Goal: Task Accomplishment & Management: Manage account settings

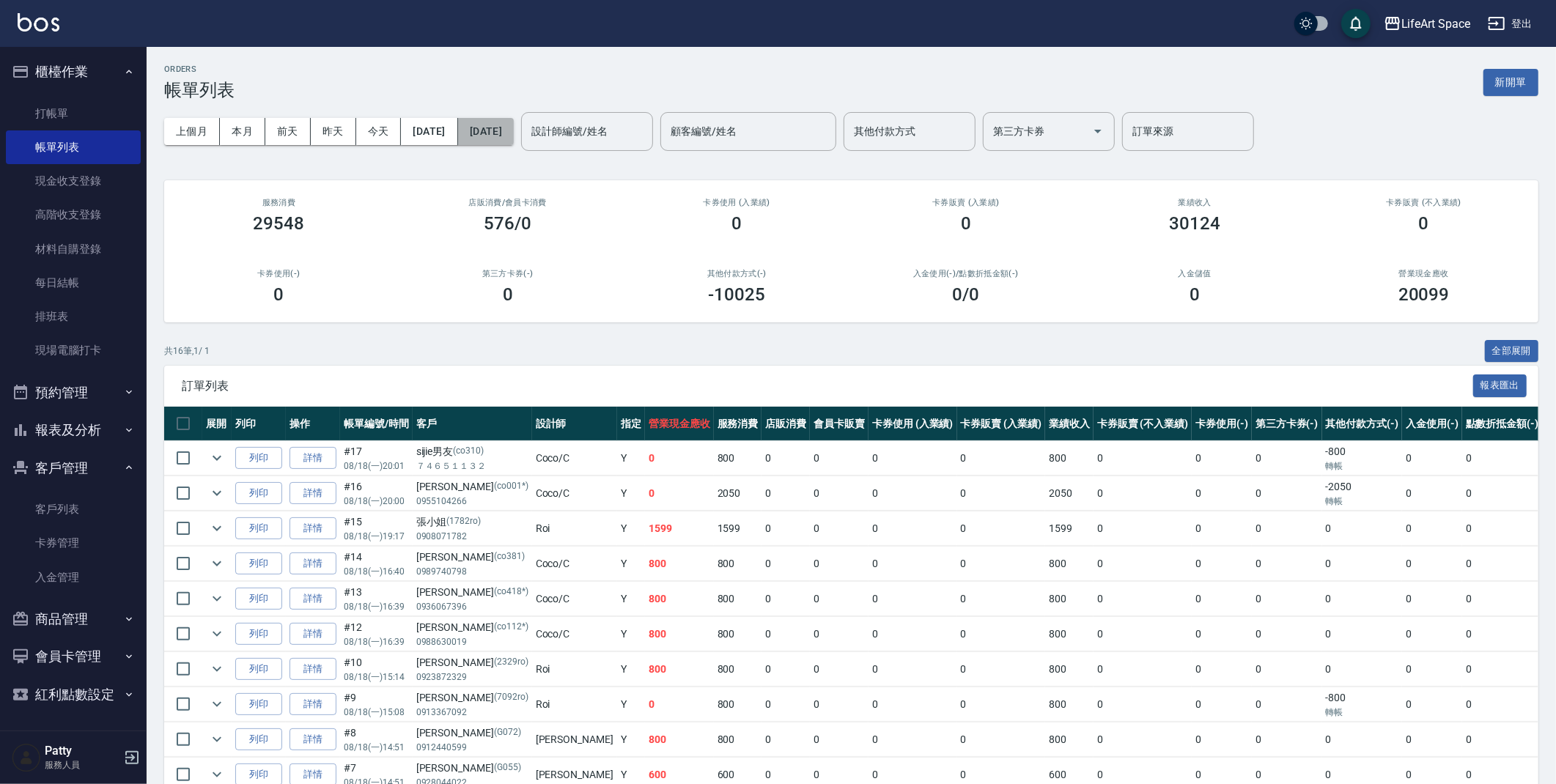
click at [509, 137] on button "[DATE]" at bounding box center [485, 131] width 56 height 27
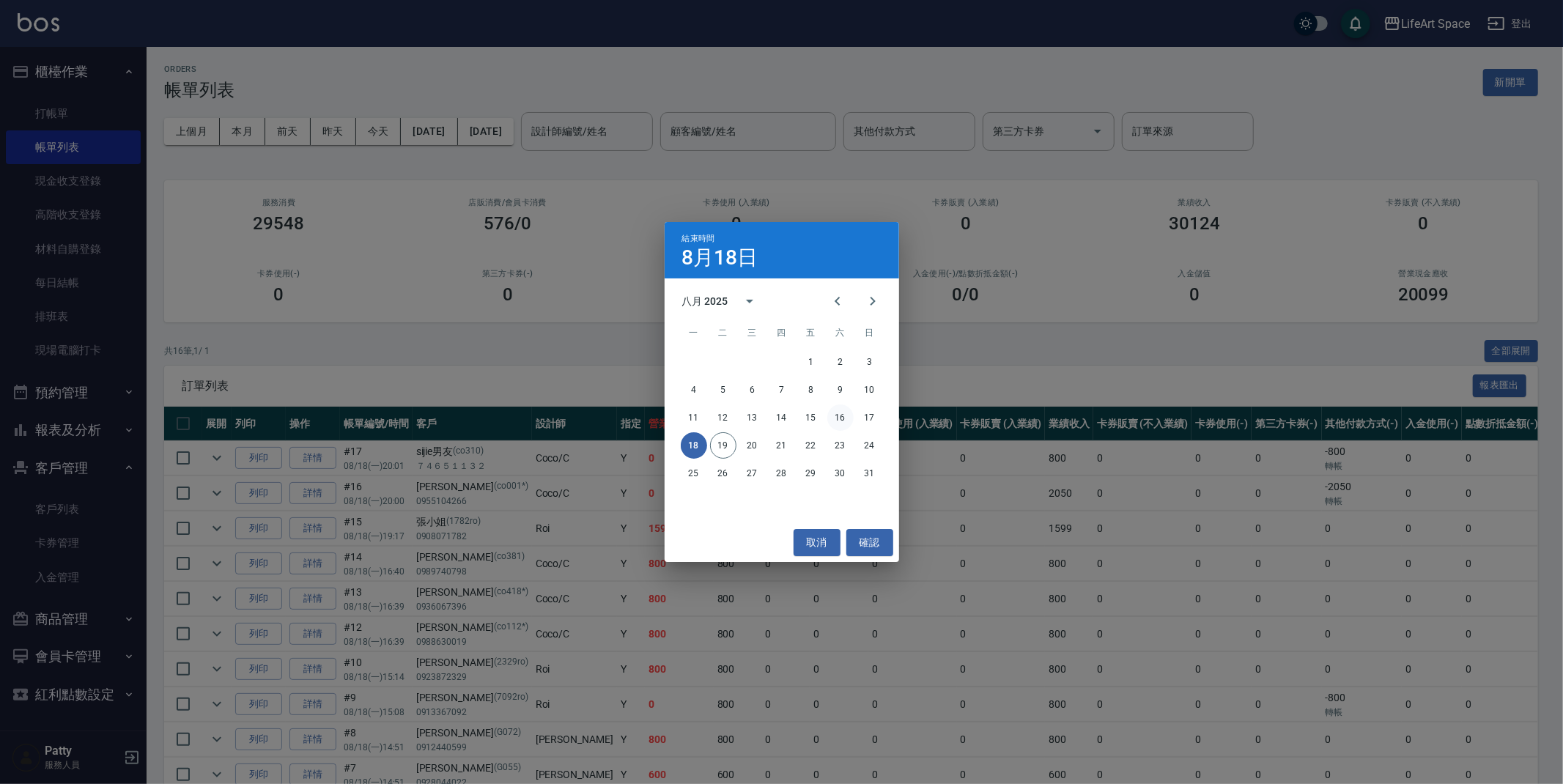
click at [835, 417] on button "16" at bounding box center [840, 417] width 26 height 26
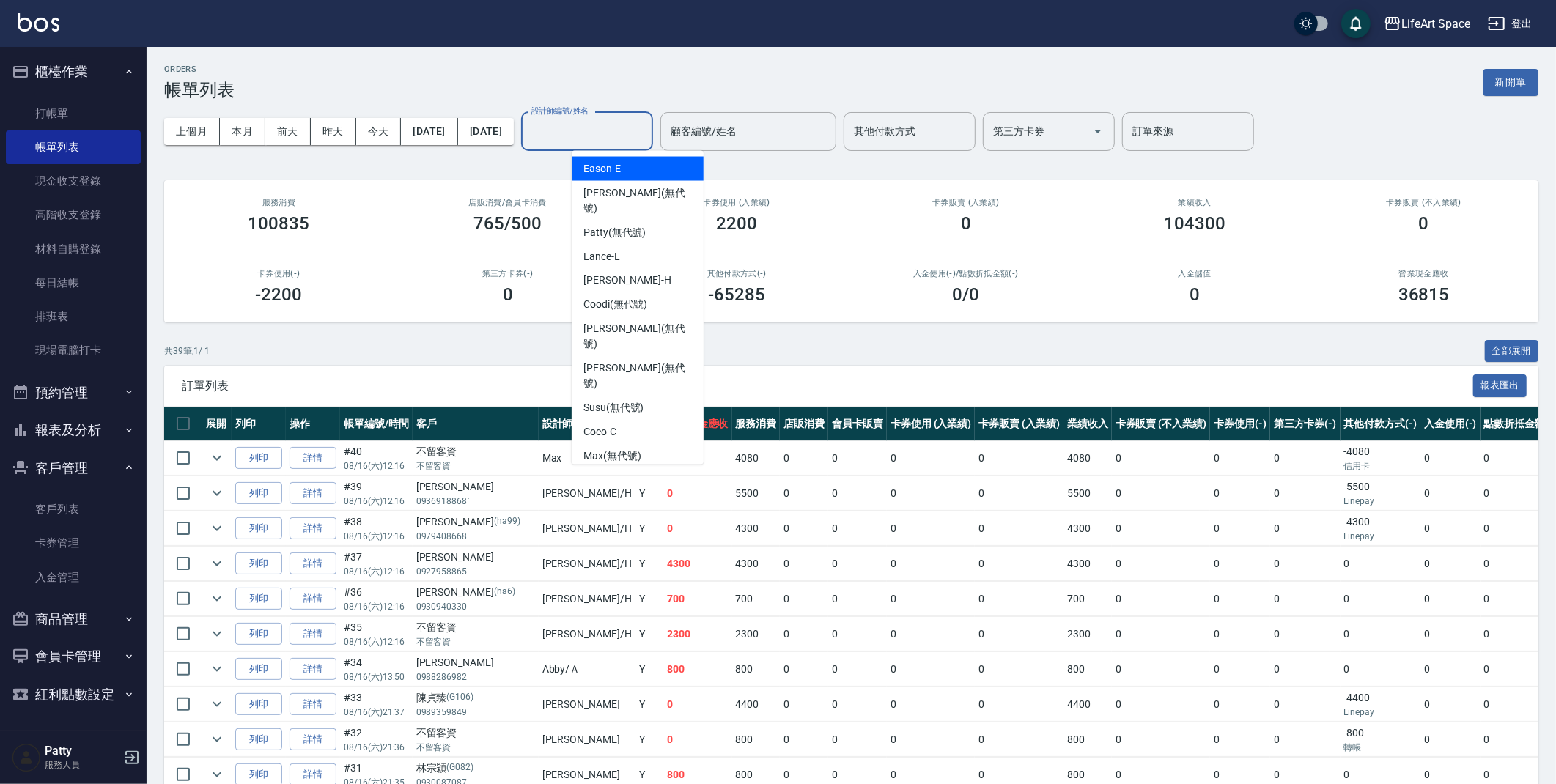
click at [626, 140] on input "設計師編號/姓名" at bounding box center [588, 131] width 119 height 25
click at [617, 168] on span "Eason -E" at bounding box center [602, 168] width 37 height 16
type input "Eason-E"
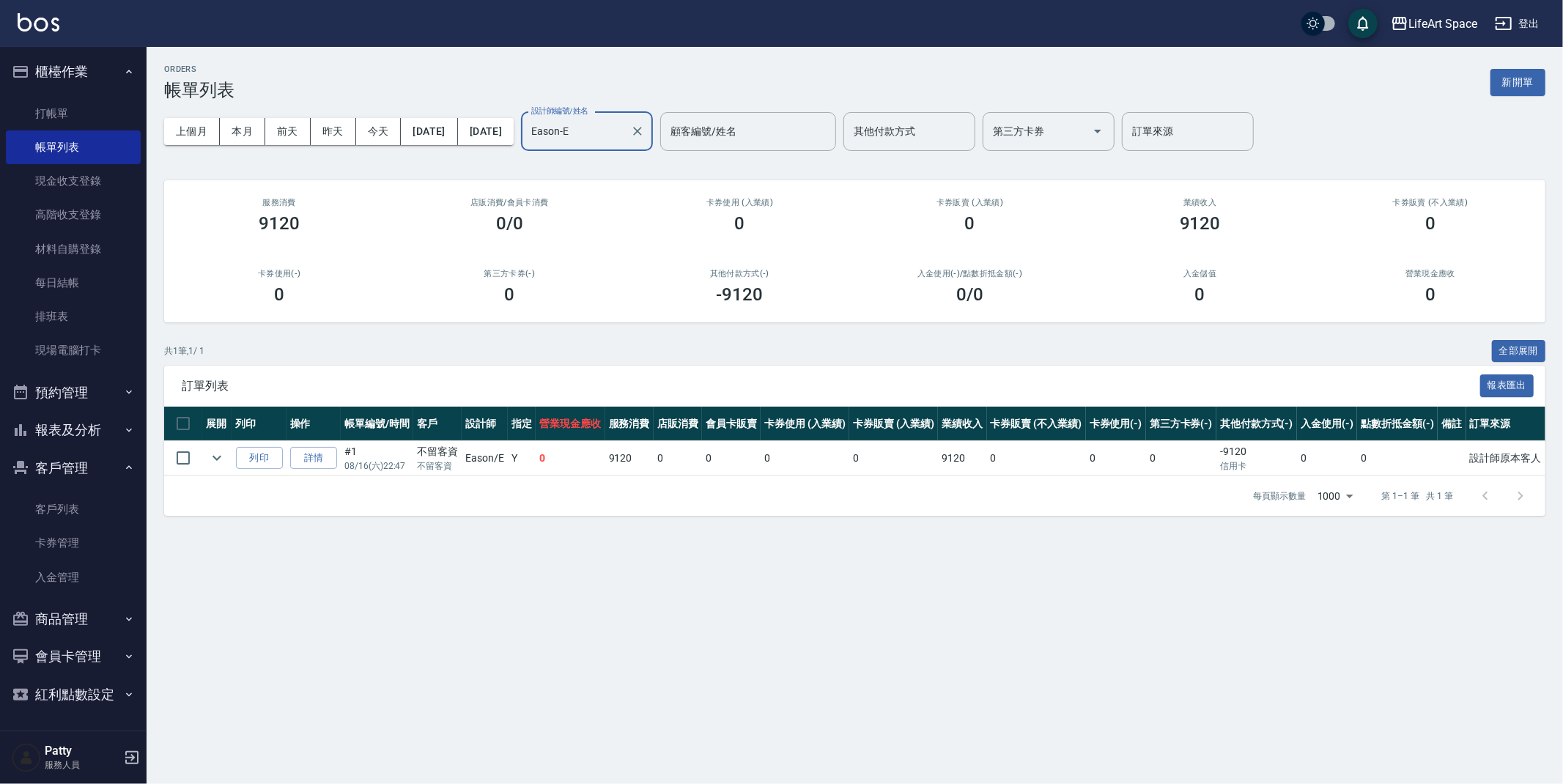
click at [537, 77] on div "ORDERS 帳單列表 新開單" at bounding box center [855, 82] width 1382 height 36
click at [1505, 82] on button "新開單" at bounding box center [1518, 83] width 55 height 27
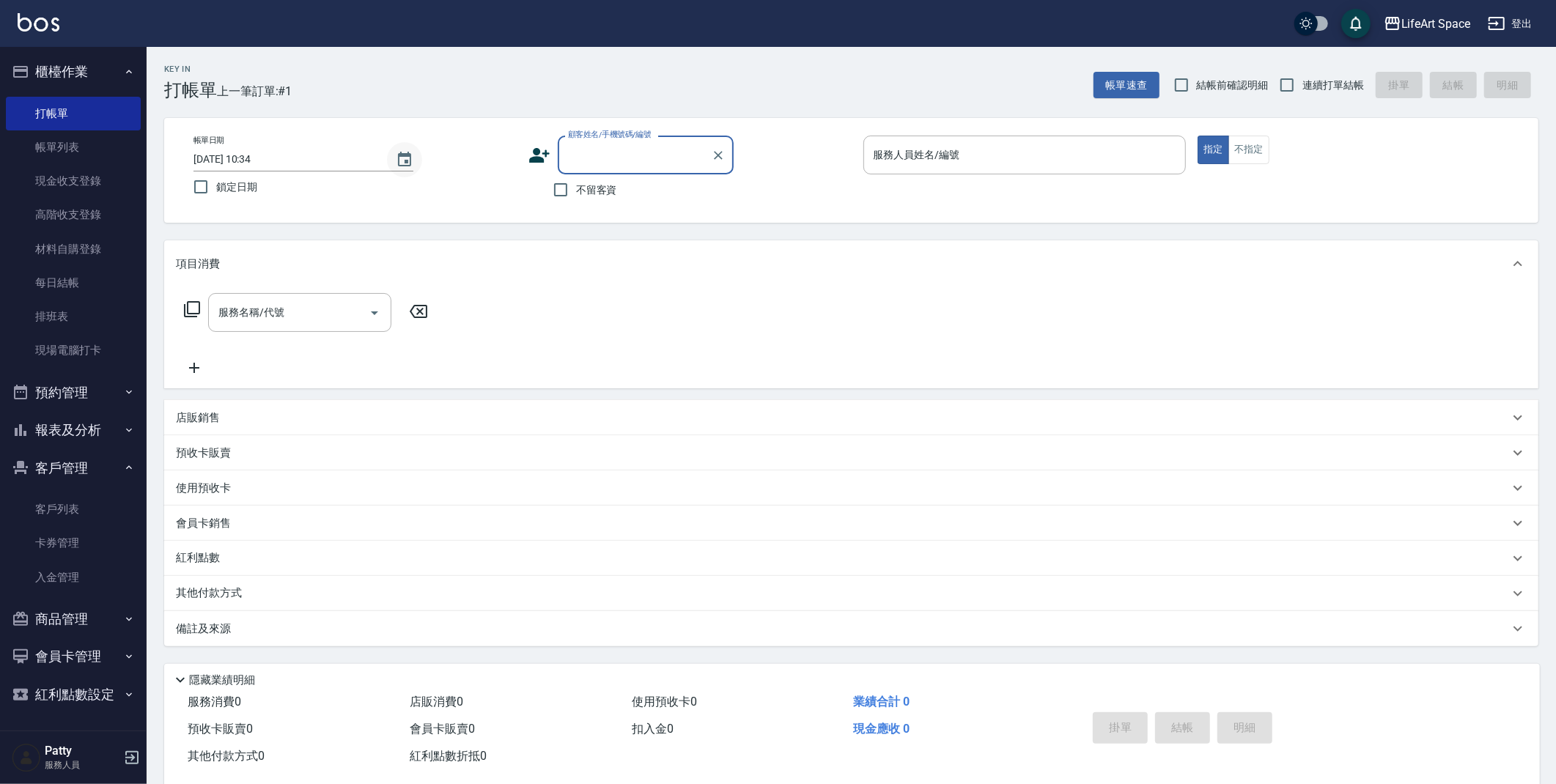
click at [408, 160] on icon "Choose date, selected date is 2025-08-19" at bounding box center [404, 160] width 18 height 18
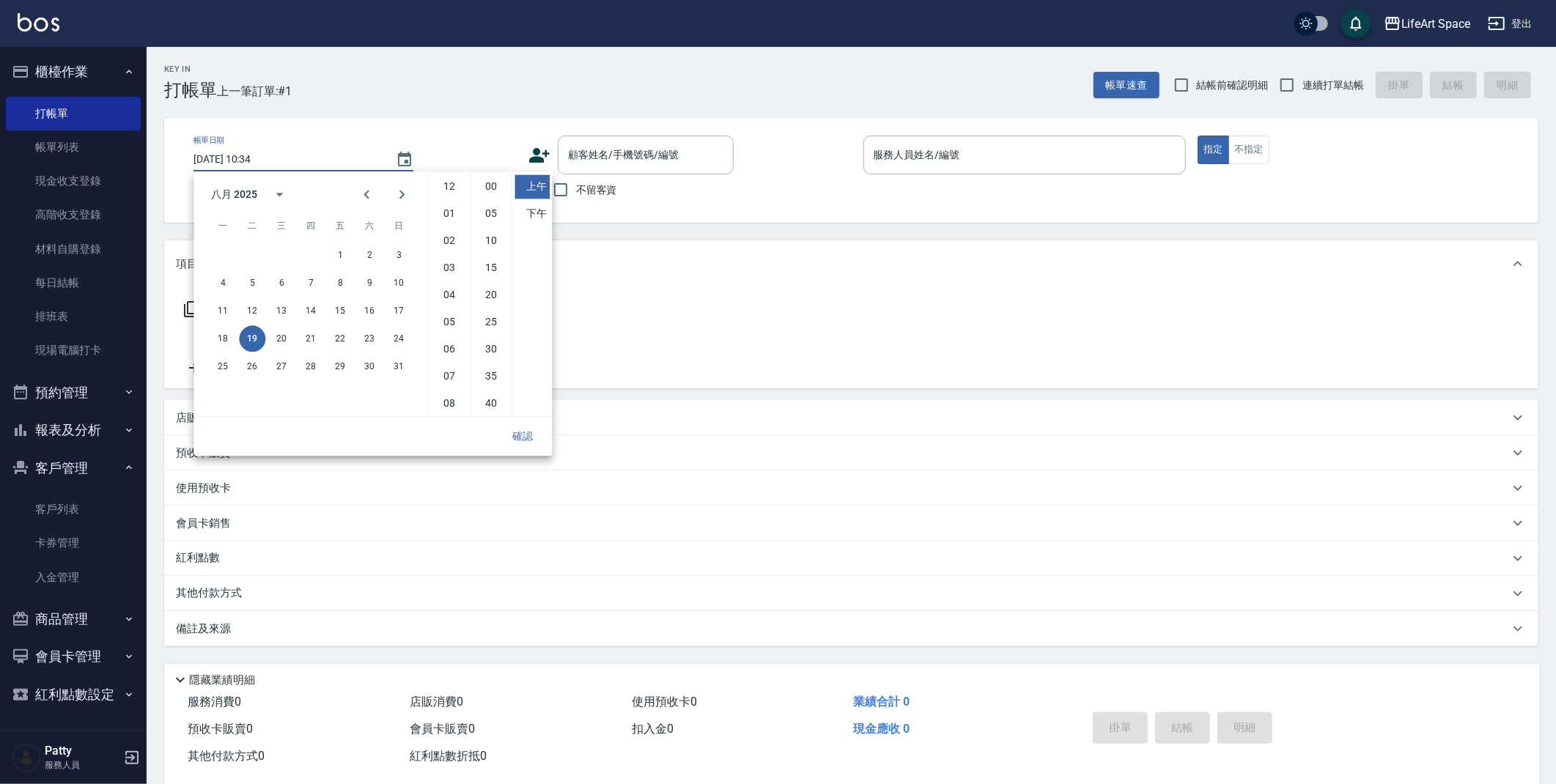
scroll to position [81, 0]
click at [364, 312] on button "16" at bounding box center [369, 310] width 26 height 26
type input "[DATE] 10:34"
click at [531, 436] on button "確認" at bounding box center [522, 436] width 47 height 27
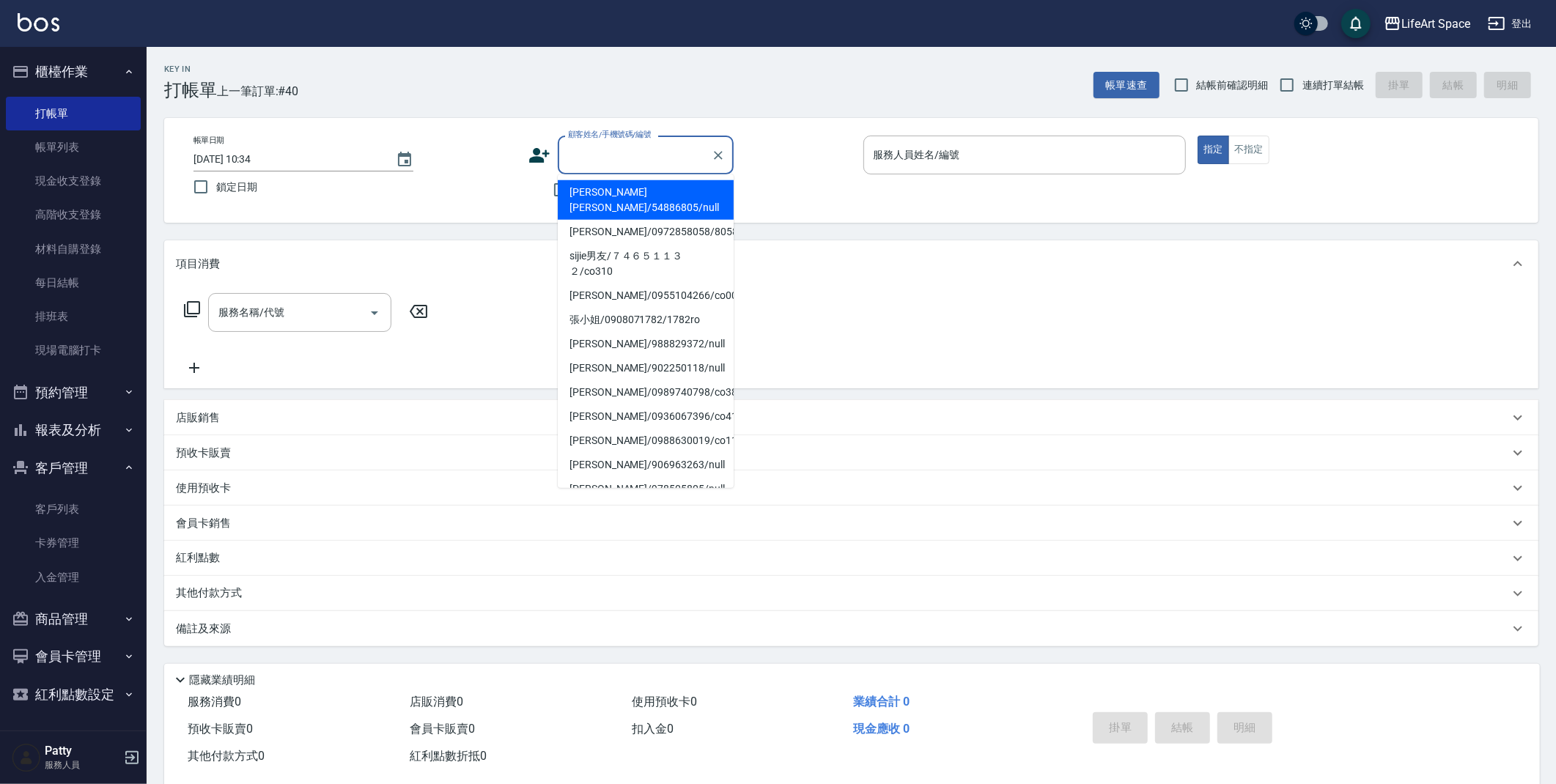
click at [623, 161] on input "顧客姓名/手機號碼/編號" at bounding box center [634, 155] width 140 height 25
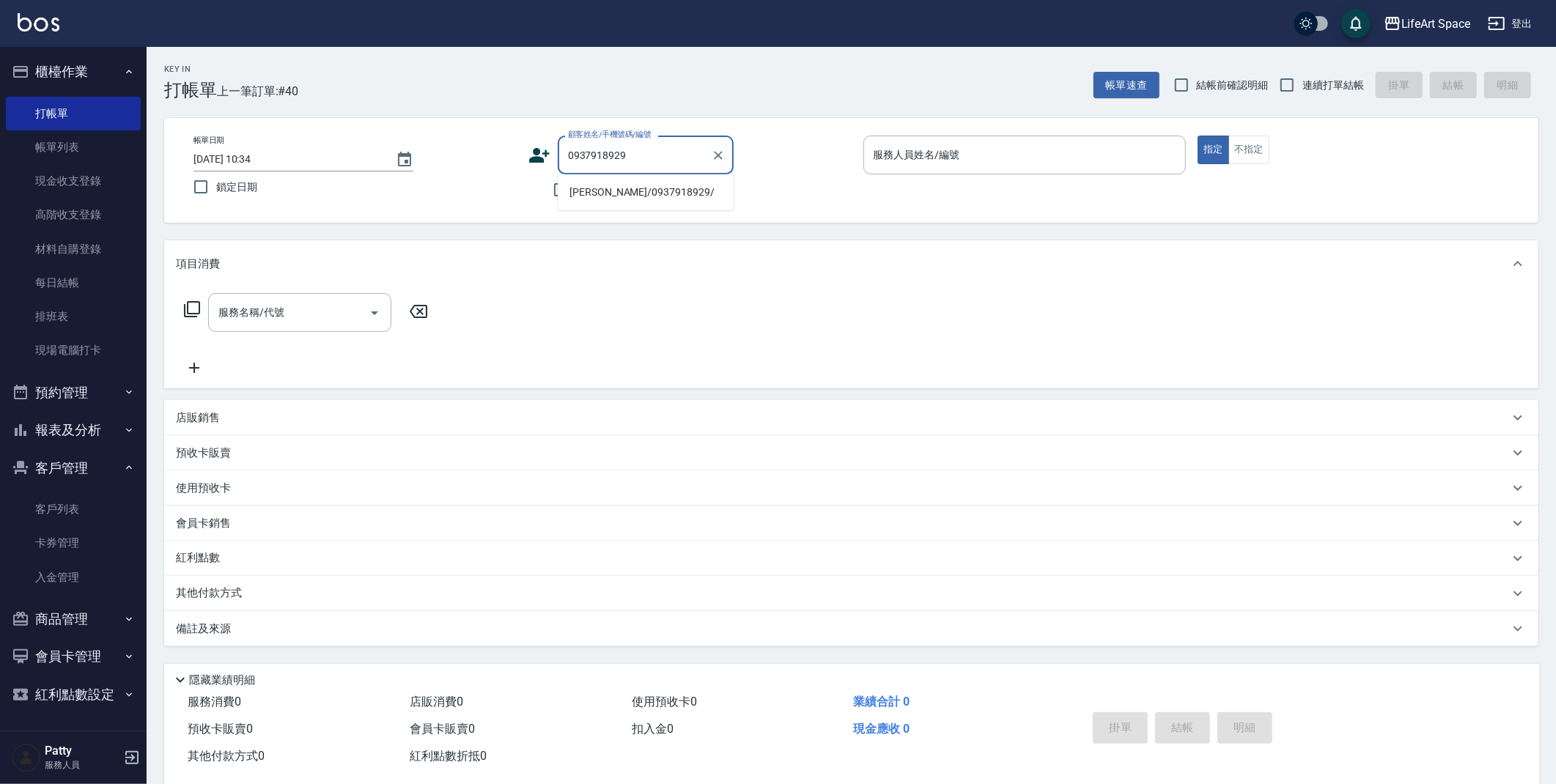
click at [655, 194] on li "[PERSON_NAME]/0937918929/" at bounding box center [645, 192] width 176 height 24
type input "[PERSON_NAME]/0937918929/"
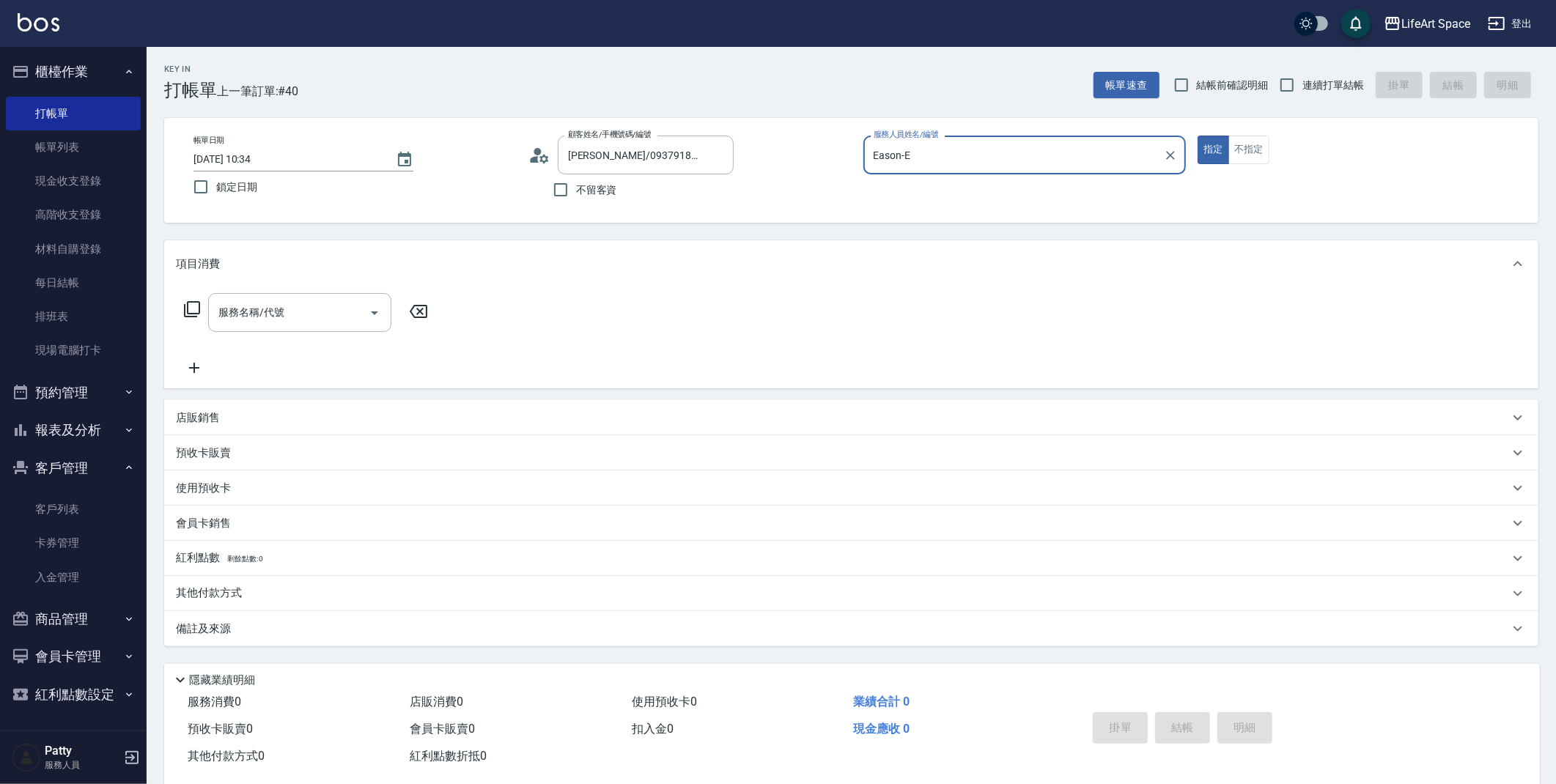
type input "Eason-E"
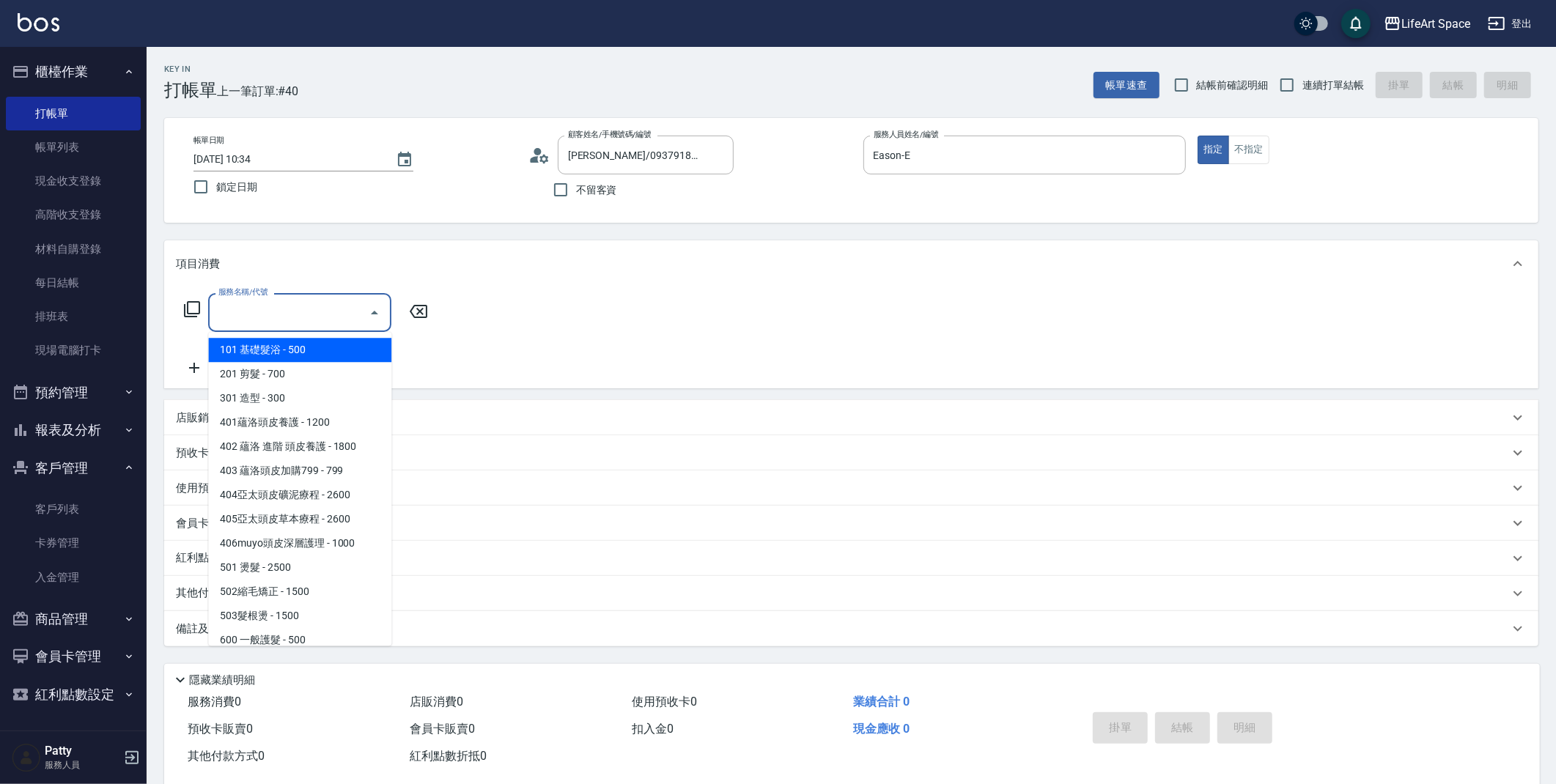
click at [282, 310] on div "服務名稱/代號 服務名稱/代號" at bounding box center [300, 313] width 183 height 39
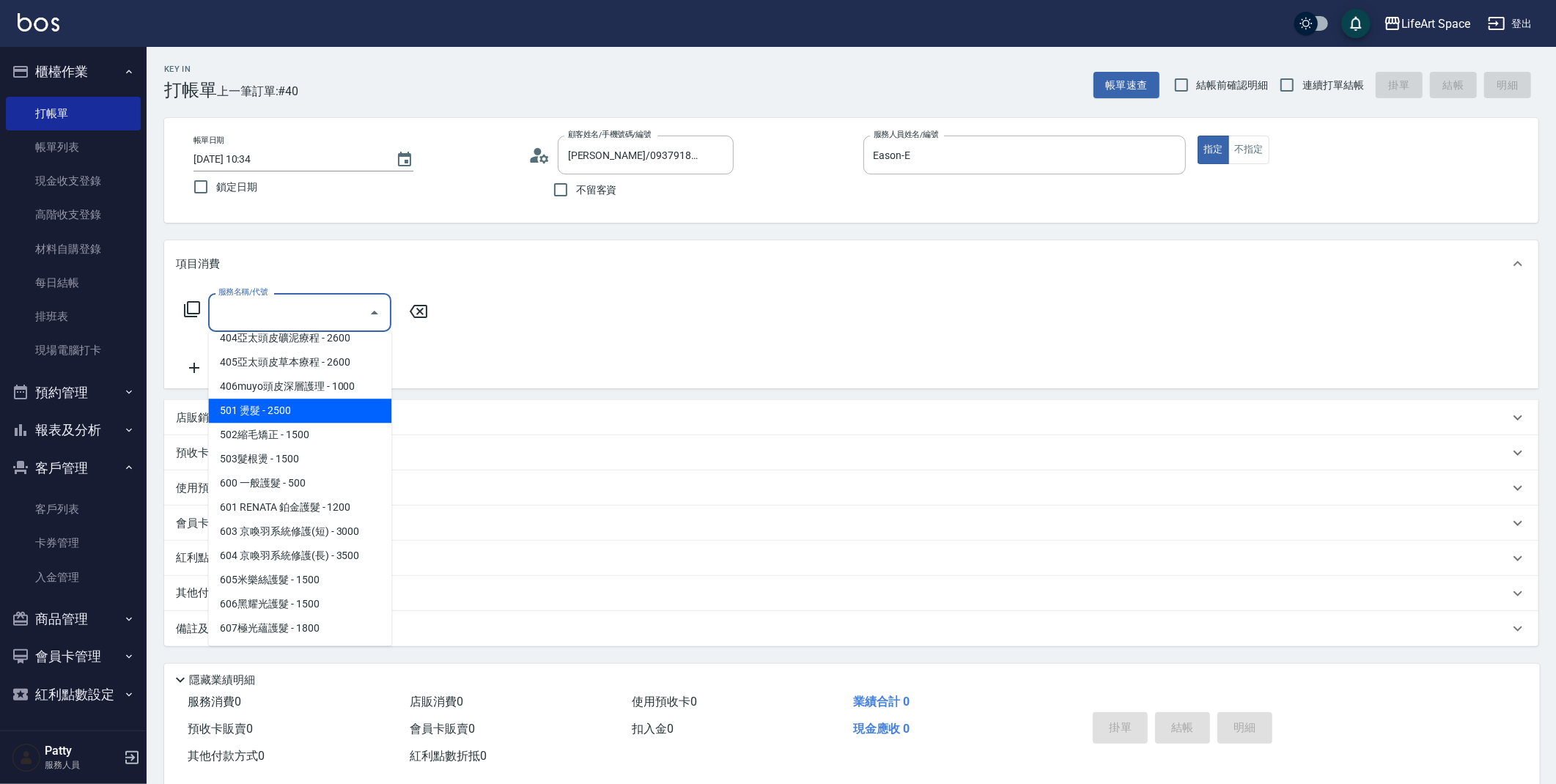
scroll to position [229, 0]
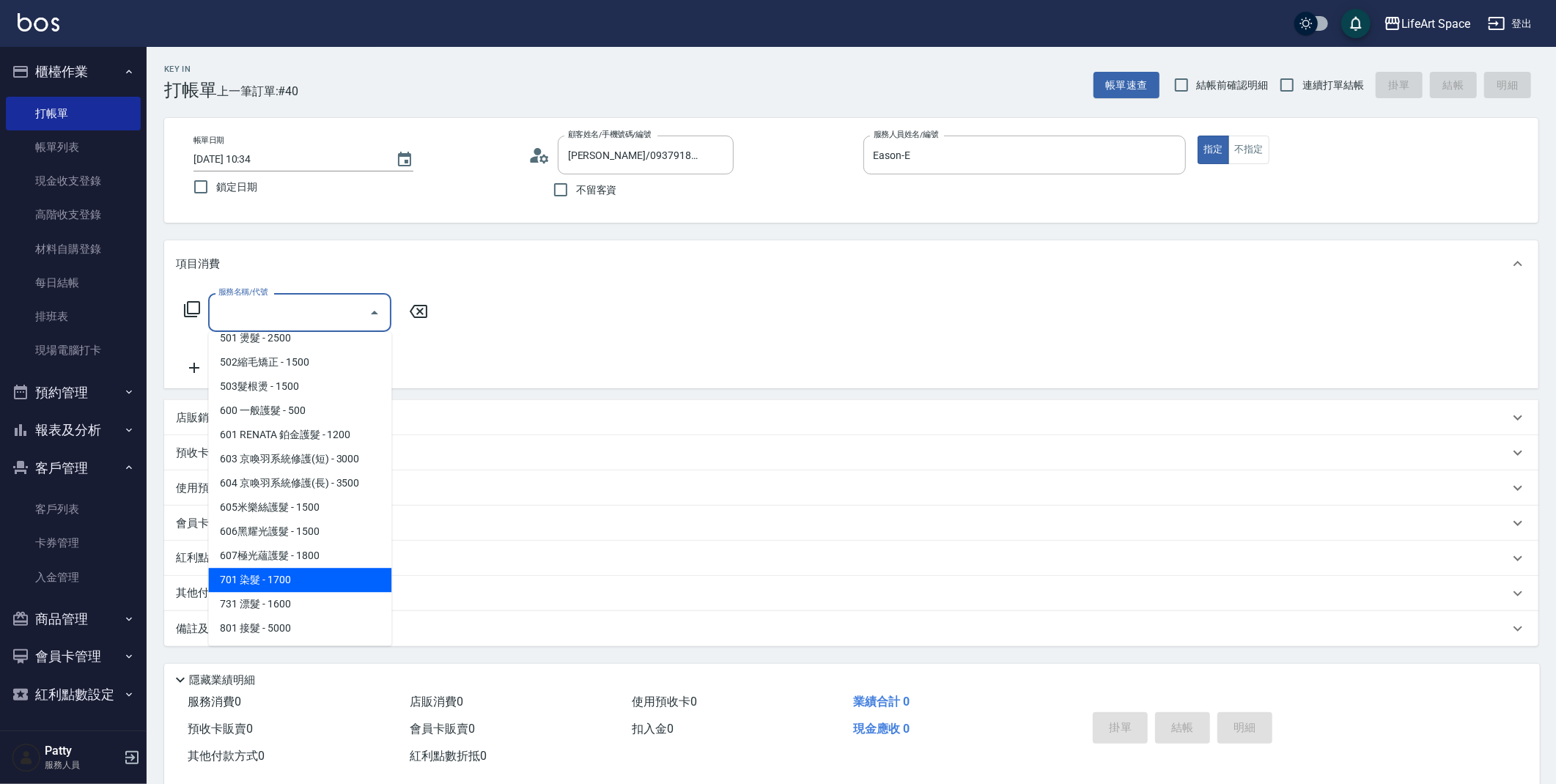
click at [298, 579] on span "701 染髮 - 1700" at bounding box center [300, 579] width 183 height 24
type input "701 染髮(701)"
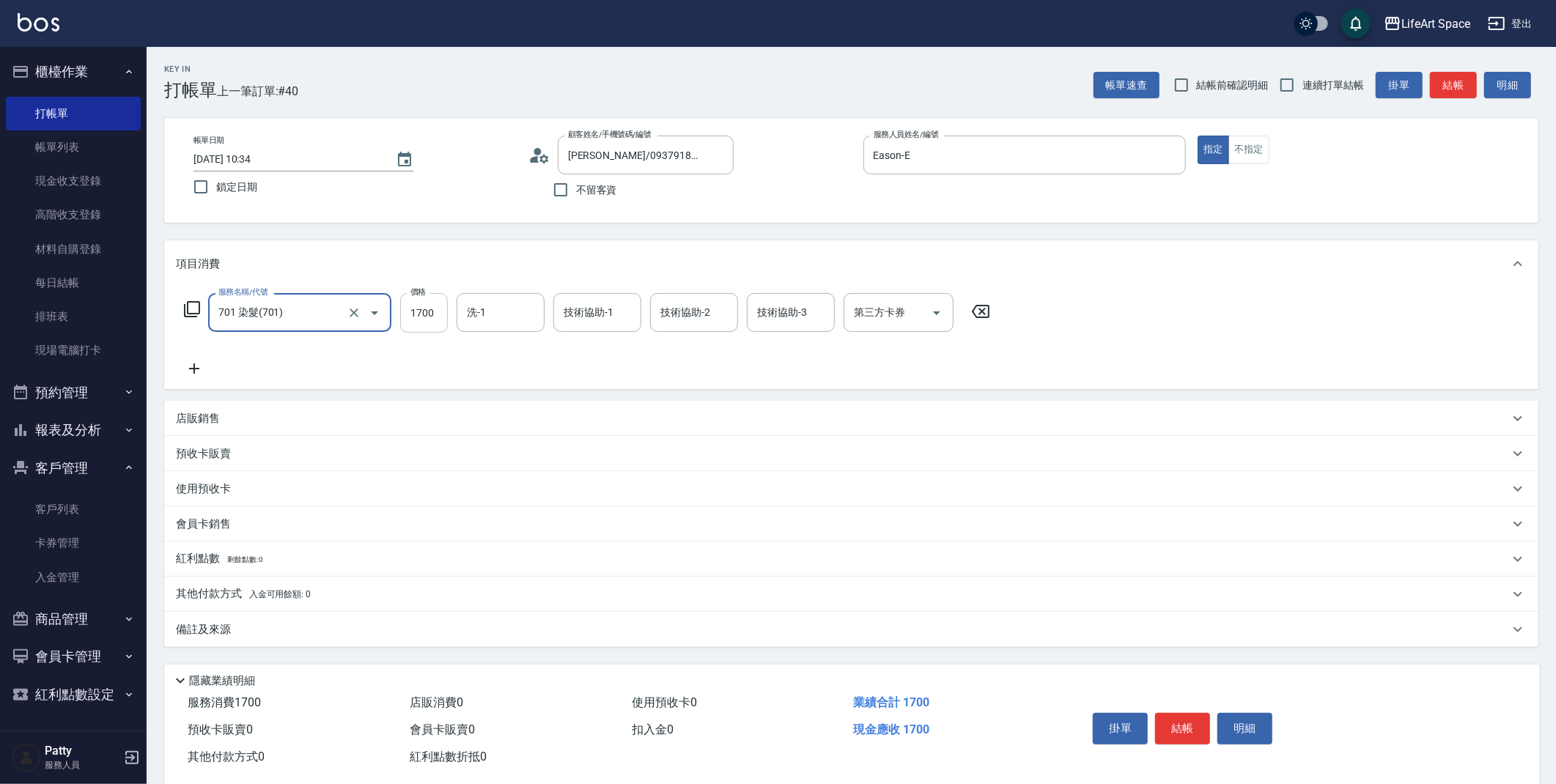
click at [436, 323] on input "1700" at bounding box center [424, 313] width 48 height 40
type input "1500"
click at [496, 316] on input "洗-1" at bounding box center [500, 313] width 75 height 25
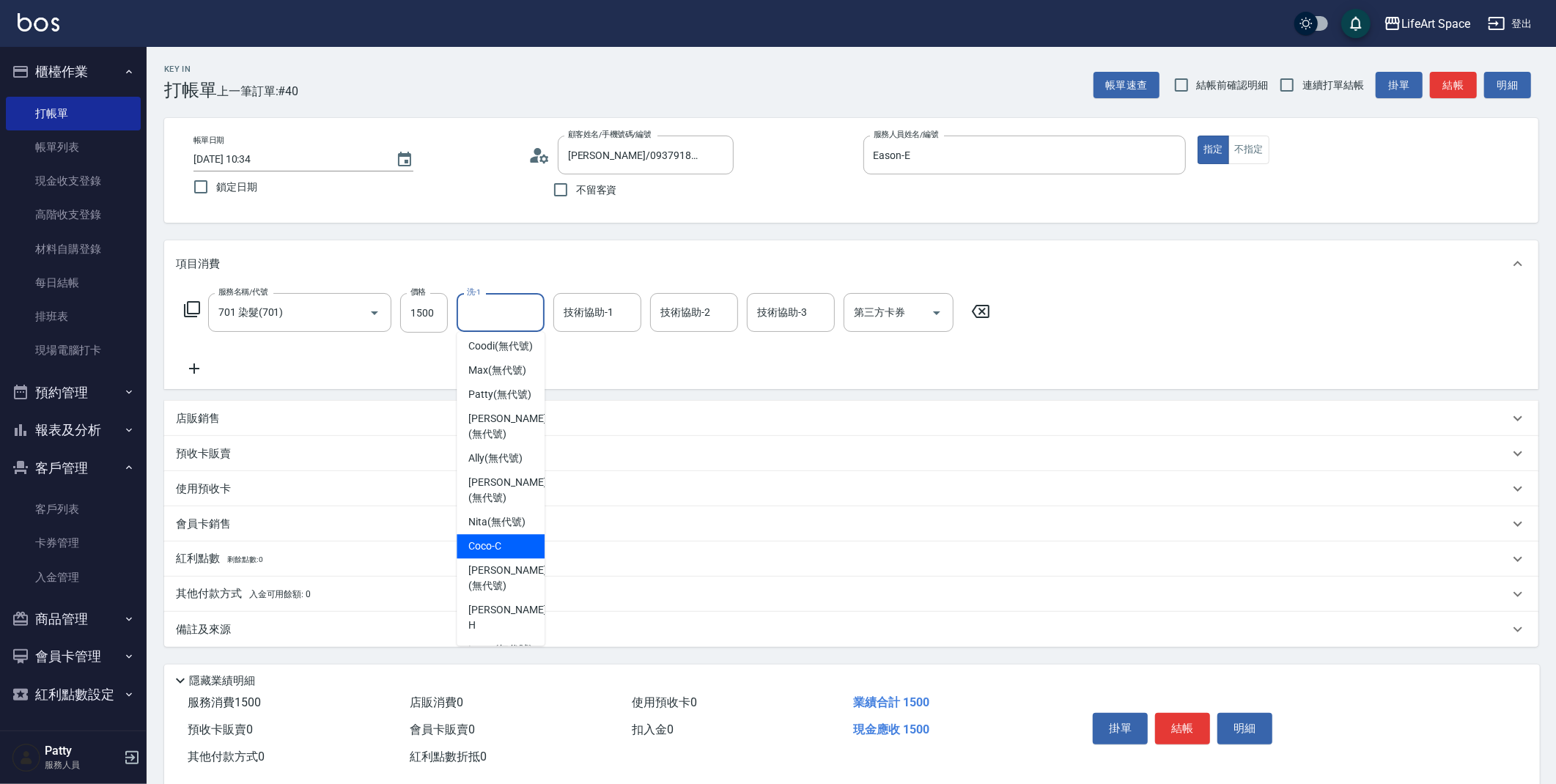
scroll to position [414, 0]
click at [495, 457] on span "[PERSON_NAME] (無代號)" at bounding box center [508, 468] width 78 height 31
type input "[PERSON_NAME](無代號)"
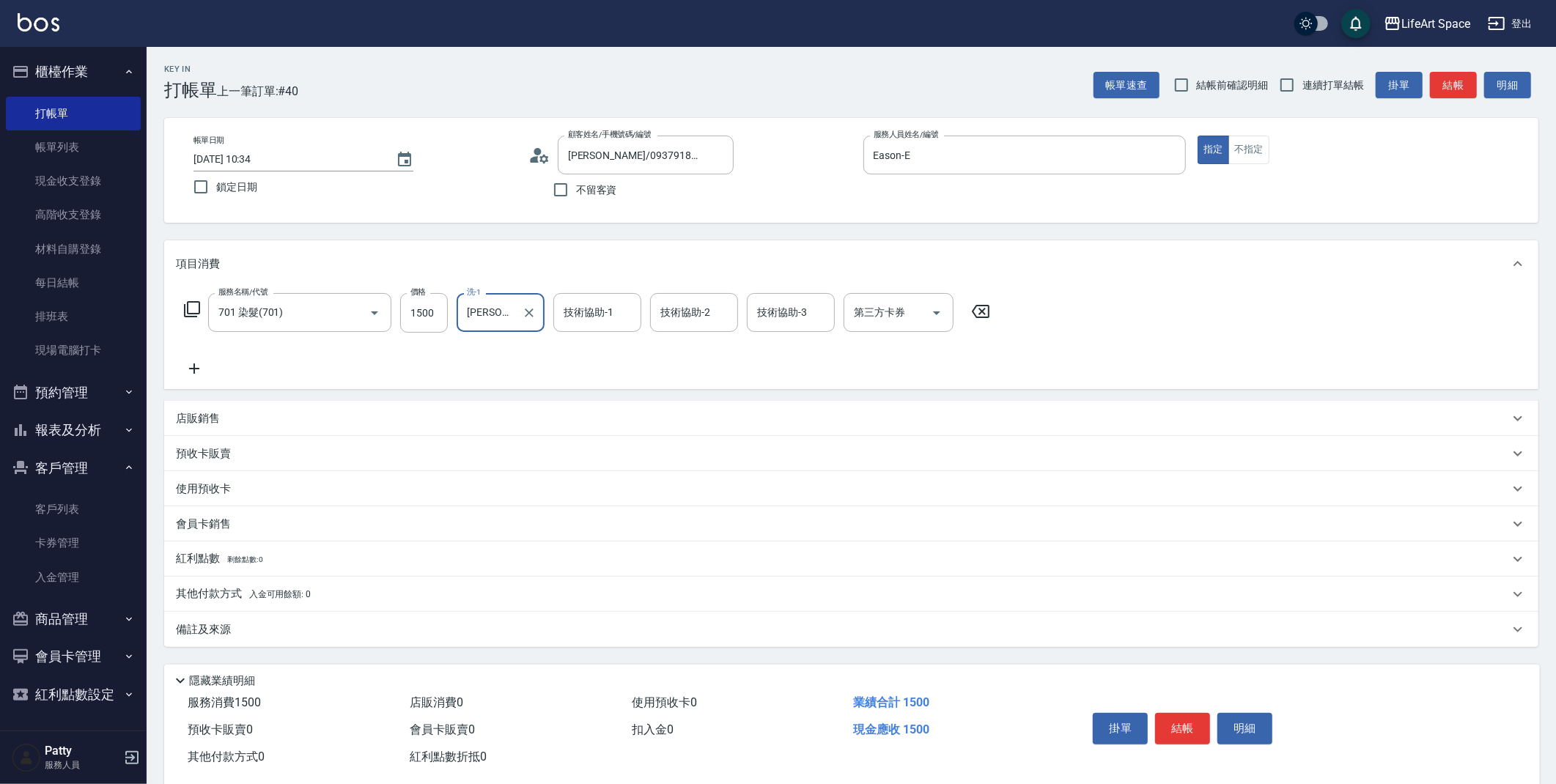
click at [268, 647] on div "Key In 打帳單 上一筆訂單:#40 帳單速查 結帳前確認明細 連續打單結帳 掛單 結帳 明細 帳單日期 [DATE] 10:34 鎖定日期 顧客姓名/手…" at bounding box center [851, 426] width 1409 height 759
drag, startPoint x: 270, startPoint y: 640, endPoint x: 285, endPoint y: 643, distance: 15.3
click at [270, 641] on div "備註及來源" at bounding box center [851, 629] width 1374 height 35
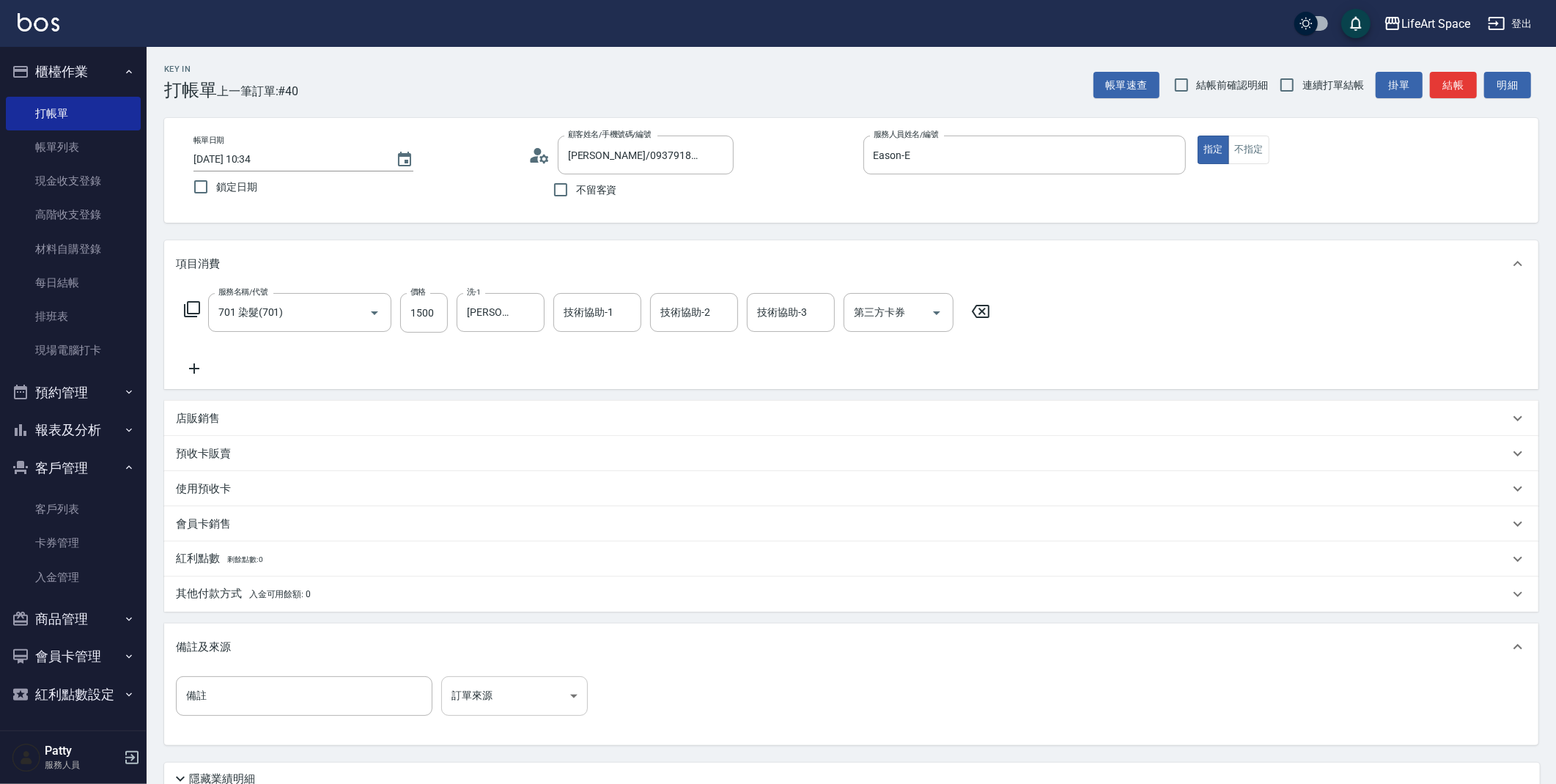
click at [471, 685] on body "LifeArt Space 登出 櫃檯作業 打帳單 帳單列表 現金收支登錄 高階收支登錄 材料自購登錄 每日結帳 排班表 現場電腦打卡 預約管理 預約管理 單…" at bounding box center [778, 452] width 1556 height 904
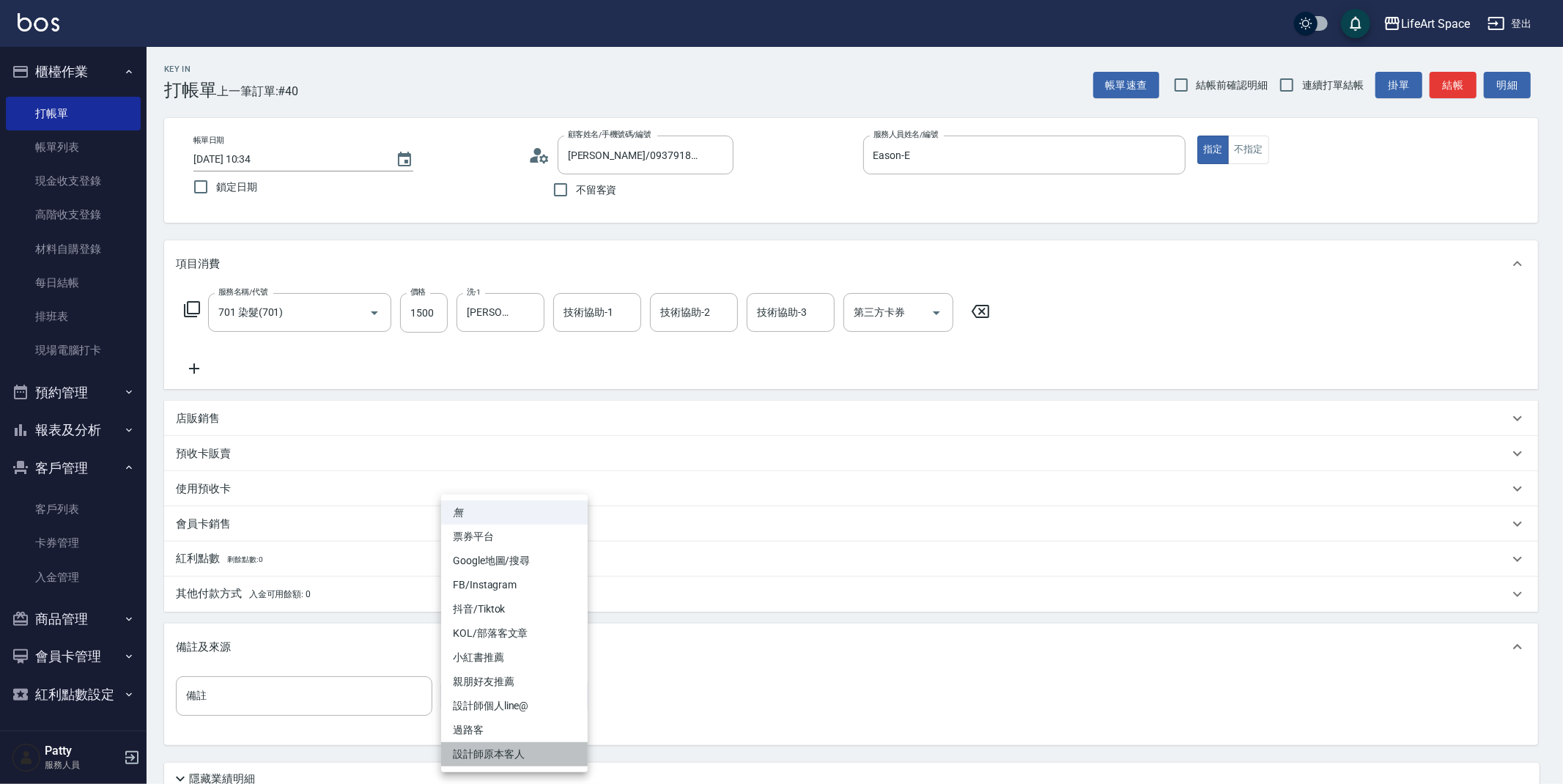
click at [526, 754] on li "設計師原本客人" at bounding box center [515, 754] width 146 height 24
type input "設計師原本客人"
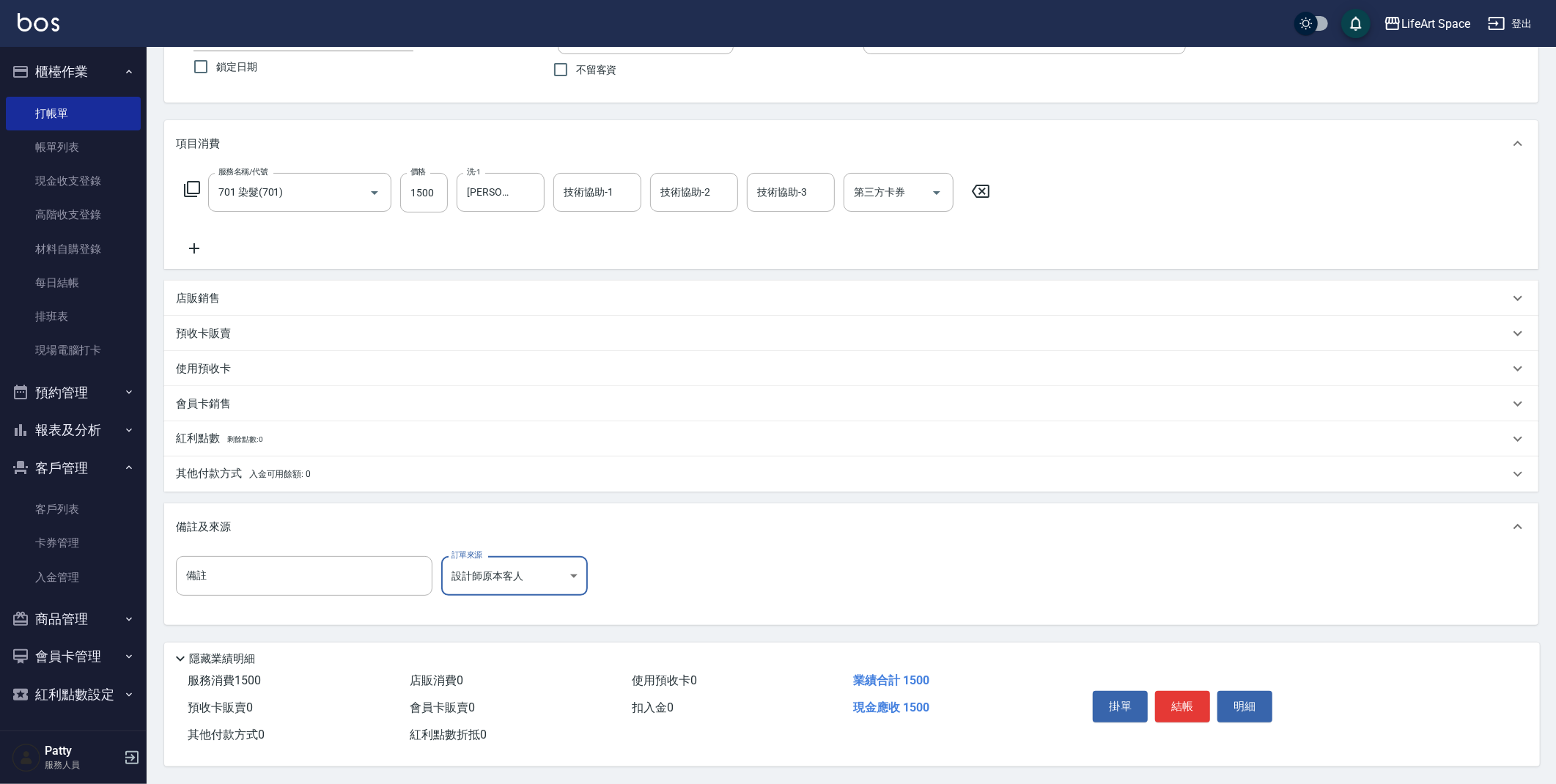
scroll to position [126, 0]
click at [1184, 705] on button "結帳" at bounding box center [1182, 706] width 55 height 31
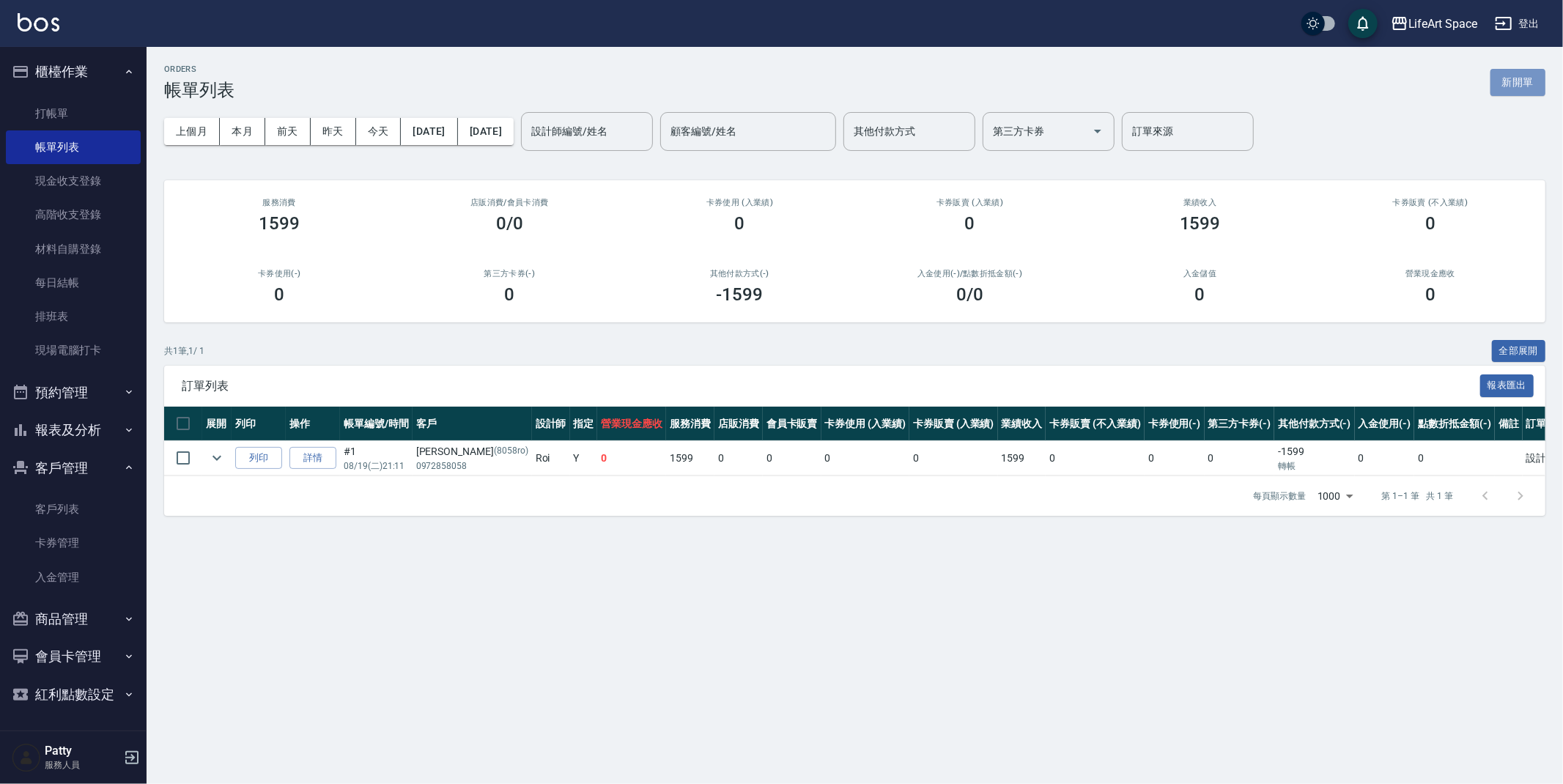
click at [1521, 83] on button "新開單" at bounding box center [1518, 83] width 55 height 27
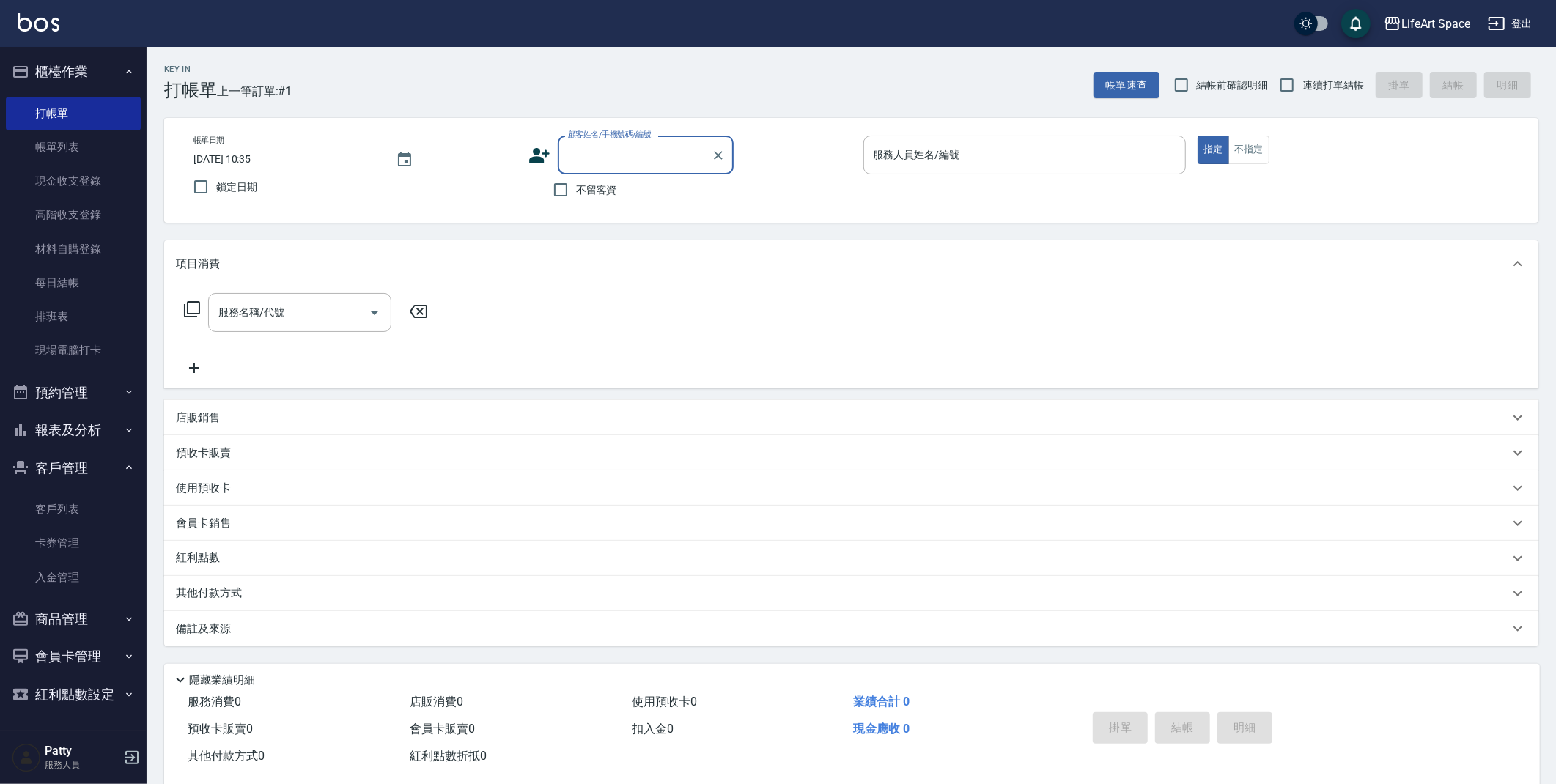
click at [630, 155] on input "顧客姓名/手機號碼/編號" at bounding box center [634, 155] width 140 height 25
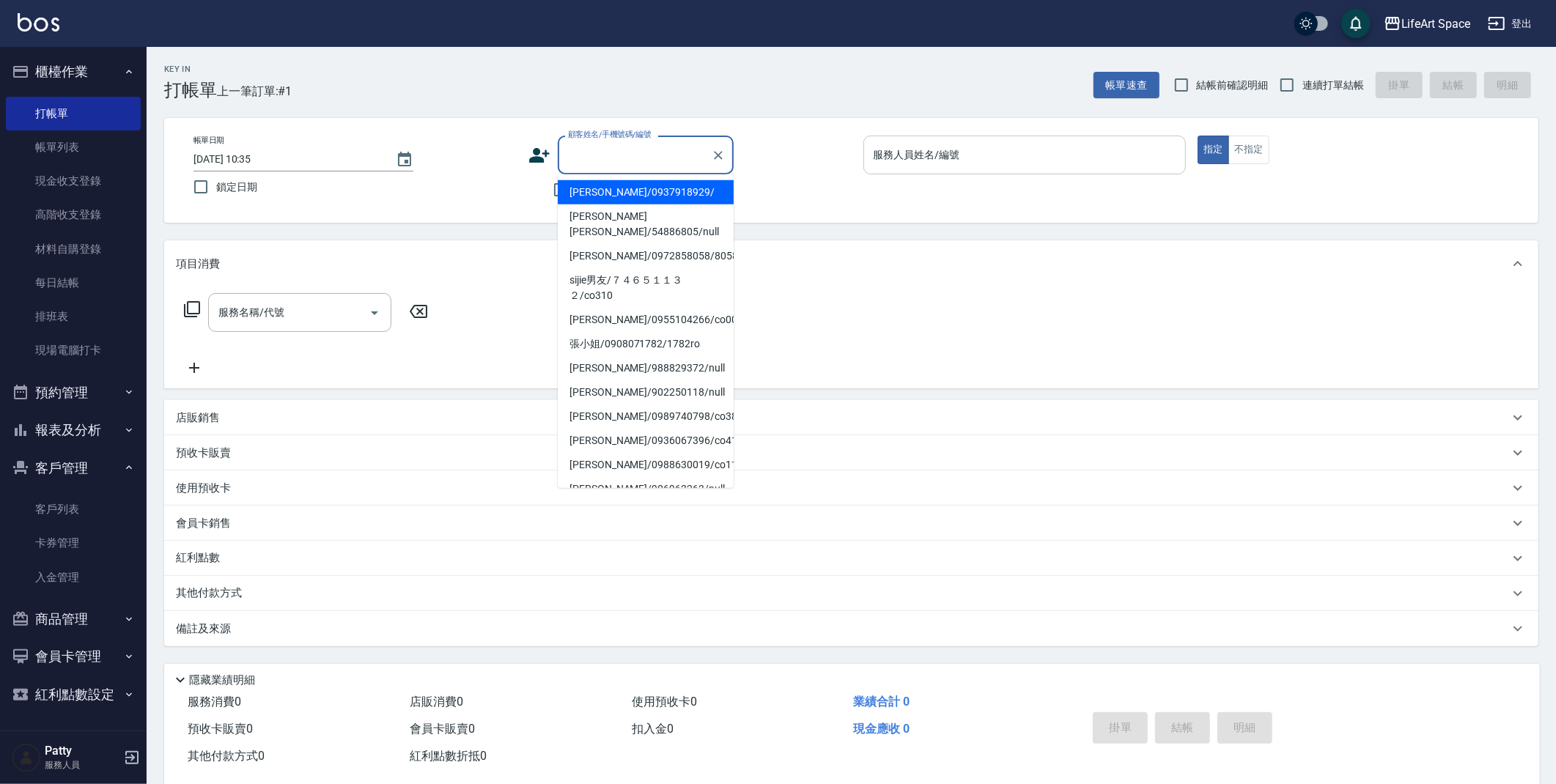
click at [1040, 163] on input "服務人員姓名/編號" at bounding box center [1025, 155] width 310 height 25
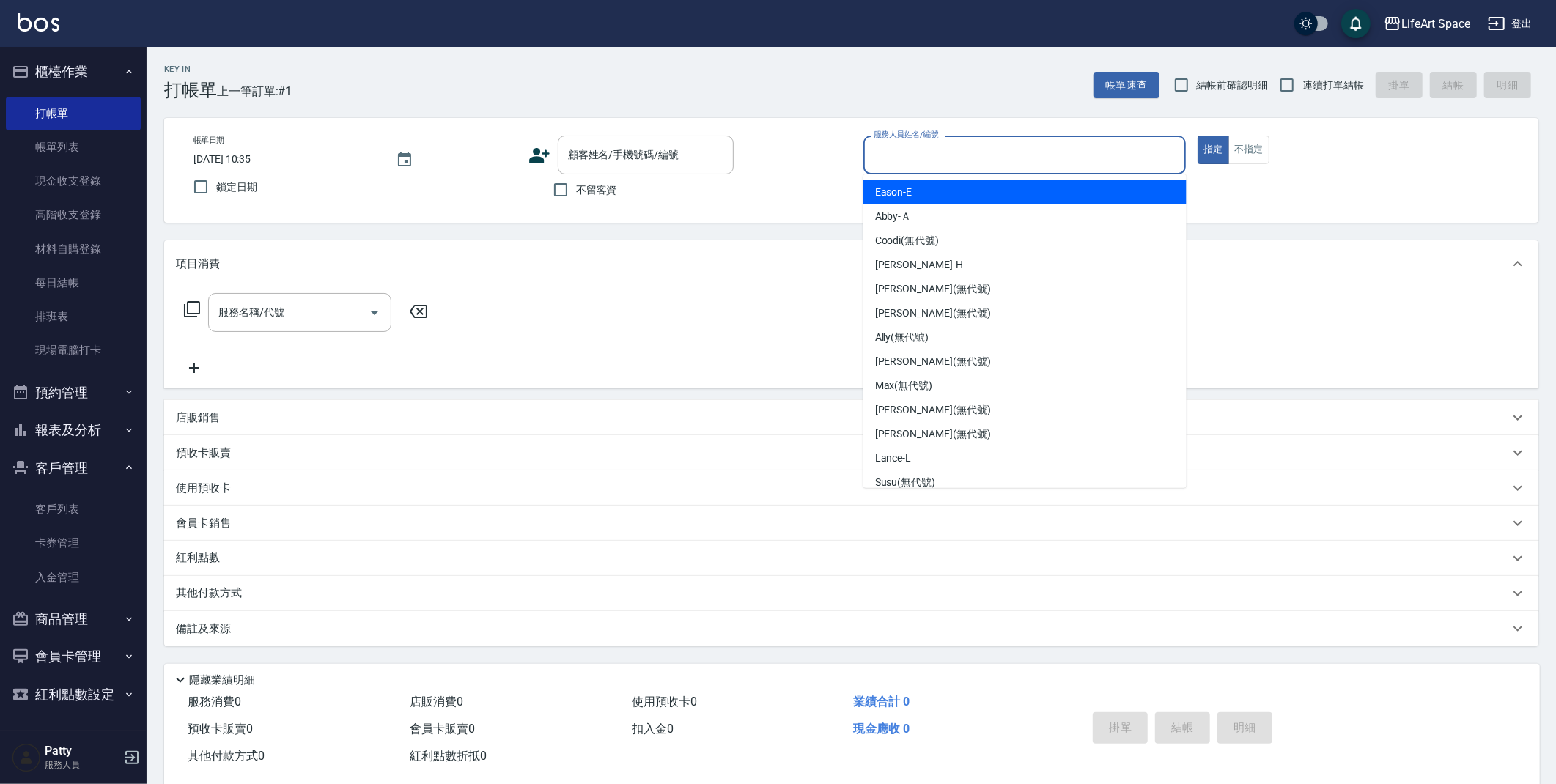
click at [1011, 188] on div "Eason -E" at bounding box center [1025, 192] width 323 height 24
type input "Eason-E"
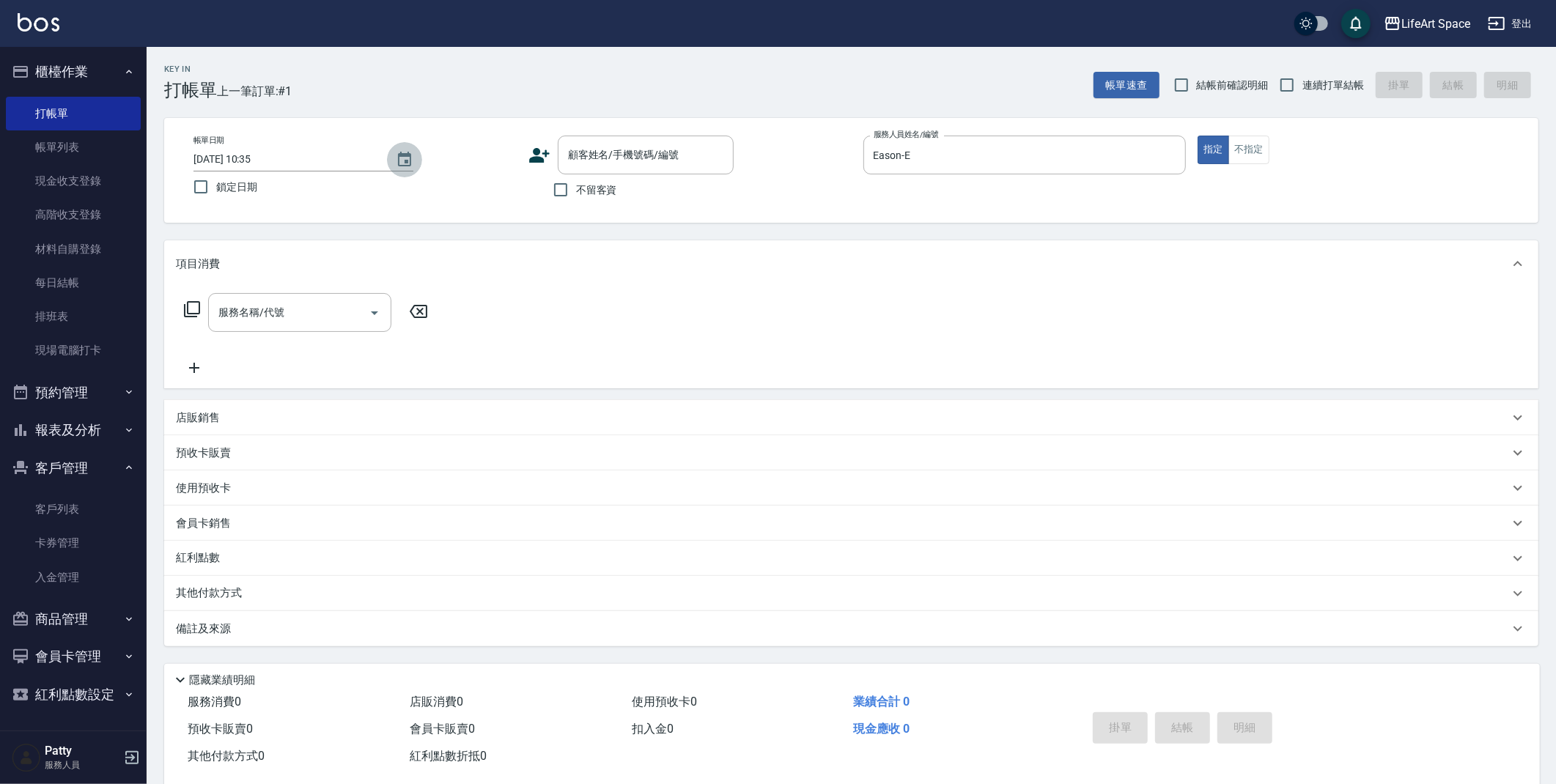
click at [411, 160] on icon "Choose date, selected date is 2025-08-19" at bounding box center [404, 160] width 18 height 18
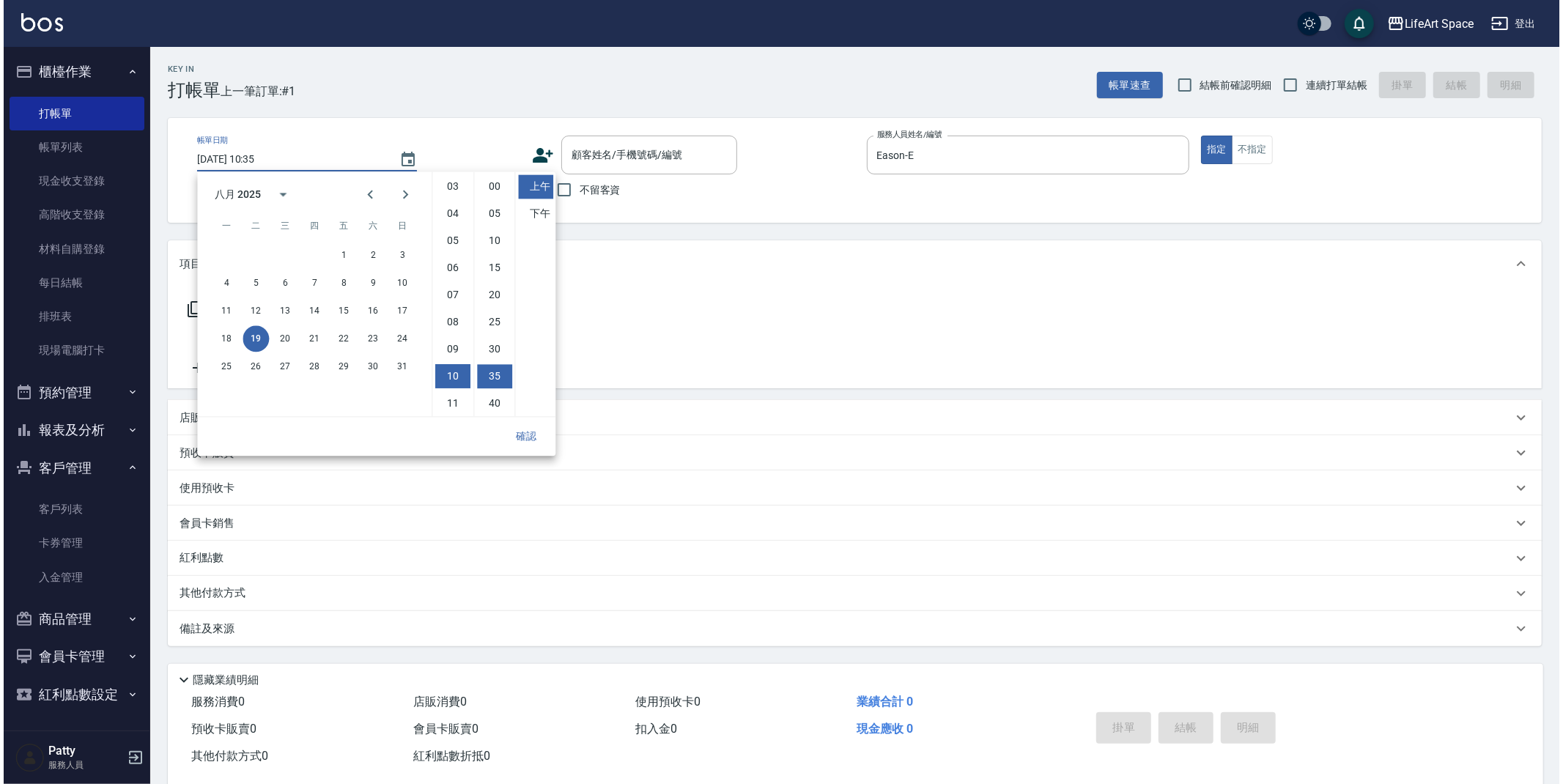
scroll to position [81, 0]
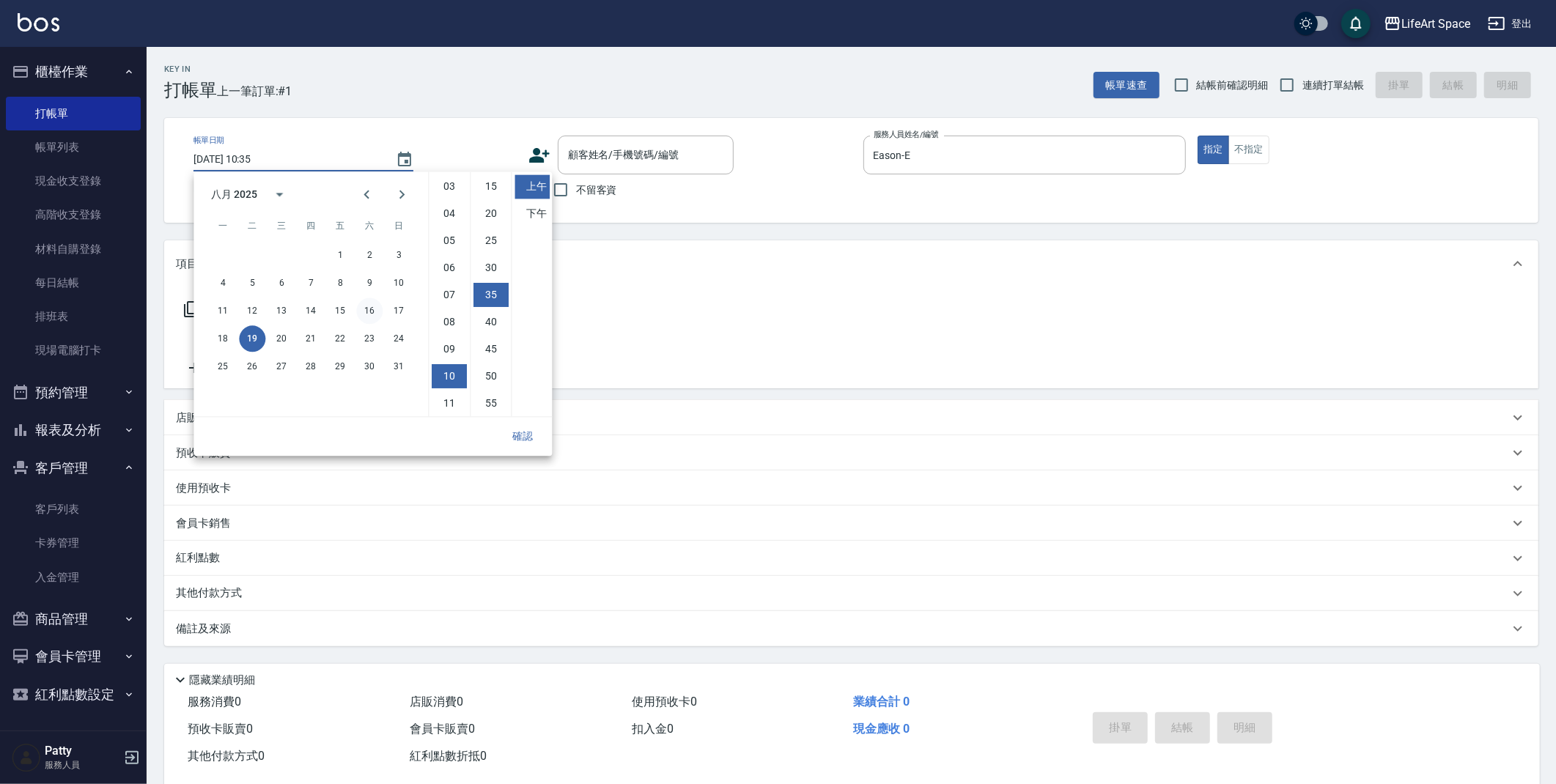
click at [369, 311] on button "16" at bounding box center [369, 310] width 26 height 26
type input "[DATE] 10:35"
click at [523, 440] on button "確認" at bounding box center [522, 436] width 47 height 27
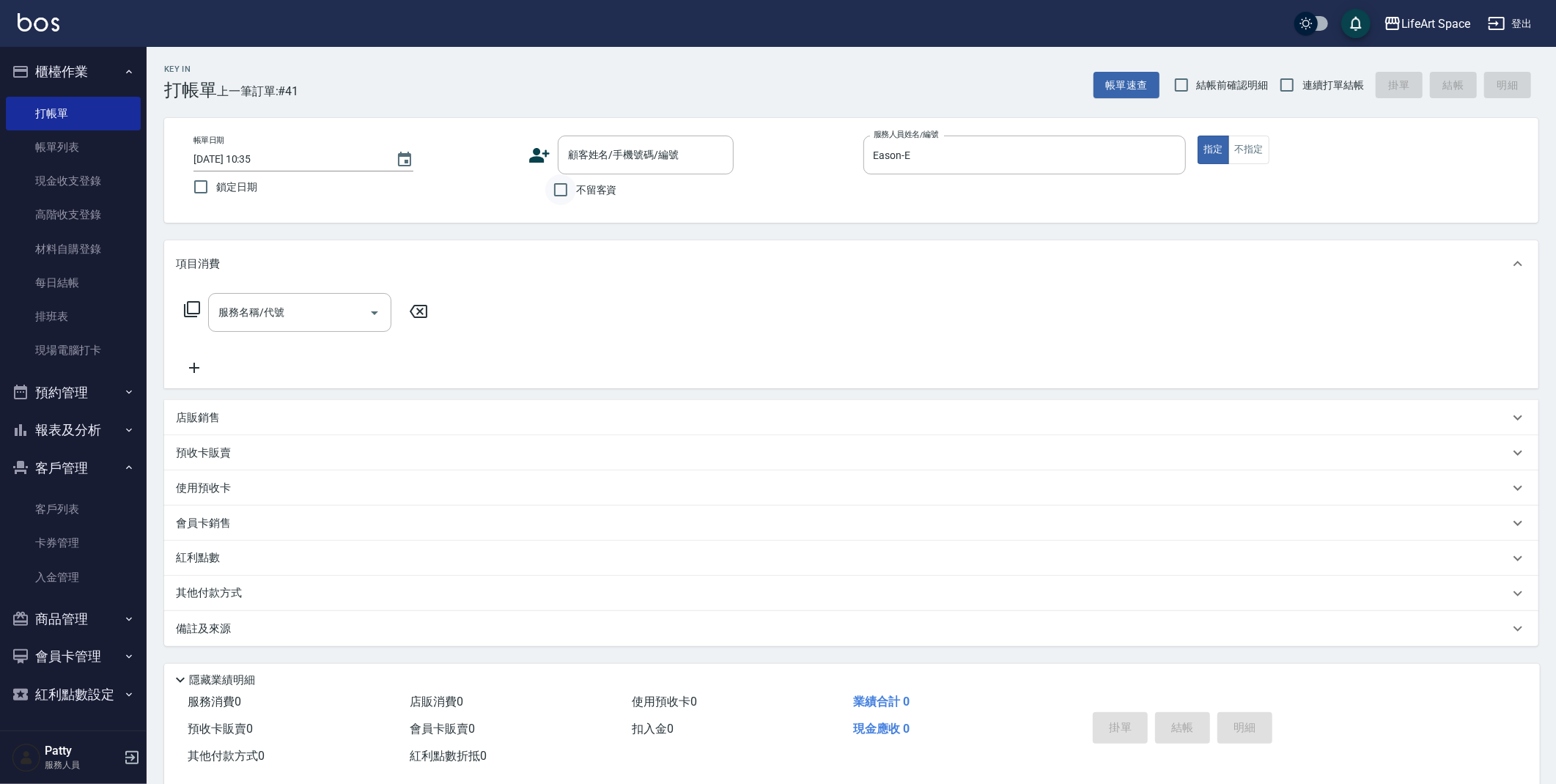
click at [568, 200] on input "不留客資" at bounding box center [561, 190] width 31 height 31
checkbox input "true"
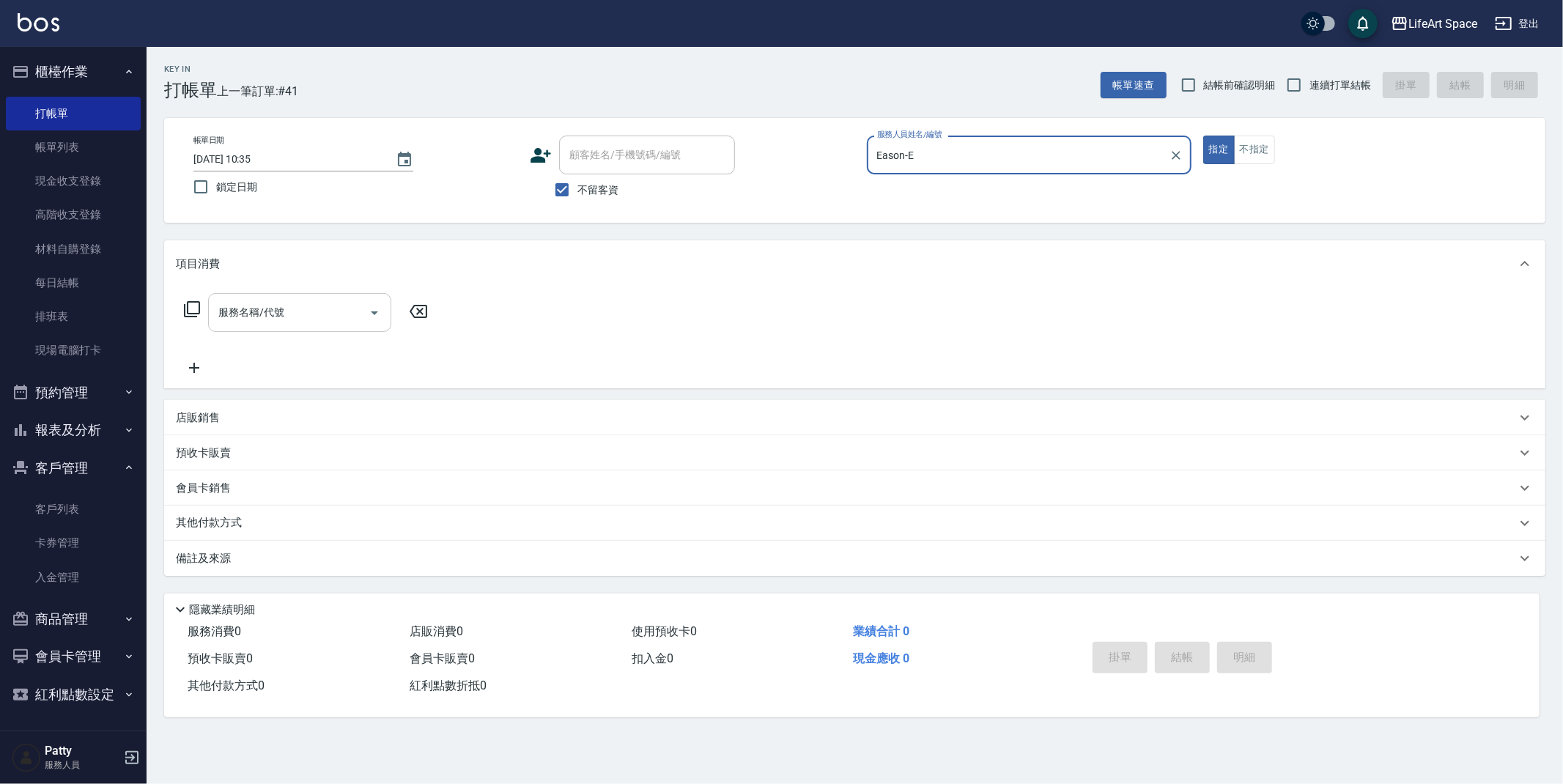
click at [304, 320] on input "服務名稱/代號" at bounding box center [288, 313] width 148 height 25
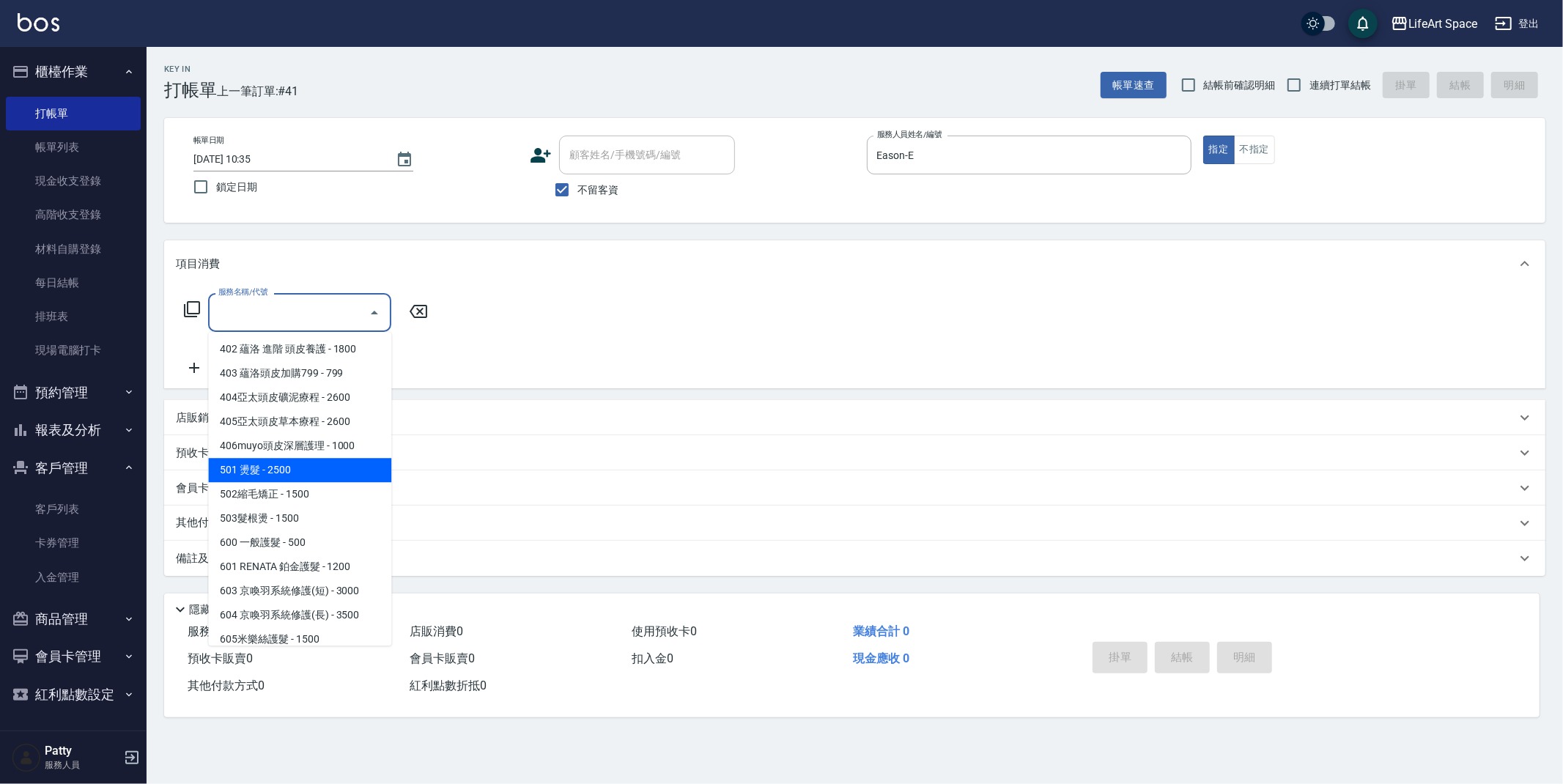
scroll to position [229, 0]
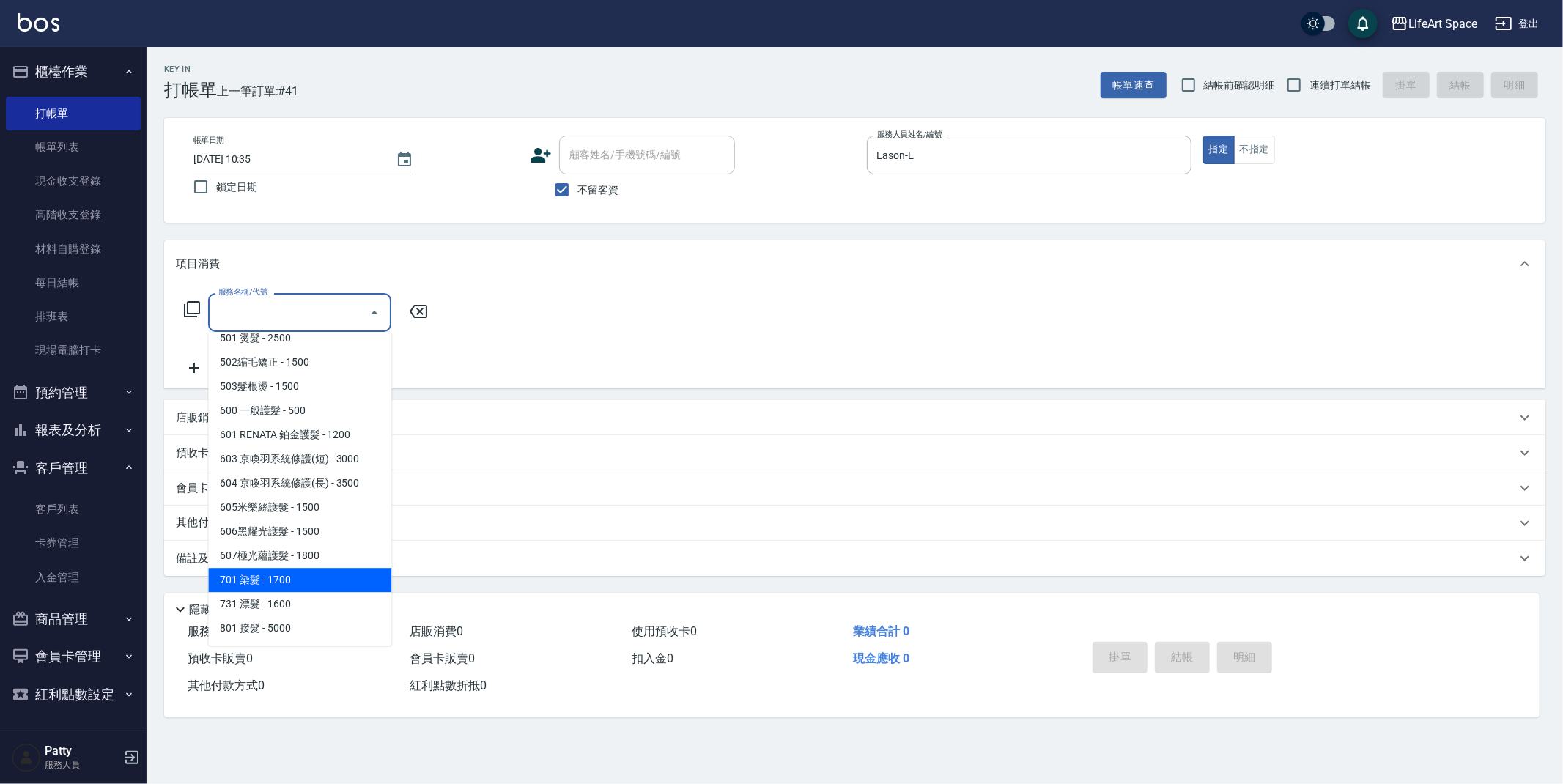
click at [295, 571] on span "701 染髮 - 1700" at bounding box center [300, 579] width 183 height 24
type input "701 染髮(701)"
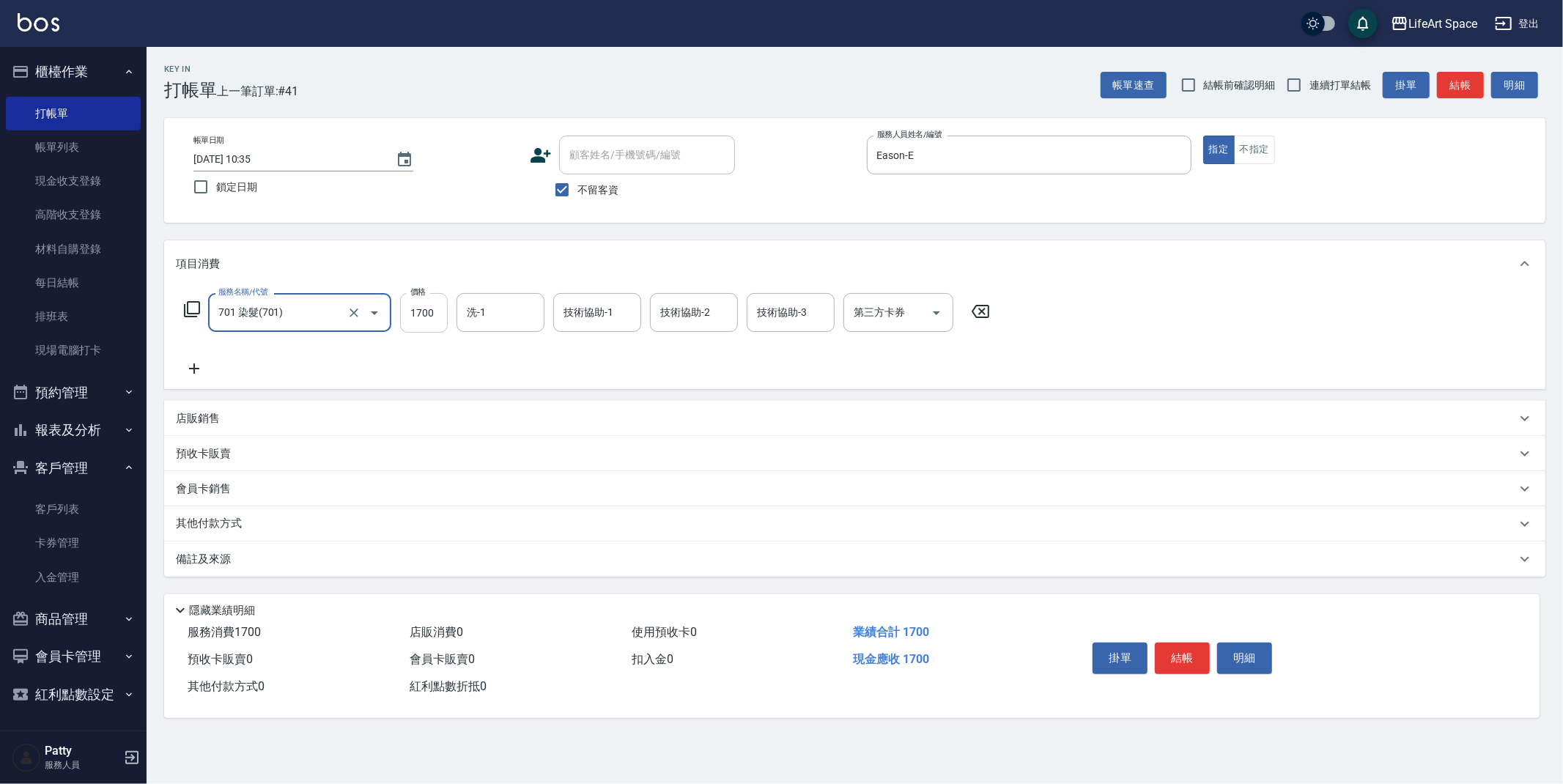
click at [448, 320] on div "服務名稱/代號 701 染髮(701) 服務名稱/代號 價格 1700 價格 洗-1 洗-1 技術協助-1 技術協助-1 技術協助-2 技術協助-2 技術協助…" at bounding box center [588, 313] width 823 height 40
click at [439, 319] on input "1700" at bounding box center [424, 313] width 48 height 40
type input "2800"
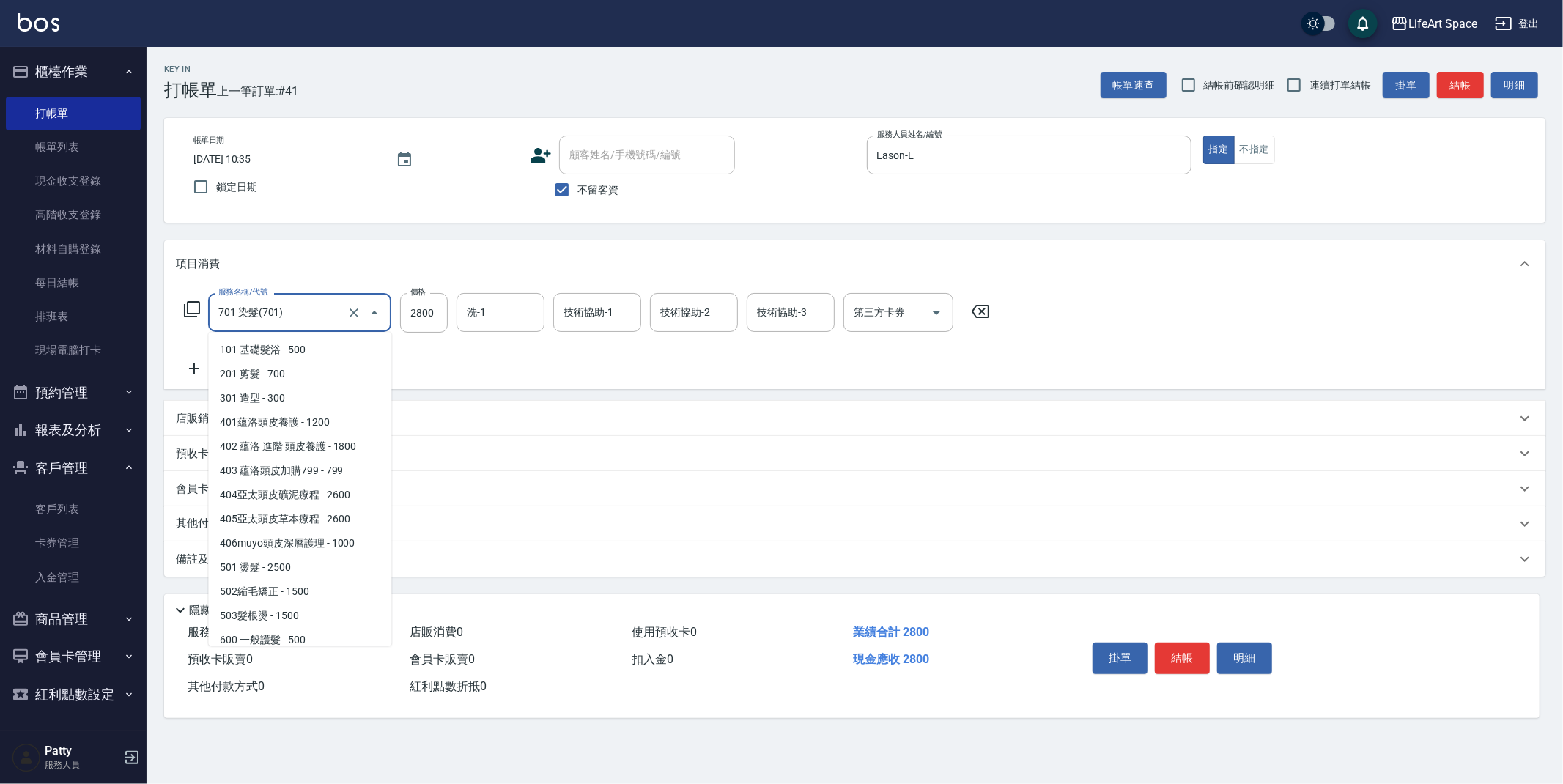
click at [281, 314] on input "701 染髮(701)" at bounding box center [279, 313] width 129 height 25
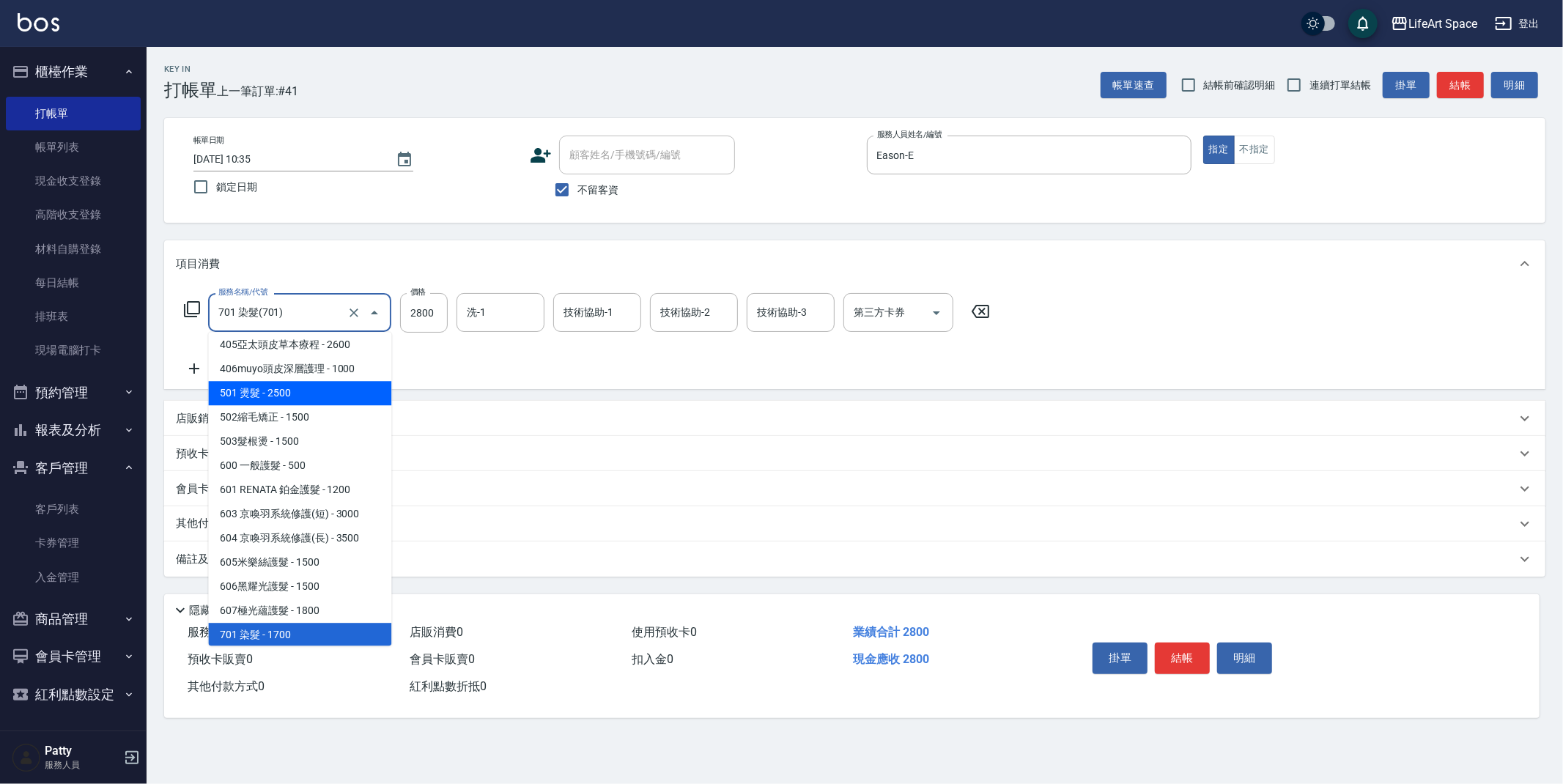
click at [312, 395] on span "501 燙髮 - 2500" at bounding box center [300, 392] width 183 height 24
type input "501 燙髮(501)"
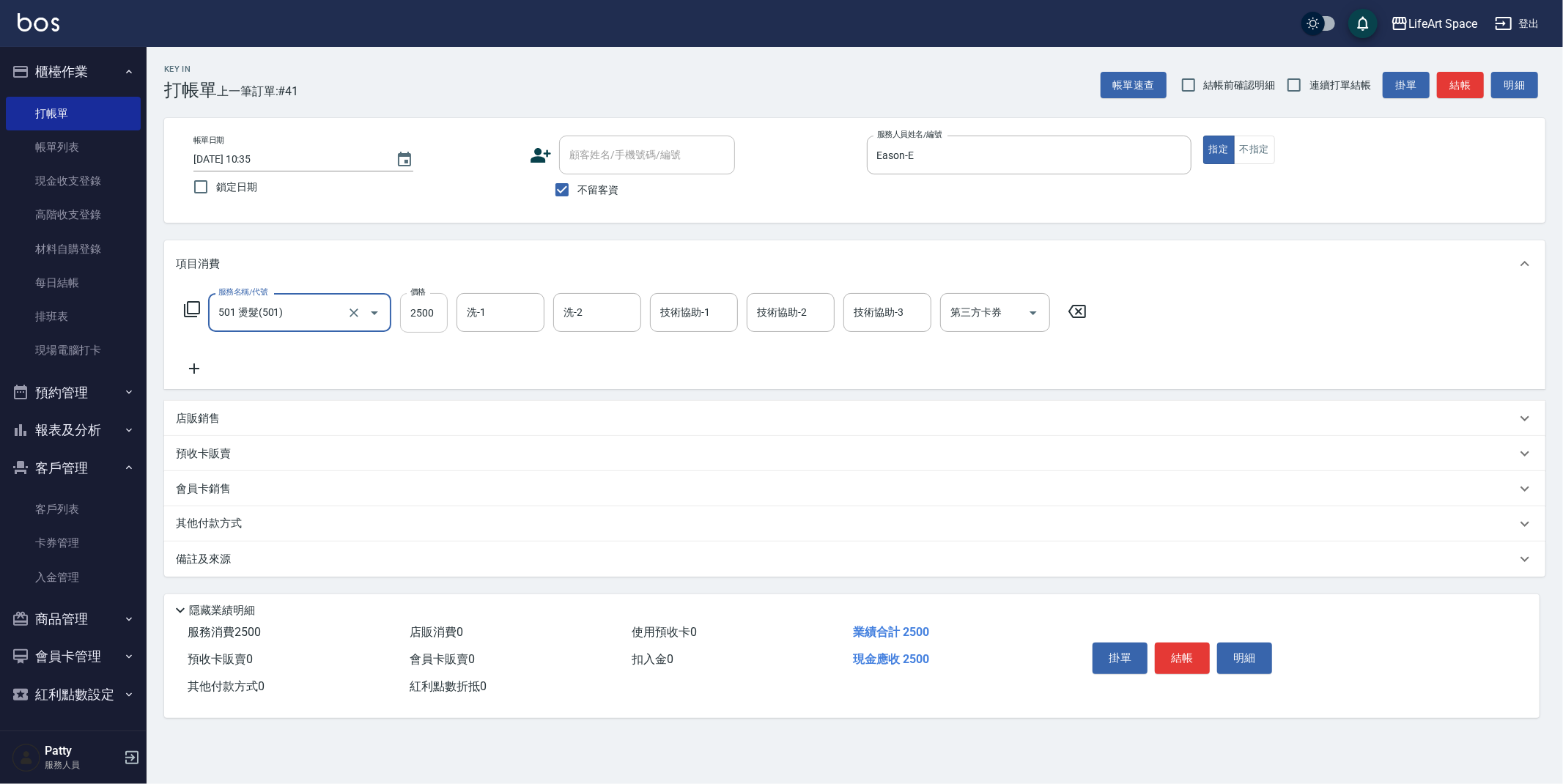
click at [434, 325] on input "2500" at bounding box center [424, 313] width 48 height 40
type input "2800"
click at [328, 569] on div "備註及來源" at bounding box center [855, 559] width 1382 height 35
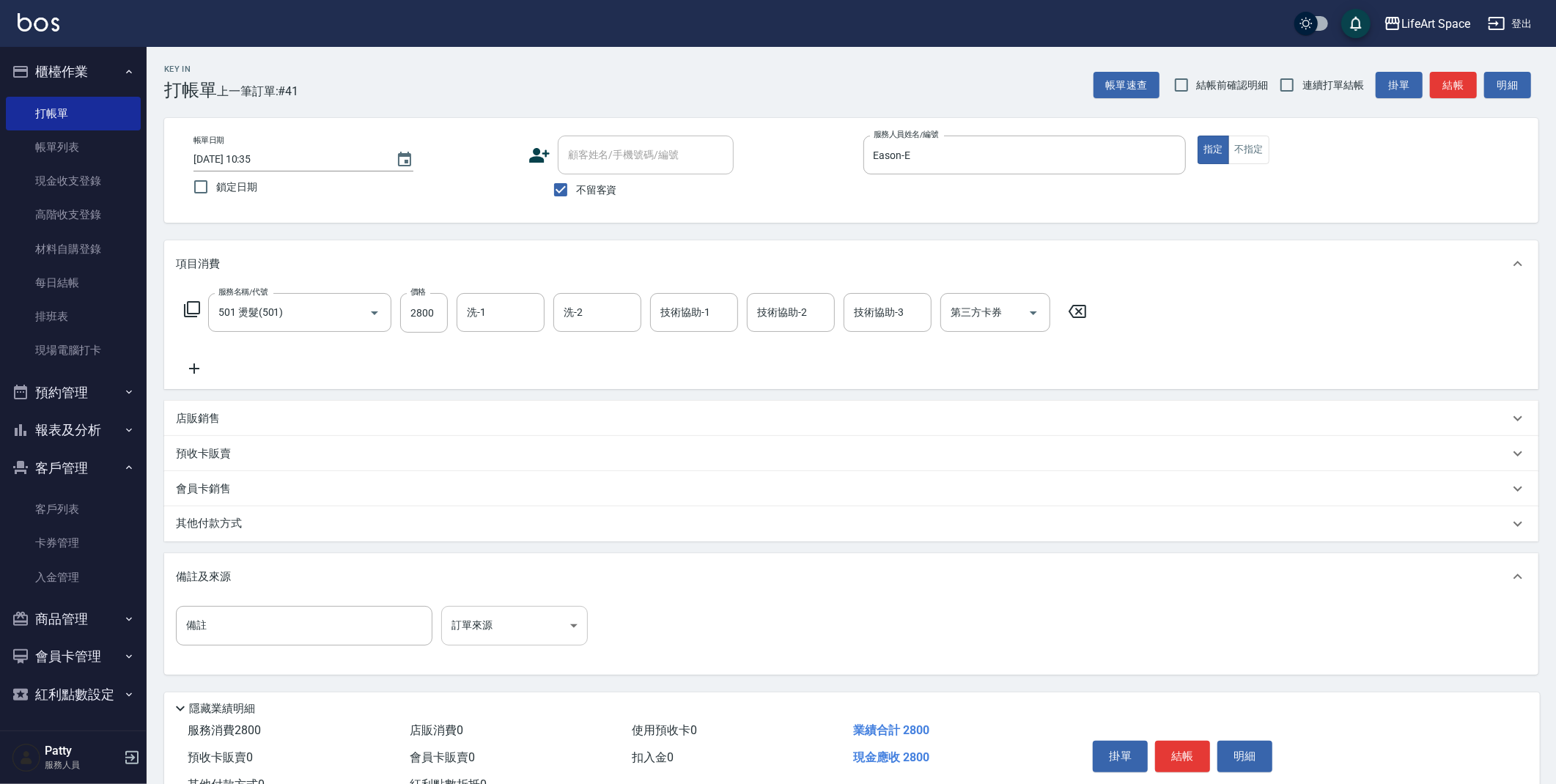
click at [453, 617] on body "LifeArt Space 登出 櫃檯作業 打帳單 帳單列表 現金收支登錄 高階收支登錄 材料自購登錄 每日結帳 排班表 現場電腦打卡 預約管理 預約管理 單…" at bounding box center [778, 417] width 1556 height 834
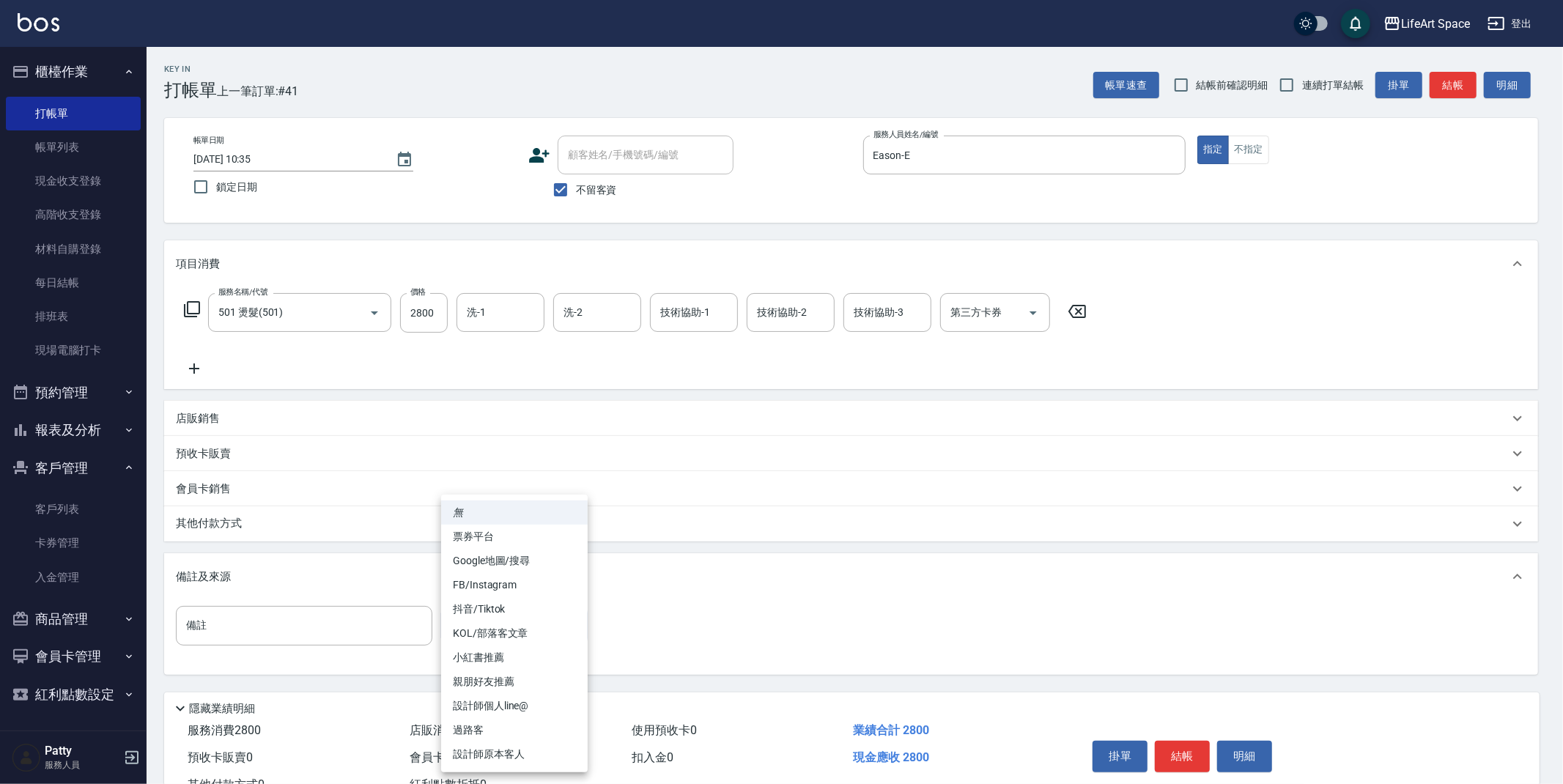
click at [528, 747] on li "設計師原本客人" at bounding box center [515, 754] width 146 height 24
type input "設計師原本客人"
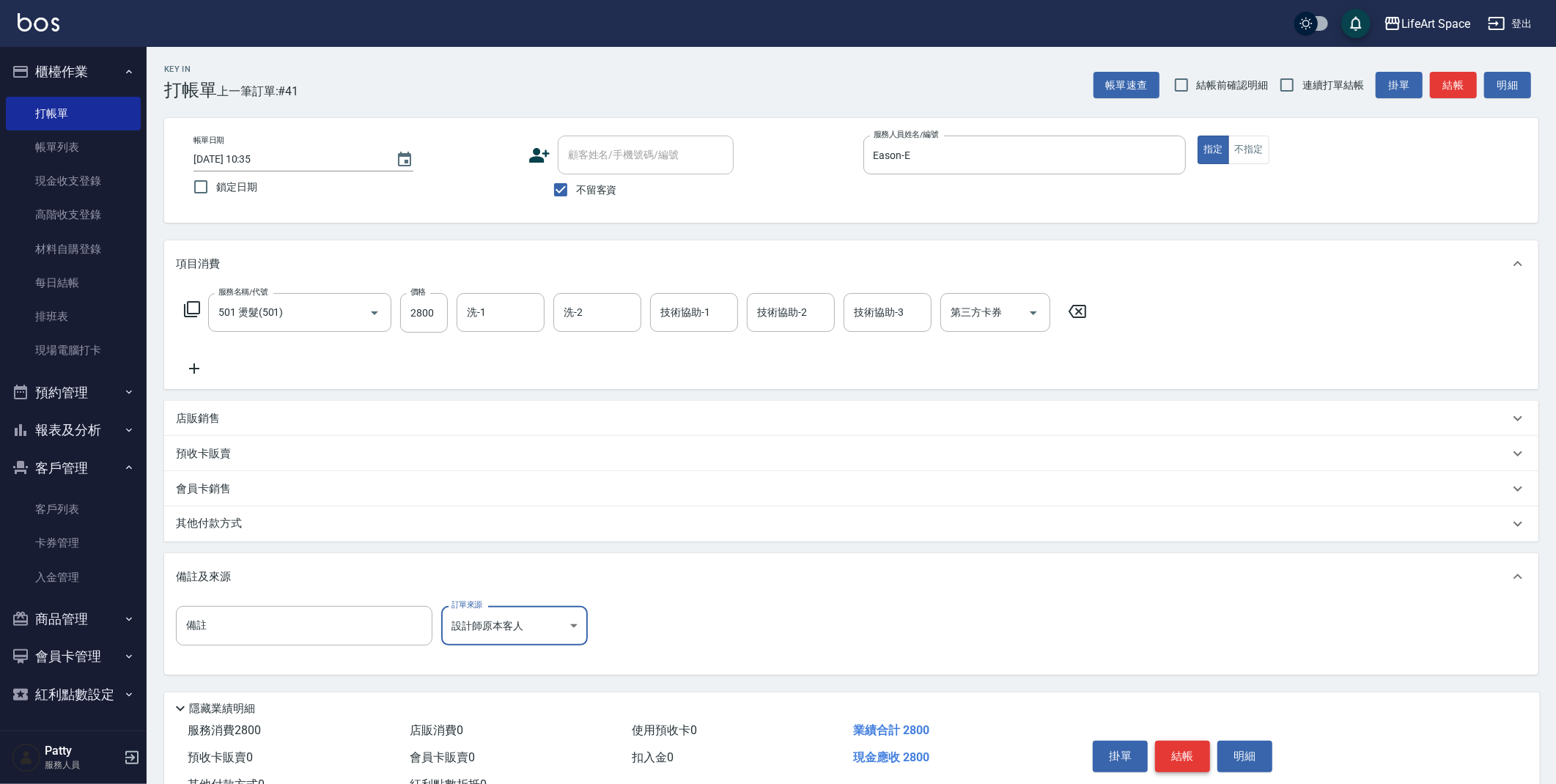
click at [1191, 750] on button "結帳" at bounding box center [1182, 756] width 55 height 31
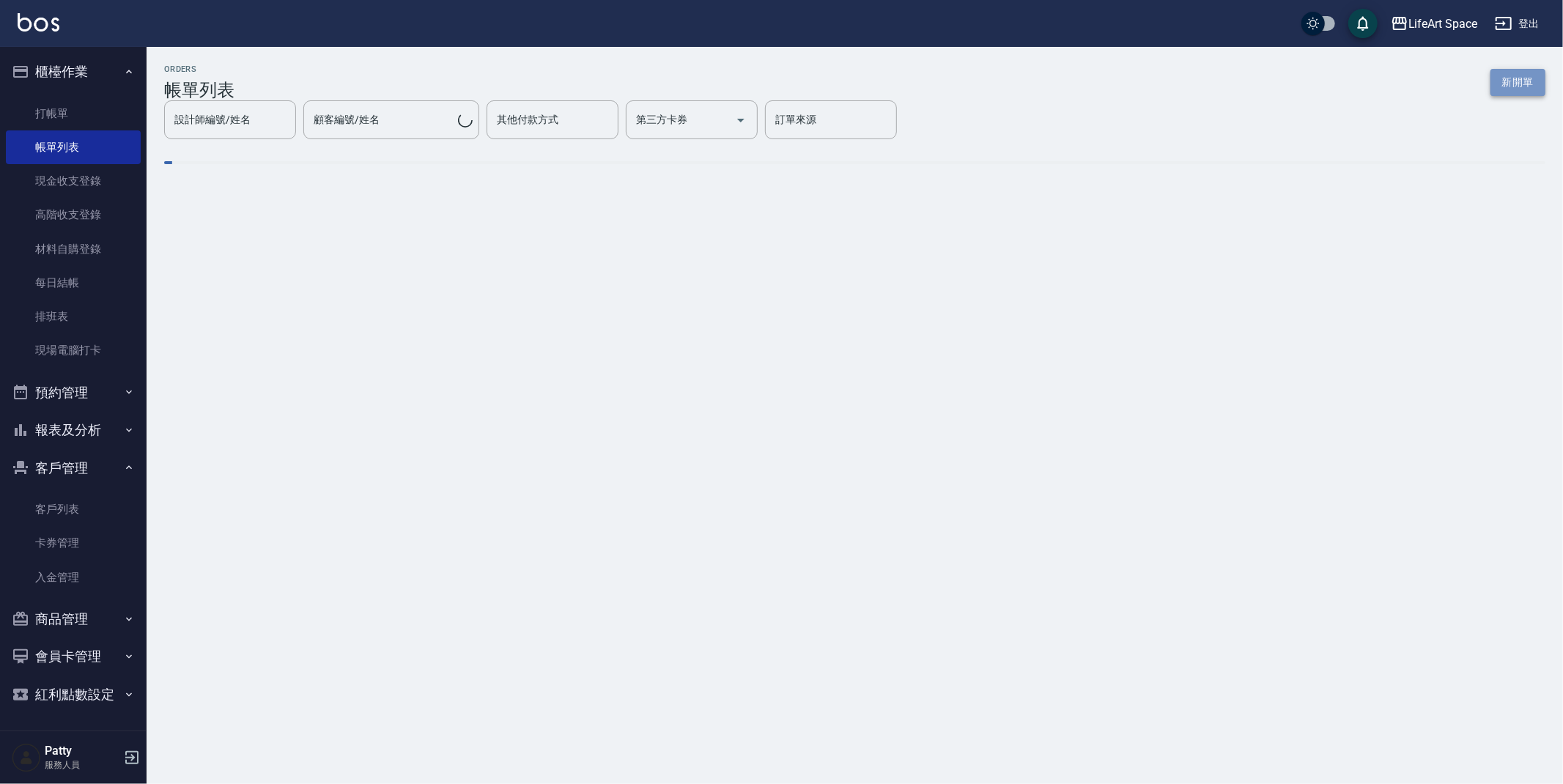
click at [1529, 71] on button "新開單" at bounding box center [1518, 83] width 55 height 27
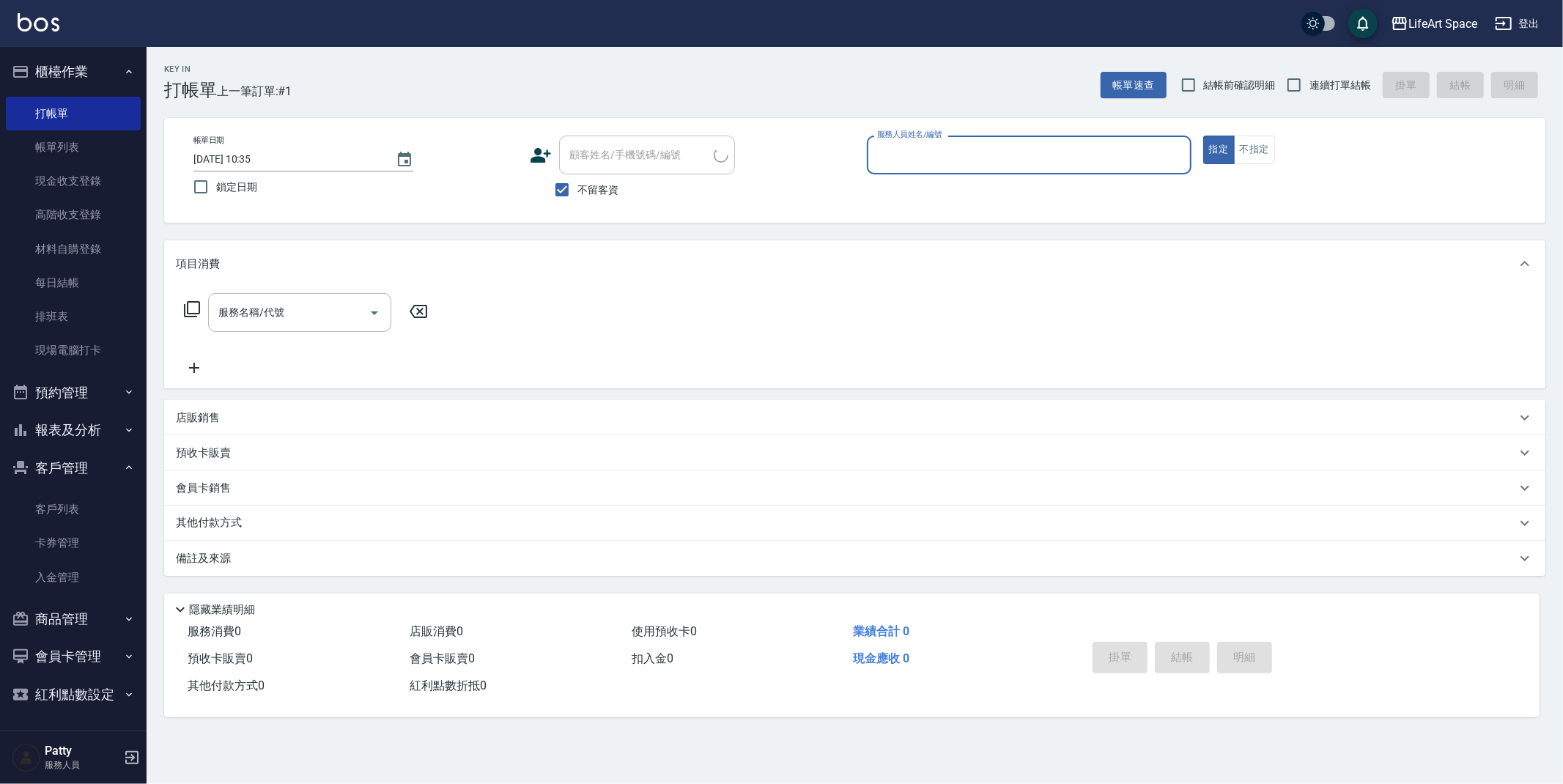
click at [962, 158] on input "服務人員姓名/編號" at bounding box center [1030, 155] width 312 height 25
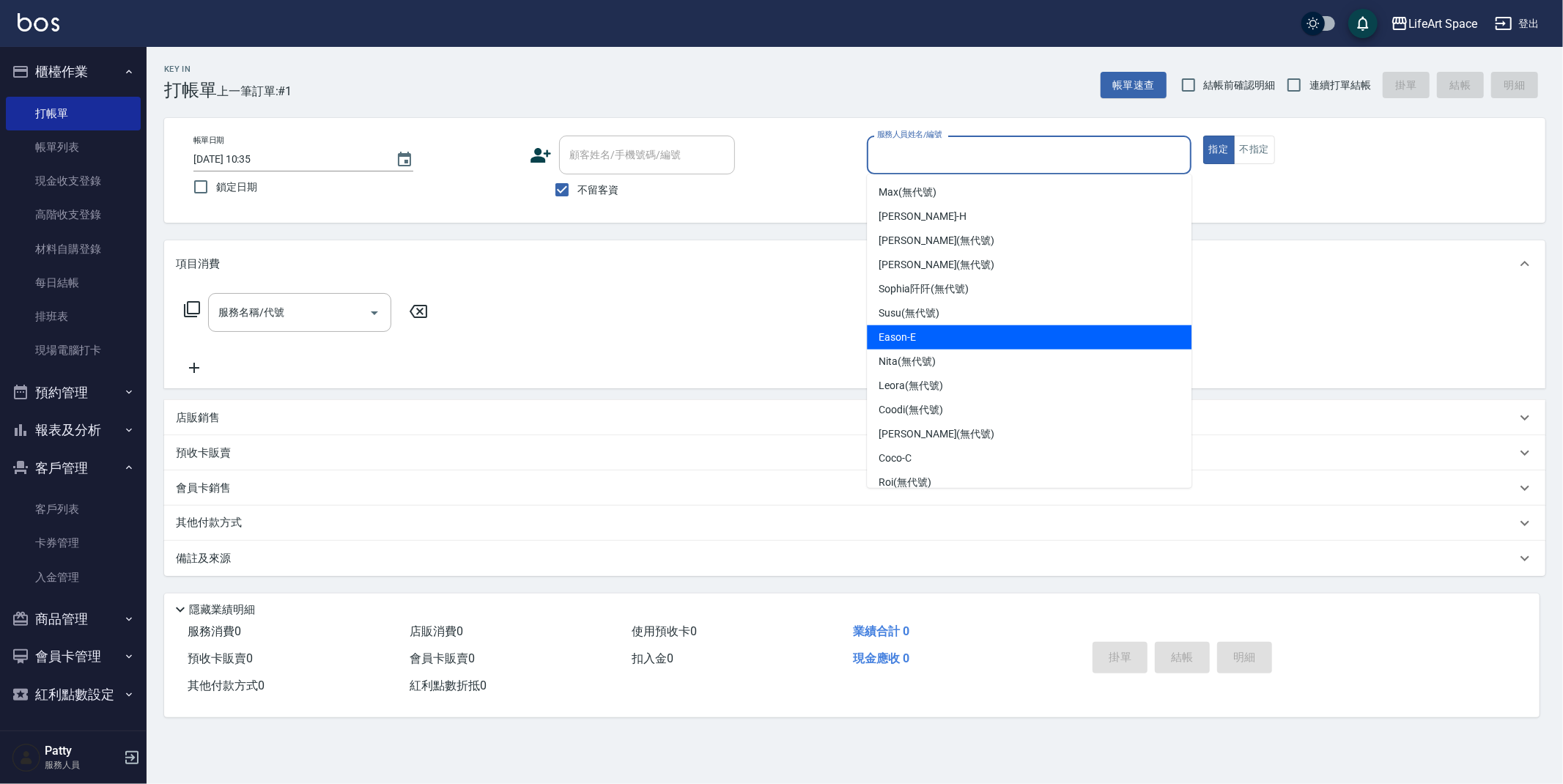
drag, startPoint x: 921, startPoint y: 330, endPoint x: 672, endPoint y: 282, distance: 253.6
click at [921, 330] on div "Eason -E" at bounding box center [1029, 337] width 324 height 24
type input "Eason-E"
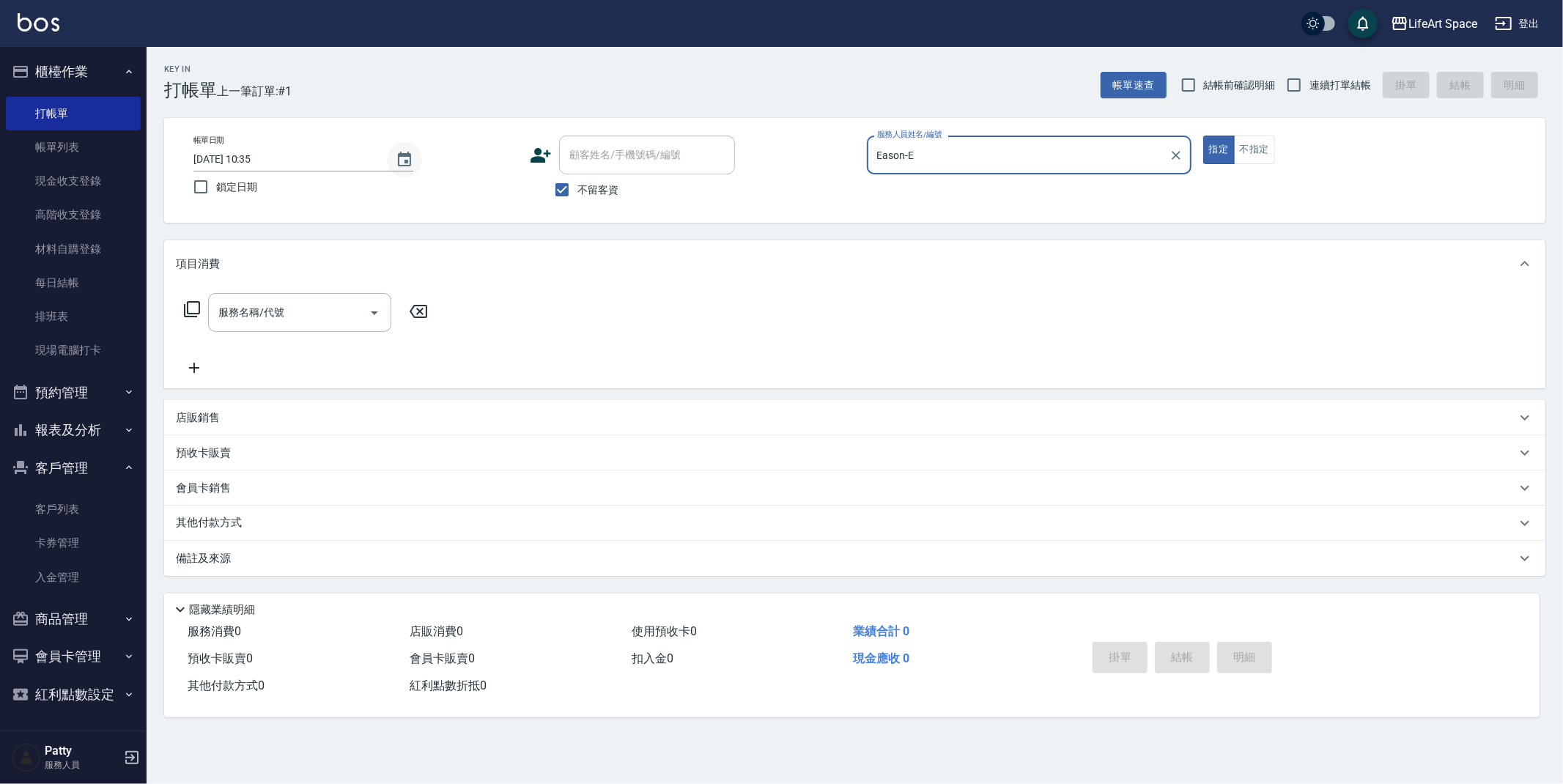
click at [406, 162] on icon "Choose date, selected date is 2025-08-19" at bounding box center [404, 159] width 14 height 15
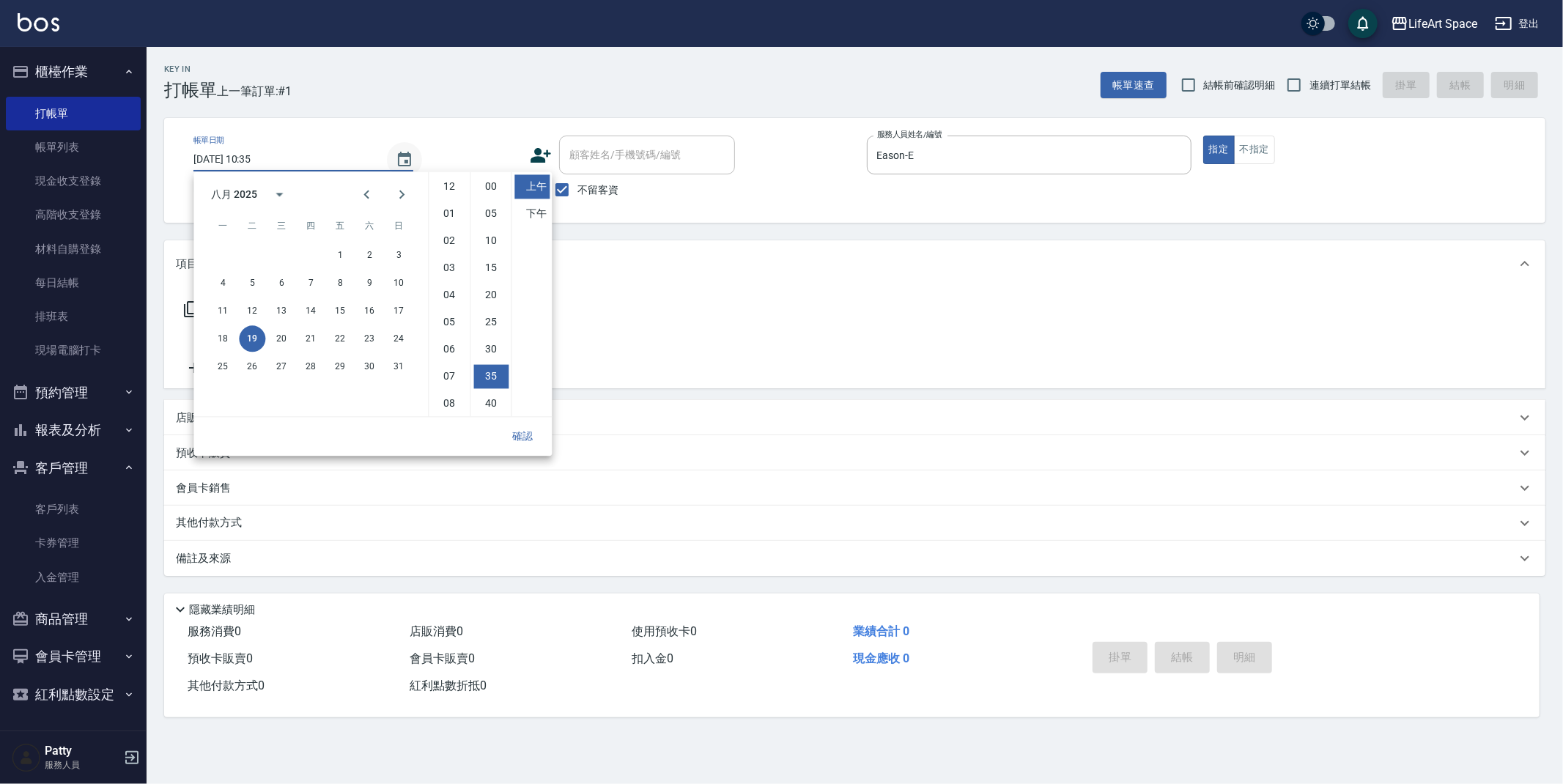
scroll to position [81, 0]
click at [367, 311] on button "16" at bounding box center [369, 310] width 26 height 26
type input "[DATE] 10:35"
click at [530, 428] on button "確認" at bounding box center [522, 436] width 47 height 27
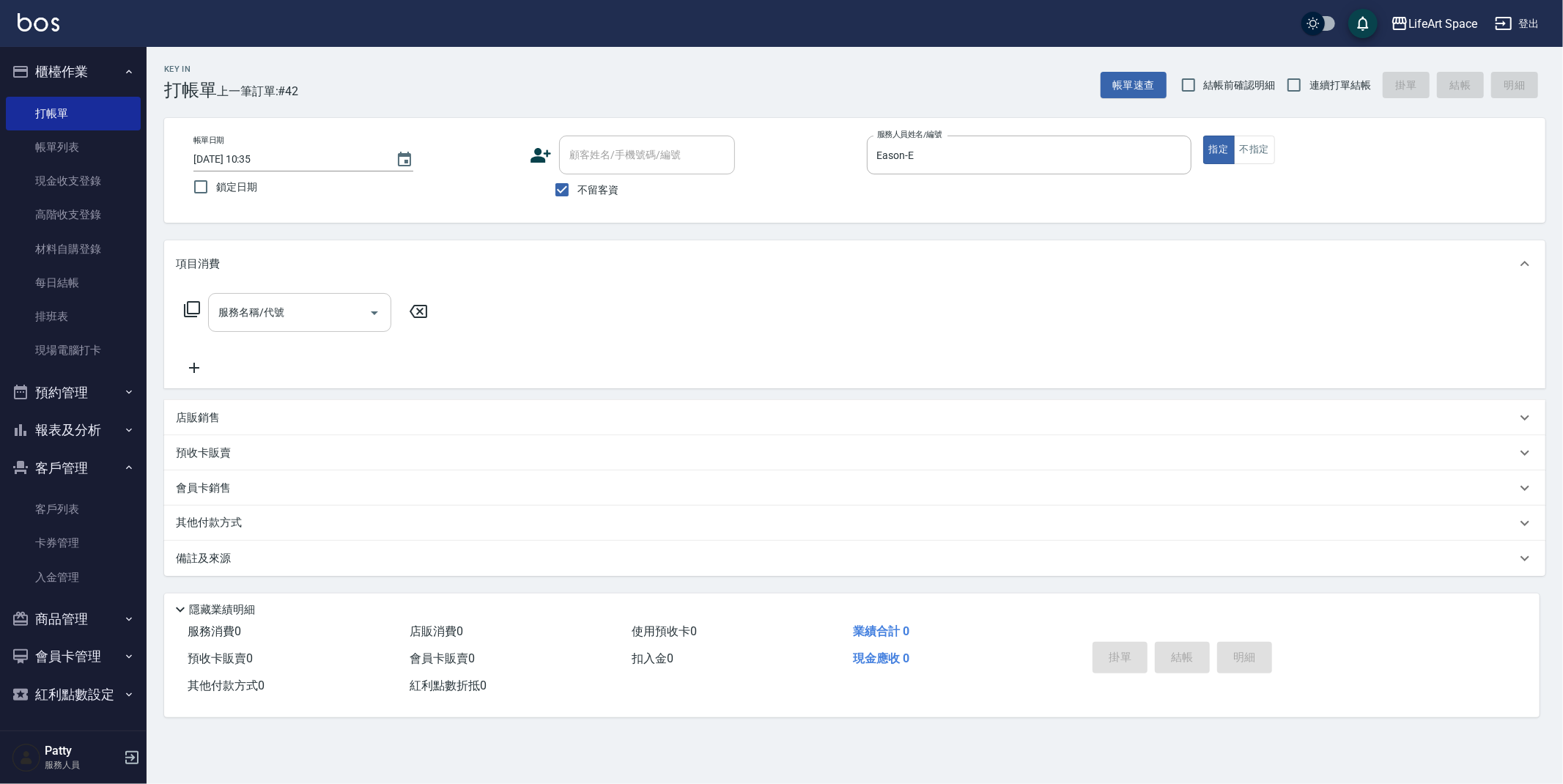
click at [281, 314] on input "服務名稱/代號" at bounding box center [288, 313] width 148 height 25
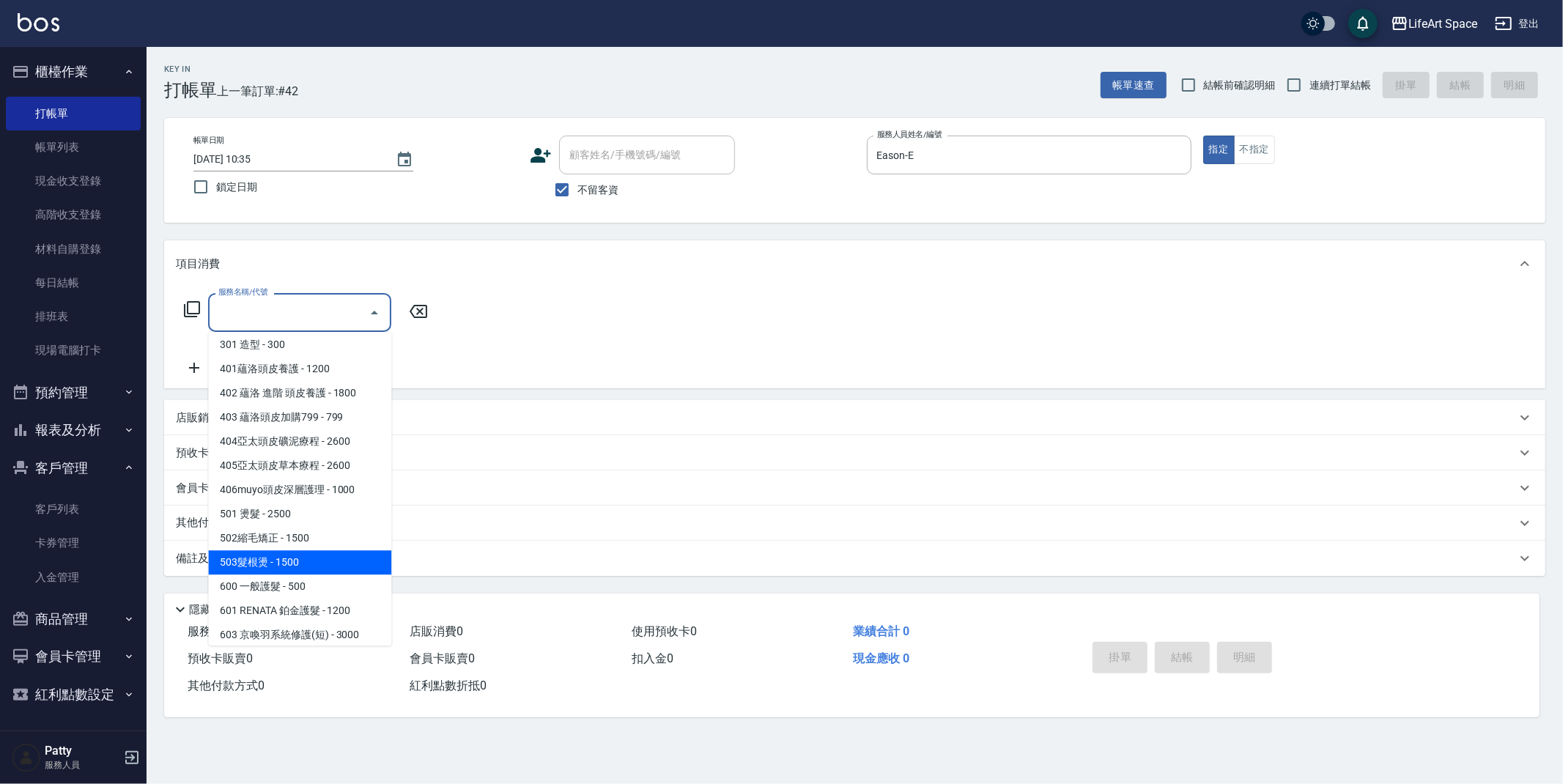
scroll to position [229, 0]
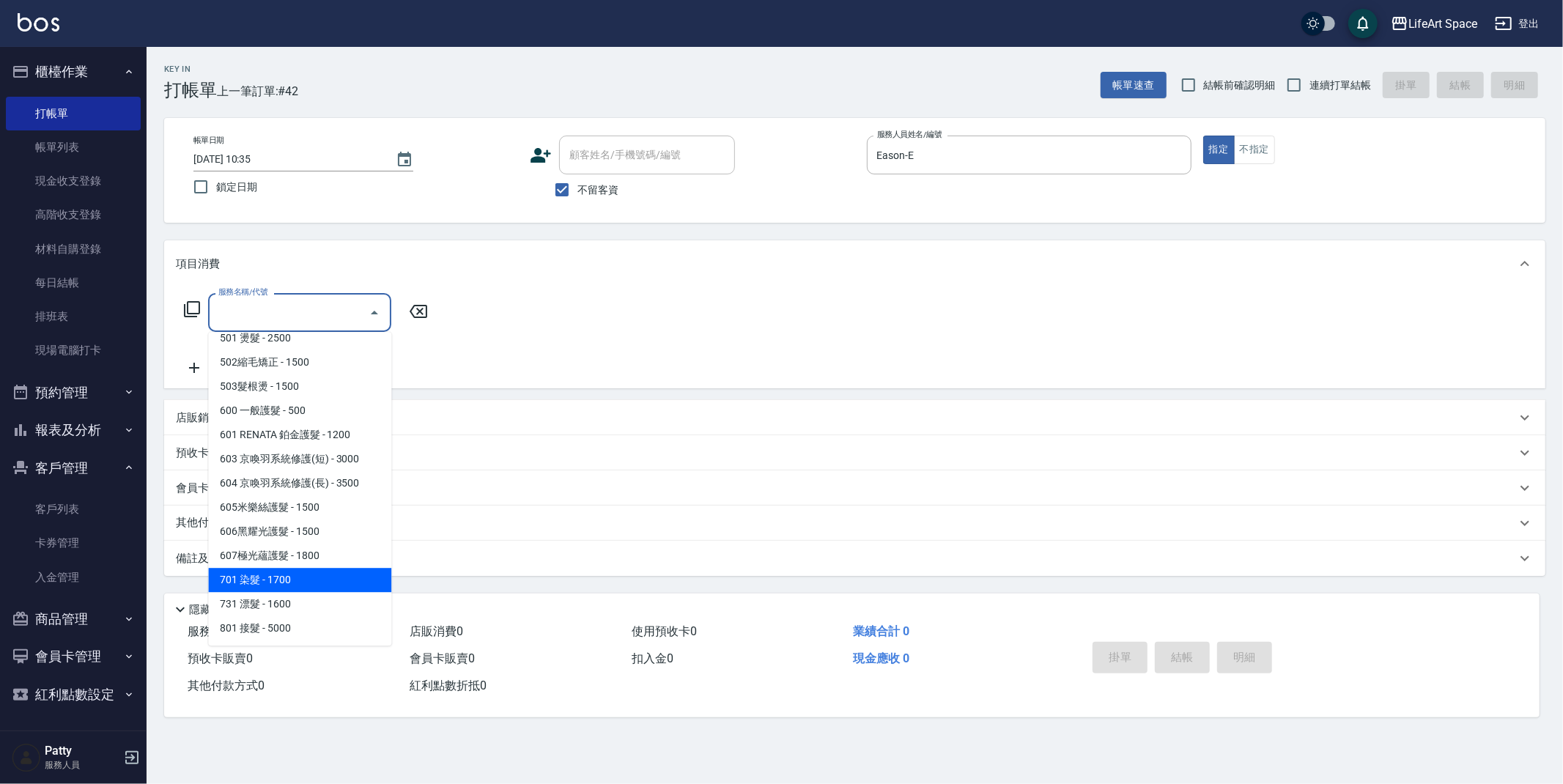
drag, startPoint x: 298, startPoint y: 572, endPoint x: 403, endPoint y: 430, distance: 176.6
click at [298, 572] on span "701 染髮 - 1700" at bounding box center [300, 579] width 183 height 24
type input "701 染髮(701)"
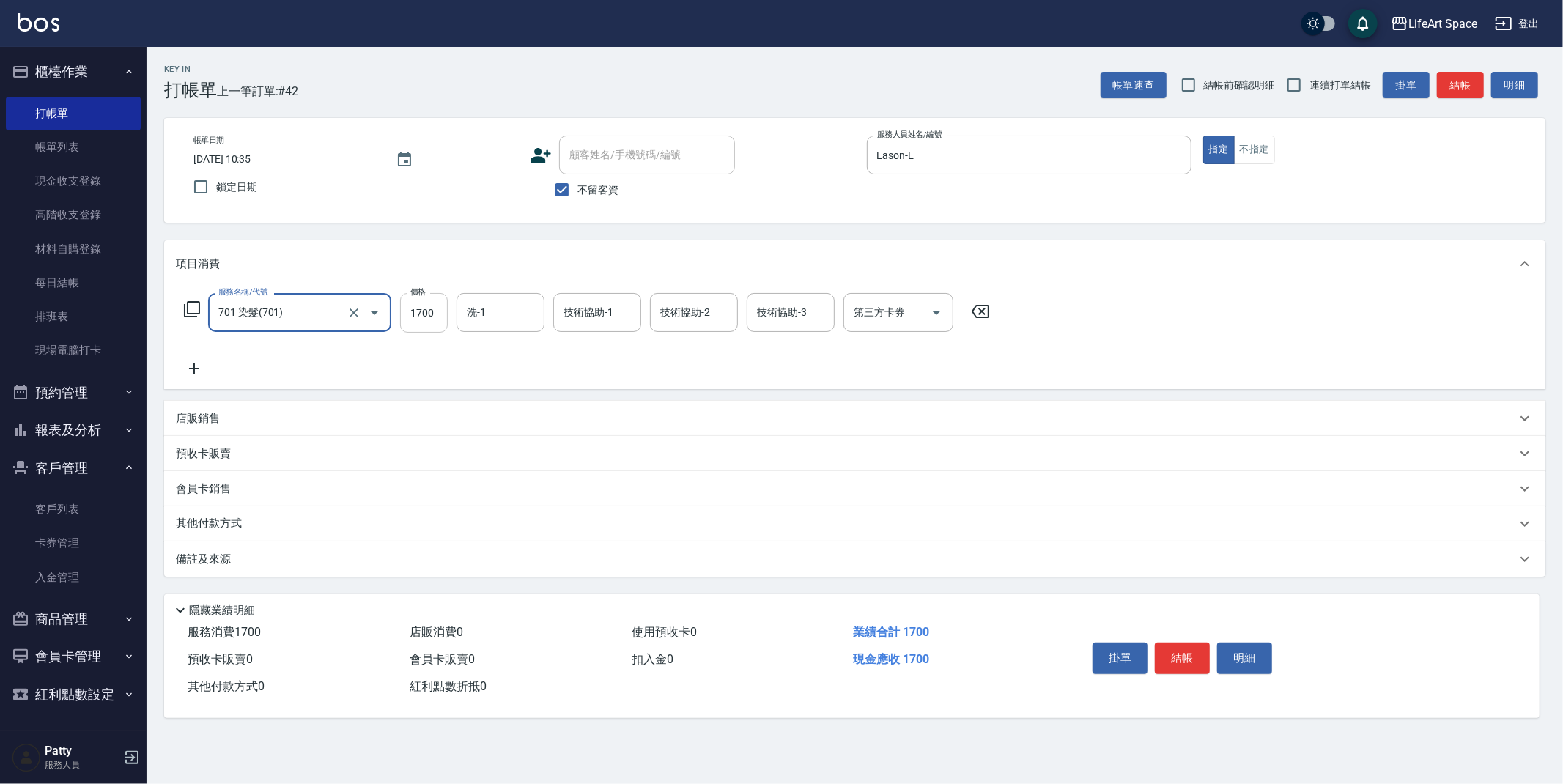
click at [433, 317] on input "1700" at bounding box center [424, 313] width 48 height 40
type input "4500"
click at [505, 316] on input "洗-1" at bounding box center [500, 313] width 75 height 25
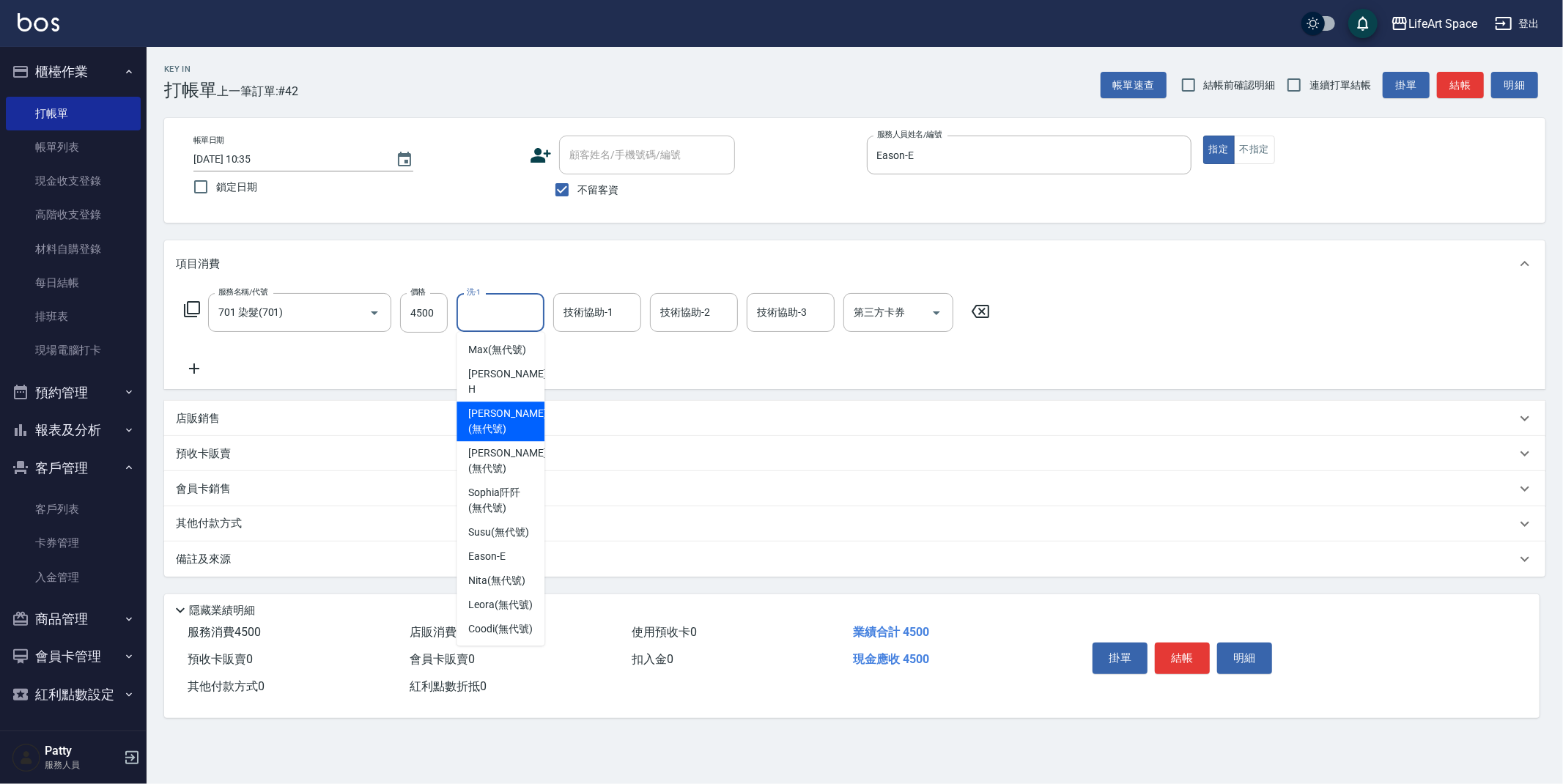
click at [511, 418] on span "[PERSON_NAME] (無代號)" at bounding box center [508, 422] width 78 height 31
click at [489, 317] on input "[PERSON_NAME](無代號)" at bounding box center [489, 313] width 53 height 25
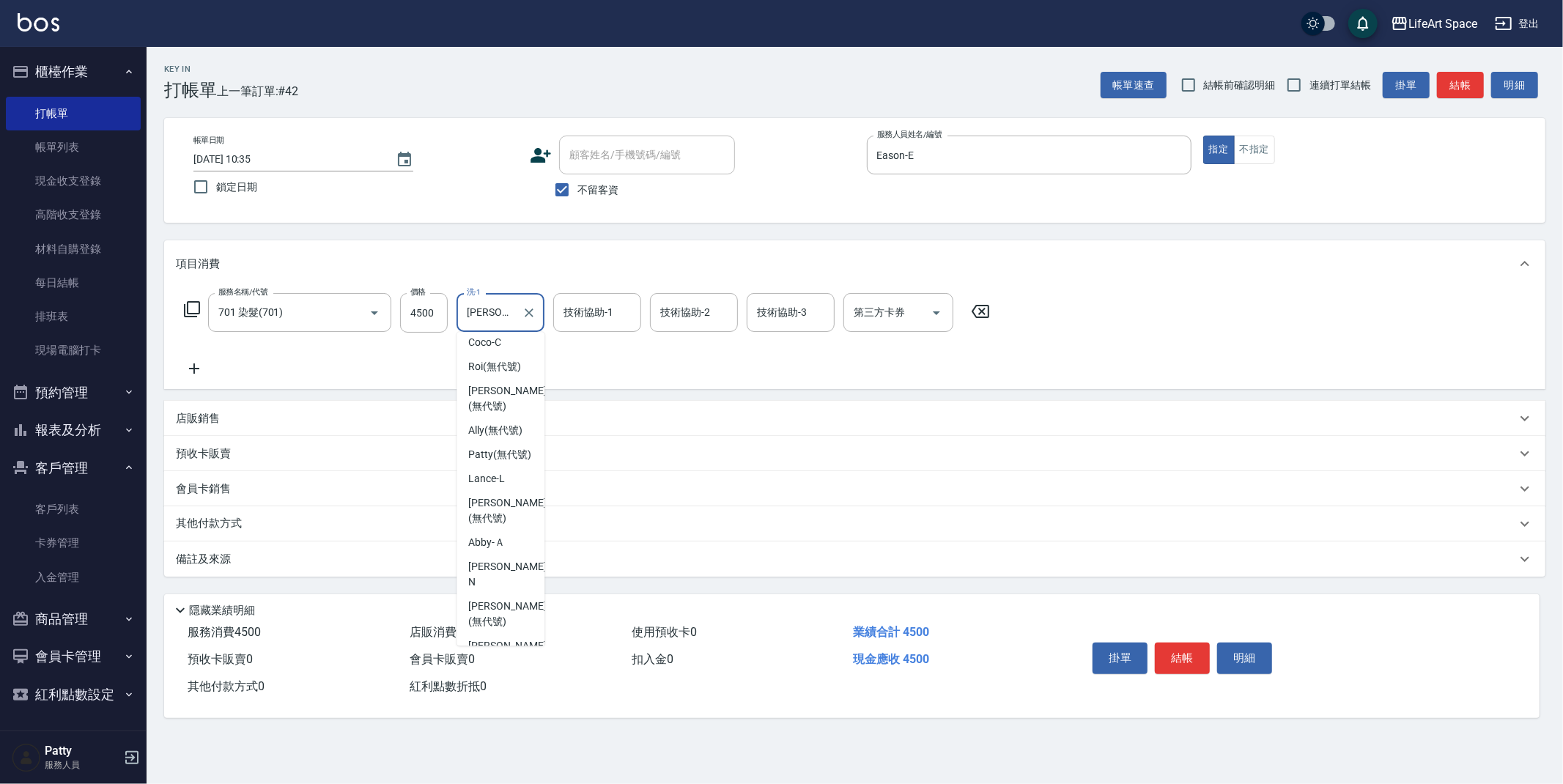
scroll to position [414, 0]
click at [503, 492] on span "[PERSON_NAME] (無代號)" at bounding box center [508, 477] width 78 height 31
type input "[PERSON_NAME](無代號)"
click at [589, 315] on div "技術協助-1 技術協助-1" at bounding box center [597, 313] width 88 height 39
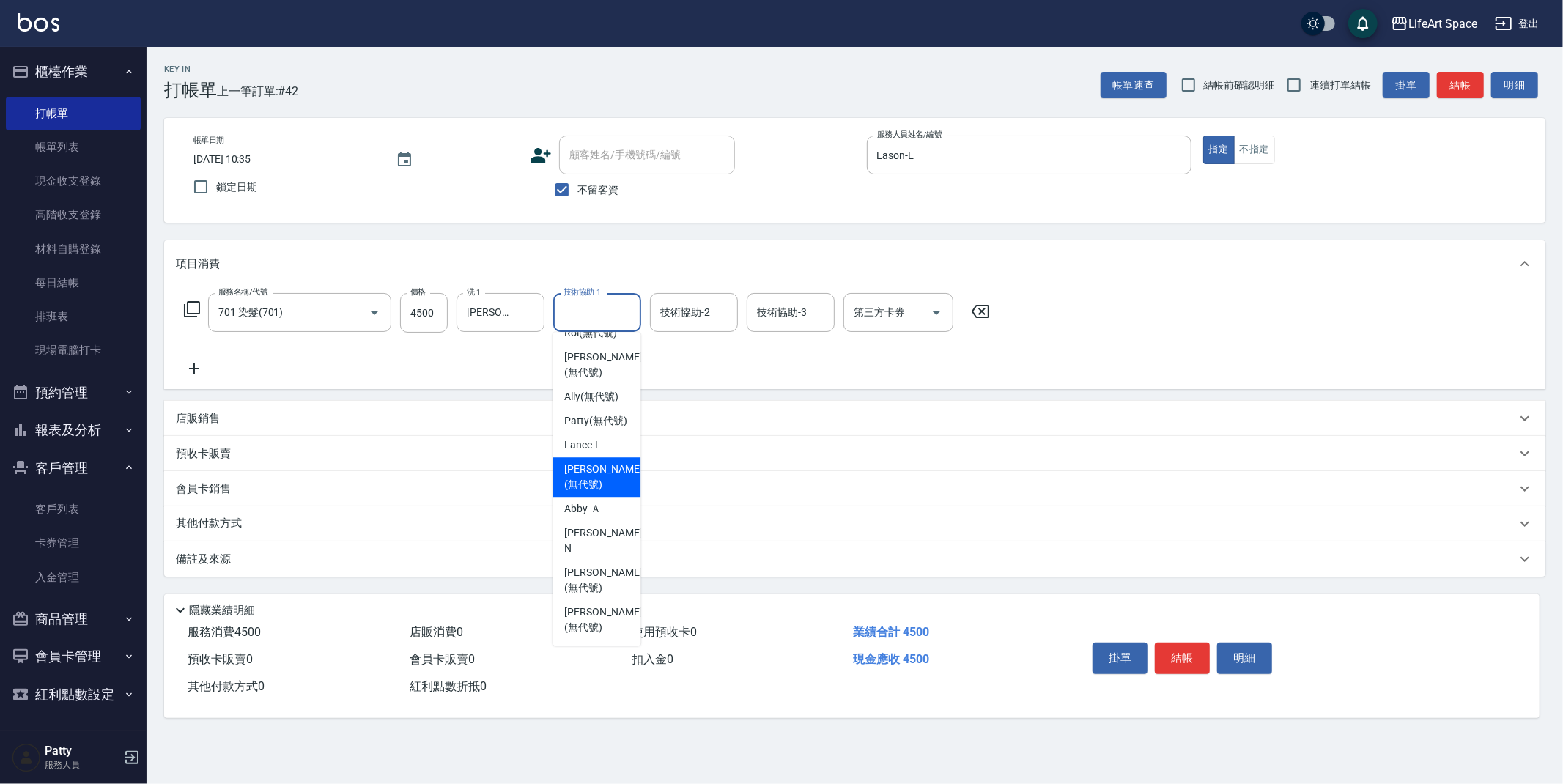
click at [591, 492] on span "[PERSON_NAME] (無代號)" at bounding box center [603, 477] width 78 height 31
type input "[PERSON_NAME](無代號)"
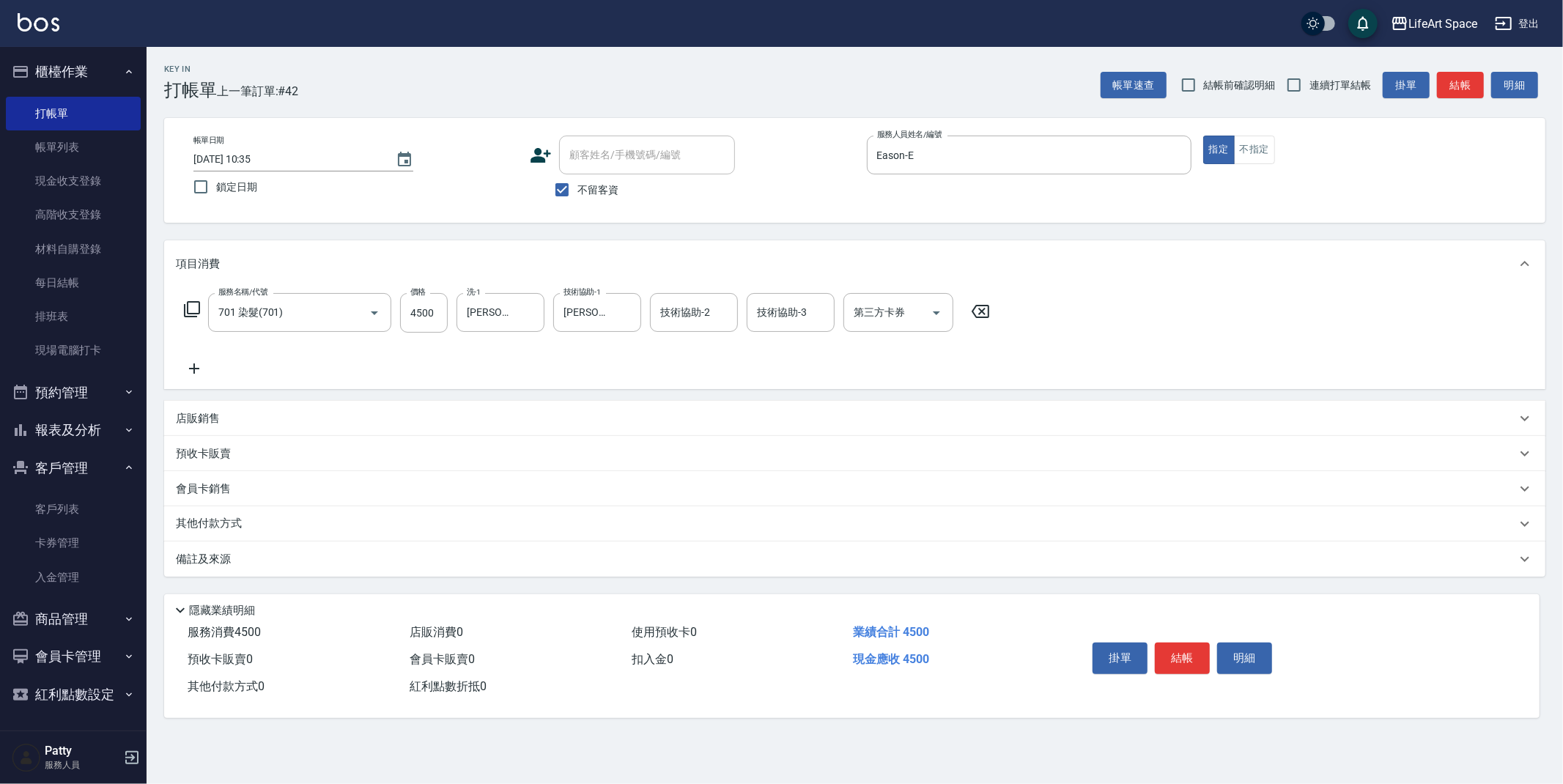
click at [285, 567] on div "備註及來源" at bounding box center [855, 559] width 1382 height 35
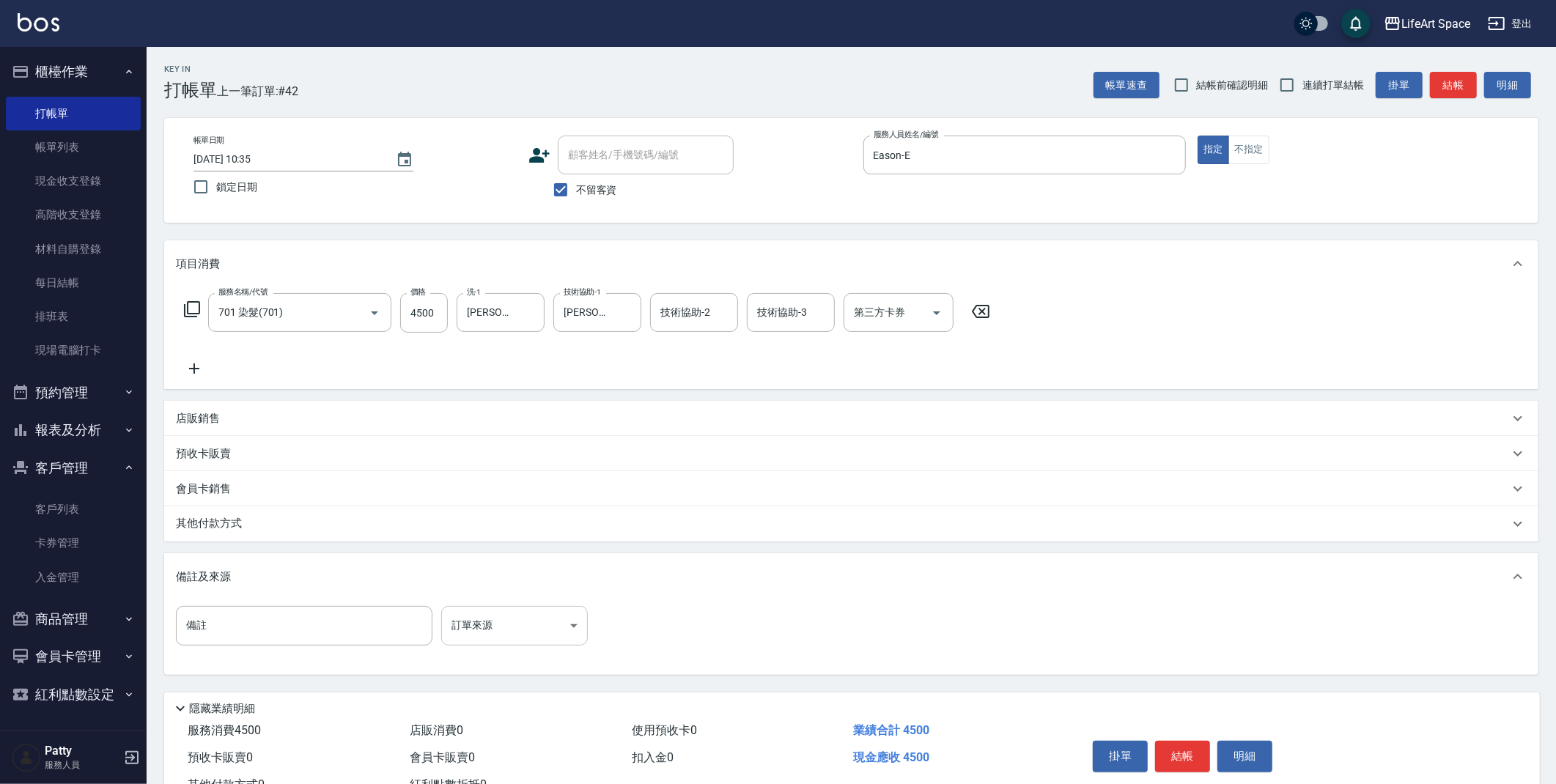
click at [475, 628] on body "LifeArt Space 登出 櫃檯作業 打帳單 帳單列表 現金收支登錄 高階收支登錄 材料自購登錄 每日結帳 排班表 現場電腦打卡 預約管理 預約管理 單…" at bounding box center [778, 417] width 1556 height 834
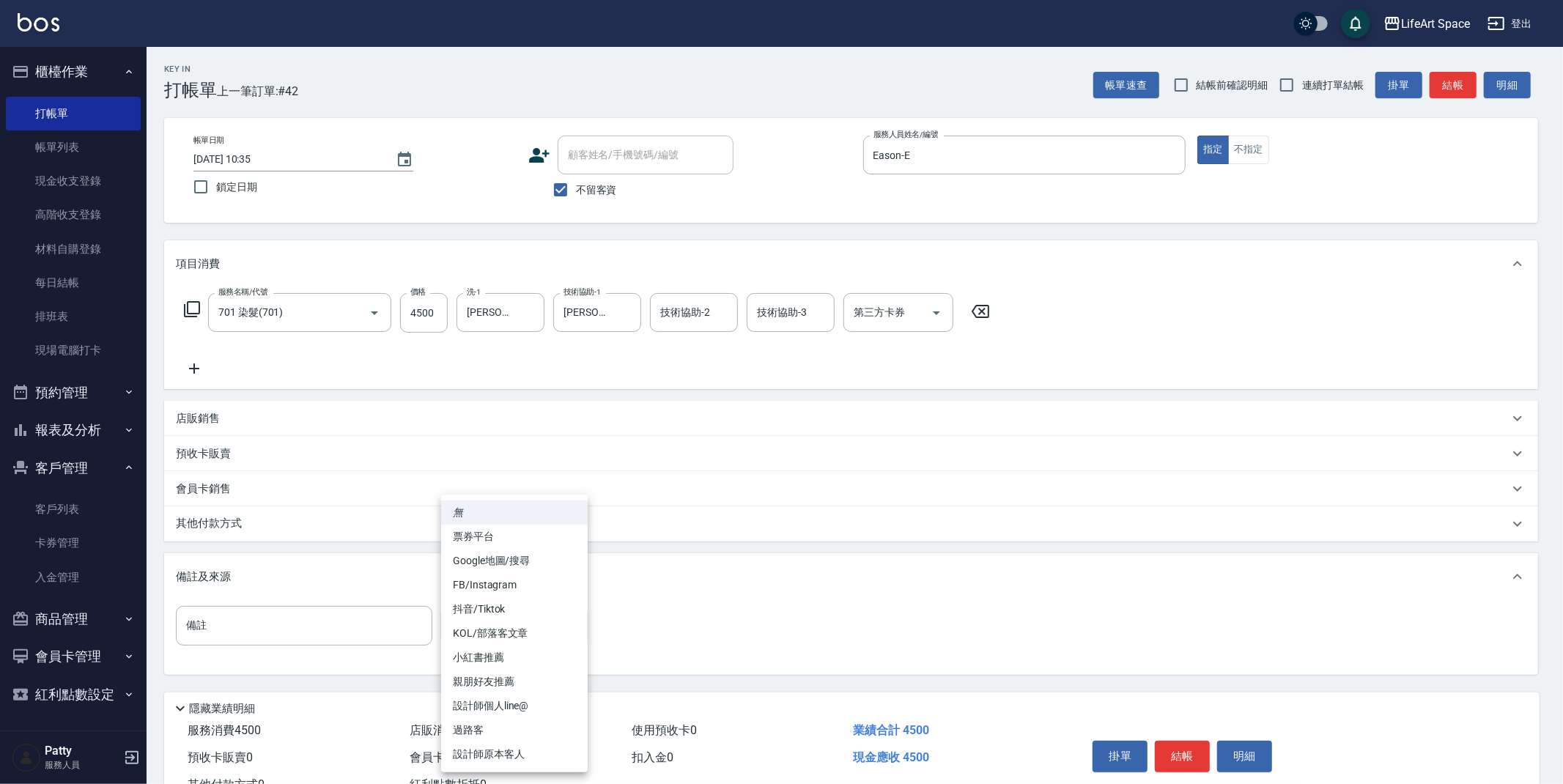
click at [501, 749] on li "設計師原本客人" at bounding box center [515, 754] width 146 height 24
type input "設計師原本客人"
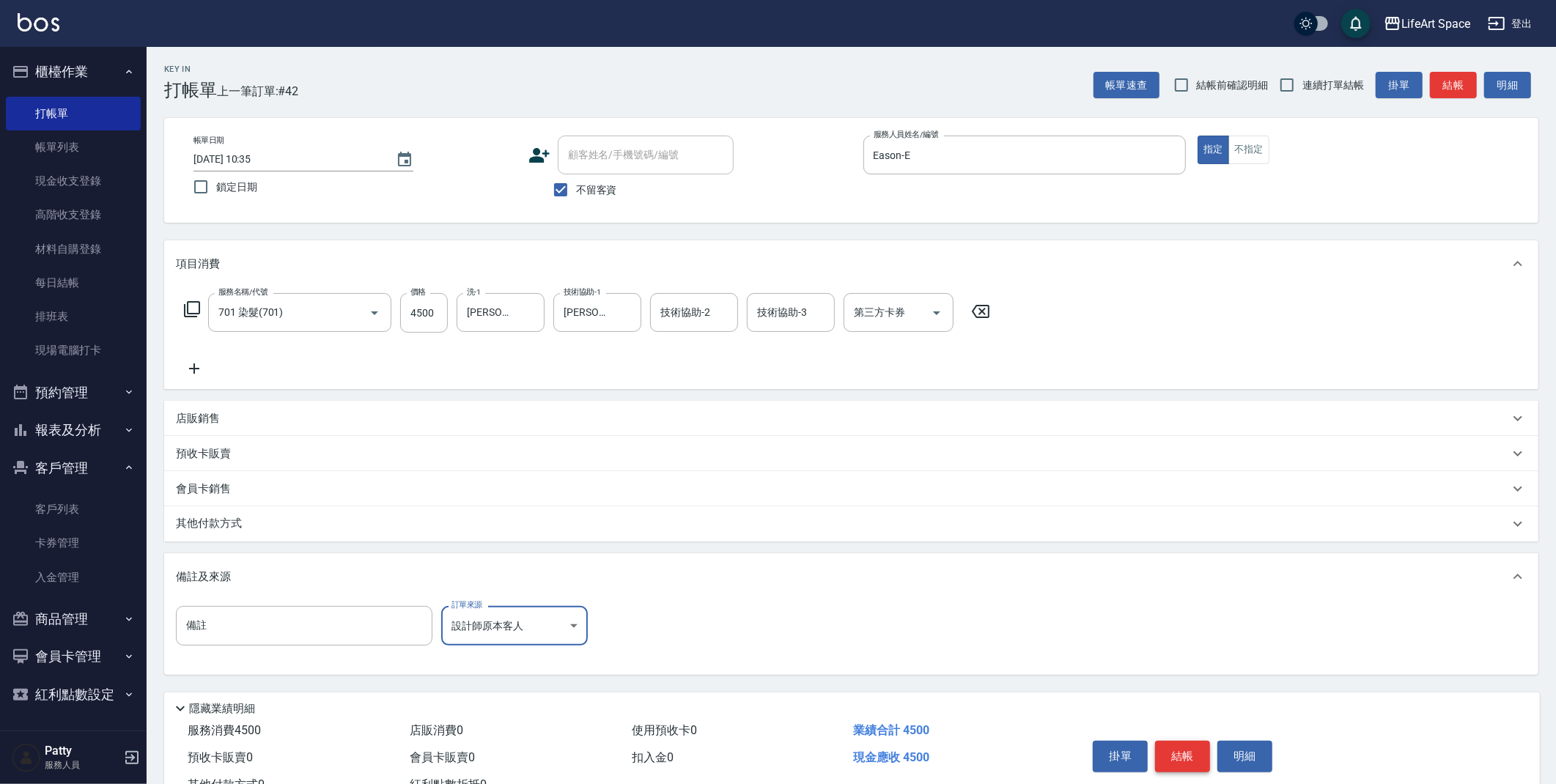
click at [1178, 760] on button "結帳" at bounding box center [1182, 756] width 55 height 31
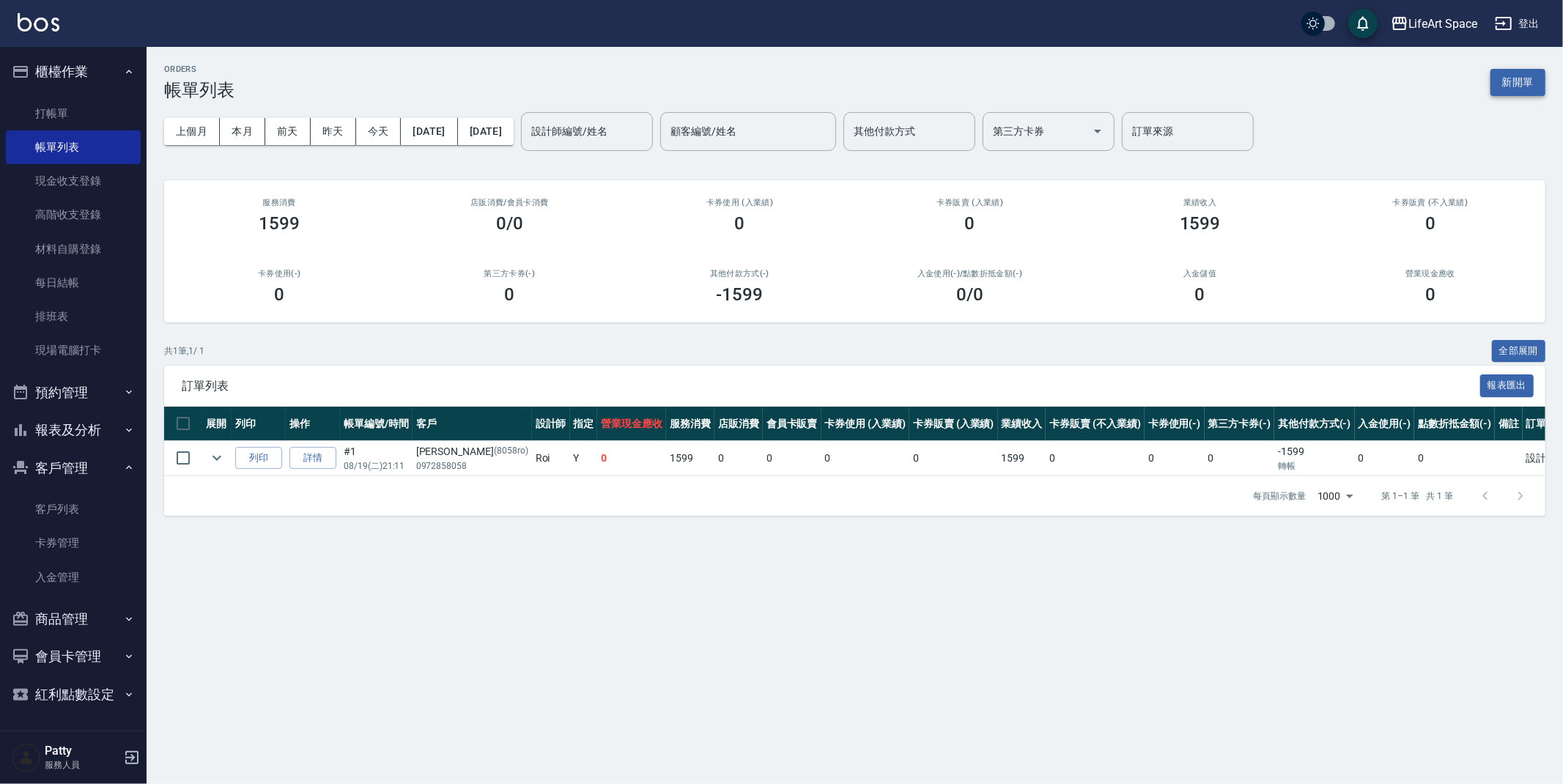
click at [1521, 72] on button "新開單" at bounding box center [1518, 83] width 55 height 27
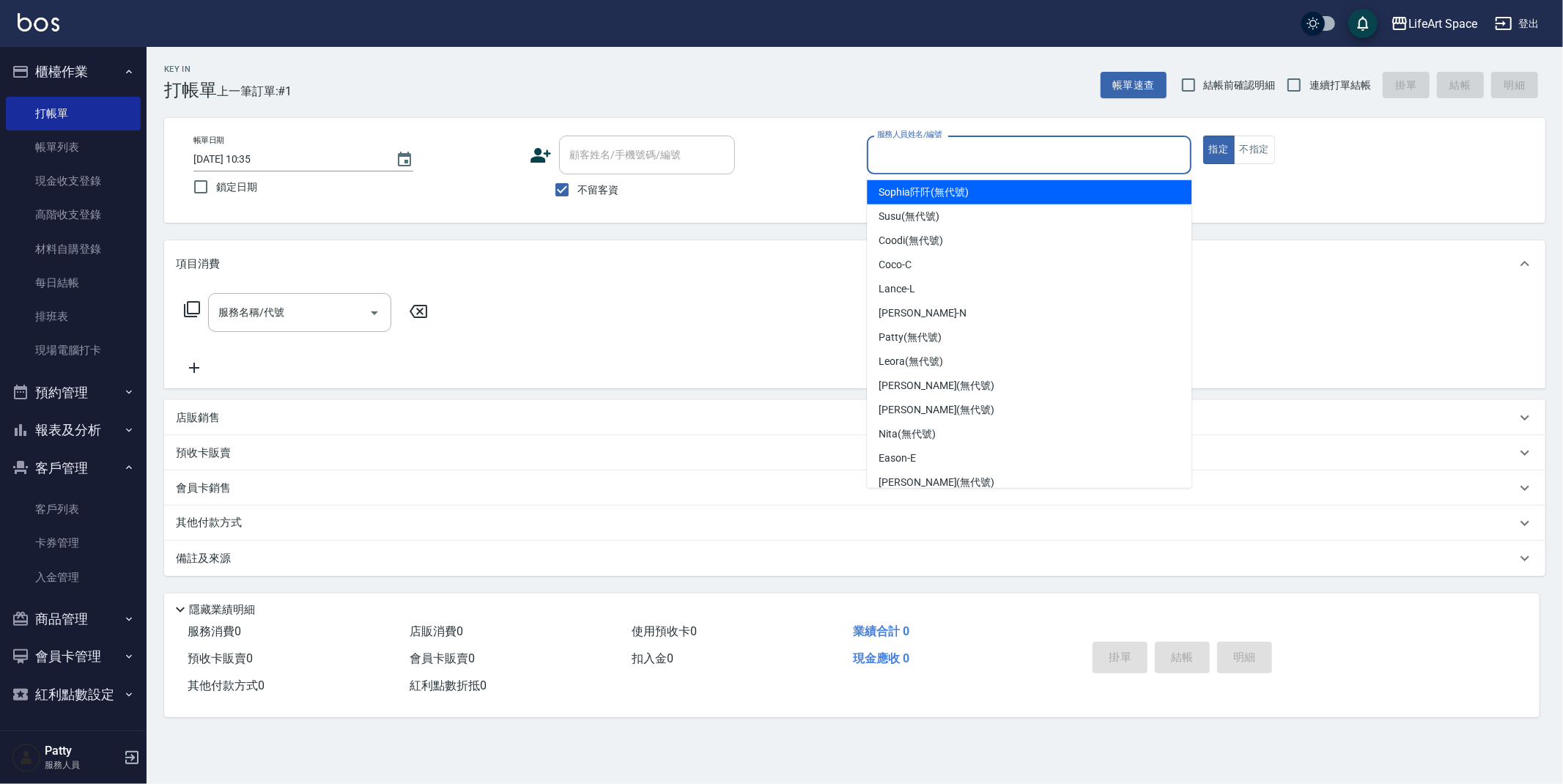
click at [991, 154] on input "服務人員姓名/編號" at bounding box center [1030, 155] width 312 height 25
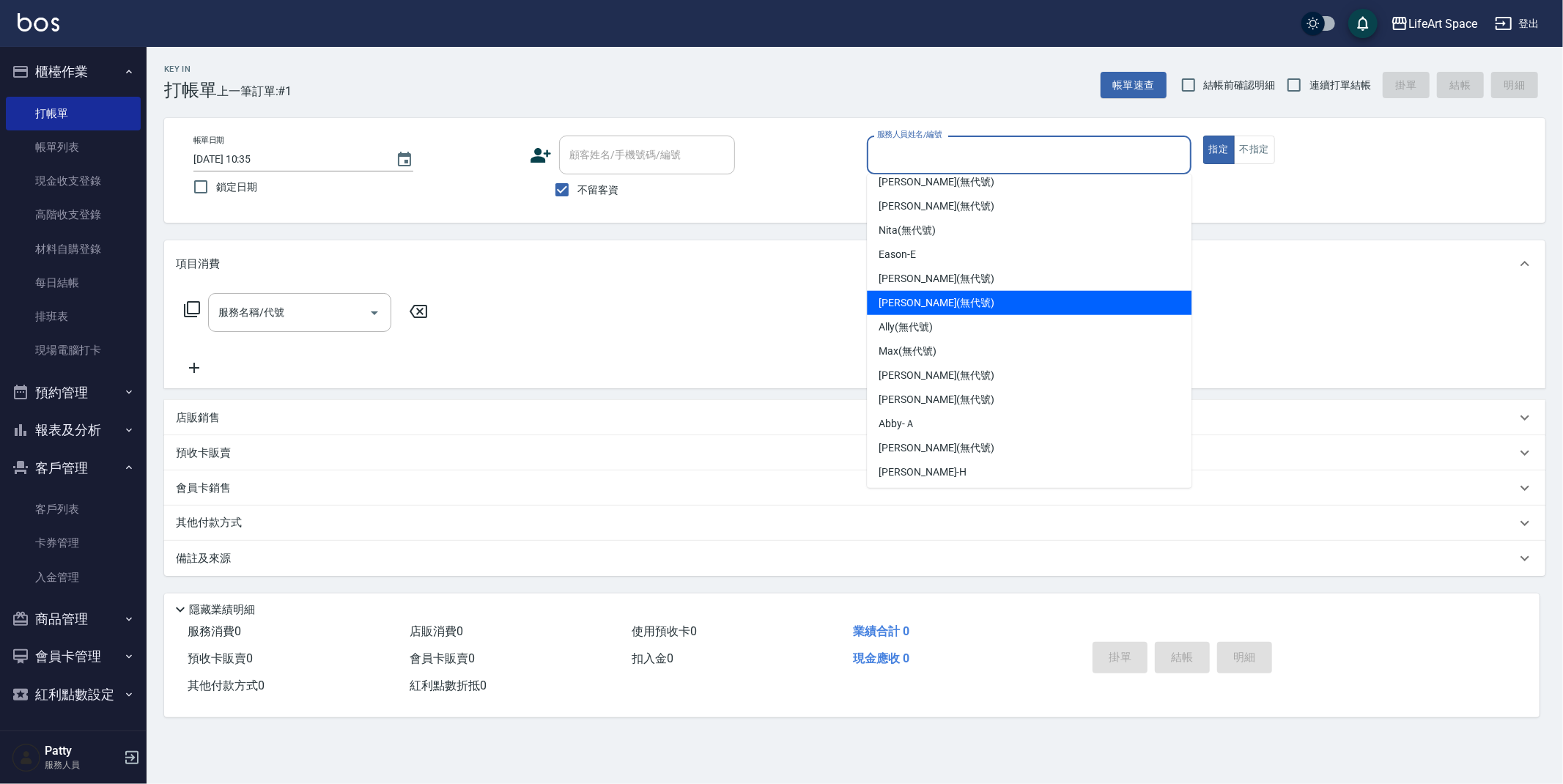
scroll to position [229, 0]
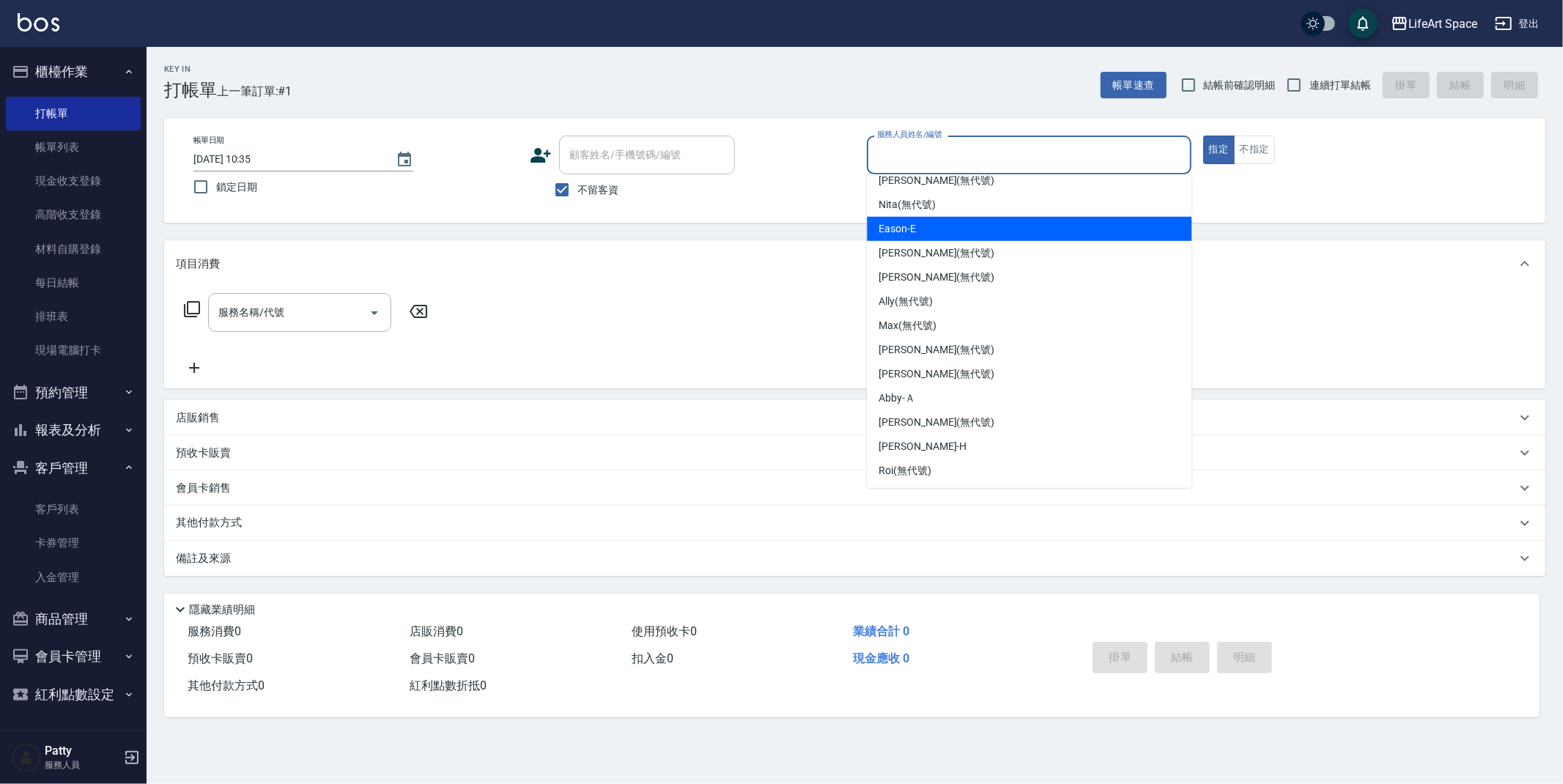
click at [924, 222] on div "Eason -E" at bounding box center [1029, 229] width 324 height 24
type input "Eason-E"
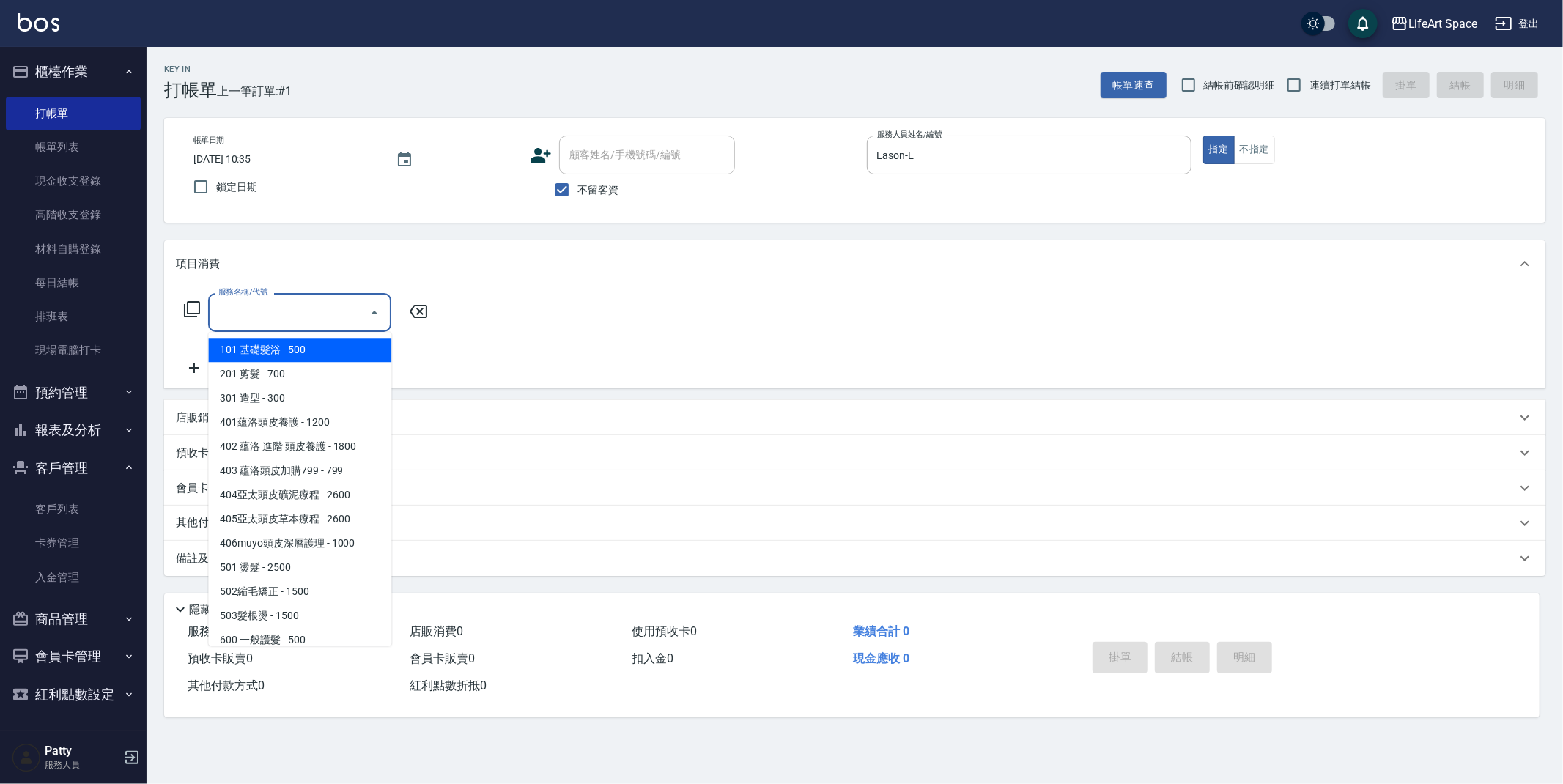
click at [306, 316] on input "服務名稱/代號" at bounding box center [288, 313] width 148 height 25
drag, startPoint x: 293, startPoint y: 370, endPoint x: 389, endPoint y: 192, distance: 202.2
click at [293, 370] on span "201 剪髮 - 700" at bounding box center [300, 374] width 183 height 24
type input "201 剪髮(201)"
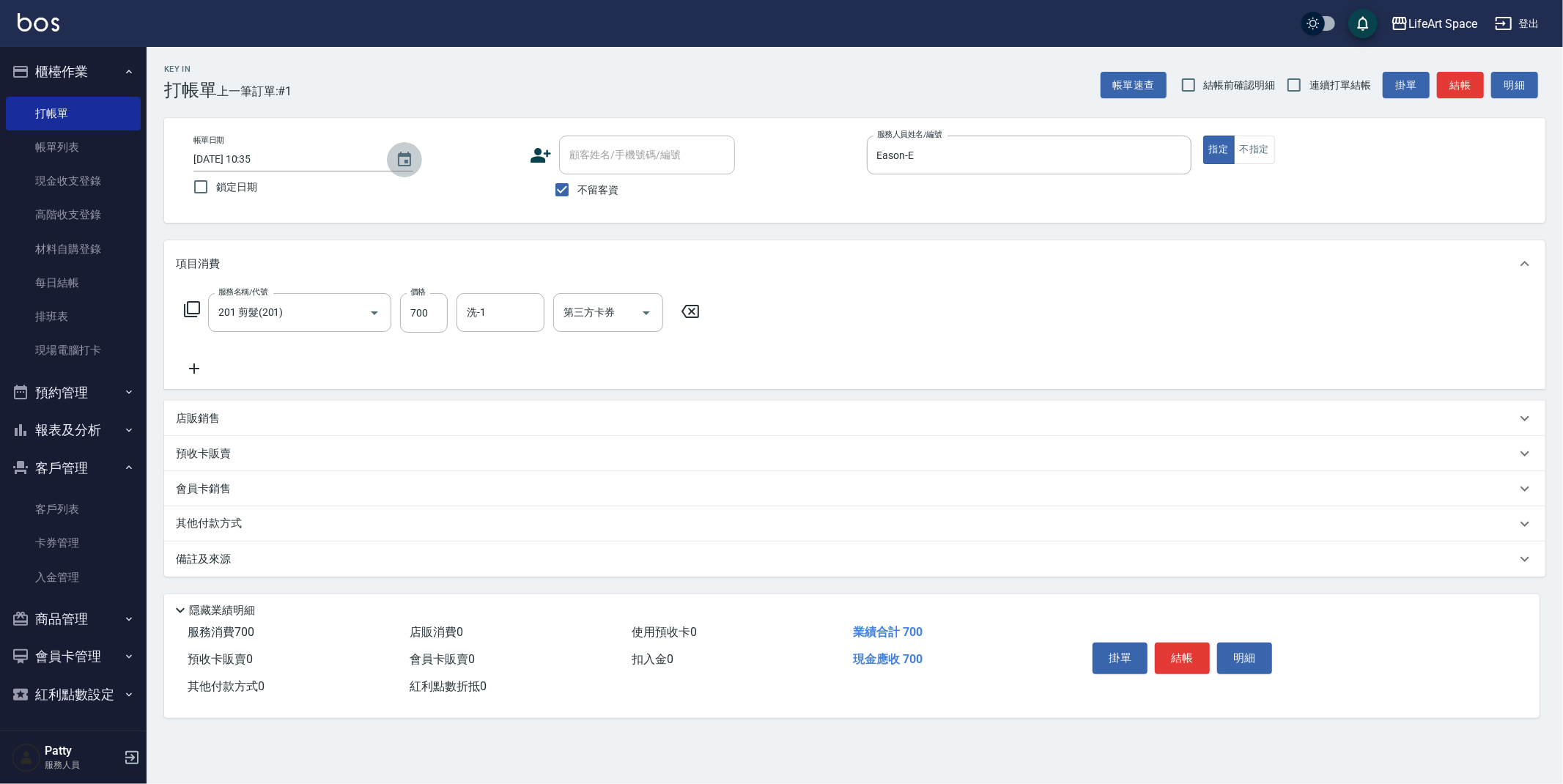
click at [399, 163] on icon "Choose date, selected date is 2025-08-19" at bounding box center [404, 159] width 14 height 15
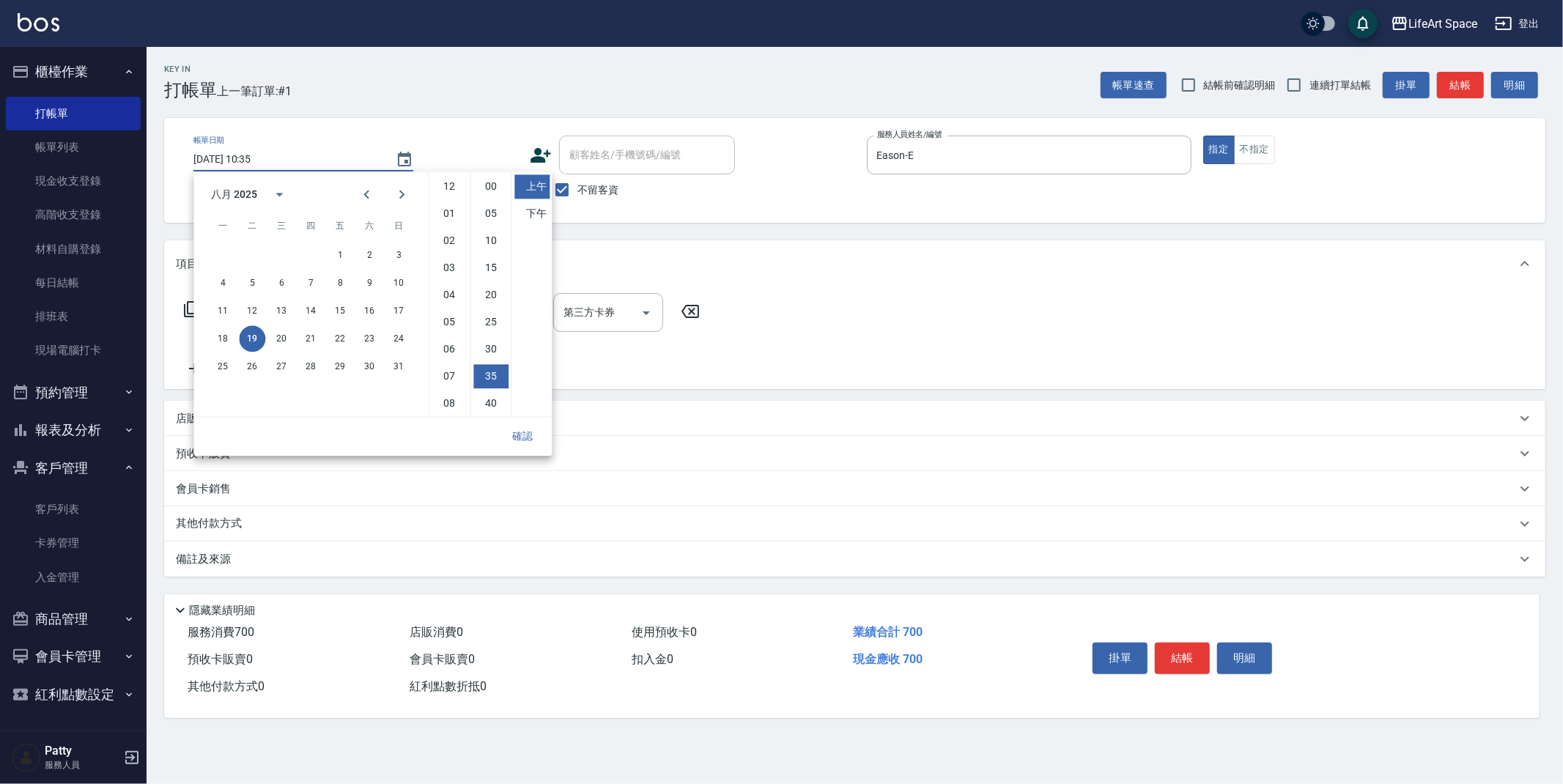
scroll to position [81, 0]
click at [373, 308] on button "16" at bounding box center [369, 310] width 26 height 26
type input "[DATE] 10:35"
click at [522, 434] on button "確認" at bounding box center [522, 436] width 47 height 27
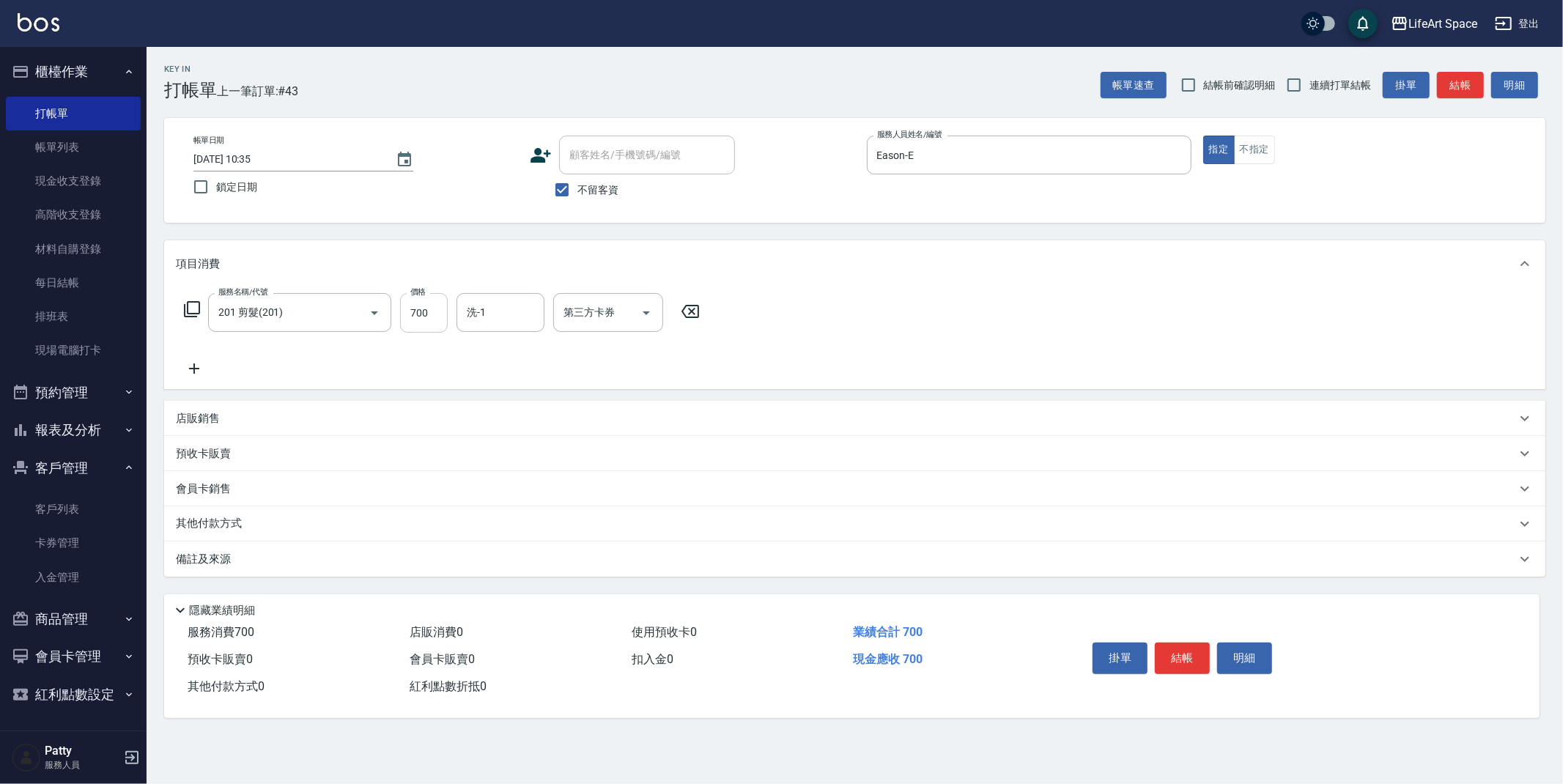
click at [434, 320] on input "700" at bounding box center [424, 313] width 48 height 40
type input "800"
click at [354, 567] on div "備註及來源" at bounding box center [855, 559] width 1382 height 35
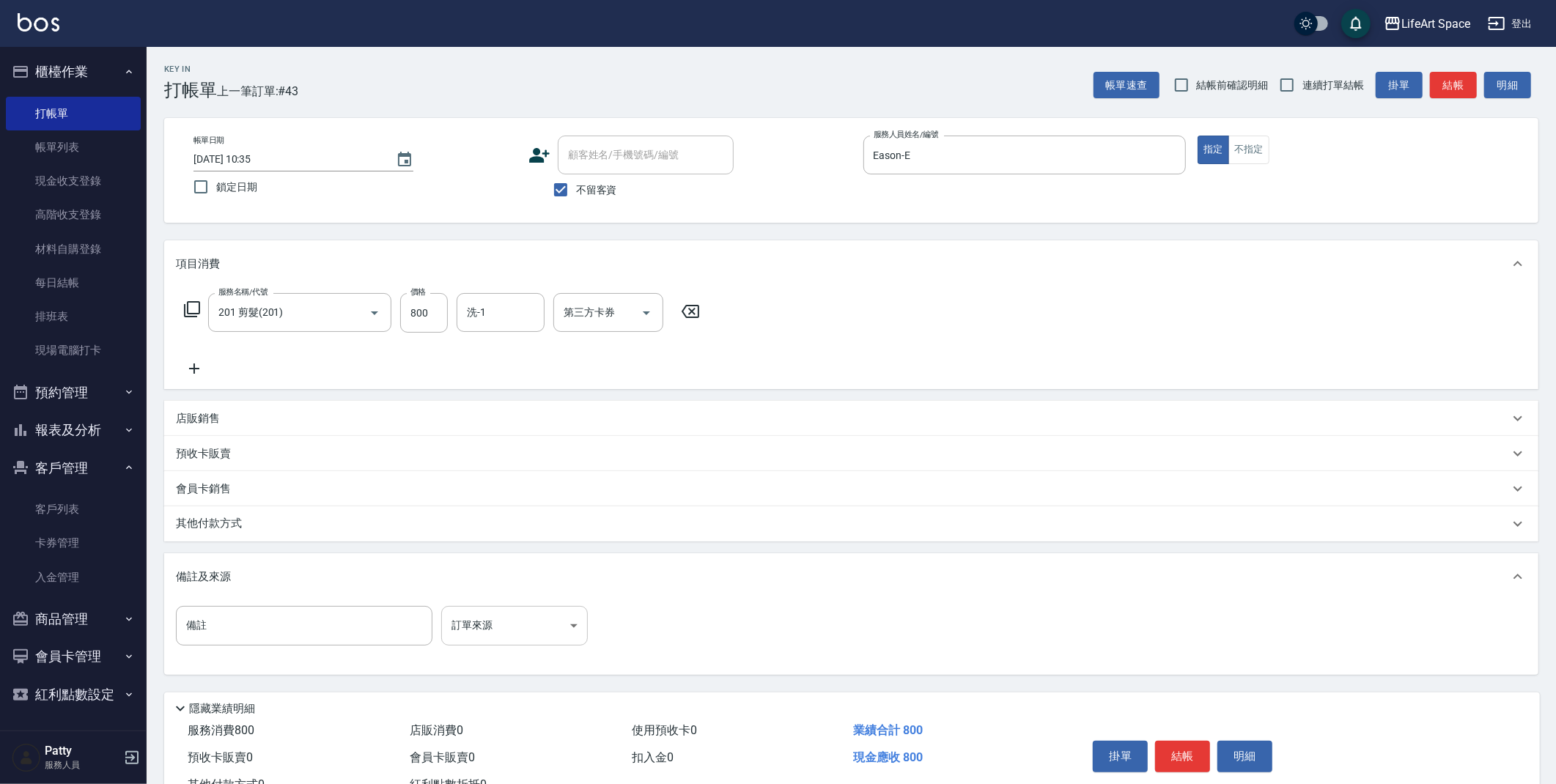
click at [510, 634] on body "LifeArt Space 登出 櫃檯作業 打帳單 帳單列表 現金收支登錄 高階收支登錄 材料自購登錄 每日結帳 排班表 現場電腦打卡 預約管理 預約管理 單…" at bounding box center [778, 417] width 1556 height 834
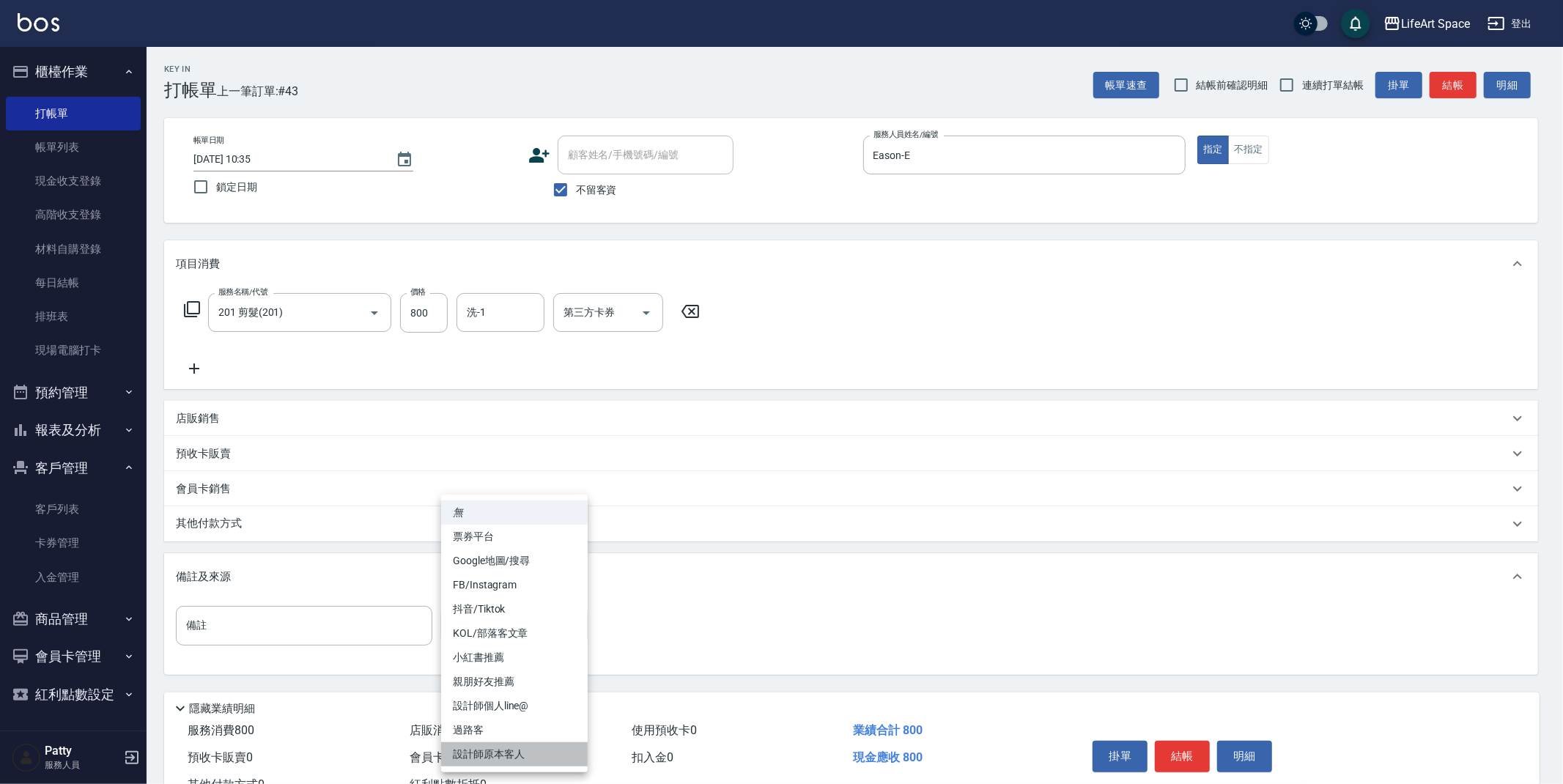
click at [506, 752] on li "設計師原本客人" at bounding box center [515, 754] width 146 height 24
type input "設計師原本客人"
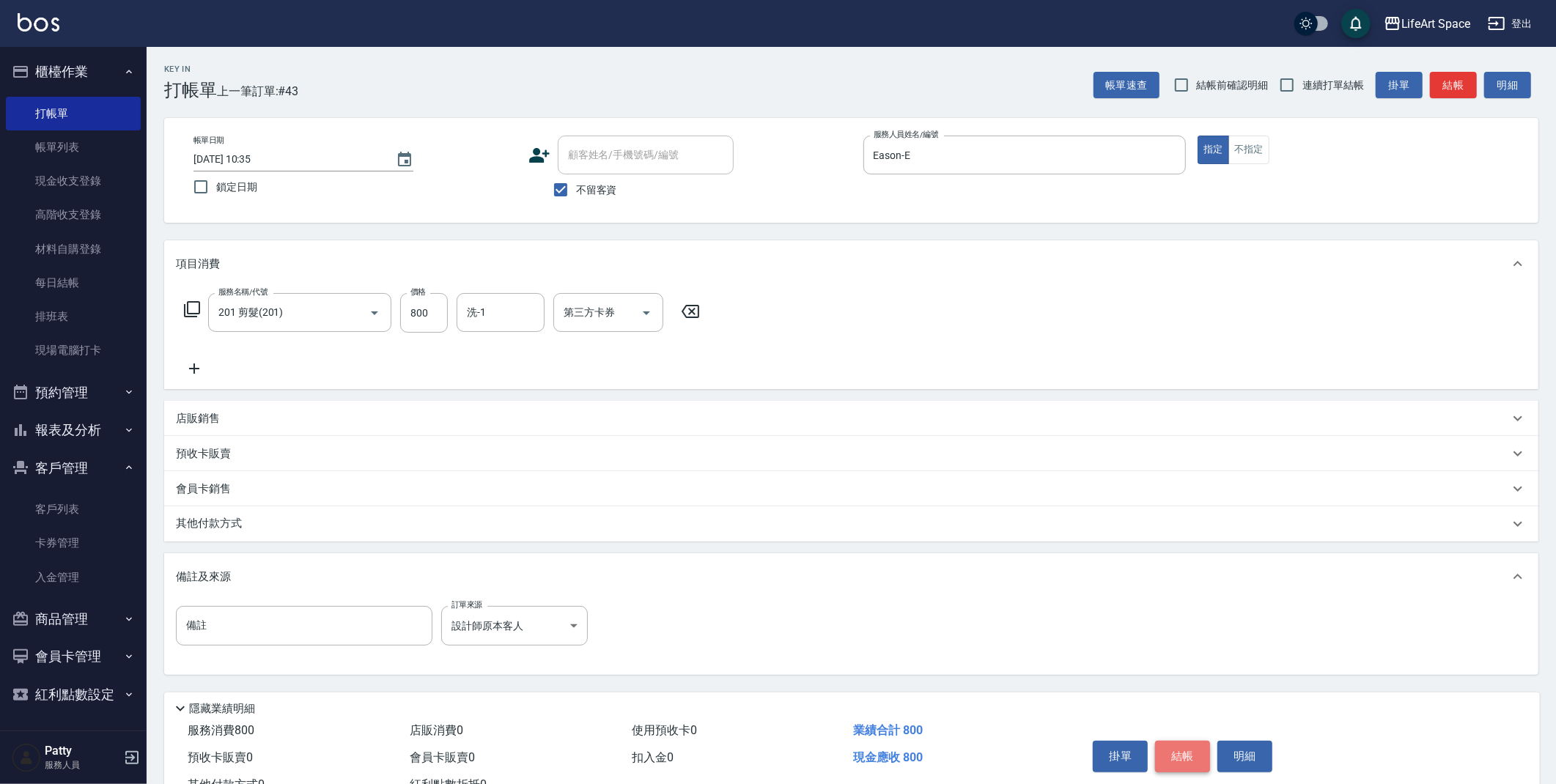
click at [1169, 752] on button "結帳" at bounding box center [1182, 756] width 55 height 31
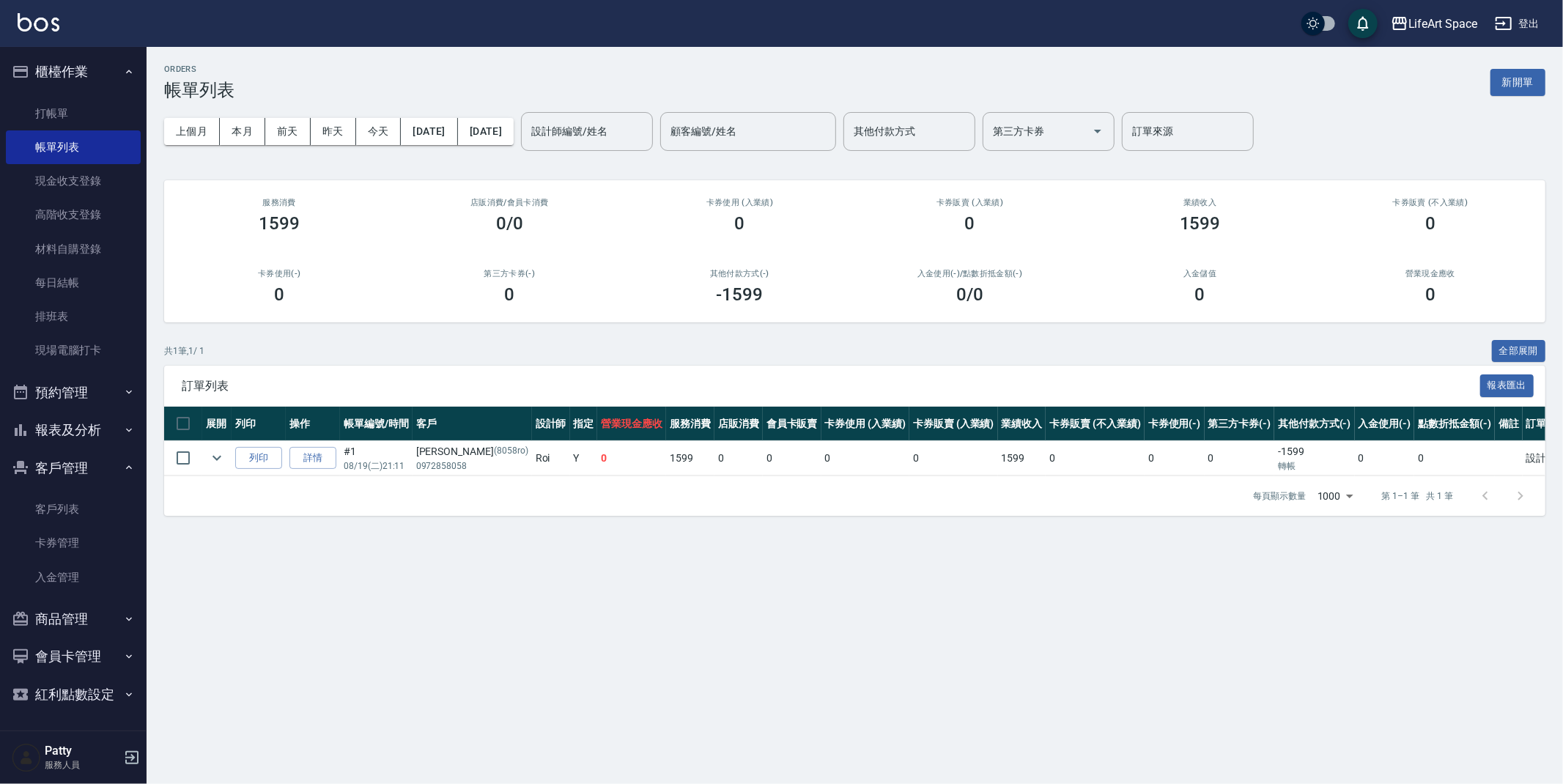
click at [1517, 84] on button "新開單" at bounding box center [1518, 83] width 55 height 27
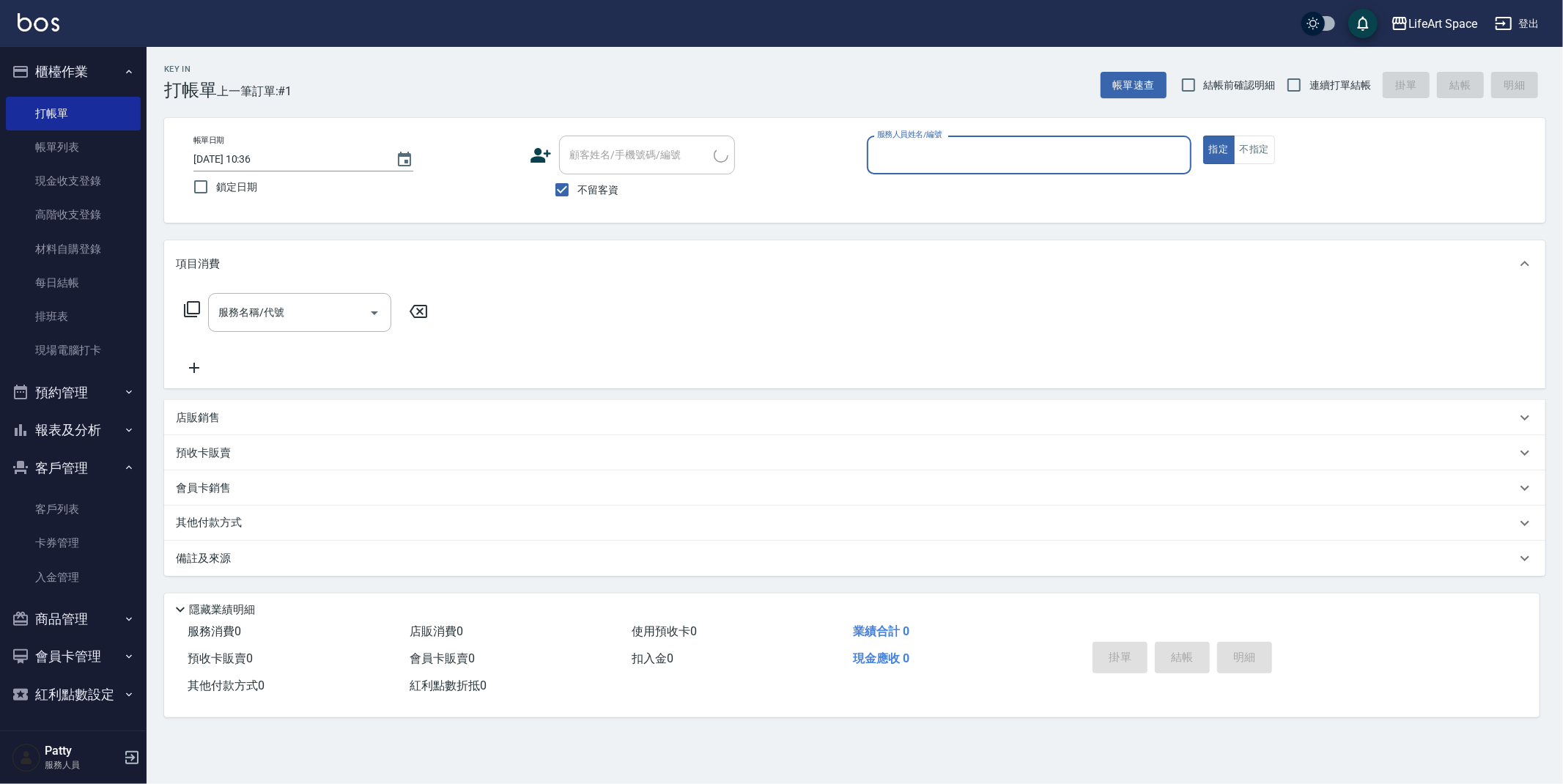
click at [958, 162] on input "服務人員姓名/編號" at bounding box center [1030, 155] width 312 height 25
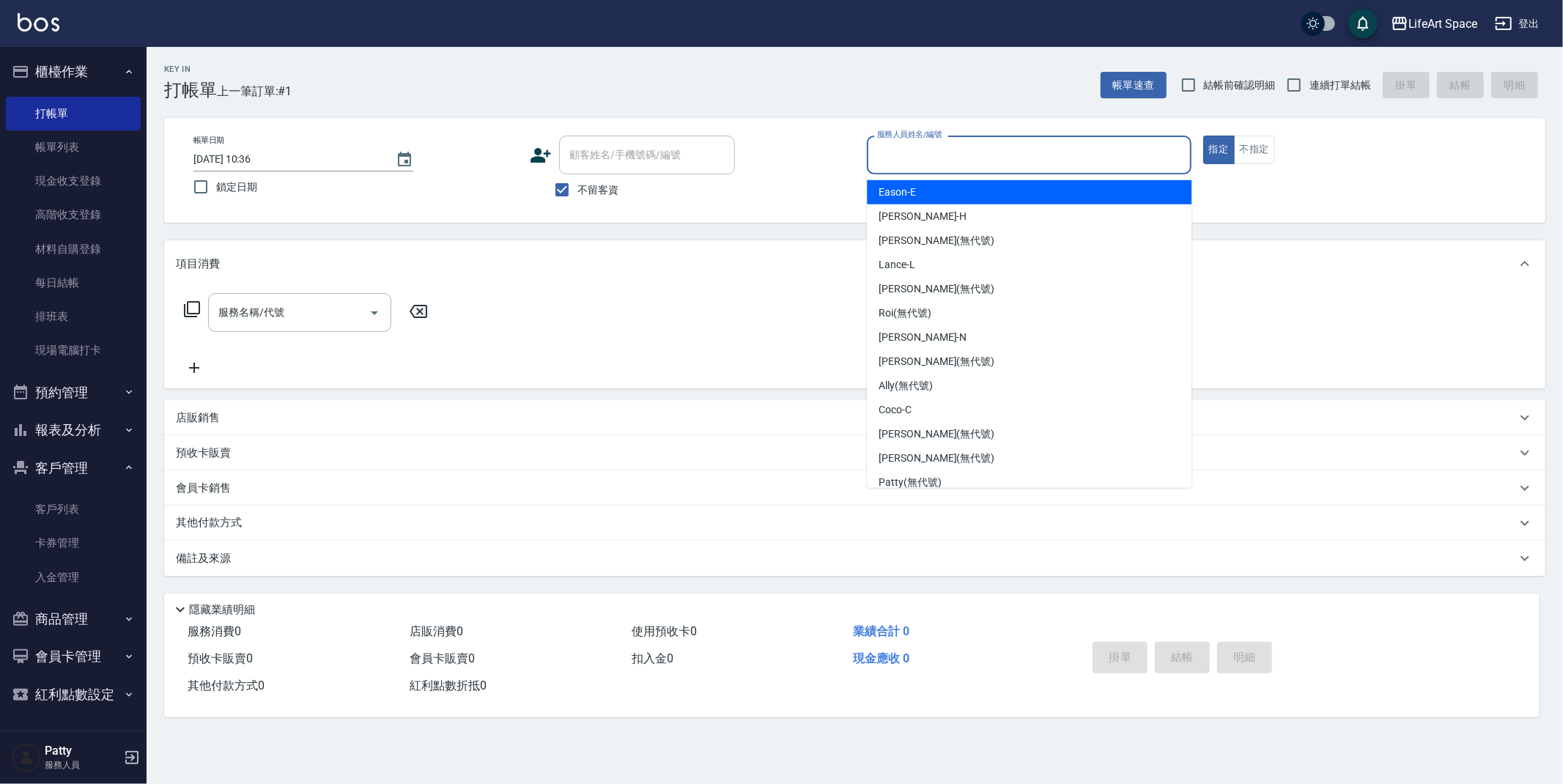
click at [949, 203] on div "Eason -E" at bounding box center [1029, 192] width 324 height 24
type input "Eason-E"
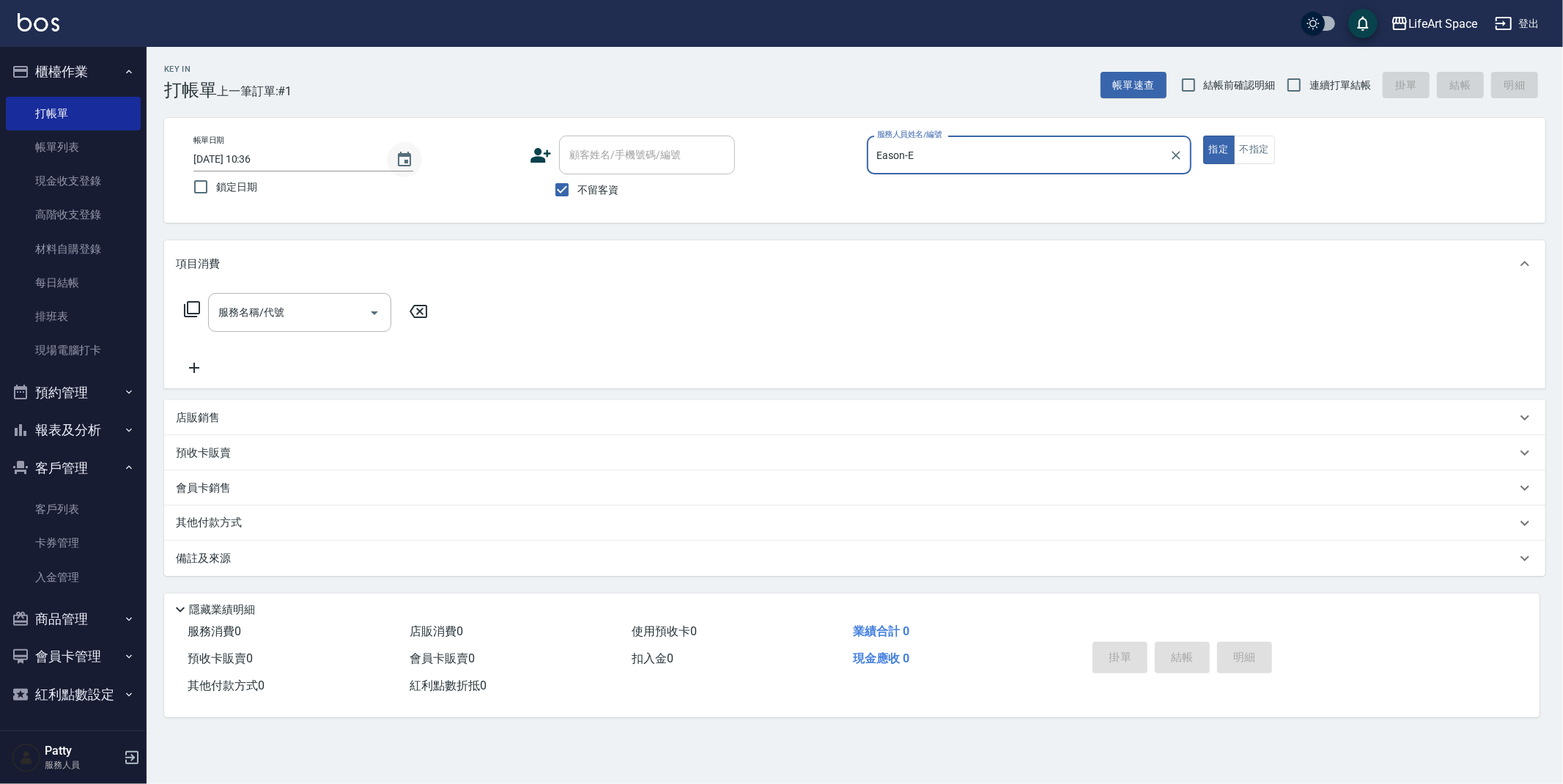
click at [398, 152] on icon "Choose date, selected date is 2025-08-19" at bounding box center [404, 160] width 18 height 18
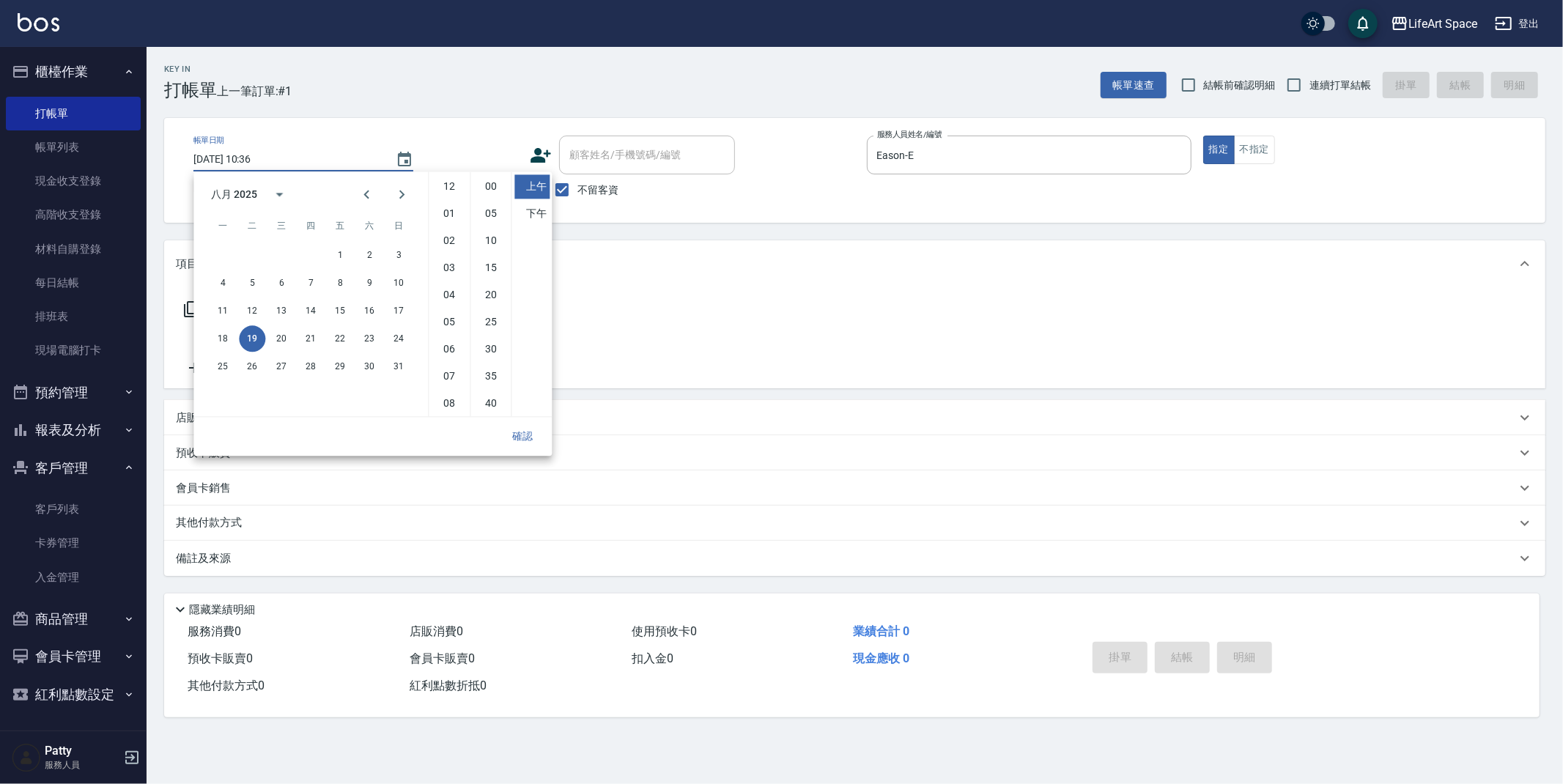
scroll to position [81, 0]
click at [367, 313] on button "16" at bounding box center [369, 310] width 26 height 26
type input "[DATE] 10:36"
click at [518, 436] on button "確認" at bounding box center [522, 436] width 47 height 27
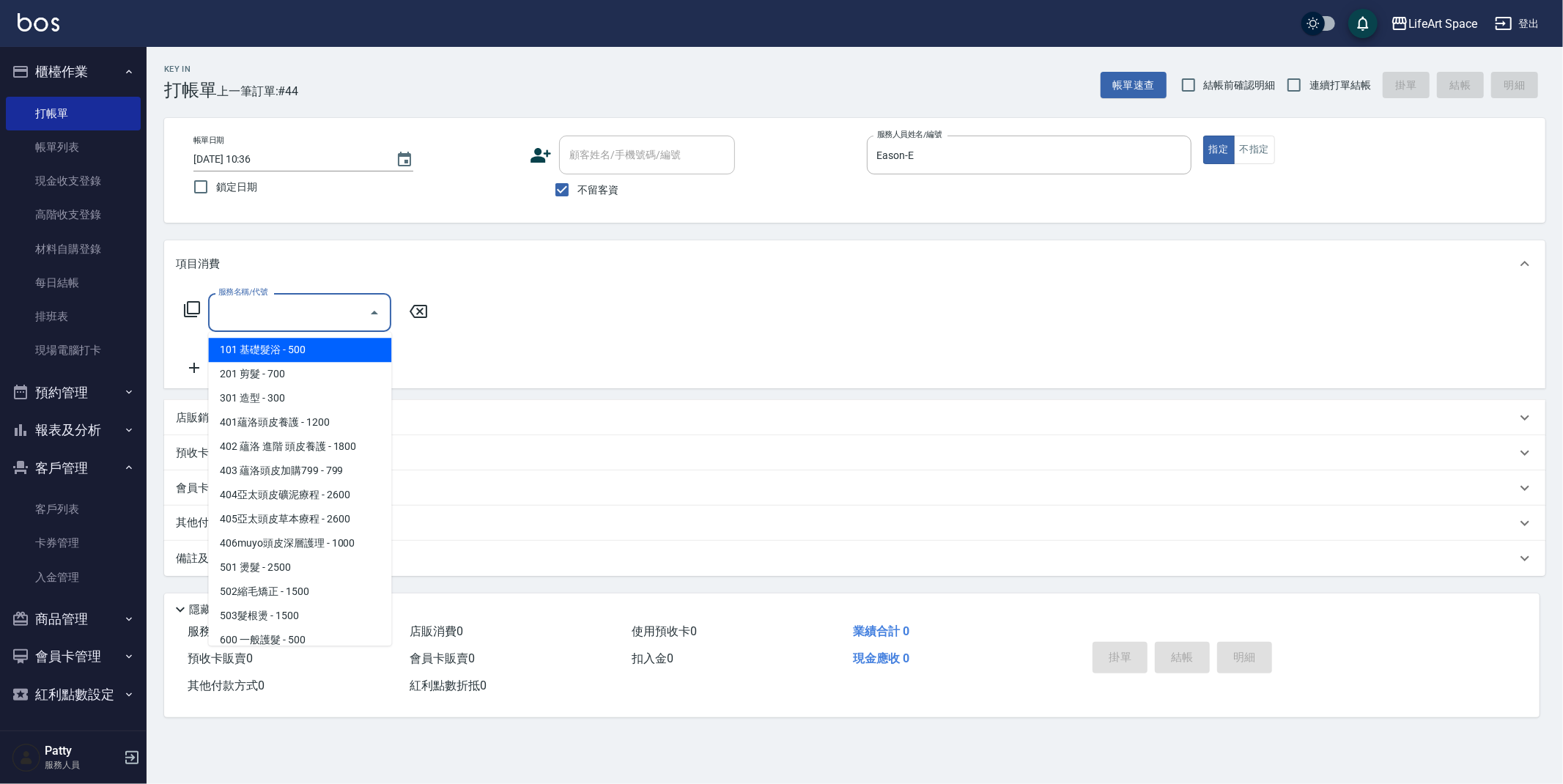
click at [316, 320] on input "服務名稱/代號" at bounding box center [288, 313] width 148 height 25
click at [297, 374] on span "201 剪髮 - 700" at bounding box center [300, 374] width 183 height 24
type input "201 剪髮(201)"
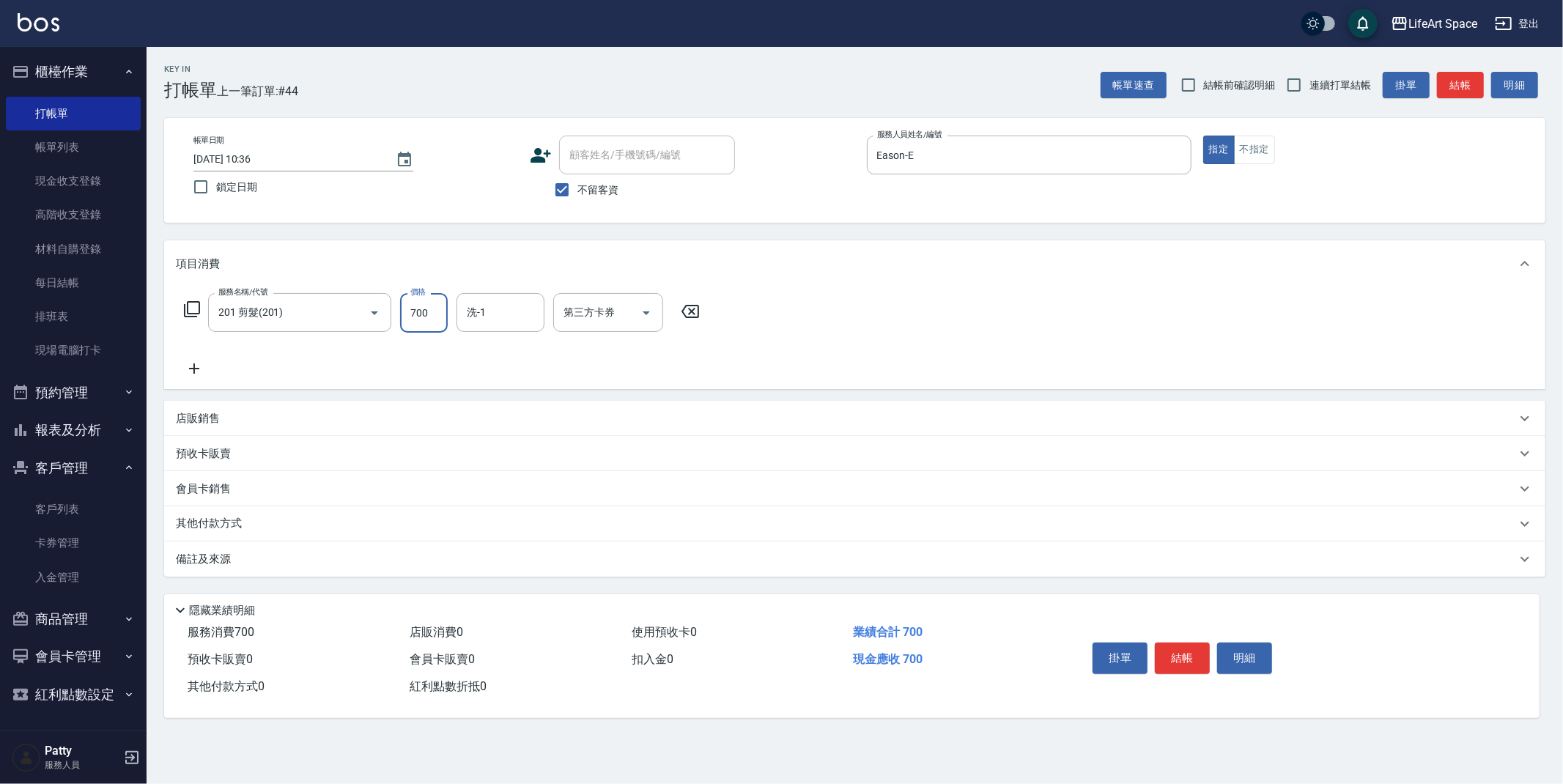
click at [428, 322] on input "700" at bounding box center [424, 313] width 48 height 40
type input "630"
click at [339, 563] on div "備註及來源" at bounding box center [847, 559] width 1341 height 16
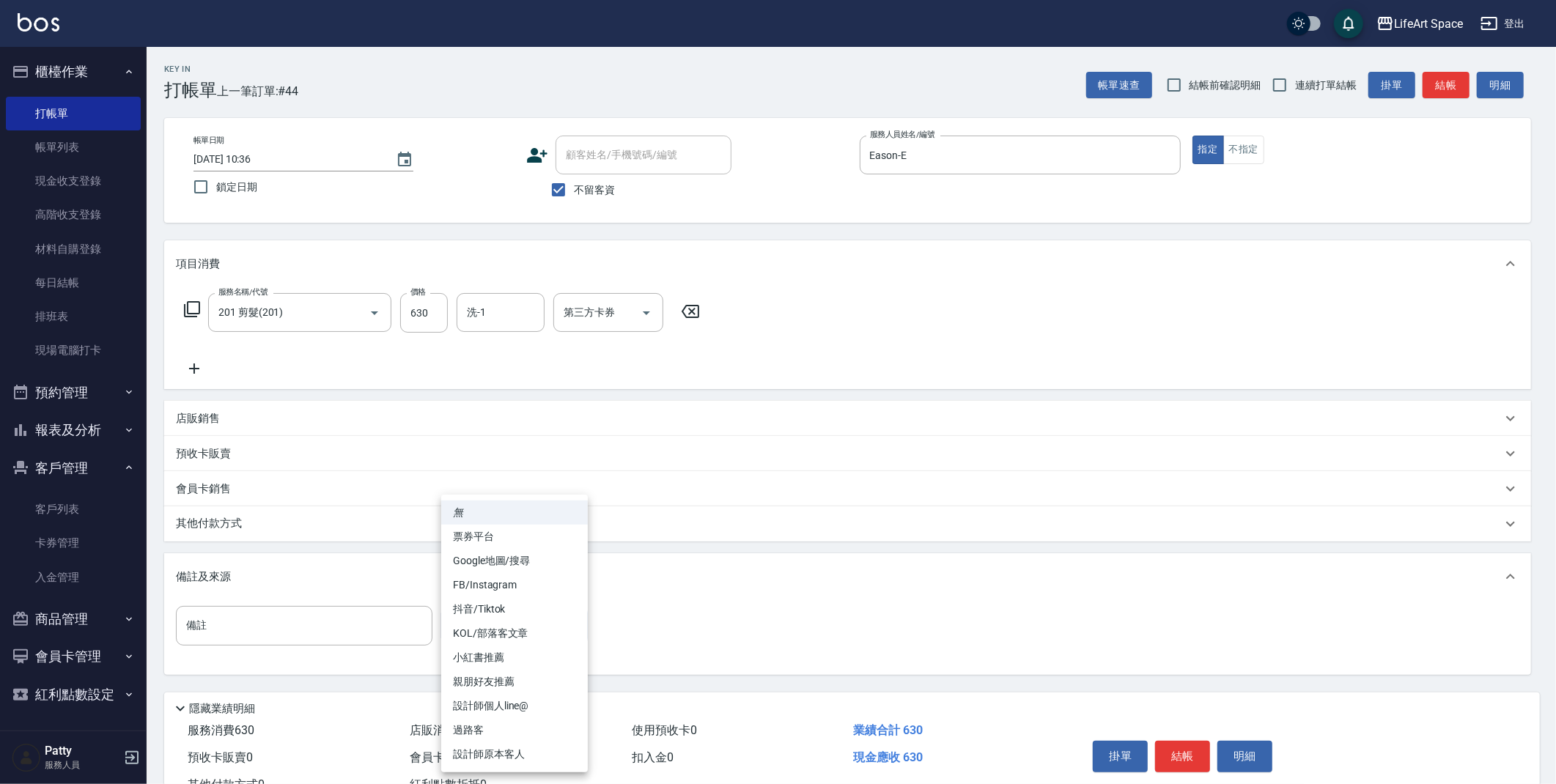
click at [510, 636] on body "LifeArt Space 登出 櫃檯作業 打帳單 帳單列表 現金收支登錄 高階收支登錄 材料自購登錄 每日結帳 排班表 現場電腦打卡 預約管理 預約管理 單…" at bounding box center [778, 417] width 1556 height 834
click at [534, 747] on li "設計師原本客人" at bounding box center [514, 754] width 146 height 24
type input "設計師原本客人"
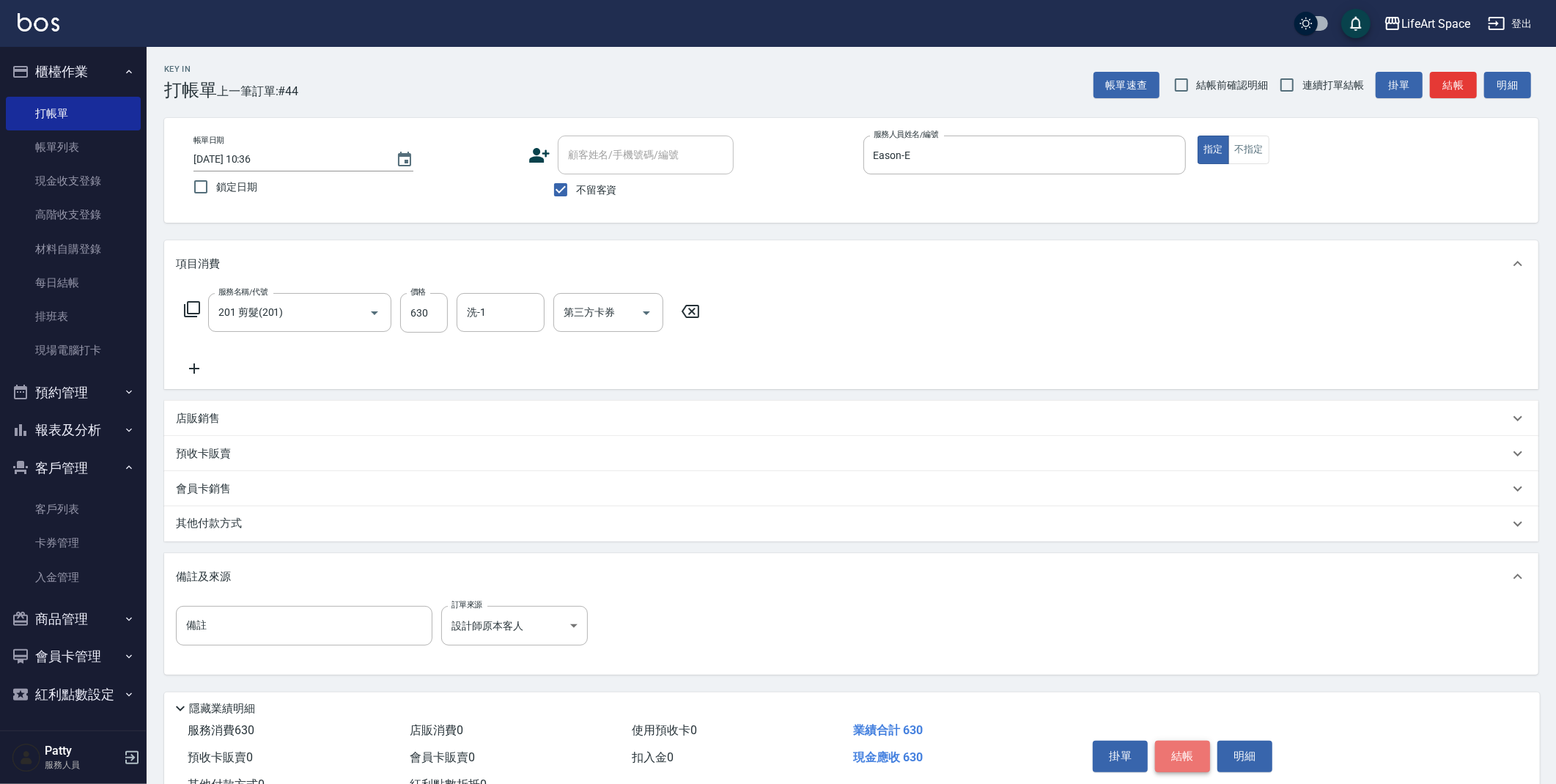
click at [1163, 754] on button "結帳" at bounding box center [1182, 756] width 55 height 31
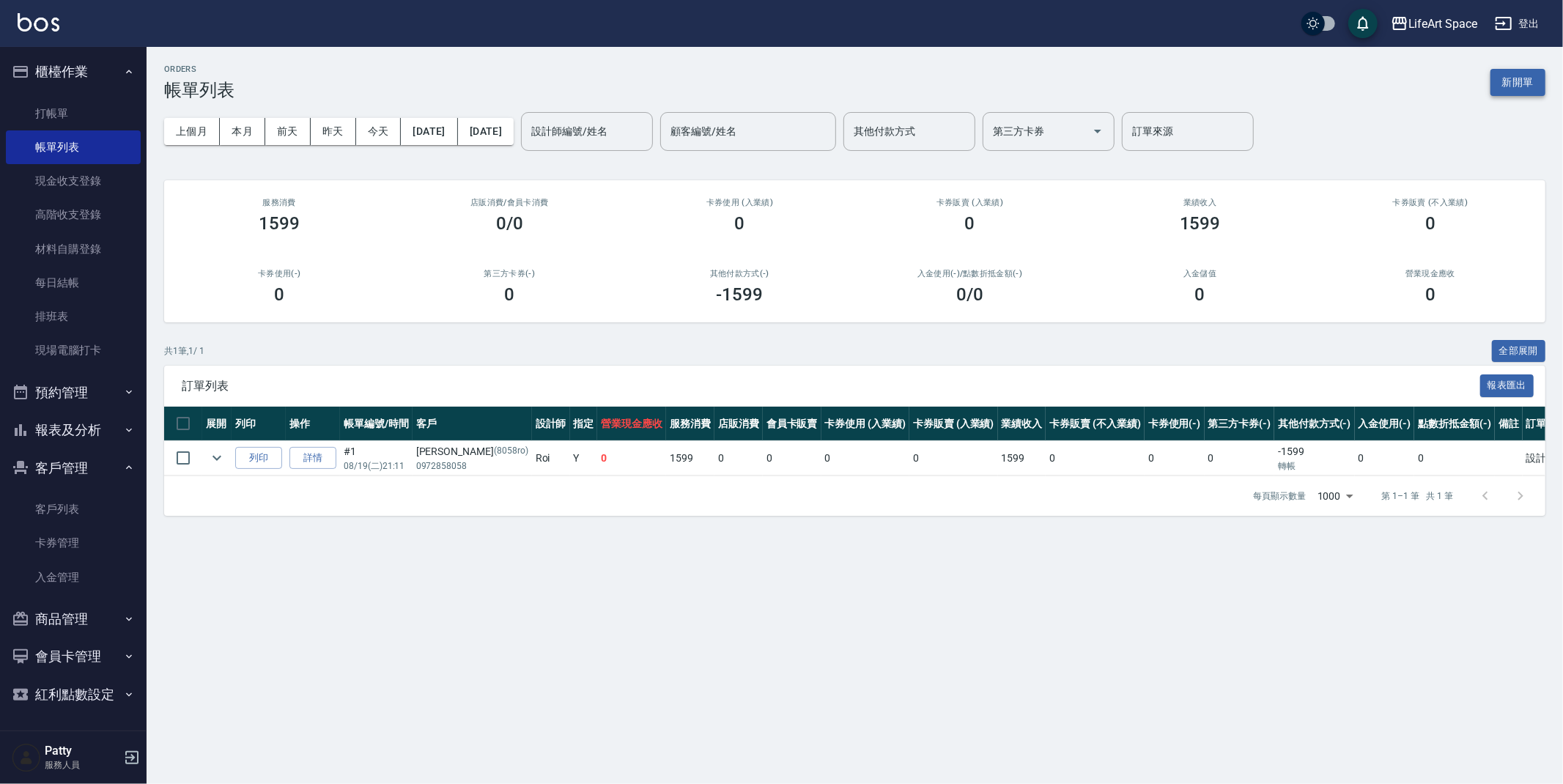
click at [1521, 76] on button "新開單" at bounding box center [1518, 83] width 55 height 27
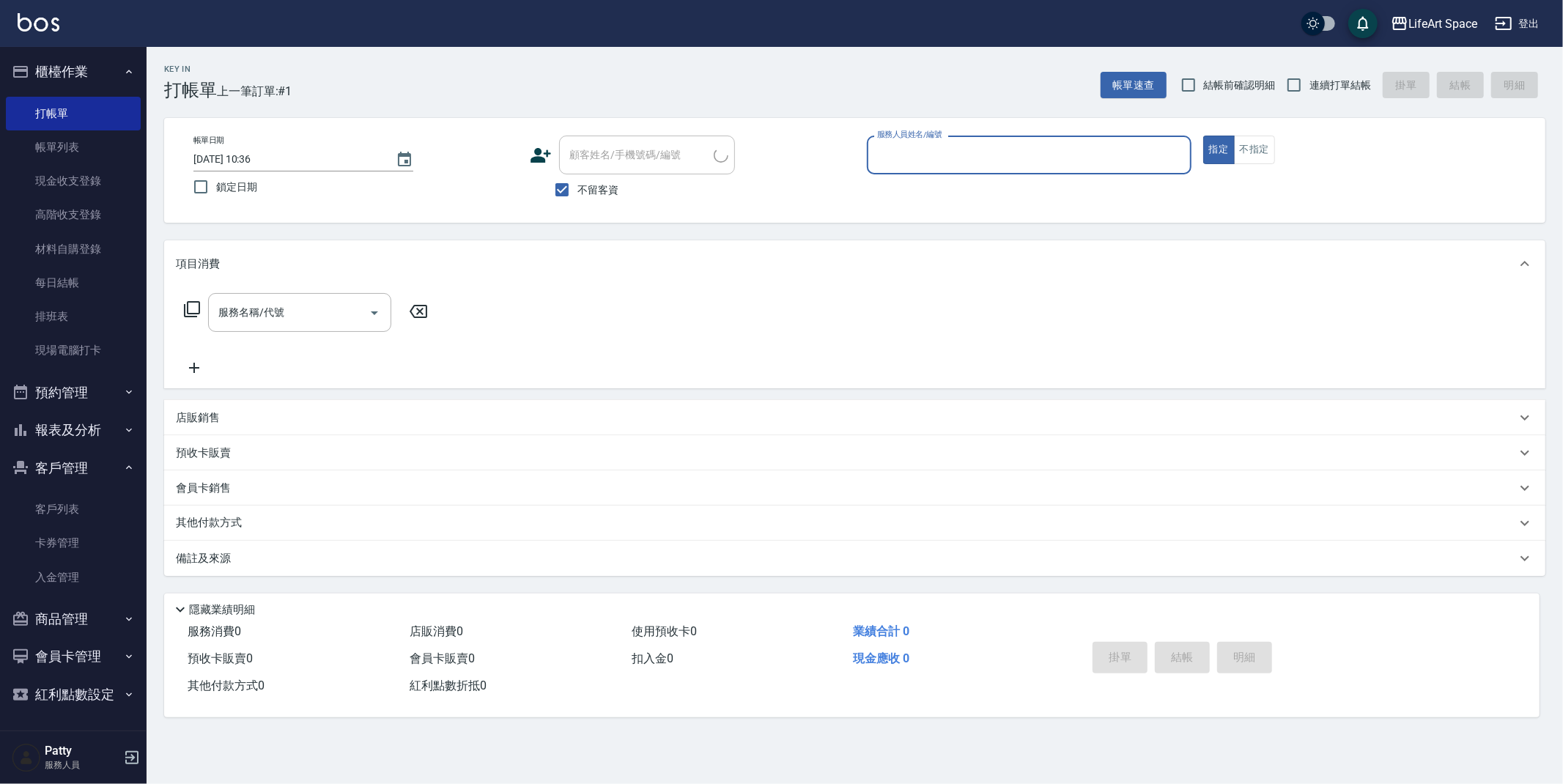
click at [983, 163] on input "服務人員姓名/編號" at bounding box center [1030, 155] width 312 height 25
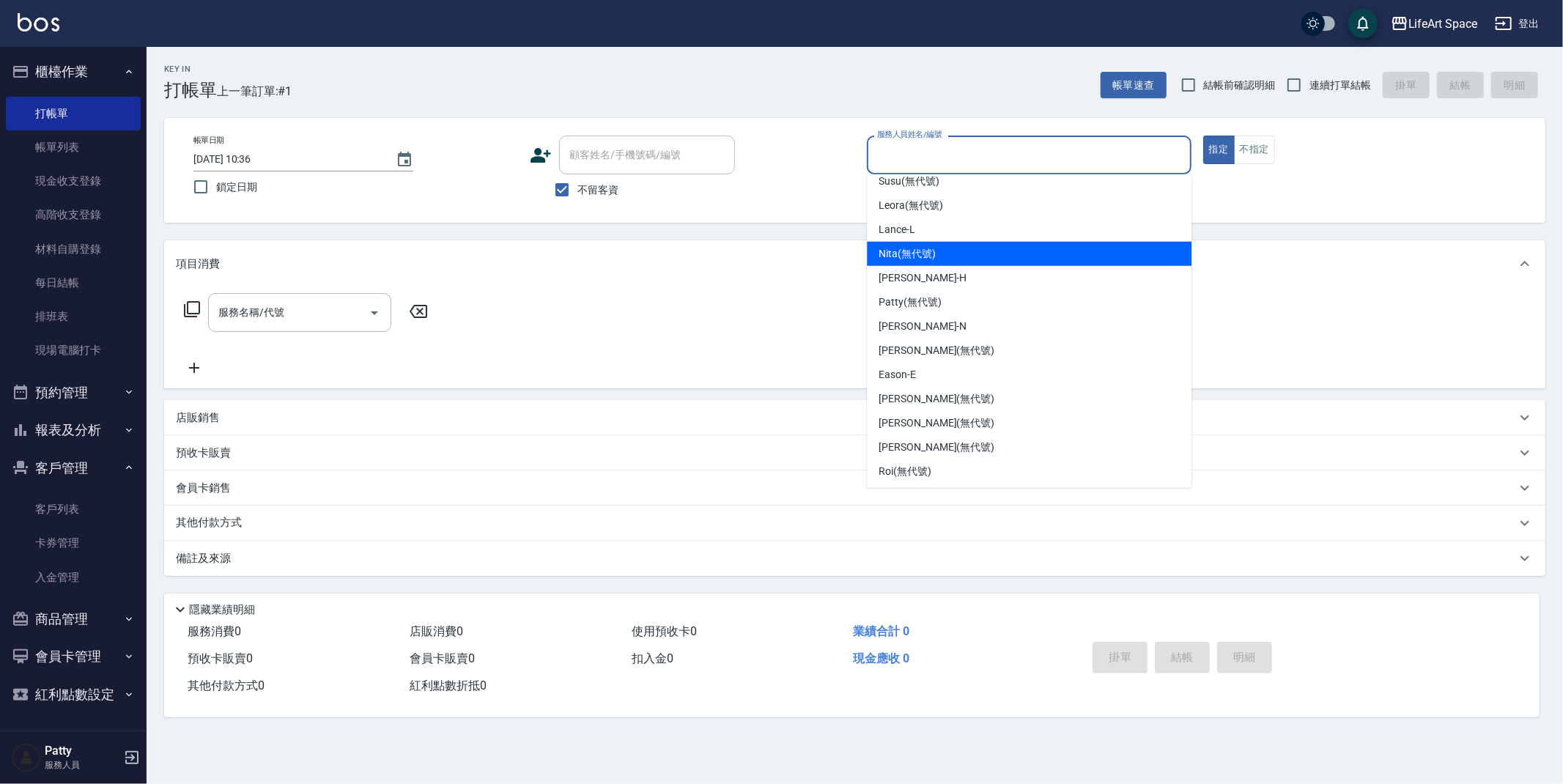
scroll to position [229, 0]
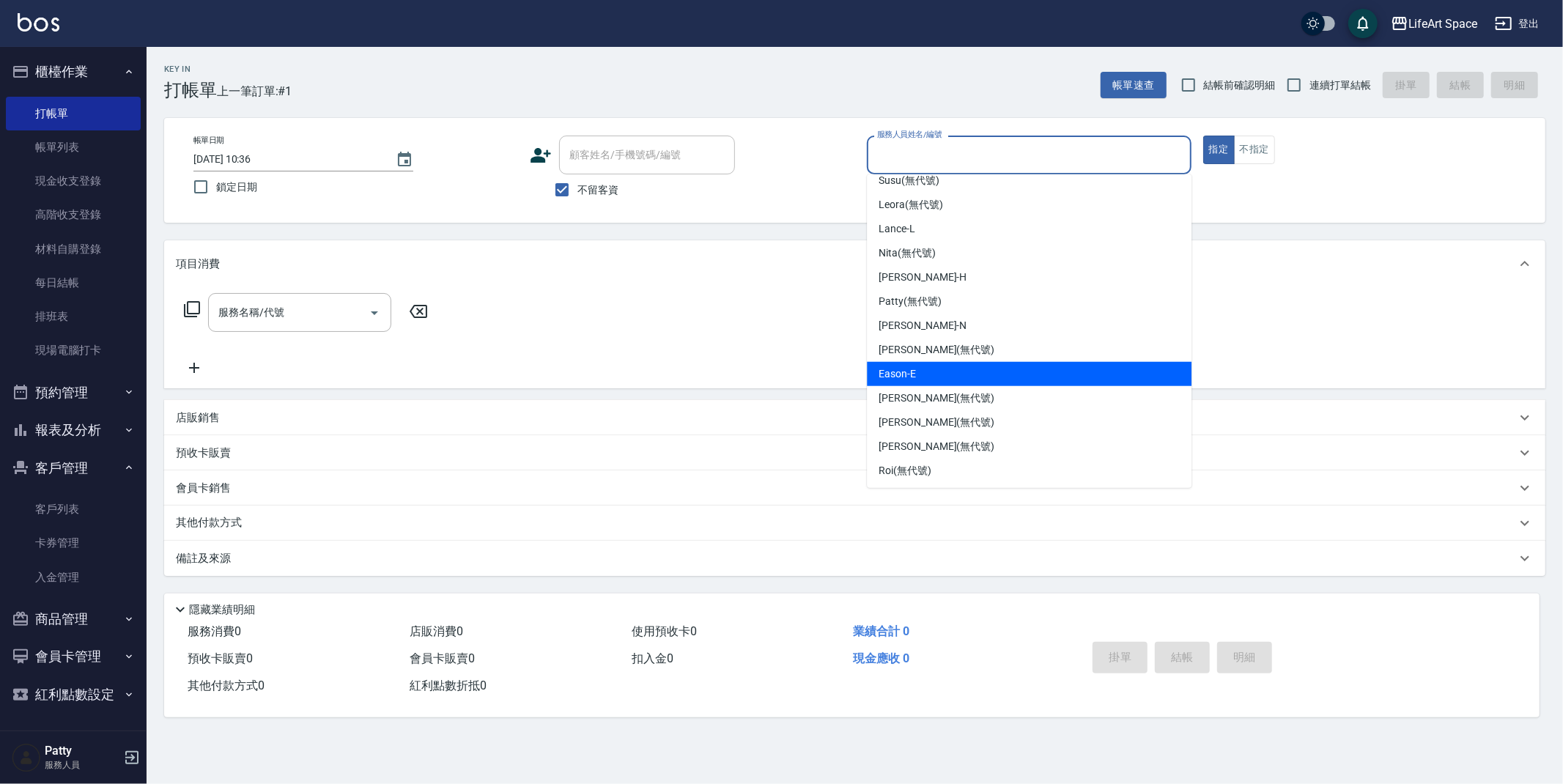
click at [943, 378] on div "Eason -E" at bounding box center [1029, 374] width 324 height 24
type input "Eason-E"
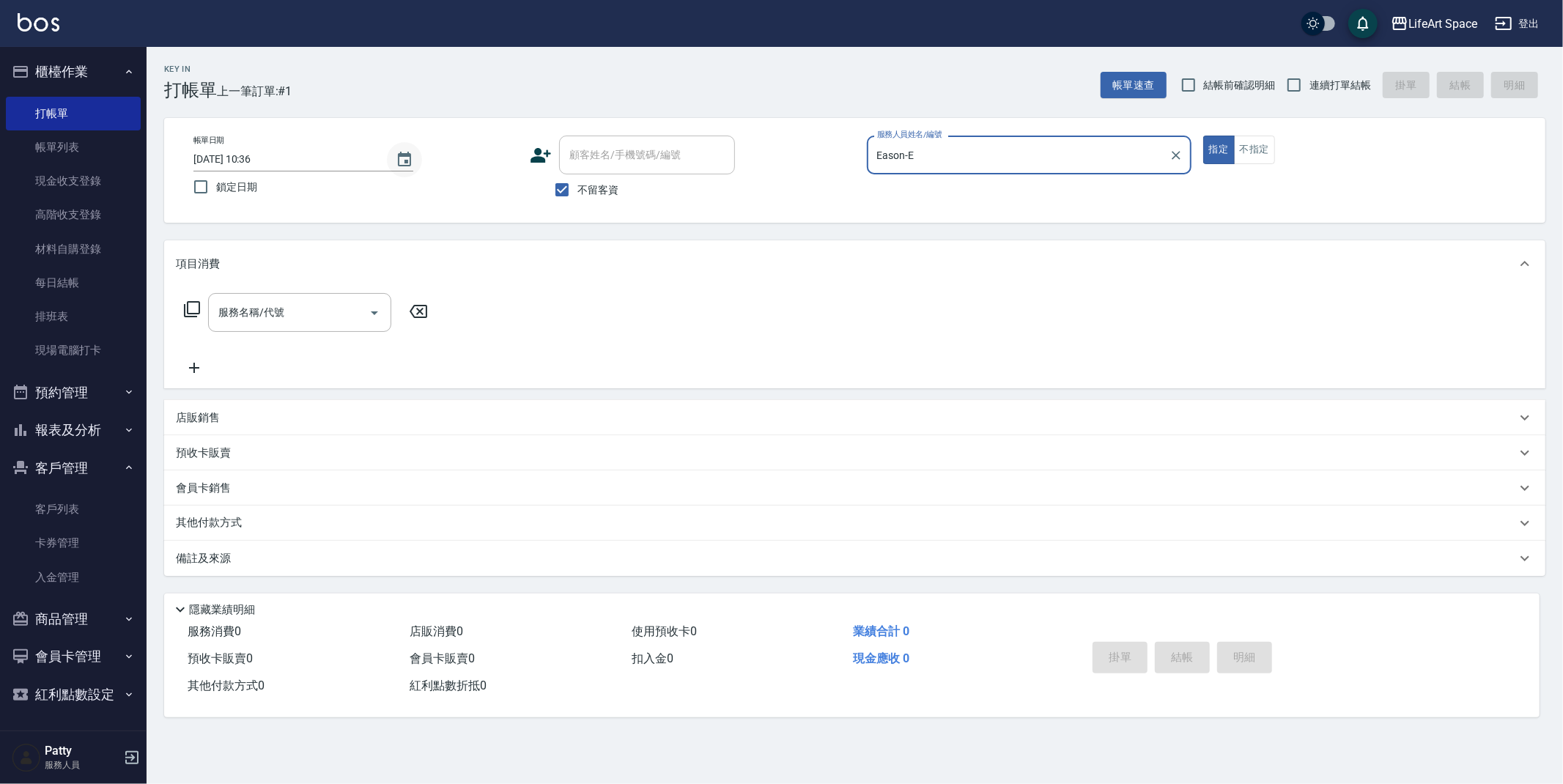
click at [415, 161] on button "Choose date, selected date is 2025-08-19" at bounding box center [404, 160] width 35 height 35
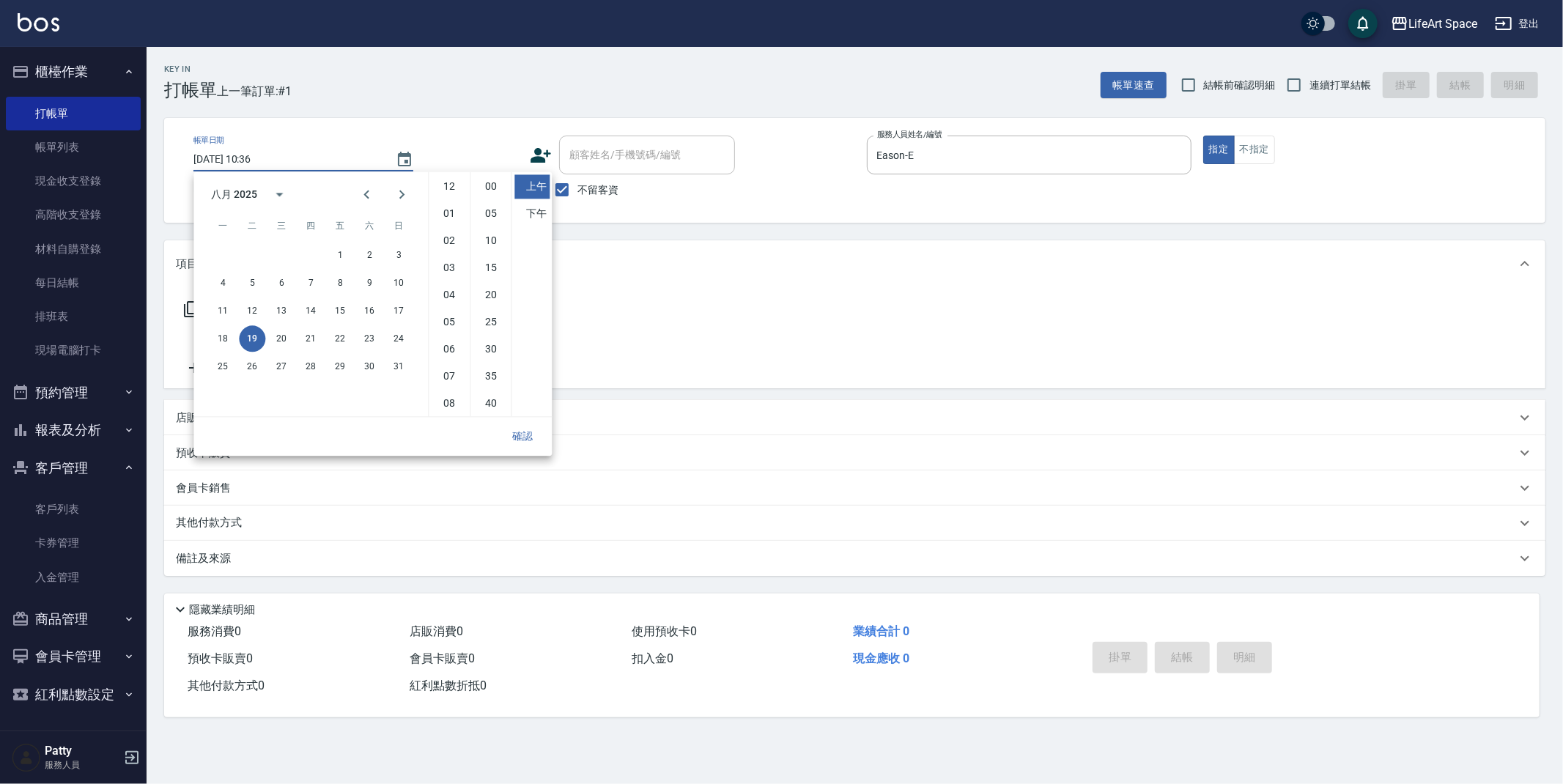
scroll to position [81, 0]
click at [363, 313] on button "16" at bounding box center [369, 310] width 26 height 26
type input "[DATE] 10:36"
click at [519, 444] on button "確認" at bounding box center [522, 436] width 47 height 27
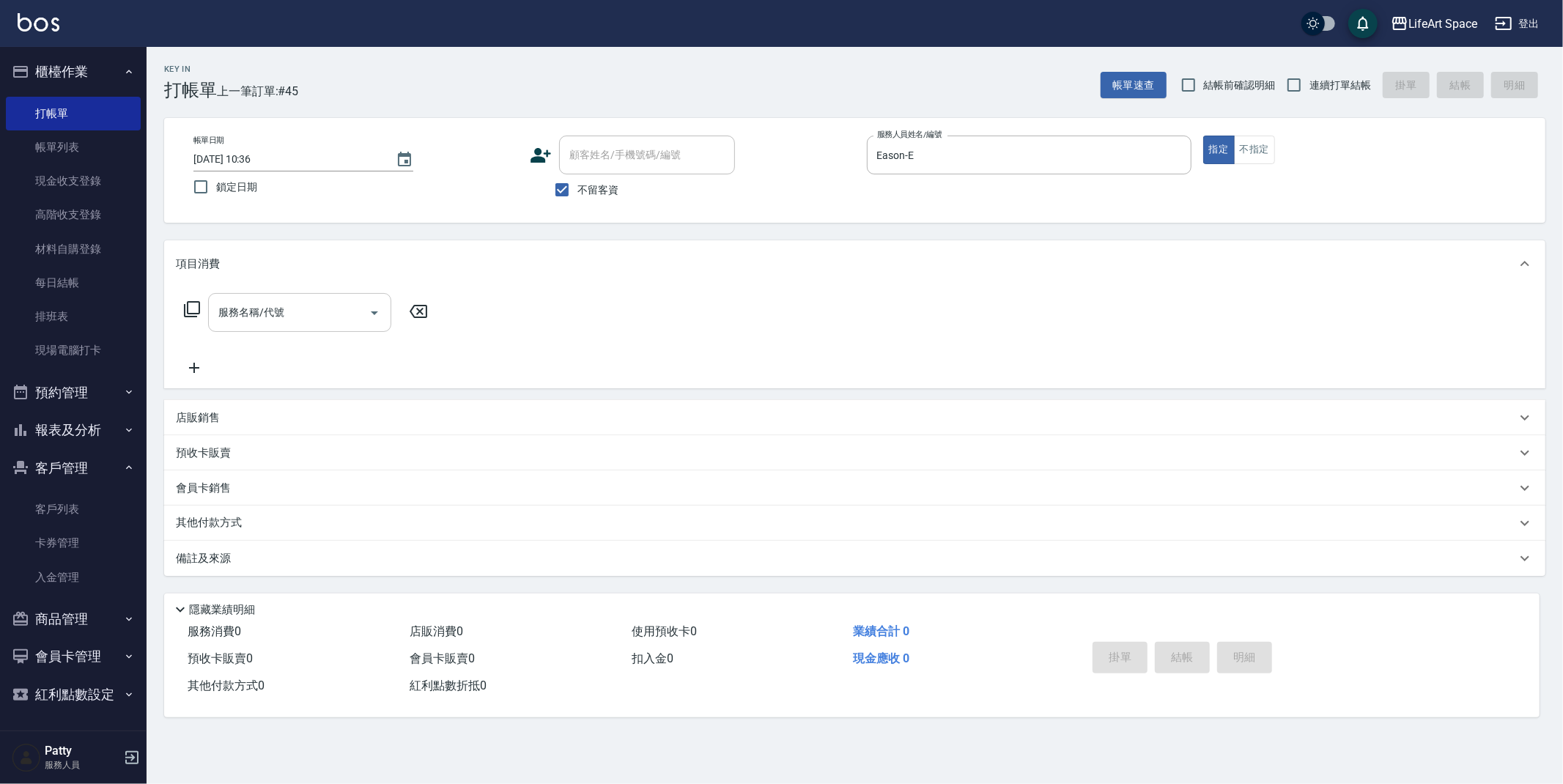
click at [298, 316] on input "服務名稱/代號" at bounding box center [288, 313] width 148 height 25
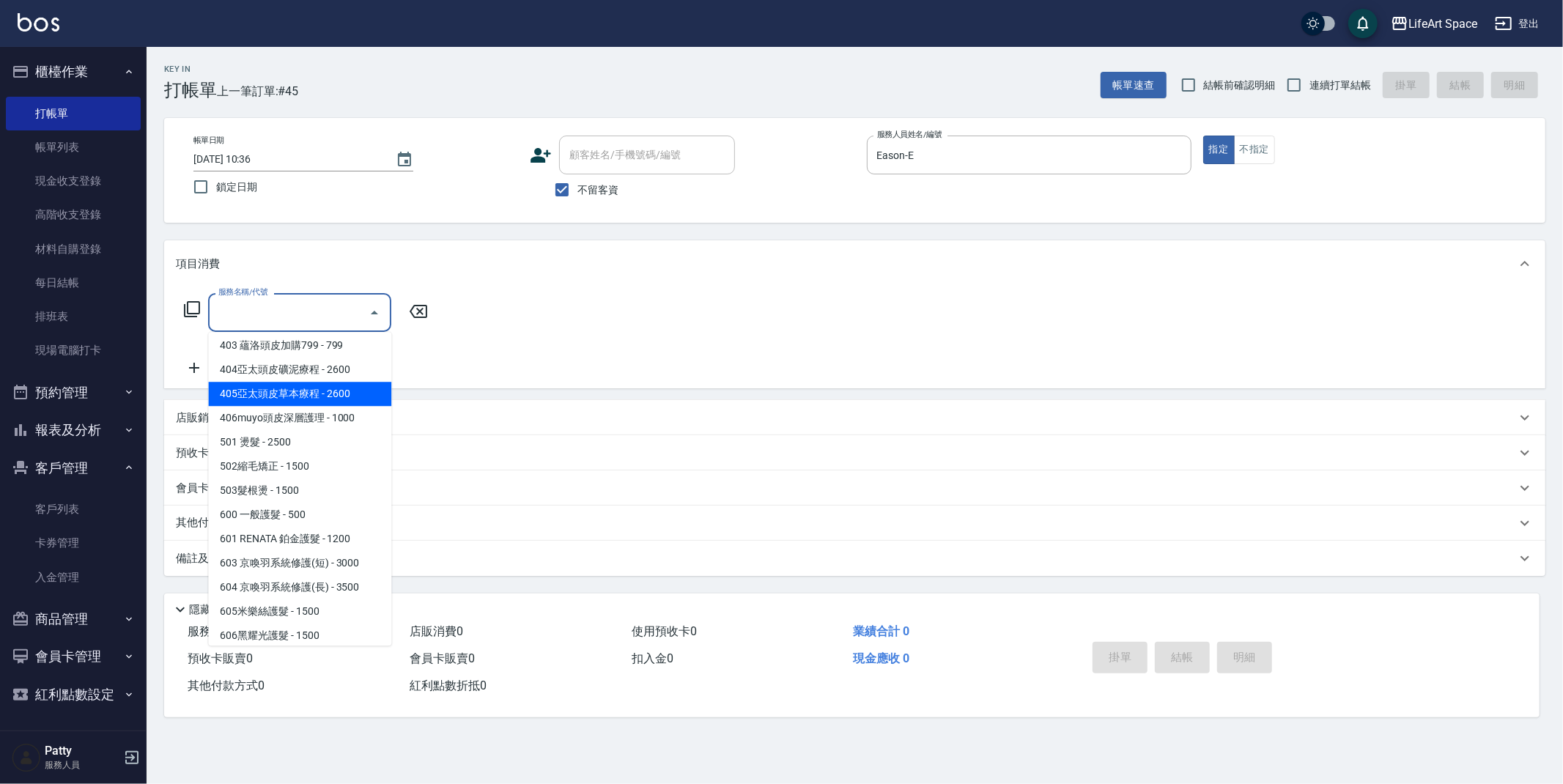
scroll to position [229, 0]
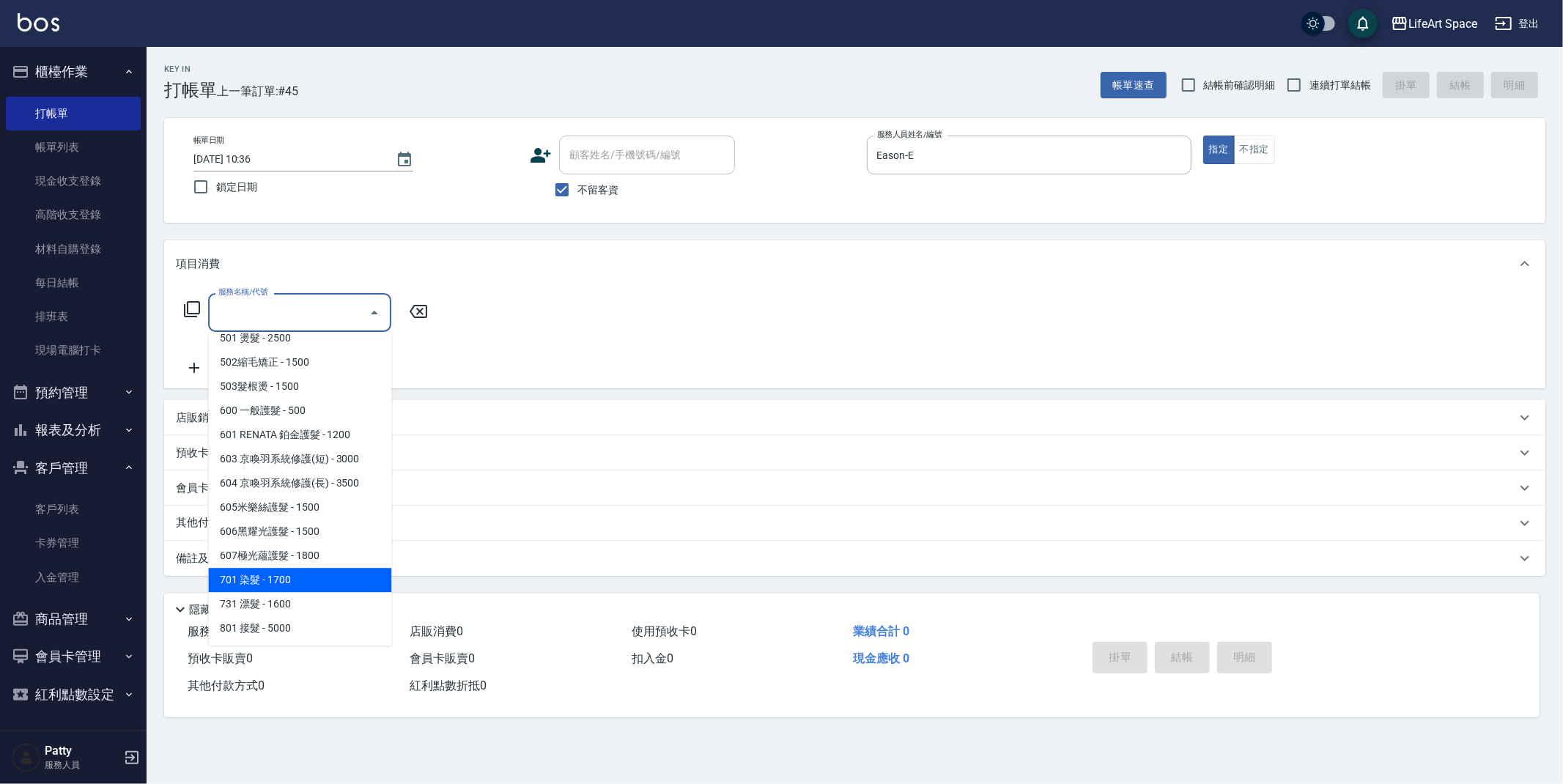
drag, startPoint x: 302, startPoint y: 577, endPoint x: 382, endPoint y: 429, distance: 168.2
click at [302, 577] on span "701 染髮 - 1700" at bounding box center [300, 579] width 183 height 24
type input "701 染髮(701)"
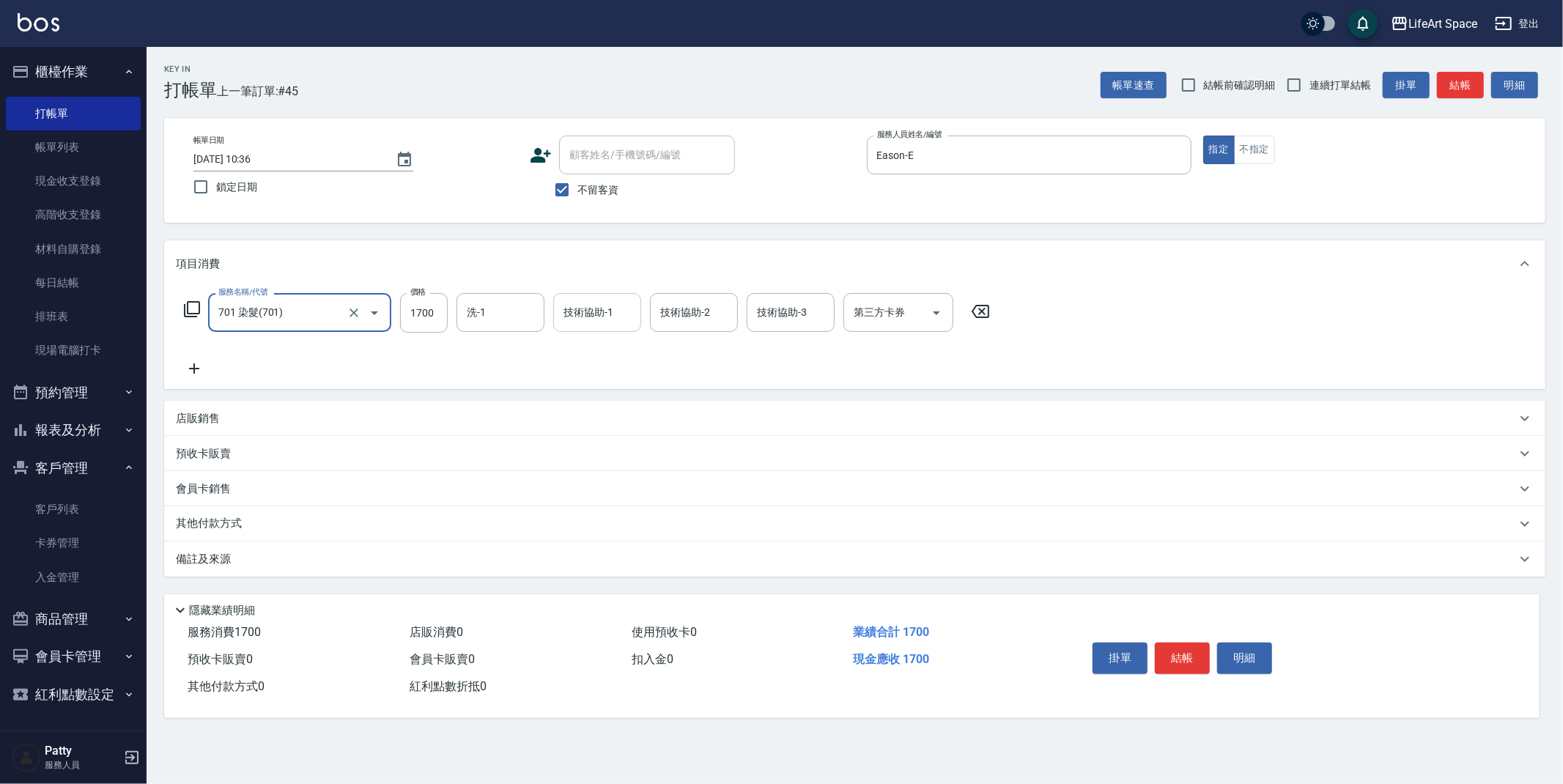
drag, startPoint x: 429, startPoint y: 323, endPoint x: 605, endPoint y: 328, distance: 176.1
click at [430, 323] on input "1700" at bounding box center [424, 313] width 48 height 40
click at [507, 326] on div "洗-1" at bounding box center [501, 313] width 88 height 39
type input "7200"
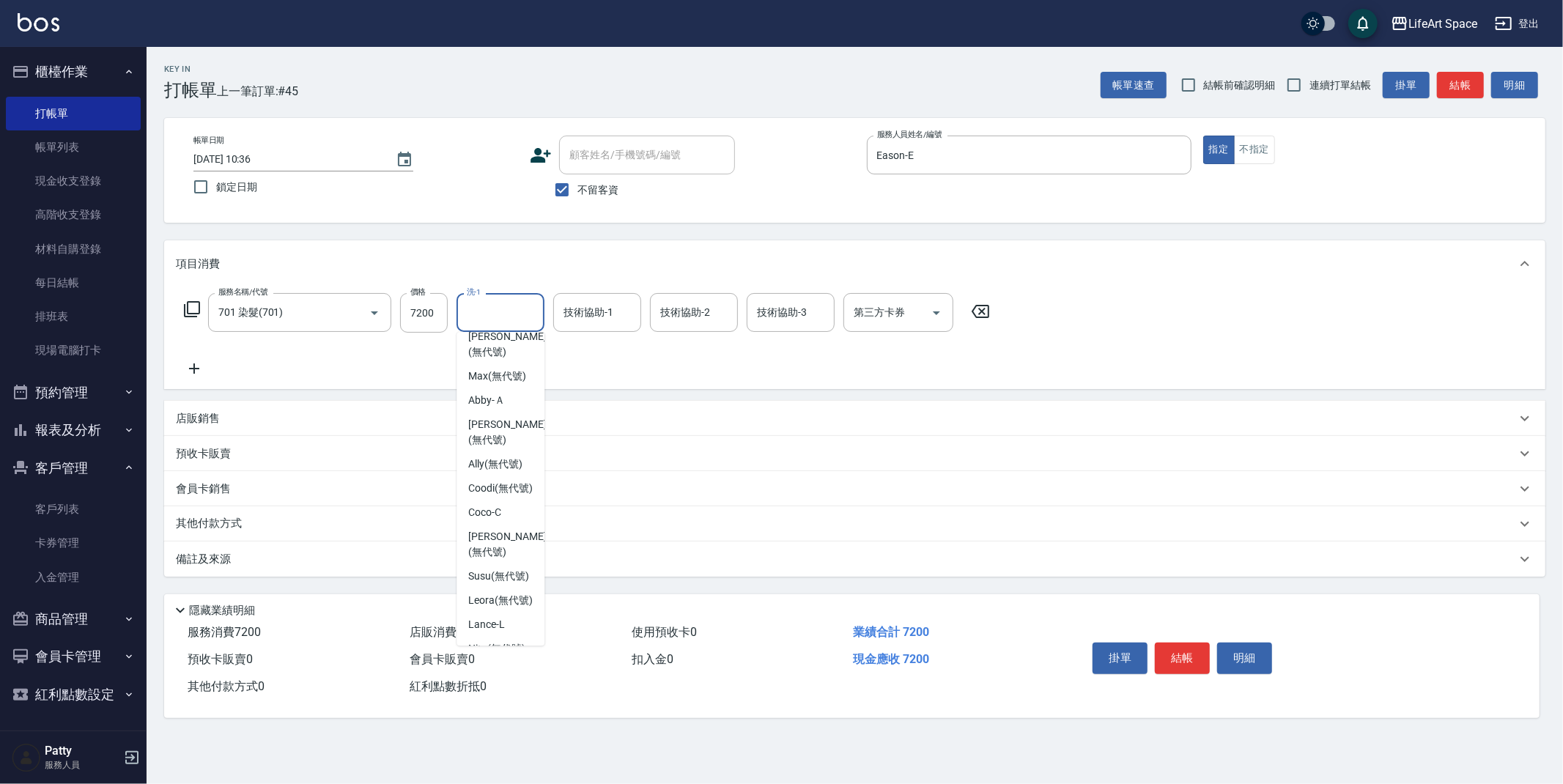
scroll to position [0, 0]
drag, startPoint x: 503, startPoint y: 466, endPoint x: 554, endPoint y: 405, distance: 79.5
click at [503, 469] on span "[PERSON_NAME] (無代號)" at bounding box center [508, 485] width 78 height 31
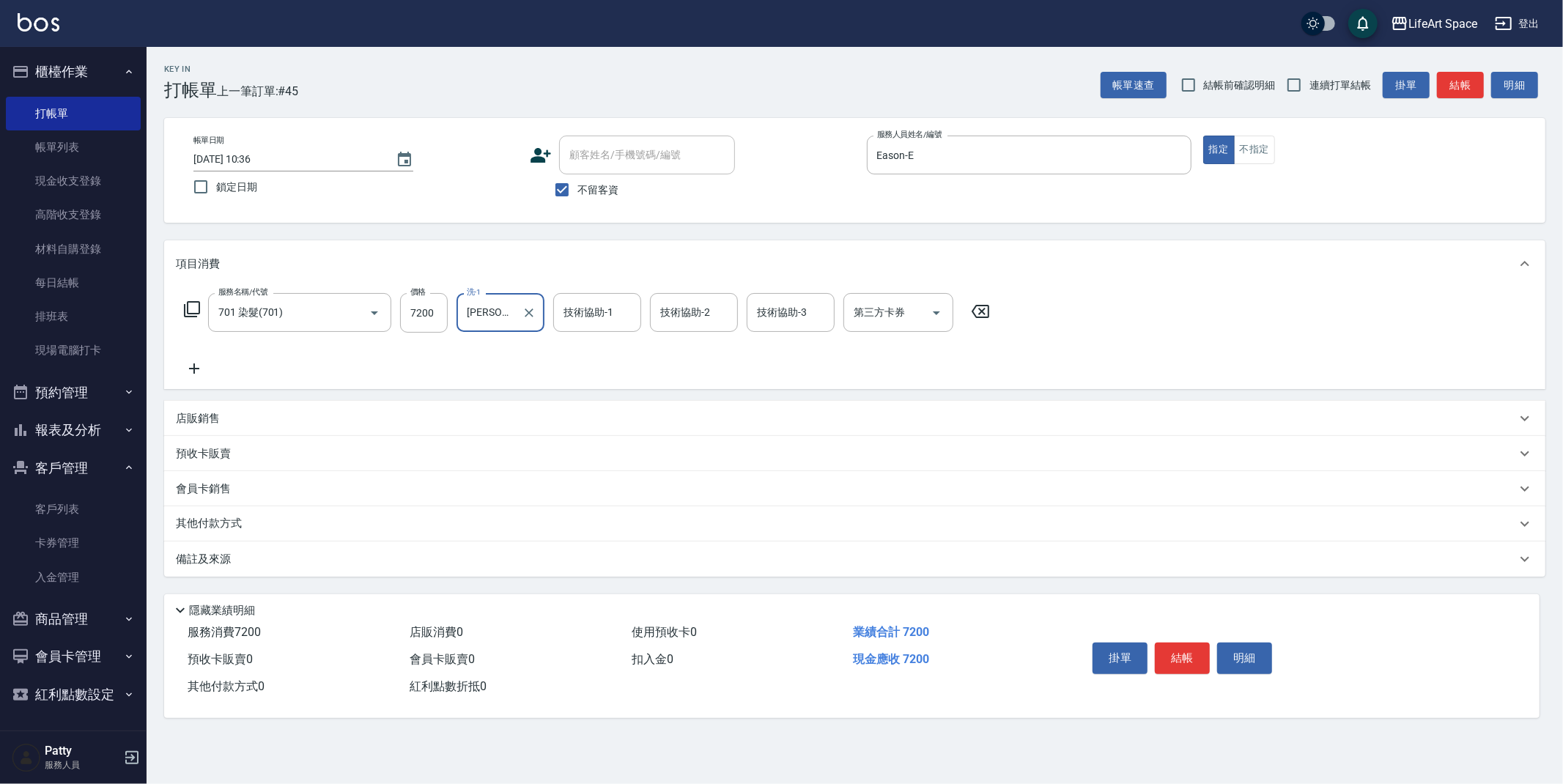
type input "[PERSON_NAME](無代號)"
click at [585, 317] on div "技術協助-1 技術協助-1" at bounding box center [597, 313] width 88 height 39
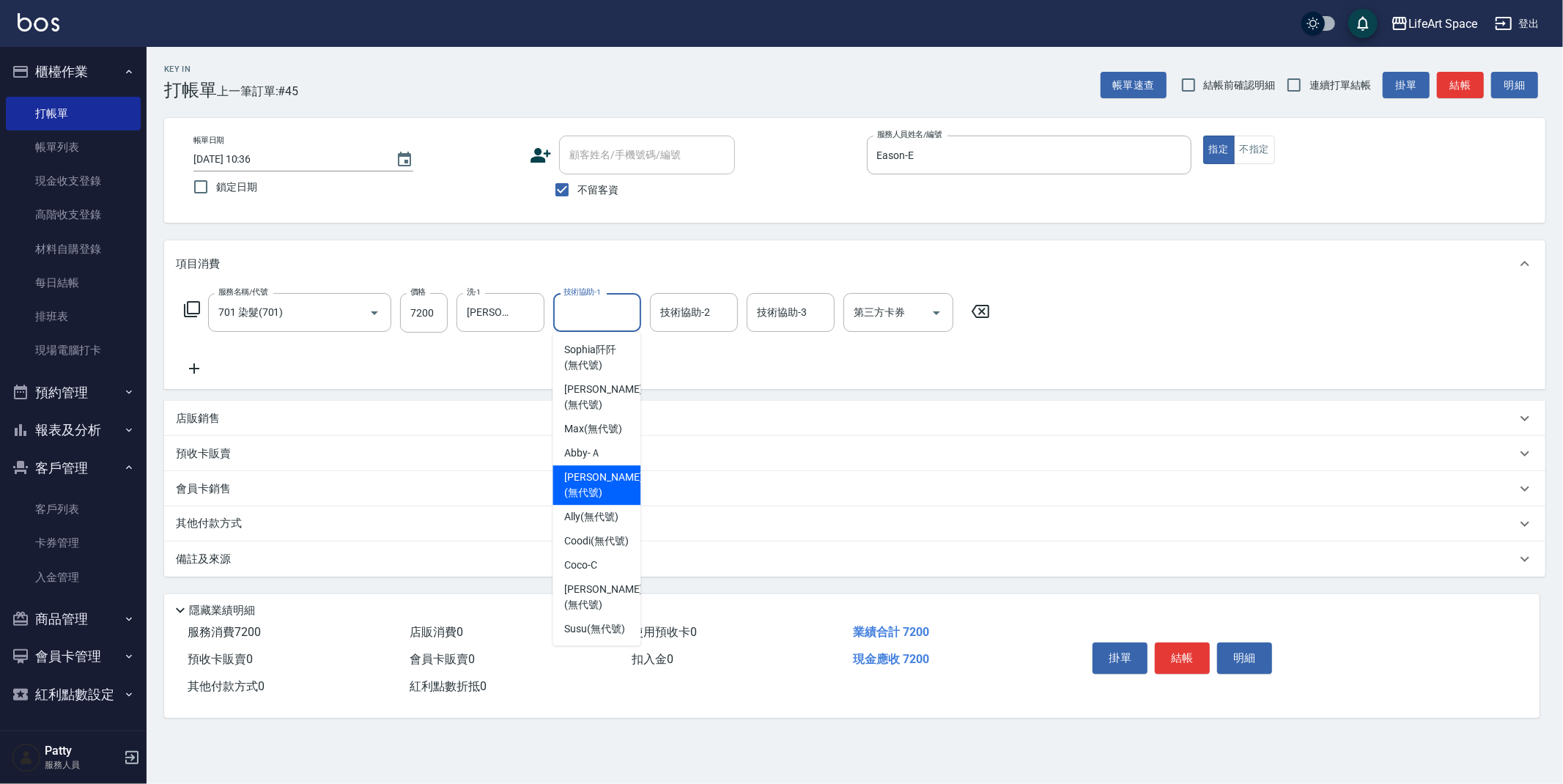
click at [595, 469] on span "[PERSON_NAME] (無代號)" at bounding box center [603, 485] width 78 height 31
type input "[PERSON_NAME](無代號)"
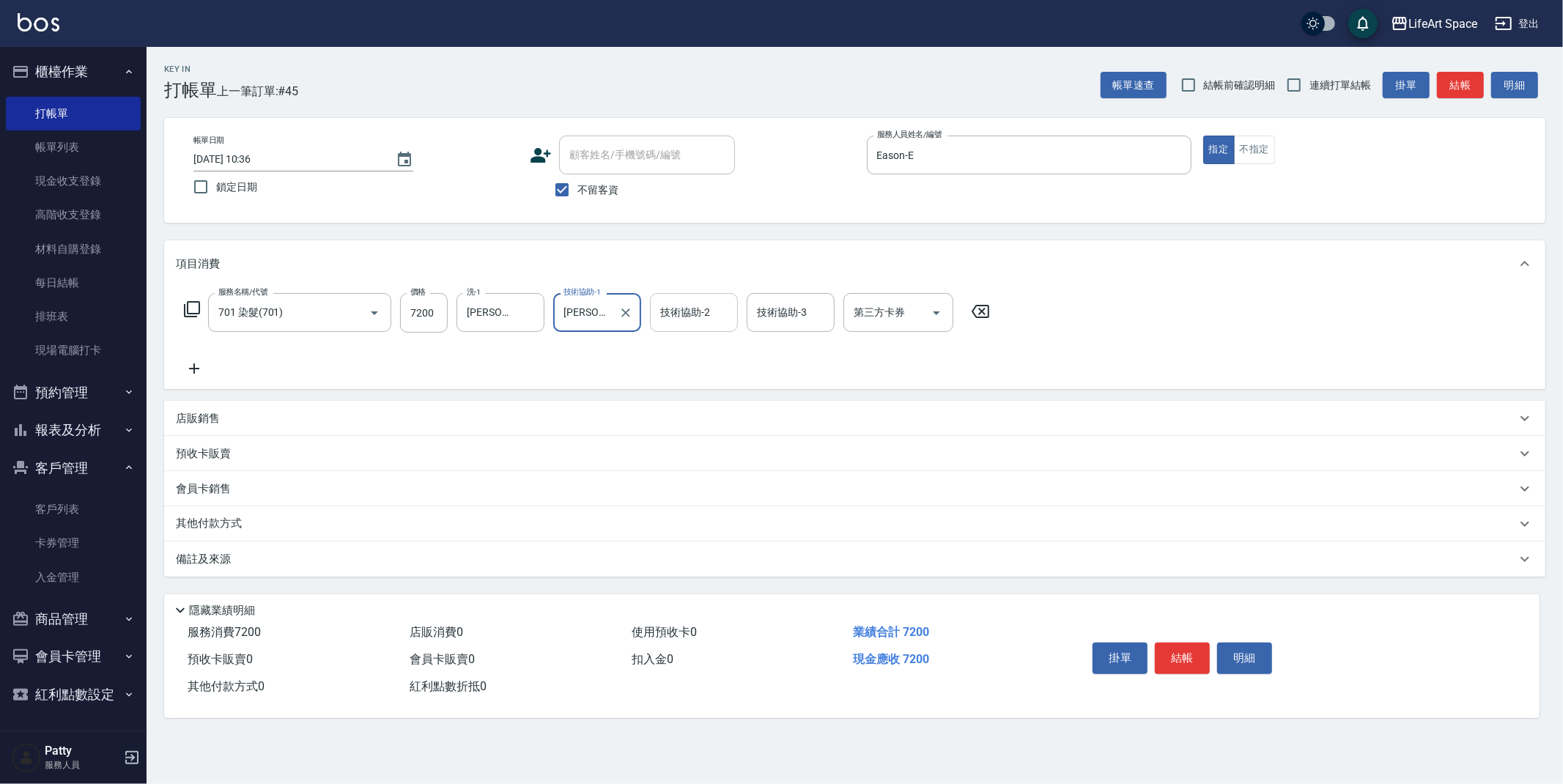
click at [685, 323] on input "技術協助-2" at bounding box center [694, 313] width 75 height 25
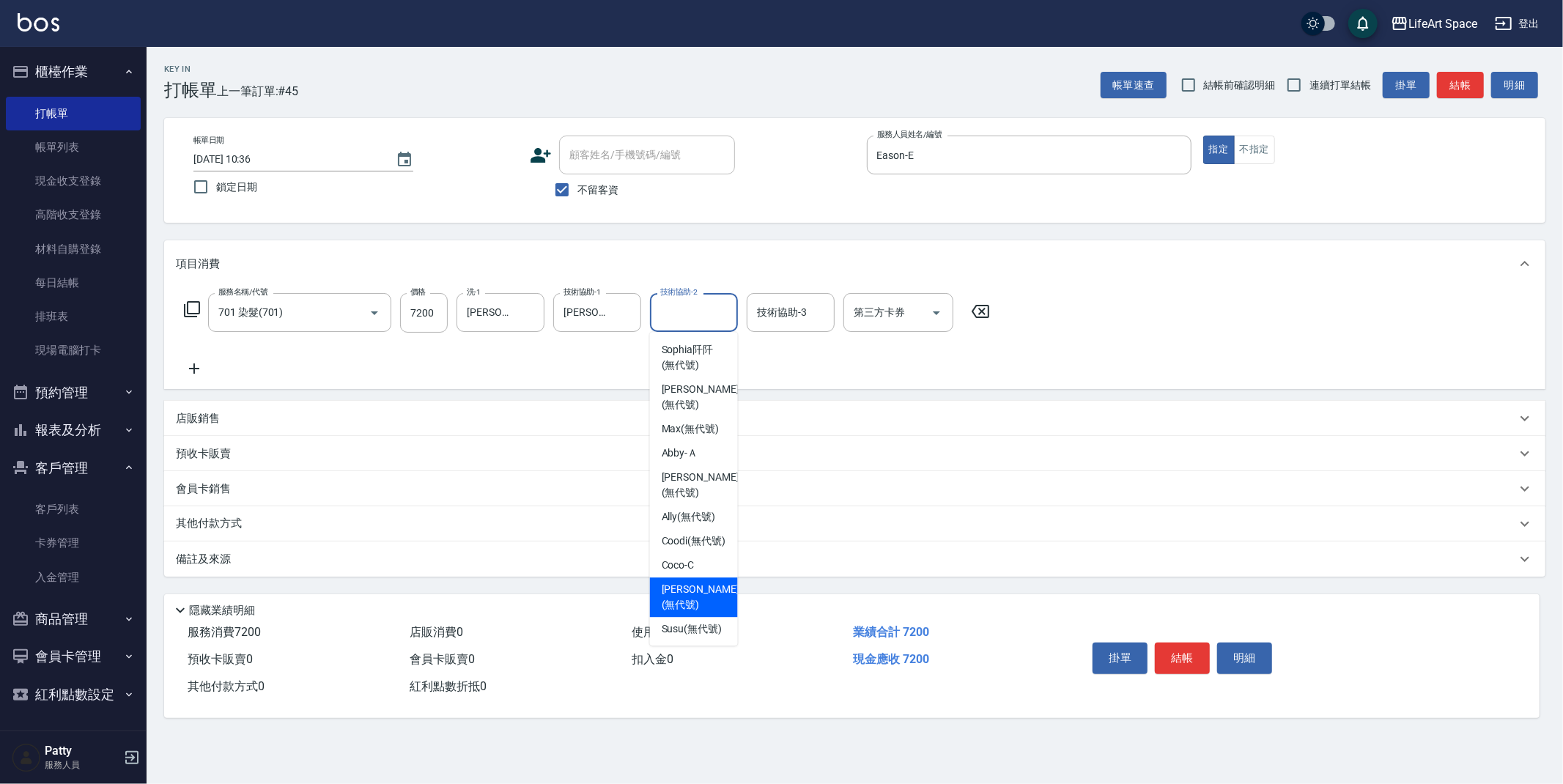
click at [691, 597] on span "[PERSON_NAME] (無代號)" at bounding box center [701, 597] width 78 height 31
type input "[PERSON_NAME](無代號)"
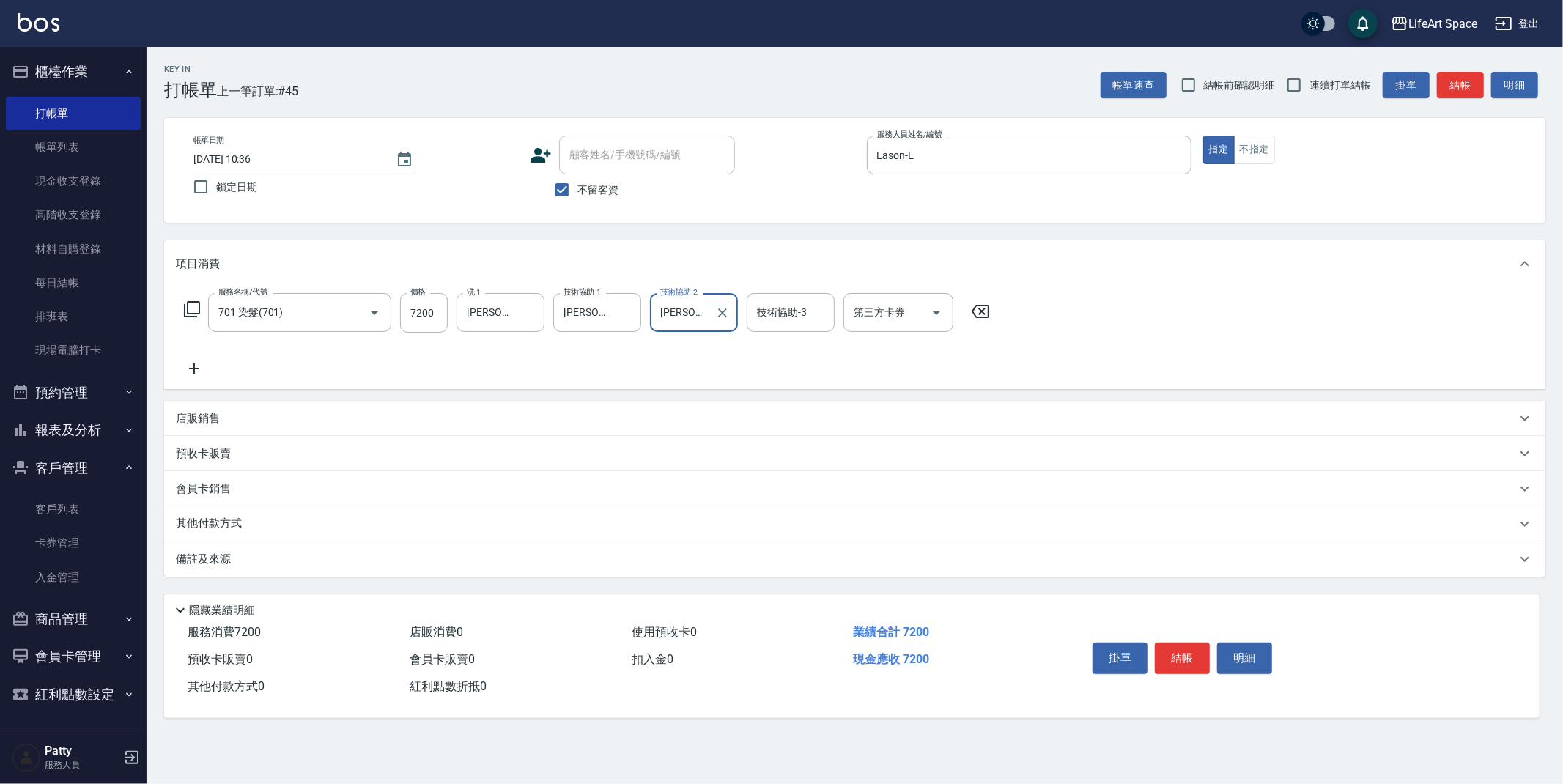
click at [797, 317] on div "技術協助-3 技術協助-3" at bounding box center [790, 313] width 88 height 39
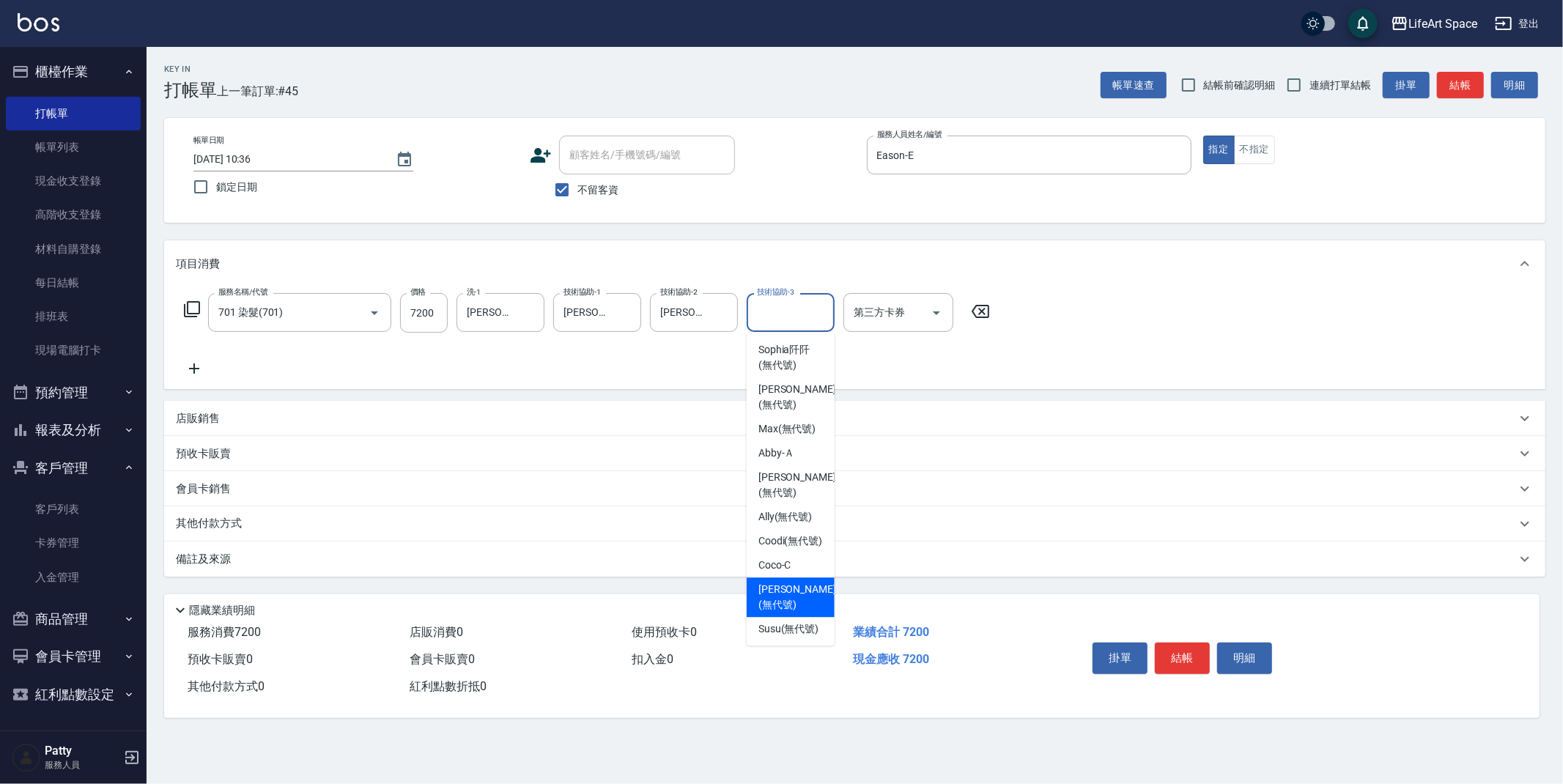
click at [785, 591] on span "[PERSON_NAME] (無代號)" at bounding box center [797, 597] width 78 height 31
type input "[PERSON_NAME](無代號)"
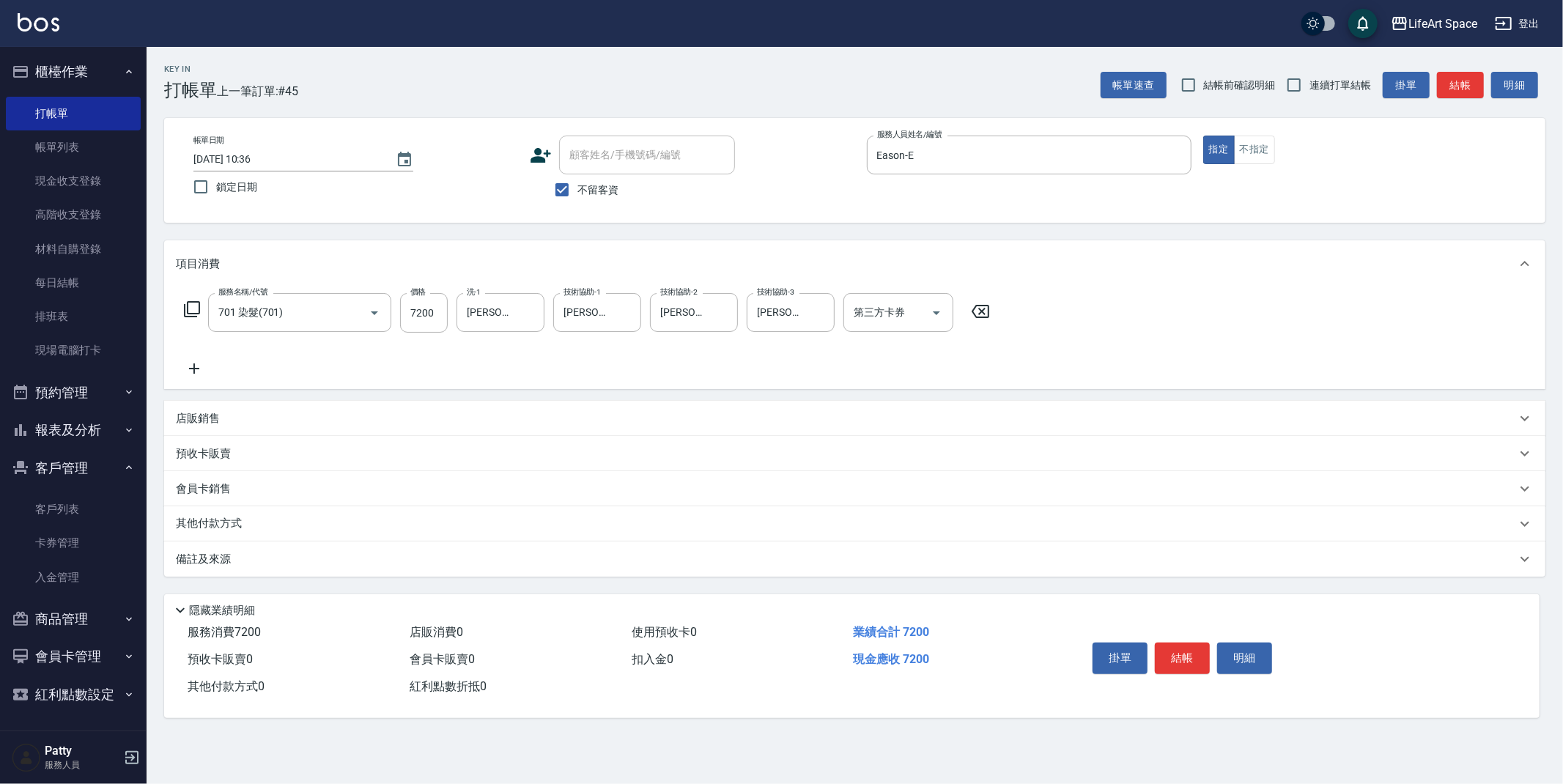
click at [359, 552] on div "備註及來源" at bounding box center [847, 559] width 1341 height 16
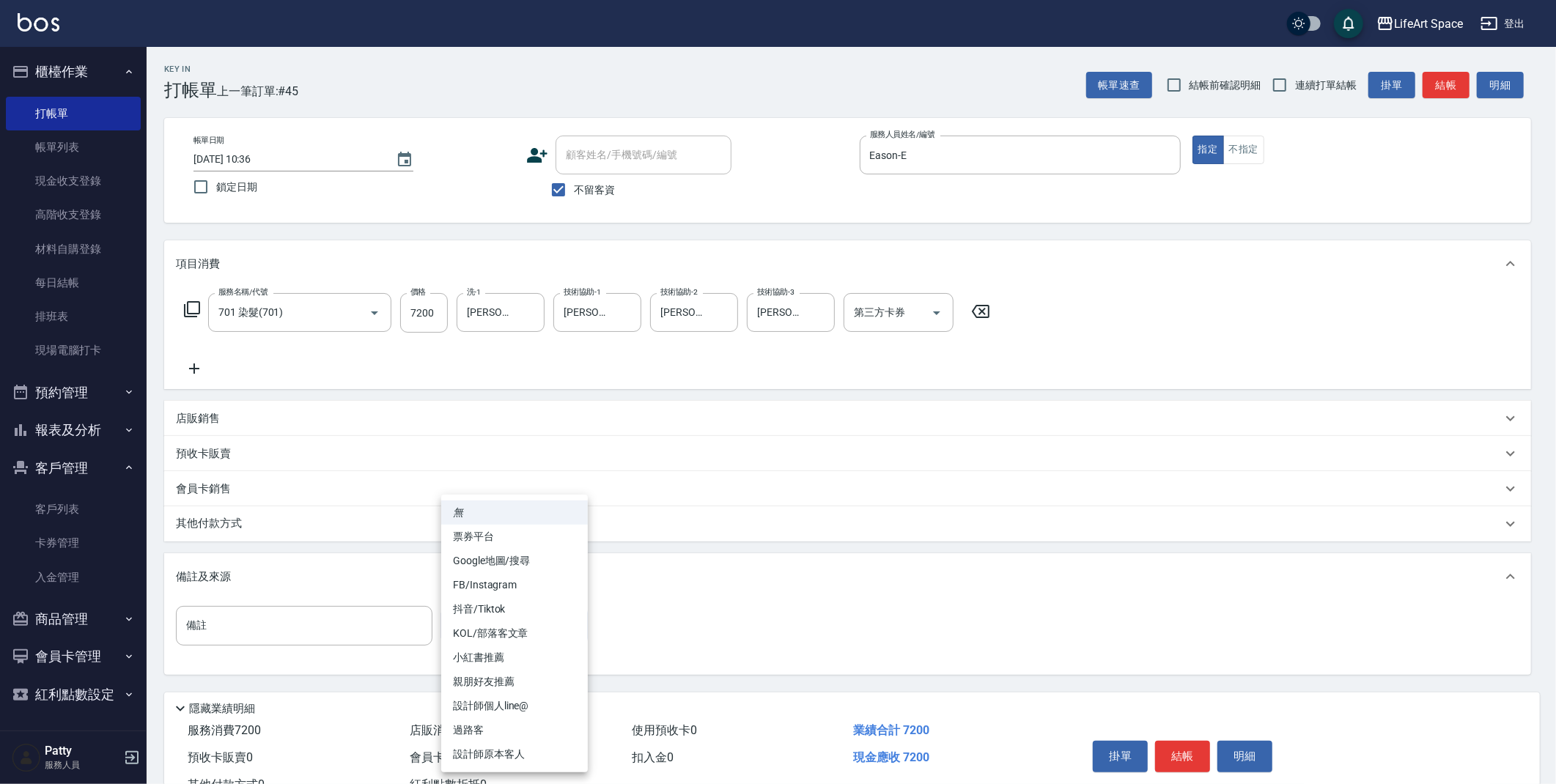
click at [480, 633] on body "LifeArt Space 登出 櫃檯作業 打帳單 帳單列表 現金收支登錄 高階收支登錄 材料自購登錄 每日結帳 排班表 現場電腦打卡 預約管理 預約管理 單…" at bounding box center [778, 417] width 1556 height 834
click at [509, 745] on li "設計師原本客人" at bounding box center [514, 754] width 146 height 24
type input "設計師原本客人"
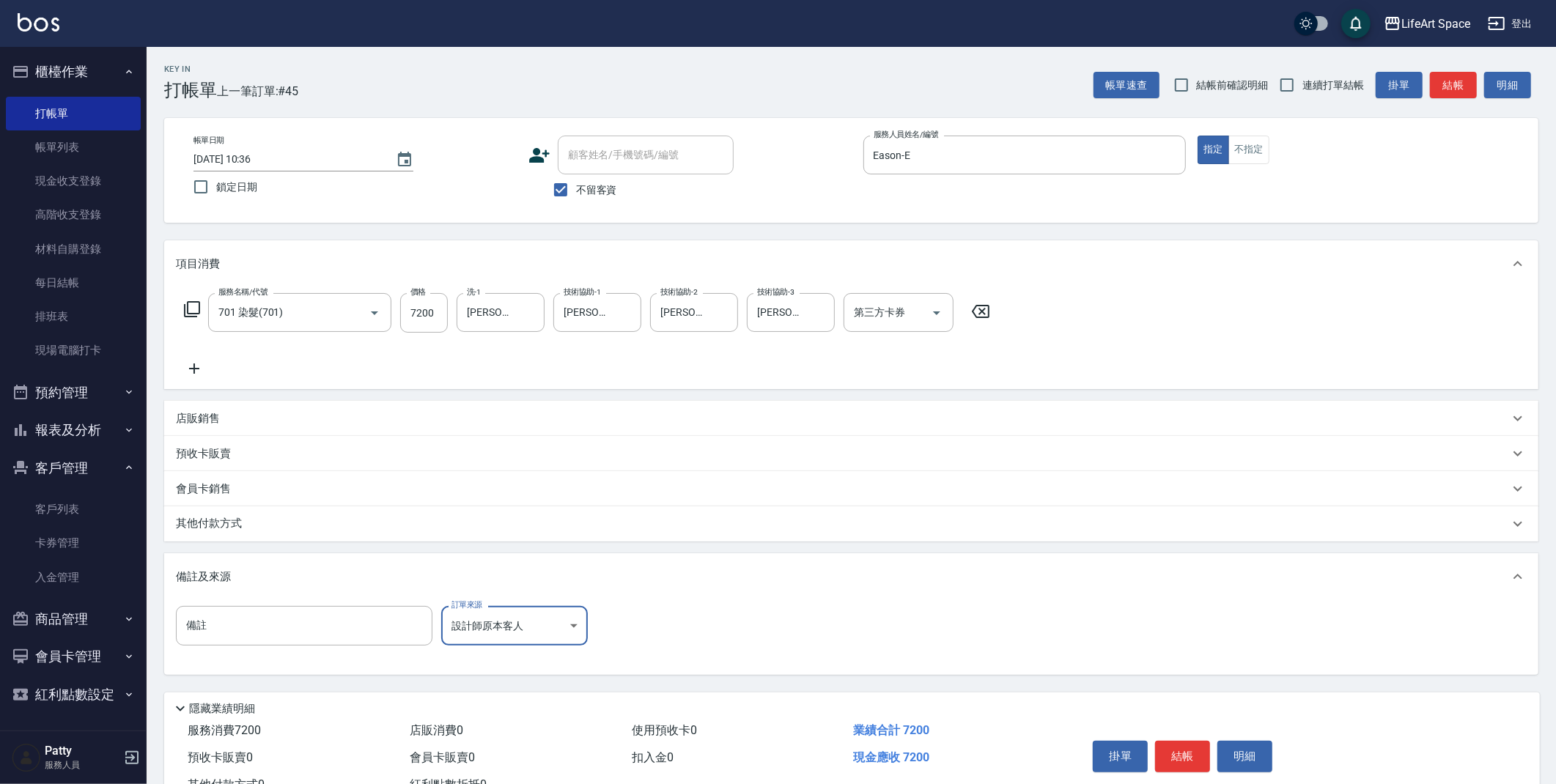
click at [289, 527] on div "其他付款方式" at bounding box center [843, 524] width 1333 height 17
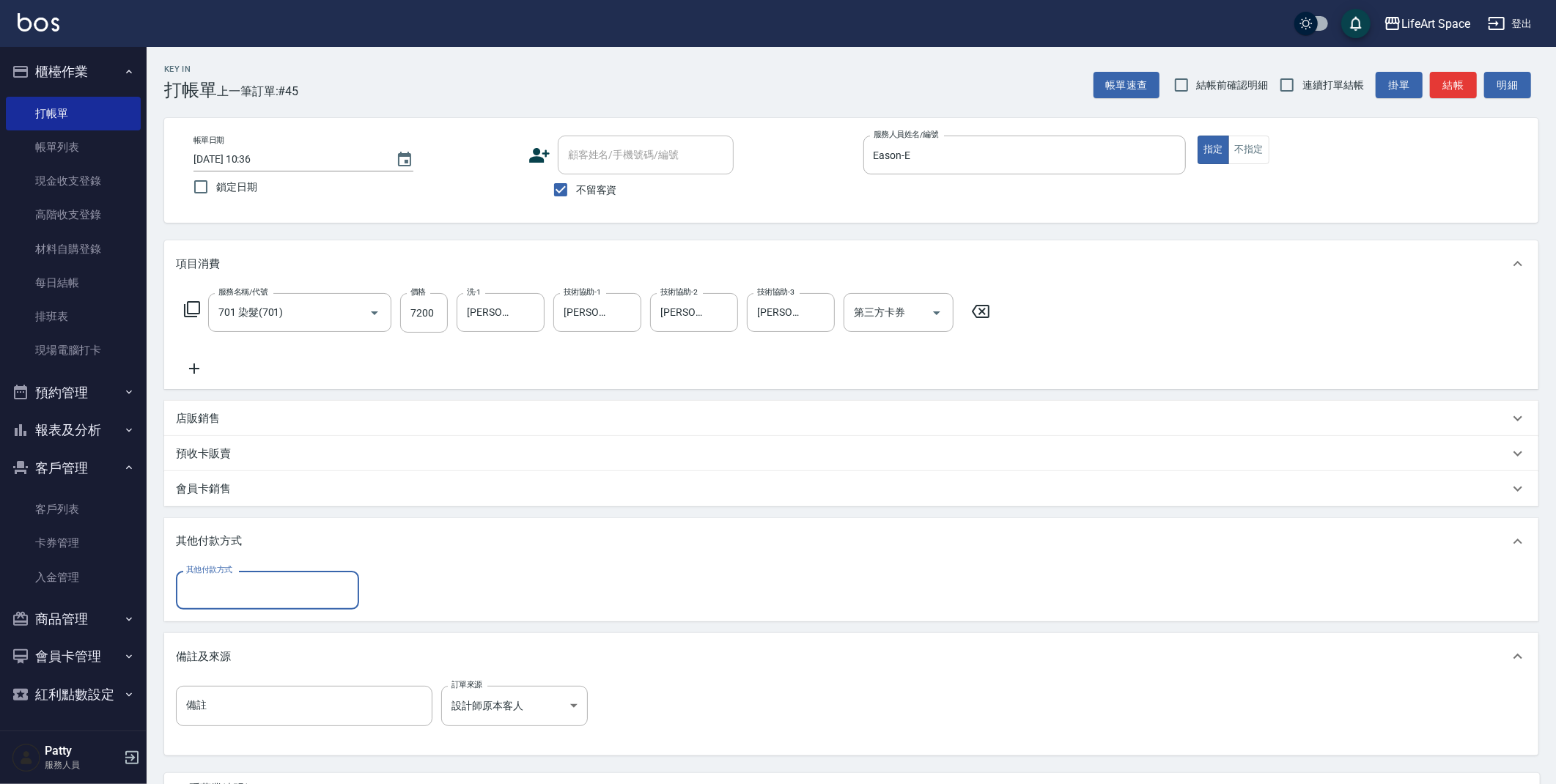
click at [229, 600] on input "其他付款方式" at bounding box center [267, 590] width 170 height 25
click at [226, 633] on span "轉帳" at bounding box center [268, 627] width 183 height 24
type input "轉帳"
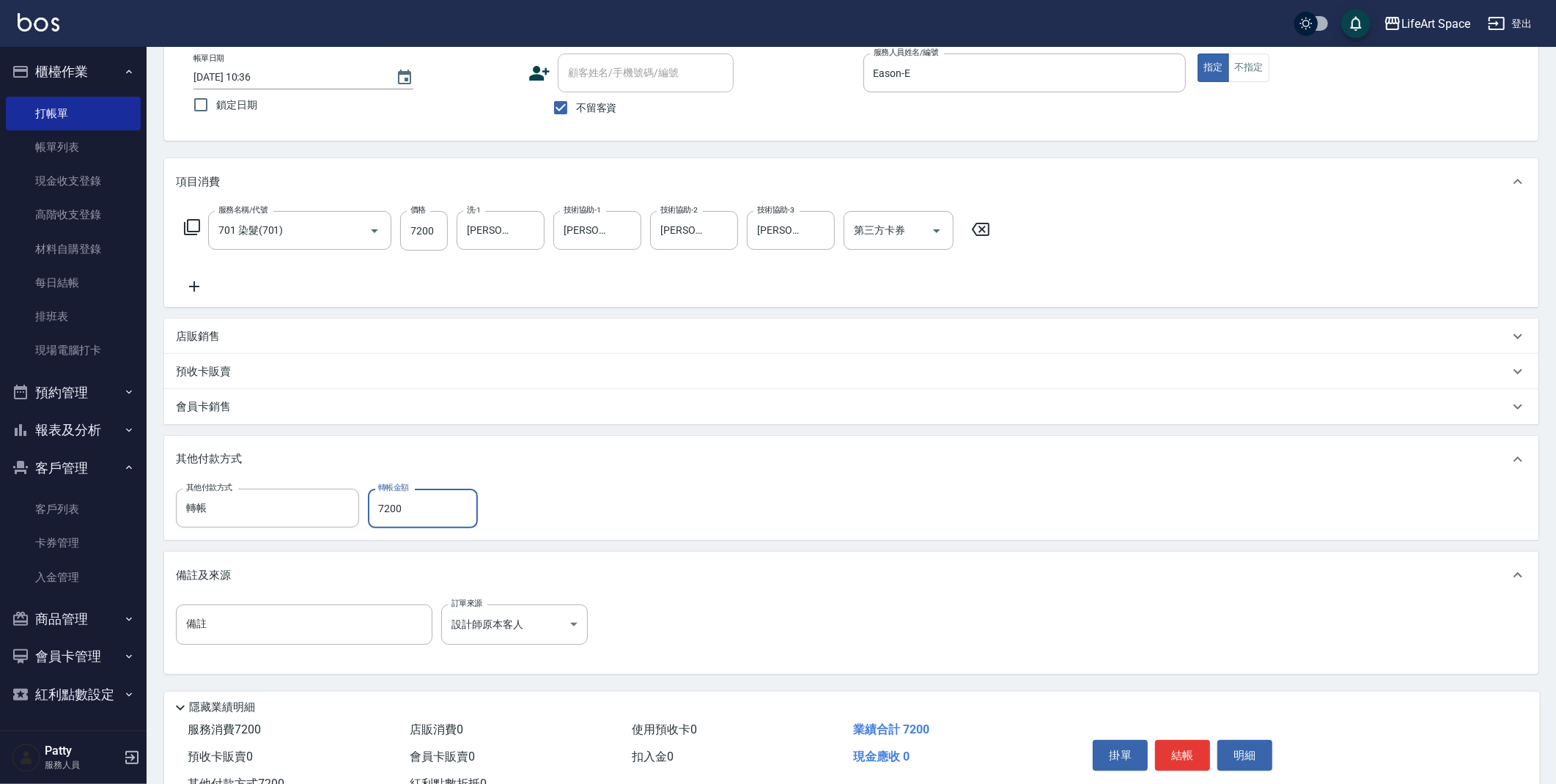
scroll to position [135, 0]
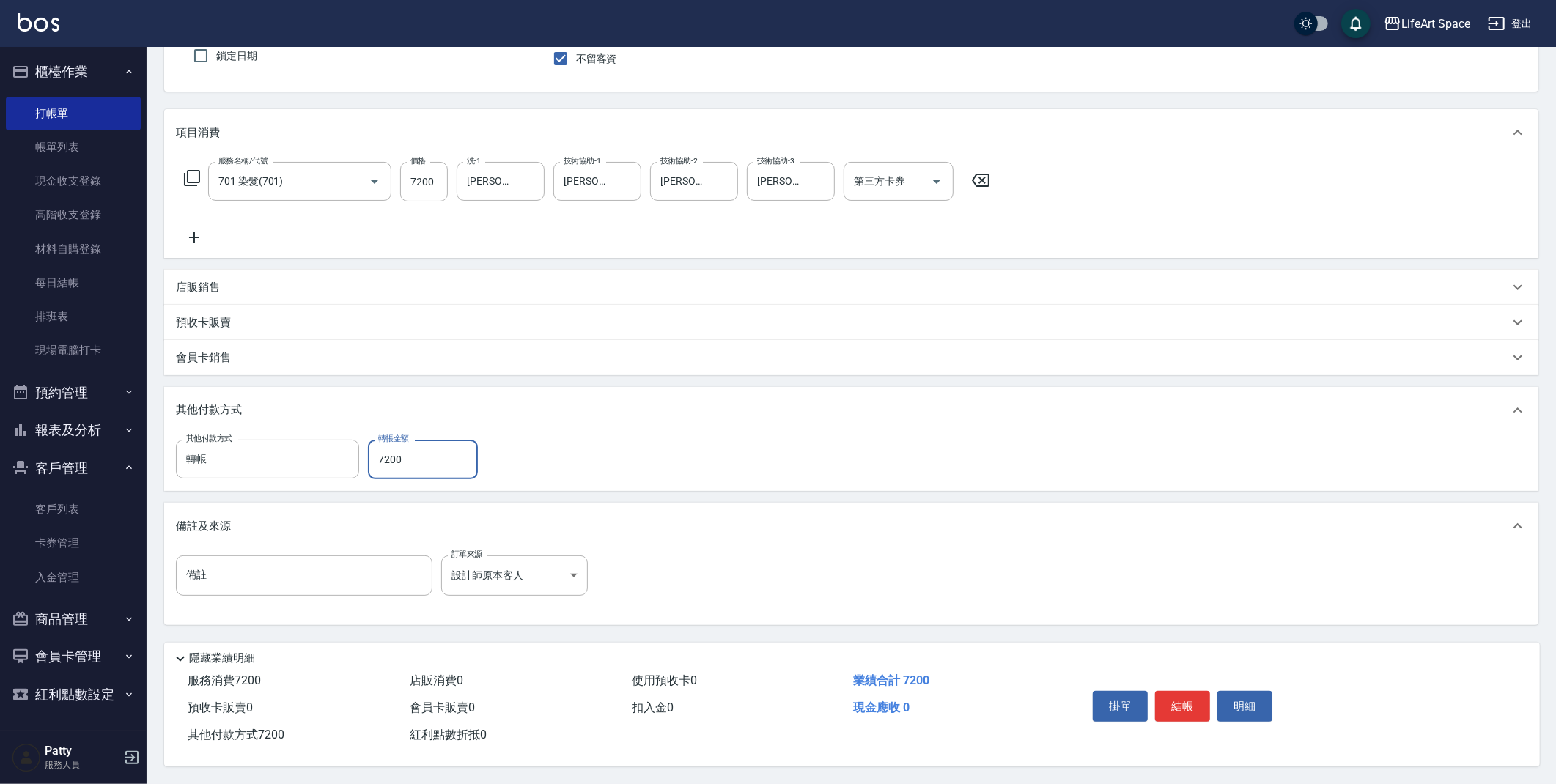
type input "7200"
click at [1194, 709] on button "結帳" at bounding box center [1182, 706] width 55 height 31
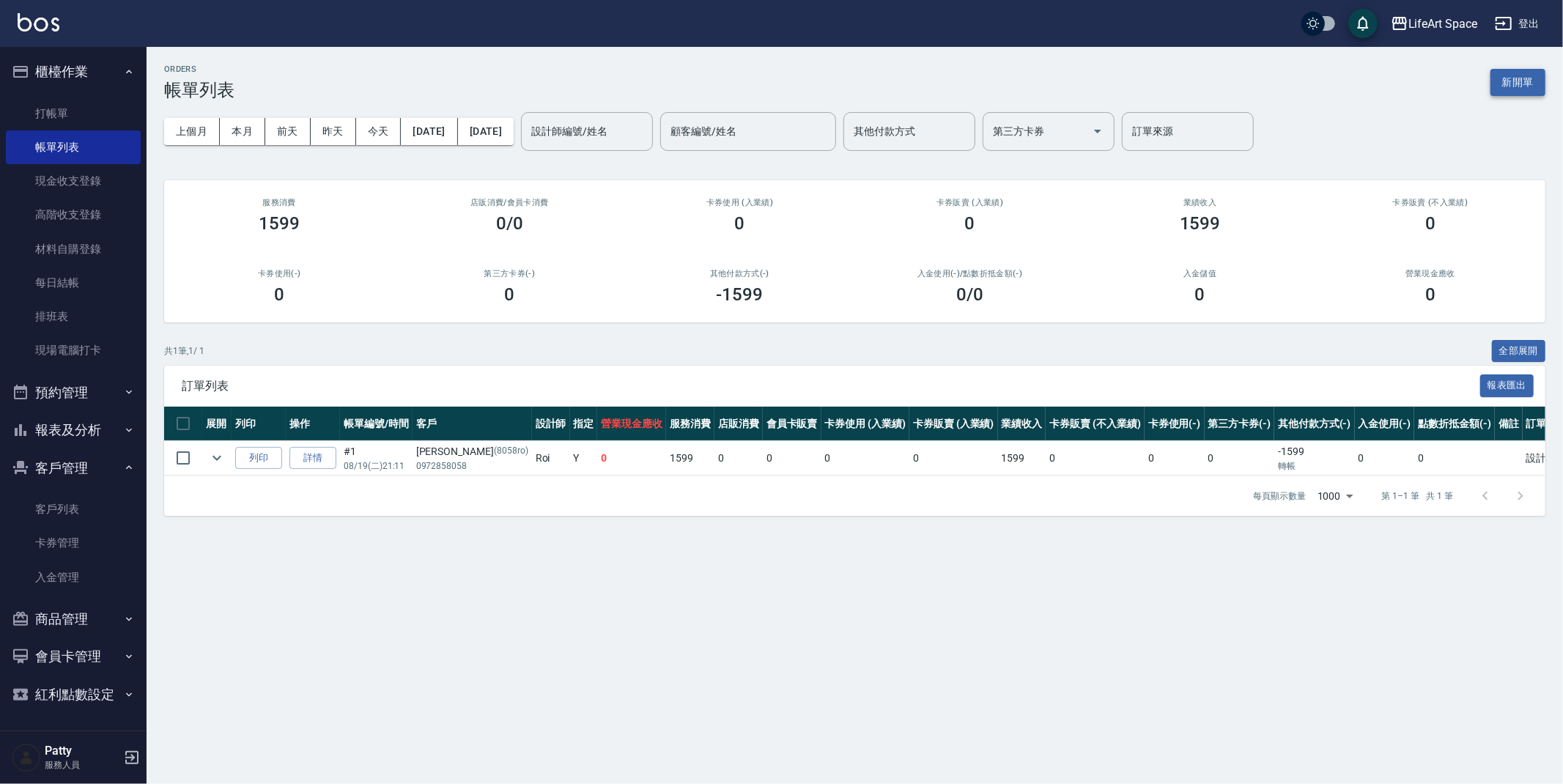
click at [1522, 78] on button "新開單" at bounding box center [1518, 83] width 55 height 27
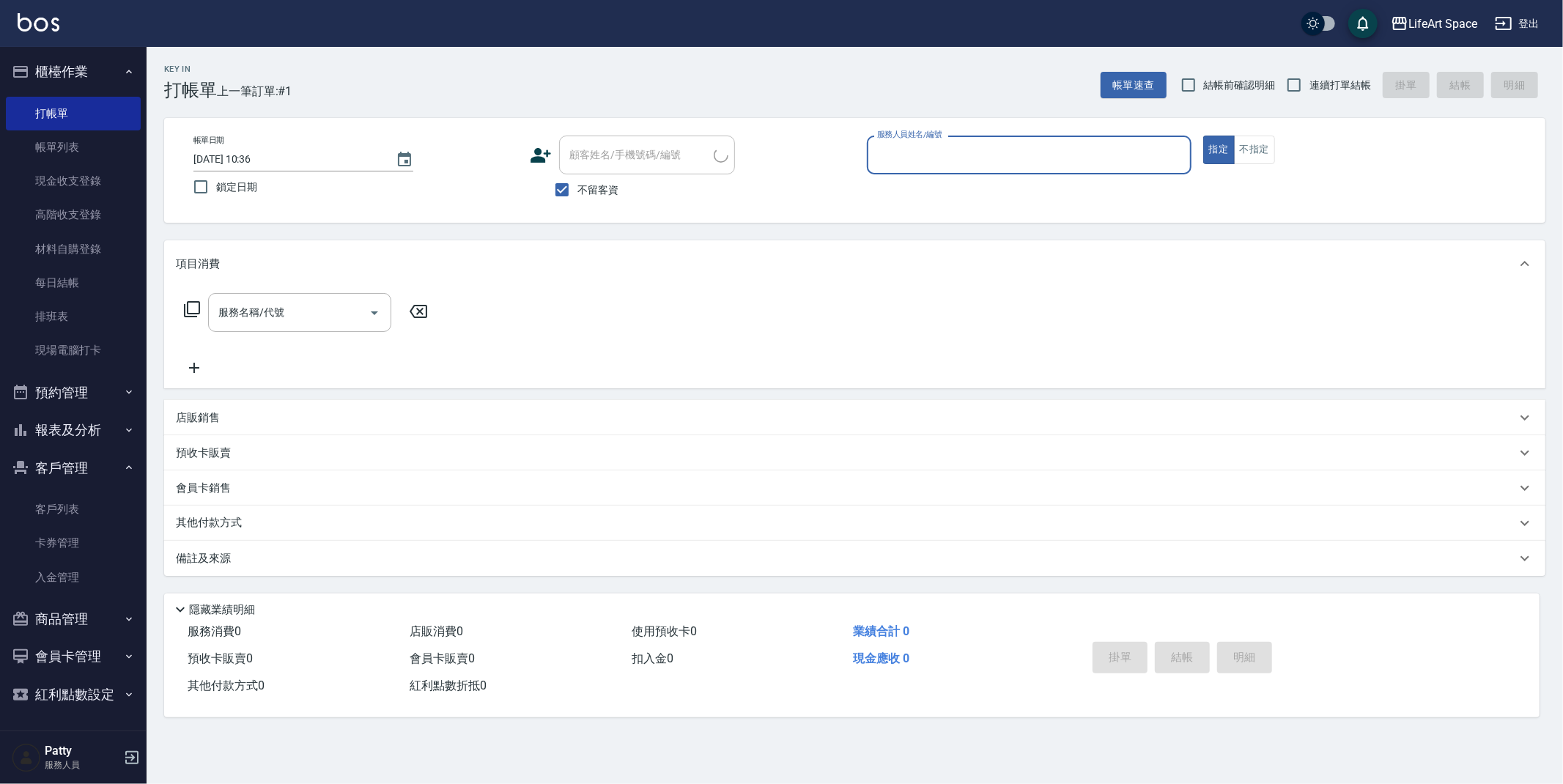
click at [940, 156] on input "服務人員姓名/編號" at bounding box center [1030, 155] width 312 height 25
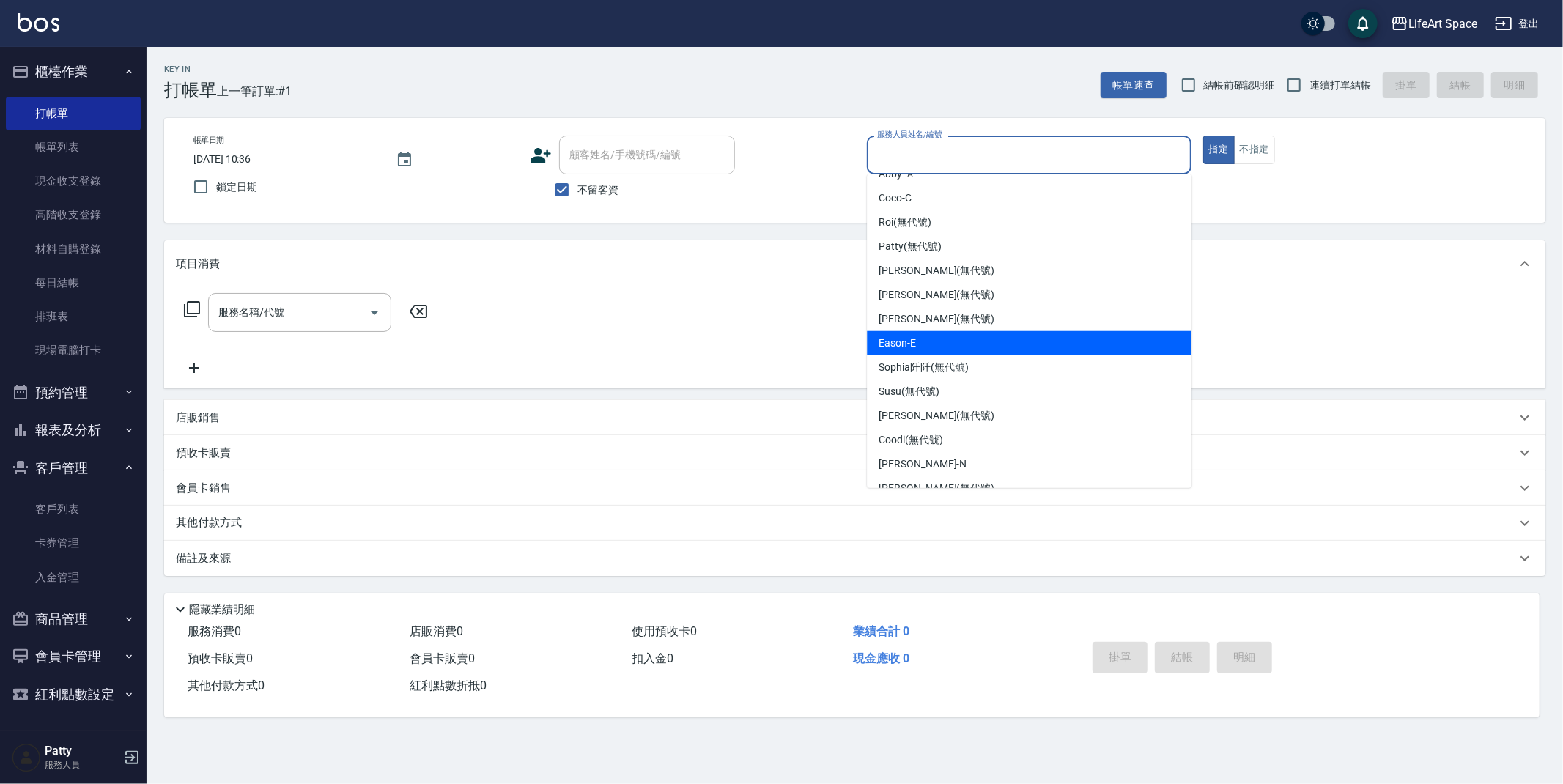
scroll to position [229, 0]
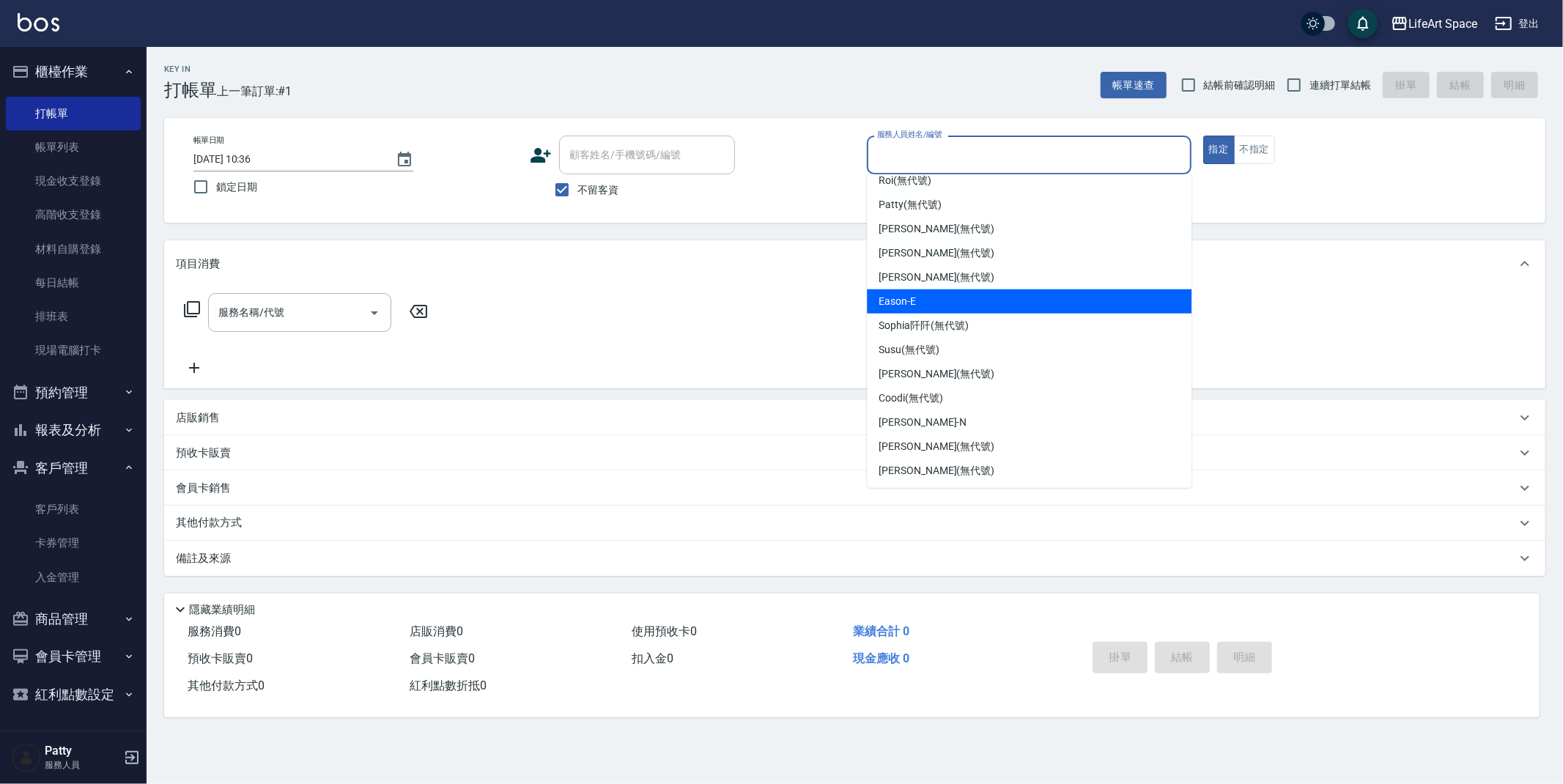
click at [928, 296] on div "Eason -E" at bounding box center [1029, 301] width 324 height 24
type input "Eason-E"
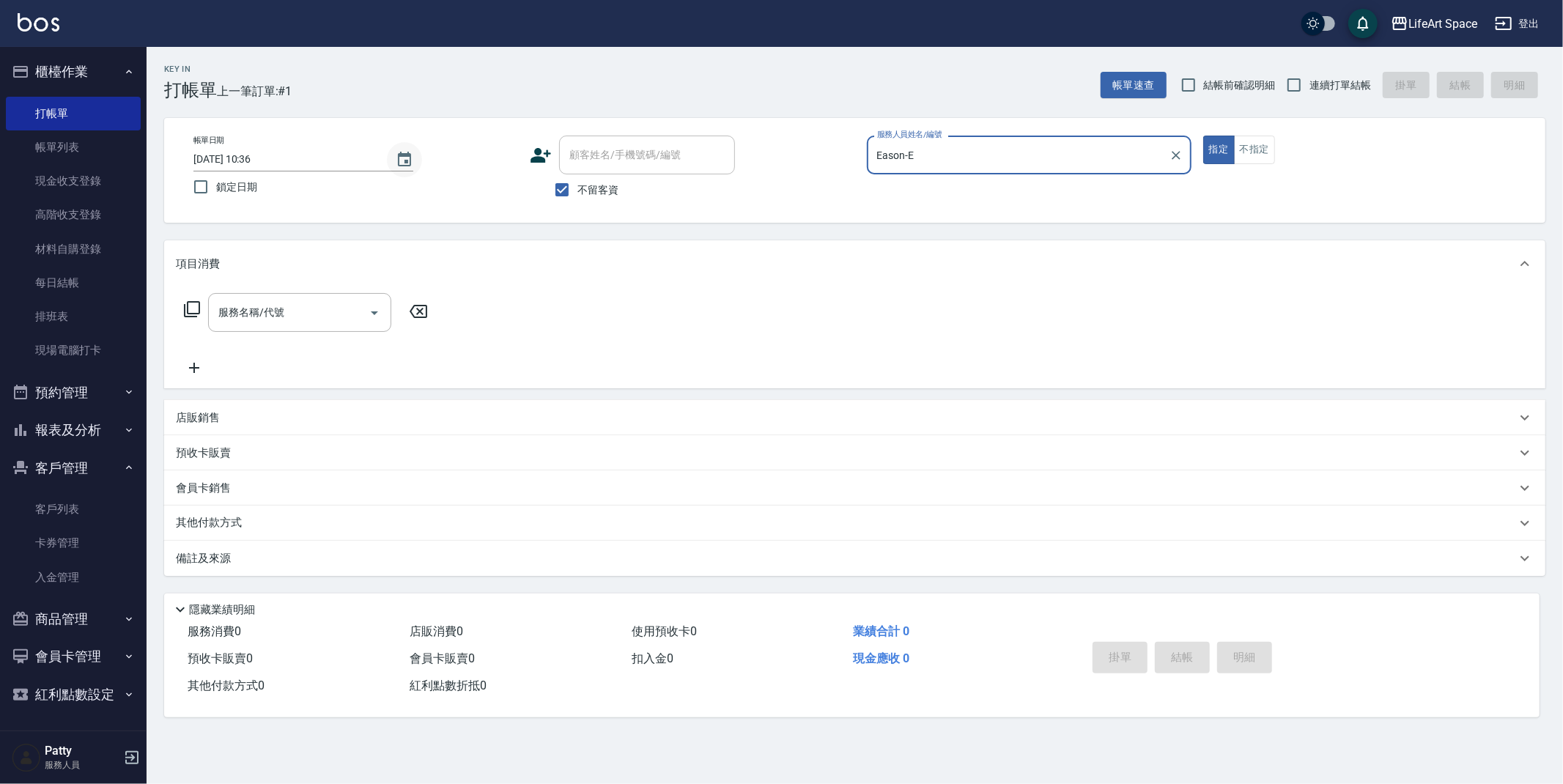
click at [395, 159] on button "Choose date, selected date is 2025-08-19" at bounding box center [404, 160] width 35 height 35
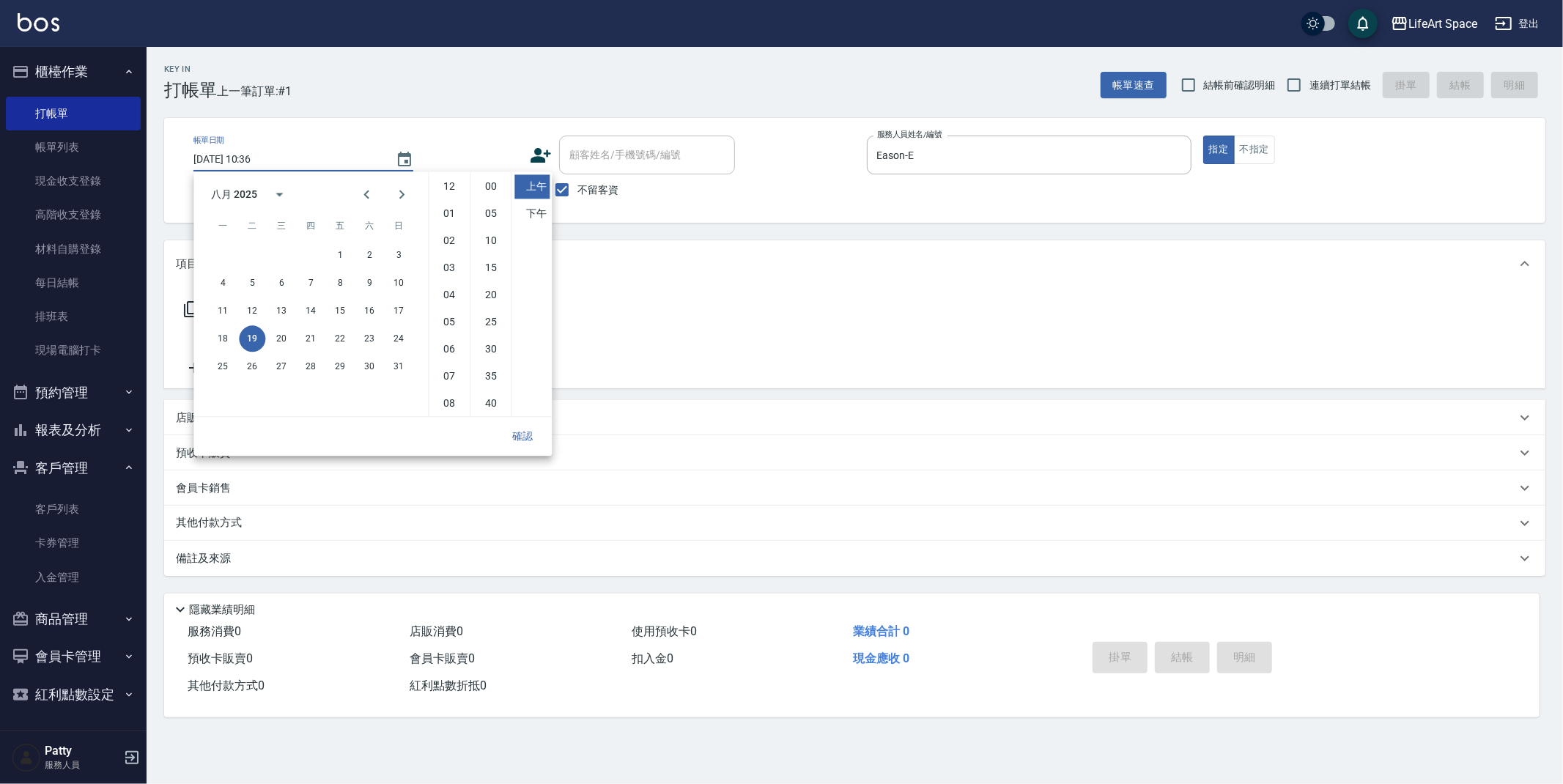
scroll to position [81, 0]
click at [372, 312] on button "16" at bounding box center [369, 310] width 26 height 26
type input "[DATE] 10:36"
click at [518, 429] on button "確認" at bounding box center [522, 436] width 47 height 27
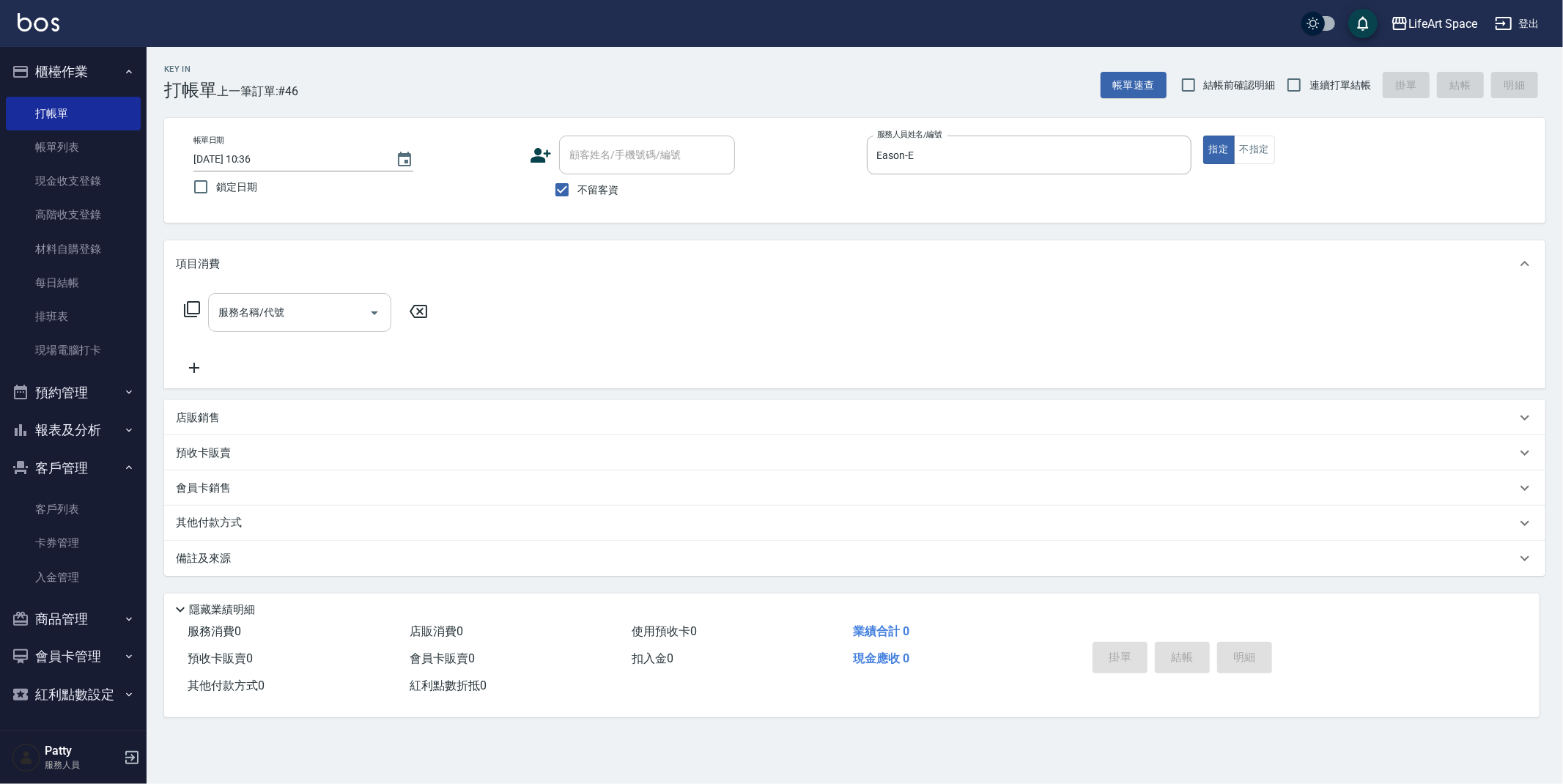
drag, startPoint x: 318, startPoint y: 304, endPoint x: 319, endPoint y: 329, distance: 25.0
click at [318, 304] on input "服務名稱/代號" at bounding box center [288, 313] width 148 height 25
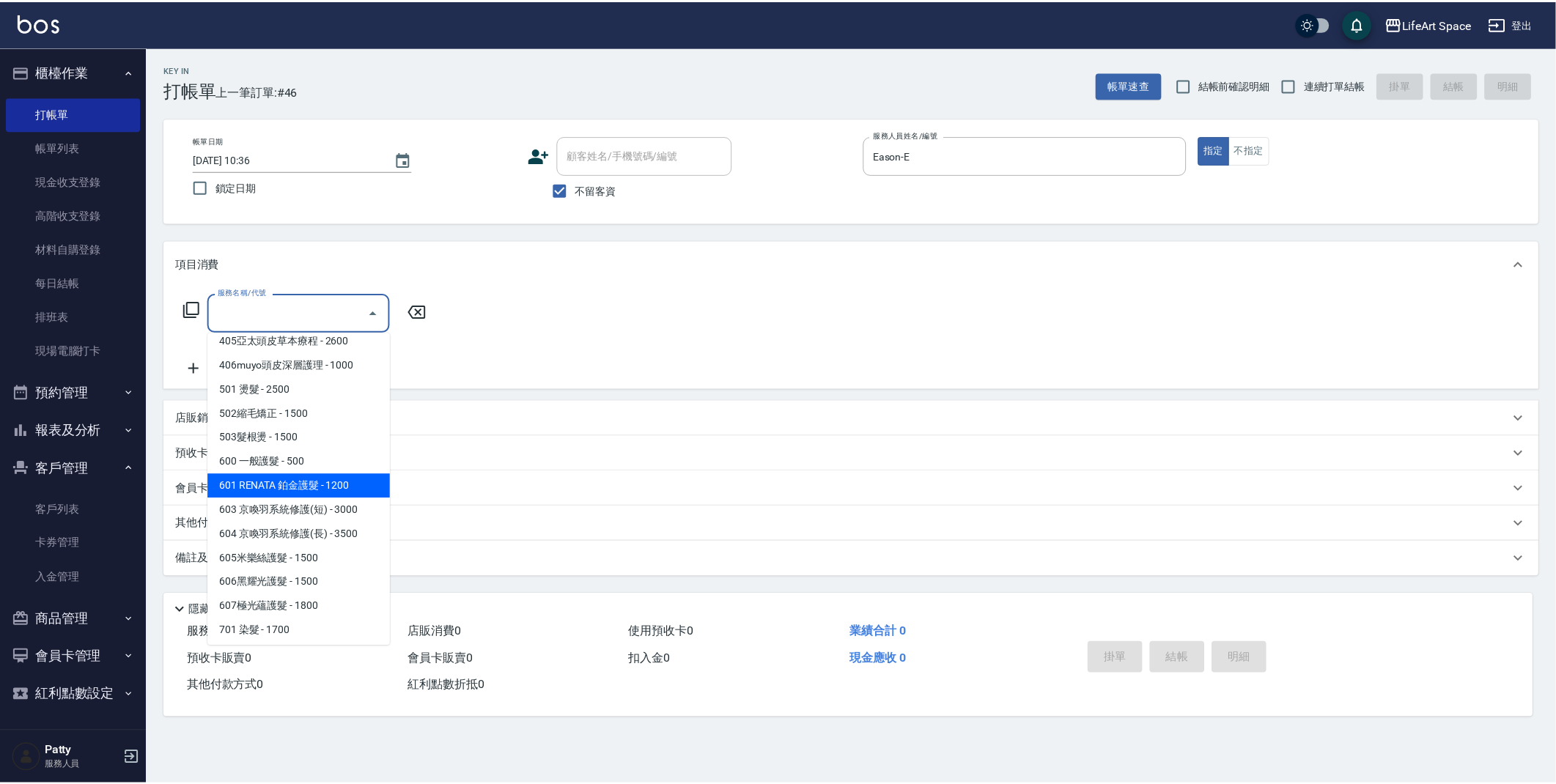
scroll to position [229, 0]
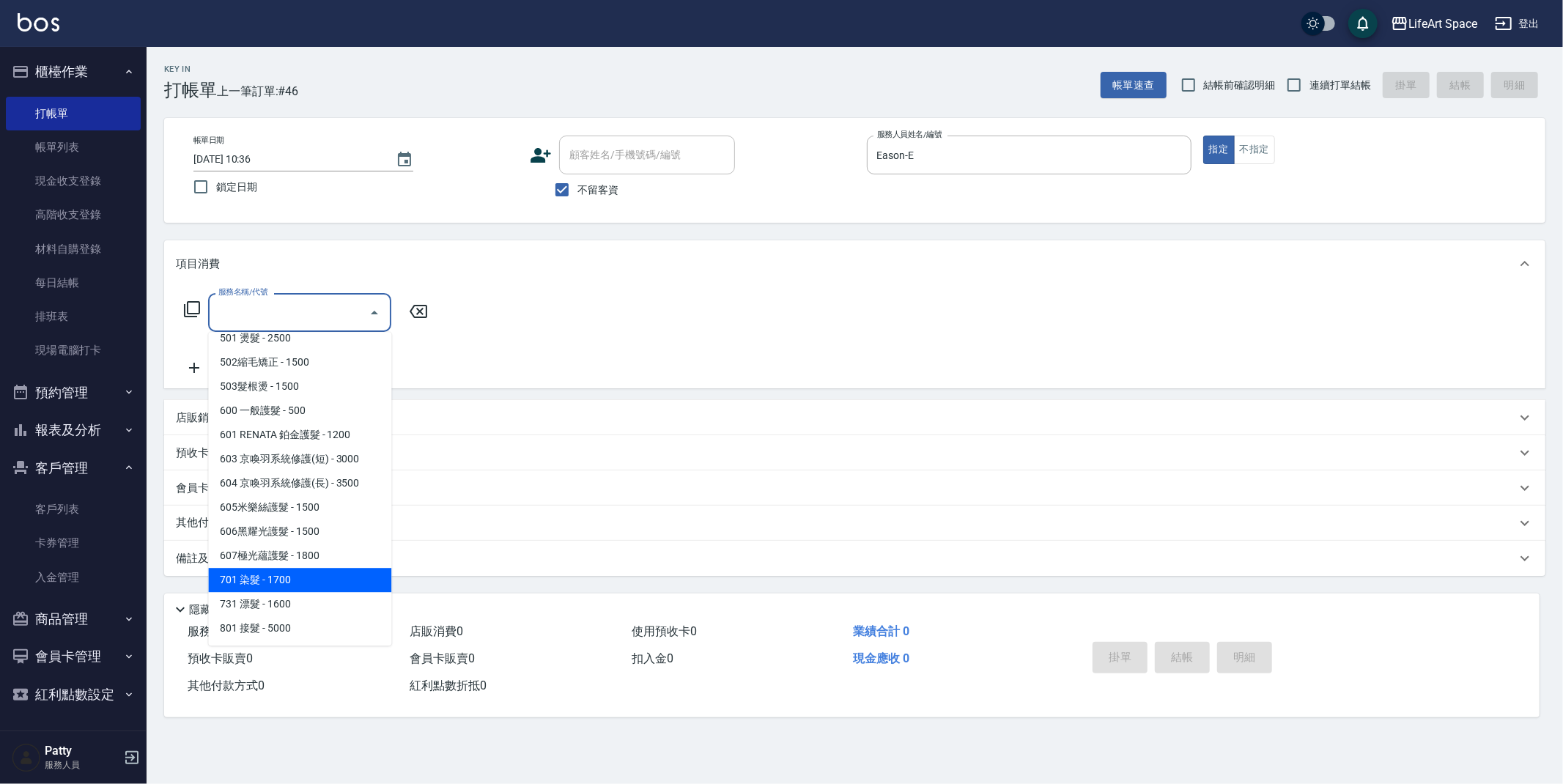
click at [285, 580] on span "701 染髮 - 1700" at bounding box center [300, 579] width 183 height 24
type input "701 染髮(701)"
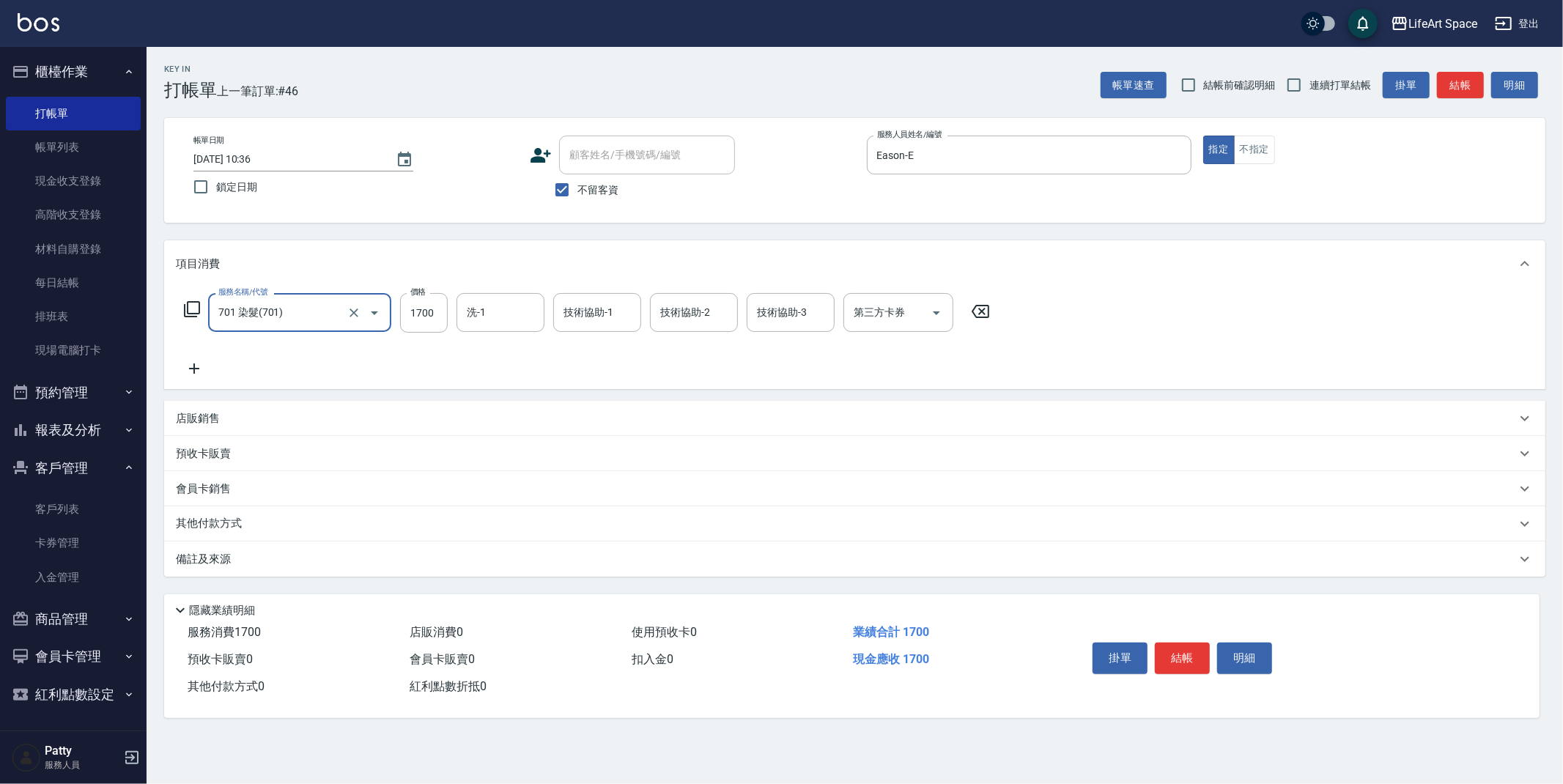
click at [198, 370] on icon at bounding box center [195, 368] width 37 height 18
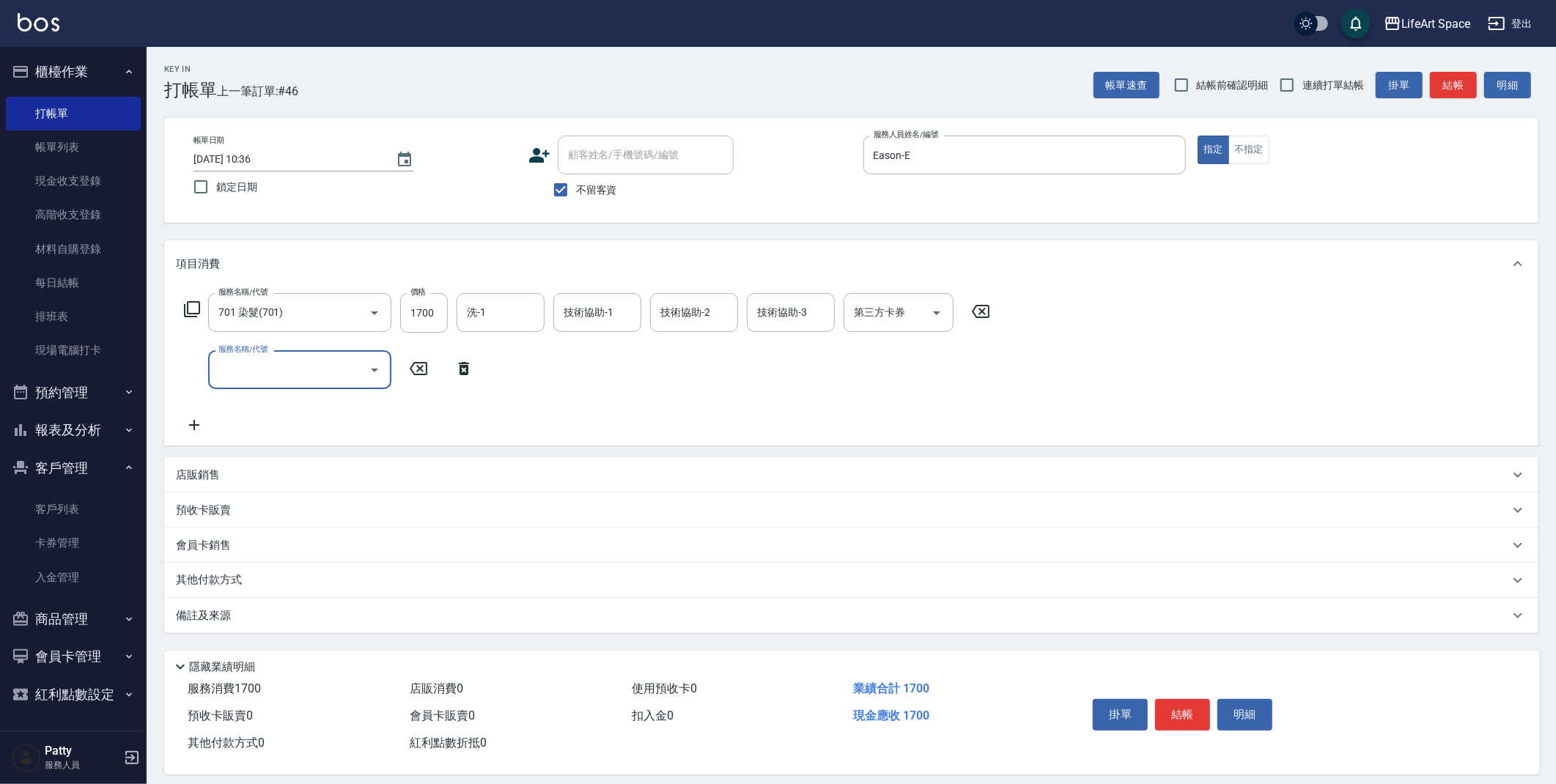
drag, startPoint x: 277, startPoint y: 377, endPoint x: 276, endPoint y: 387, distance: 10.0
click at [277, 377] on input "服務名稱/代號" at bounding box center [288, 369] width 148 height 25
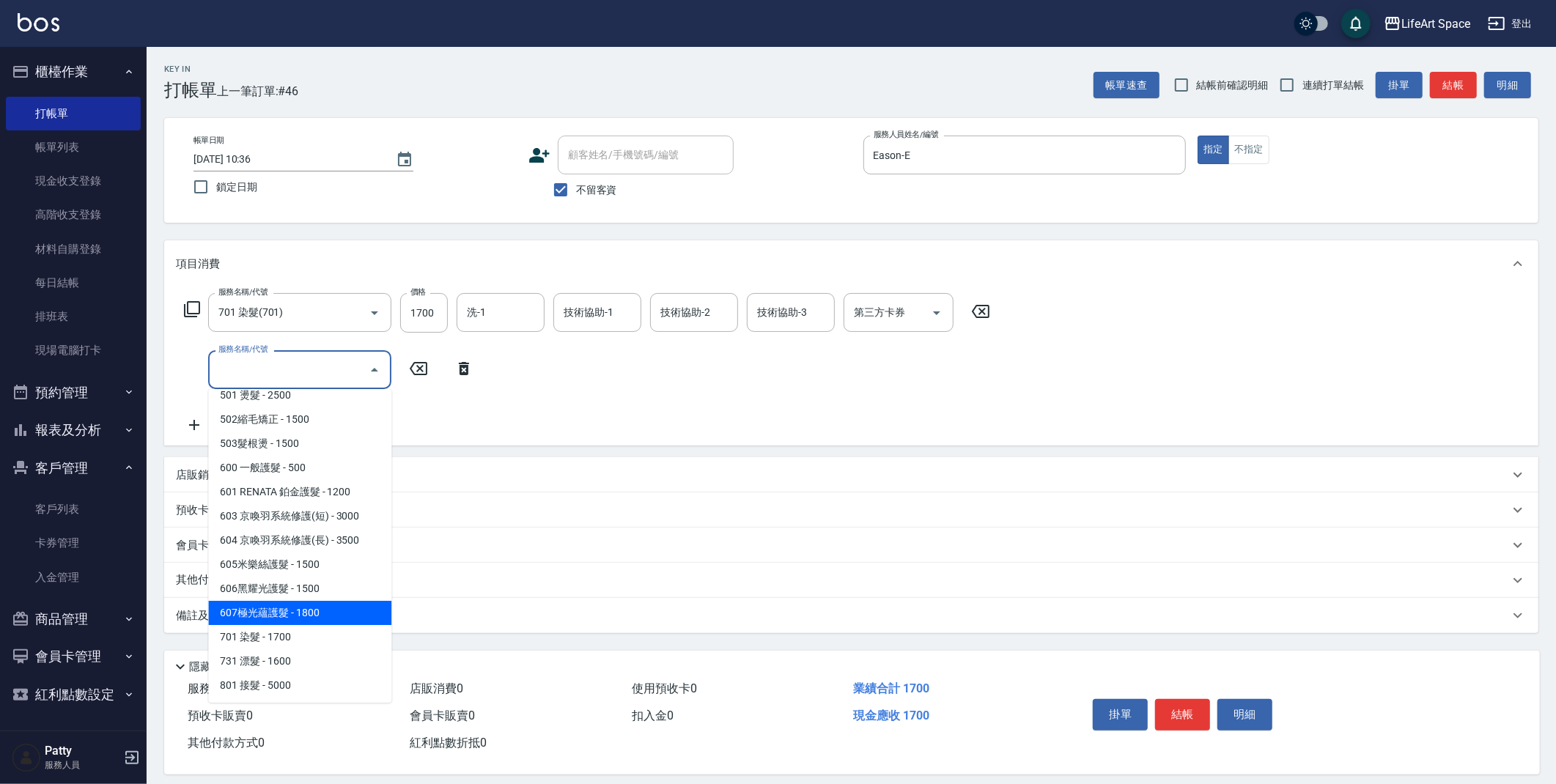
click at [312, 612] on span "607極光蘊護髮 - 1800" at bounding box center [300, 613] width 183 height 24
type input "607極光蘊護髮(607)"
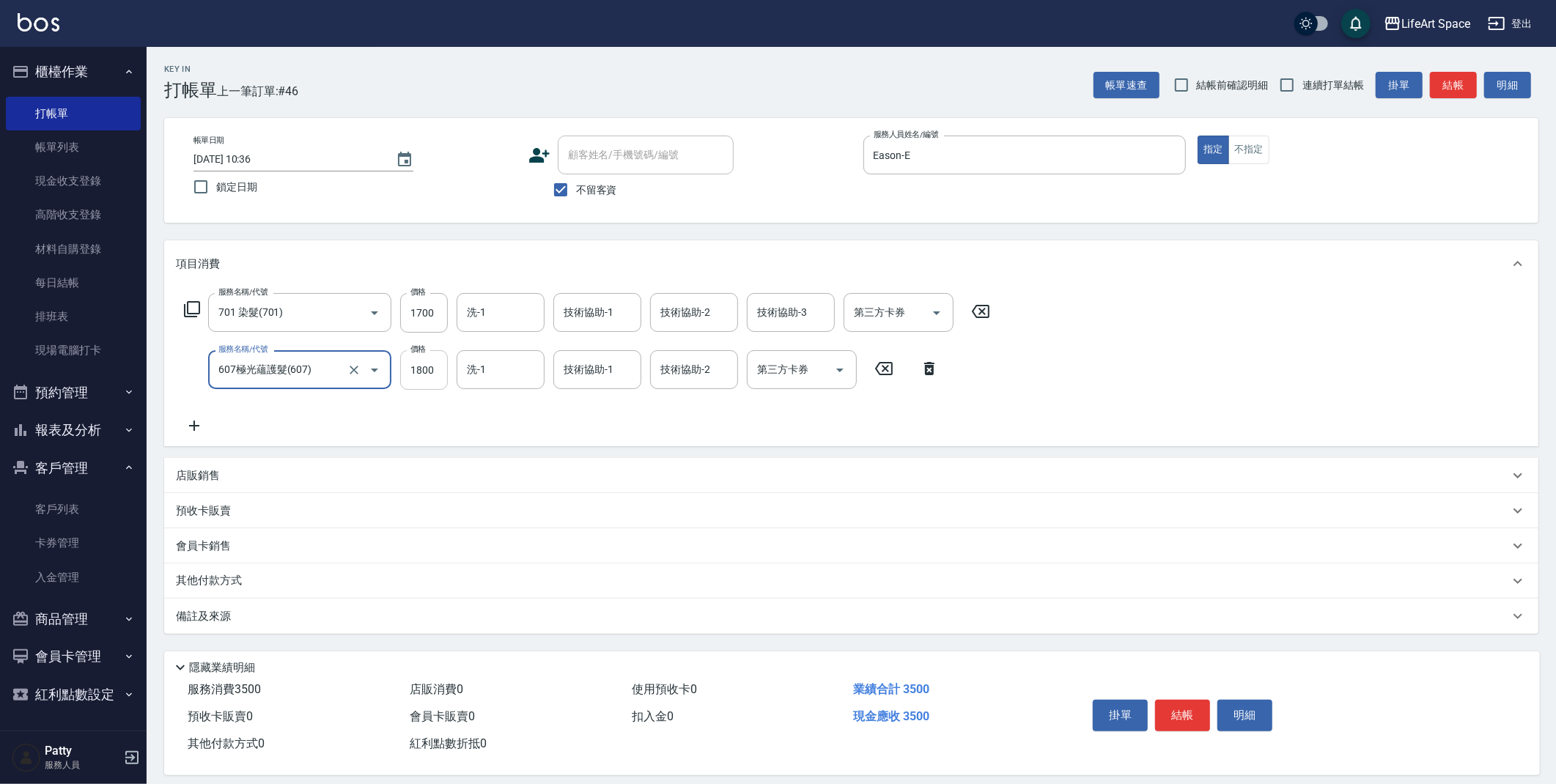
click at [439, 371] on input "1800" at bounding box center [424, 370] width 48 height 40
type input "2200"
click at [439, 324] on input "1700" at bounding box center [424, 313] width 48 height 40
type input "7800"
click at [514, 303] on input "洗-1" at bounding box center [500, 313] width 75 height 25
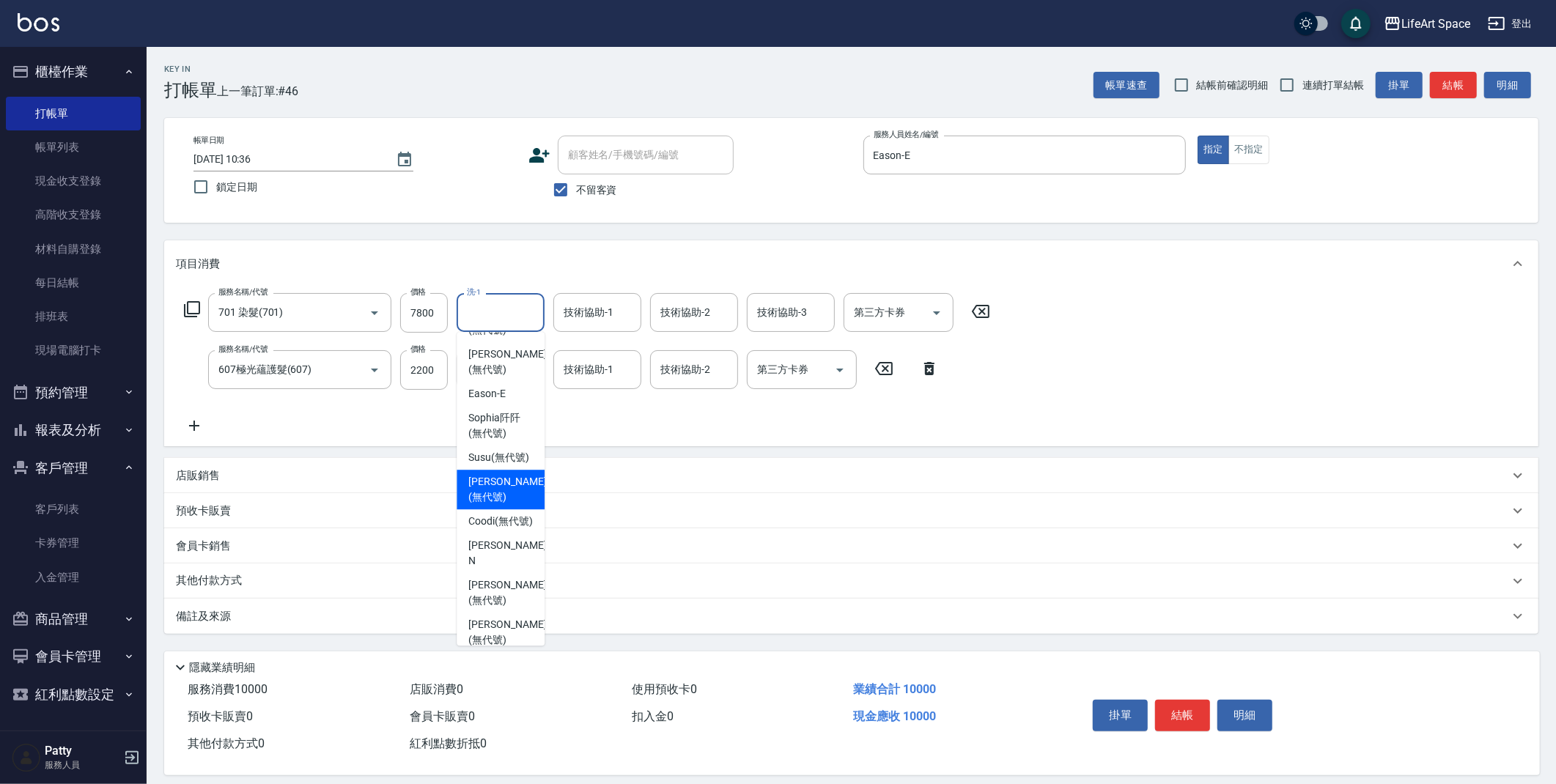
scroll to position [351, 0]
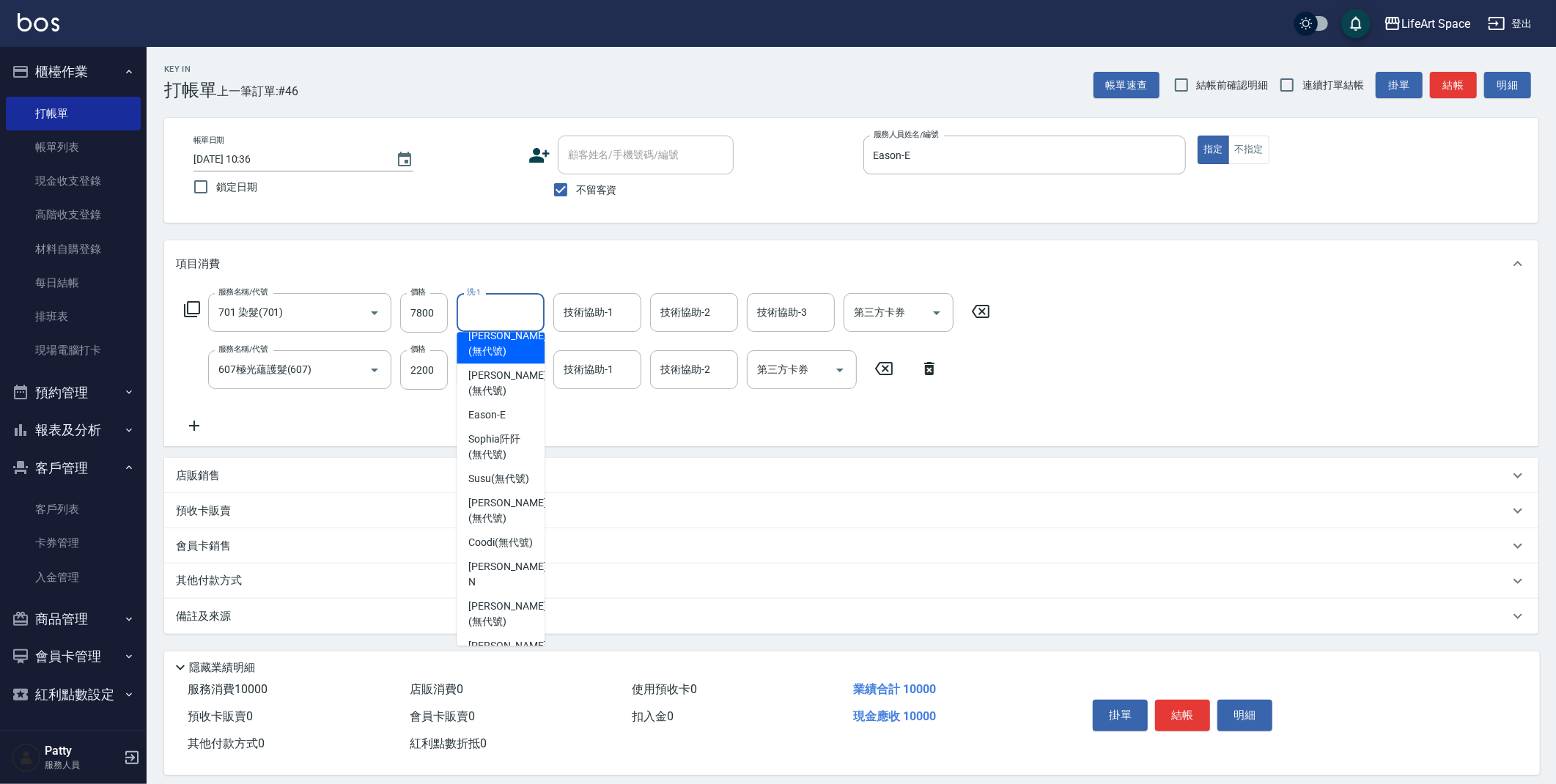
click at [509, 359] on span "[PERSON_NAME] (無代號)" at bounding box center [508, 344] width 78 height 31
type input "[PERSON_NAME](無代號)"
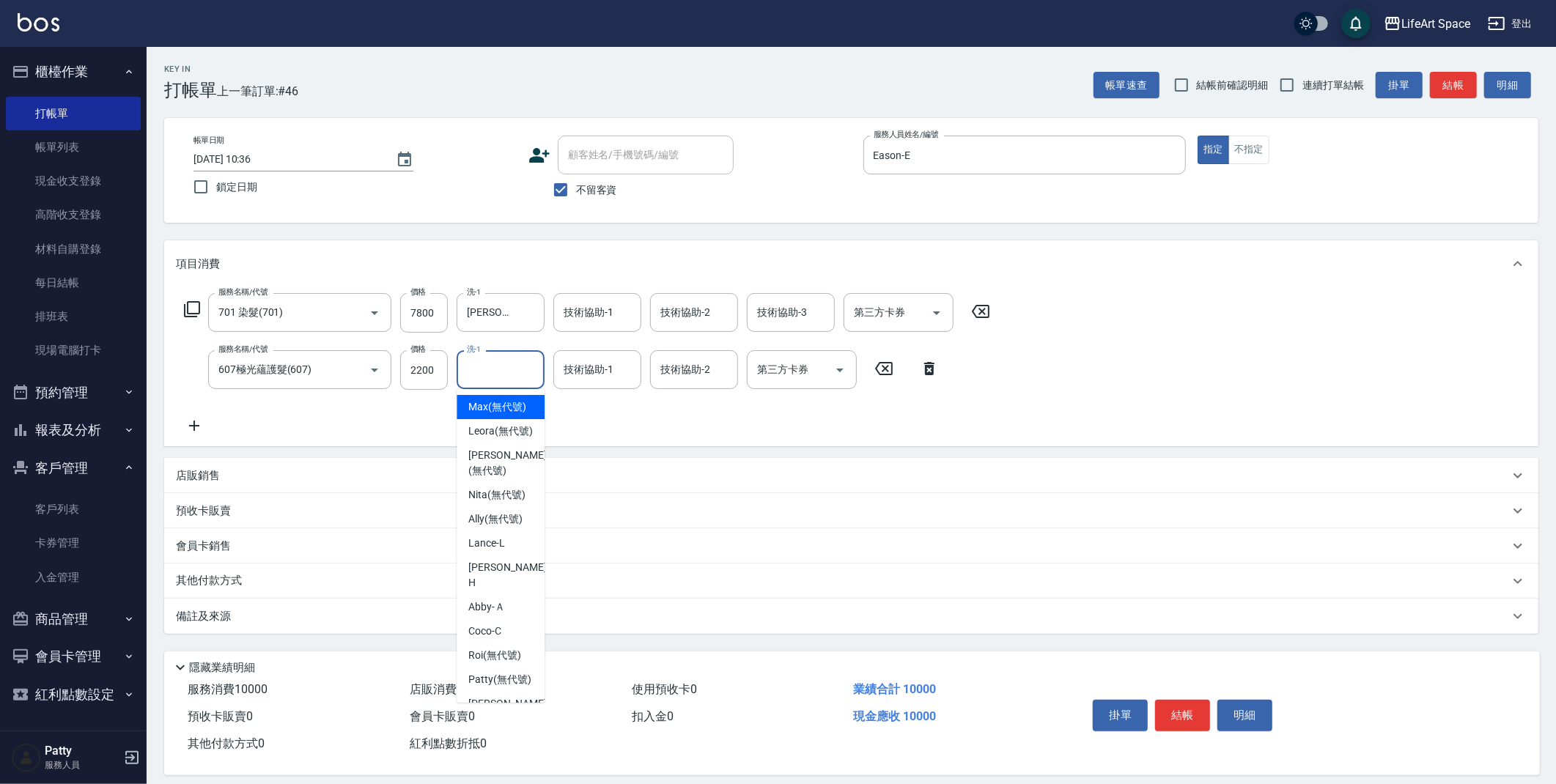
click at [498, 372] on input "洗-1" at bounding box center [500, 369] width 75 height 25
click at [513, 549] on span "[PERSON_NAME] (無代號)" at bounding box center [508, 535] width 78 height 31
type input "[PERSON_NAME](無代號)"
click at [585, 374] on div "技術協助-1 技術協助-1" at bounding box center [597, 370] width 88 height 39
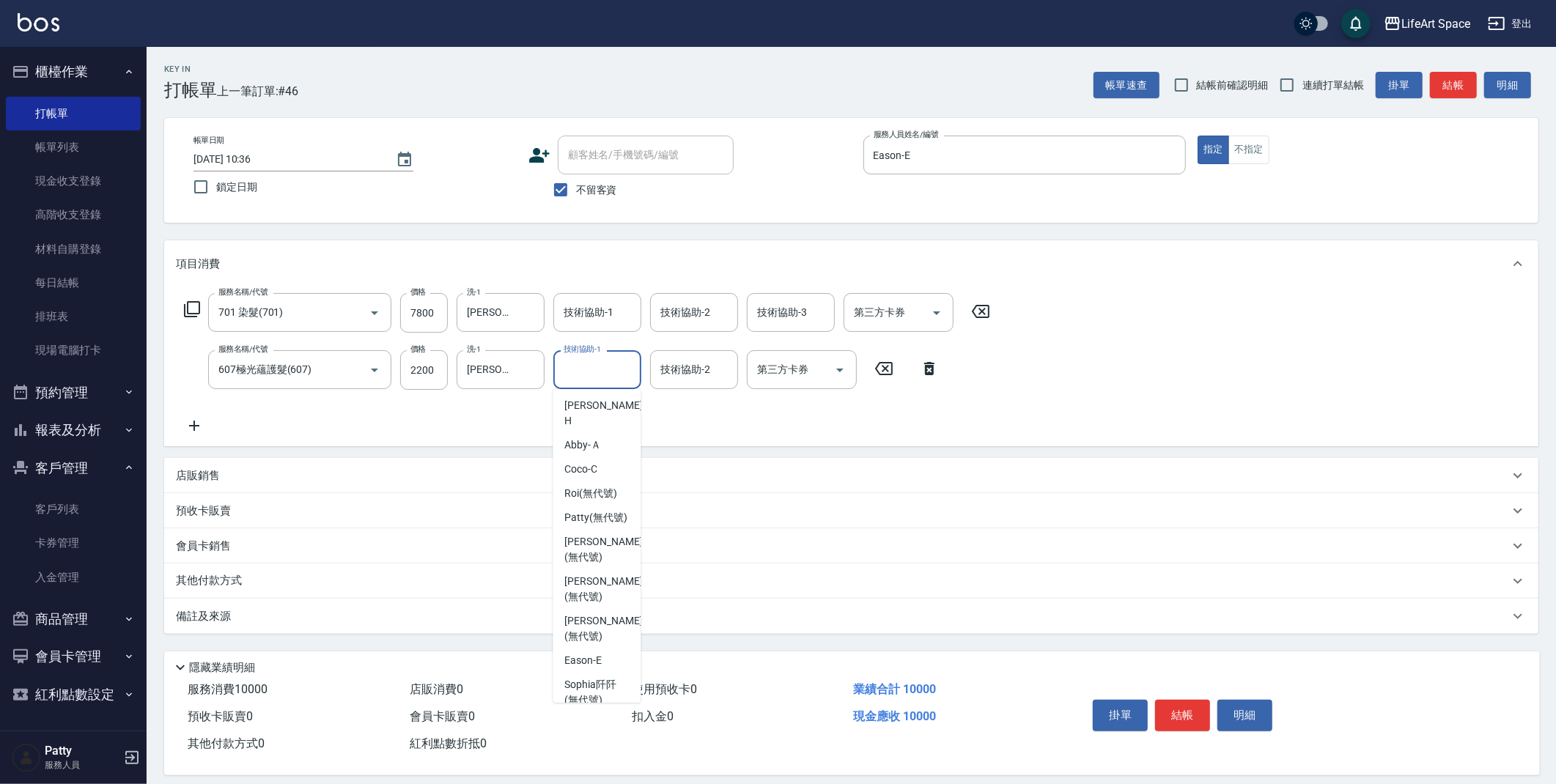
scroll to position [168, 0]
drag, startPoint x: 591, startPoint y: 618, endPoint x: 632, endPoint y: 409, distance: 213.0
click at [591, 598] on span "[PERSON_NAME] (無代號)" at bounding box center [603, 582] width 78 height 31
type input "[PERSON_NAME](無代號)"
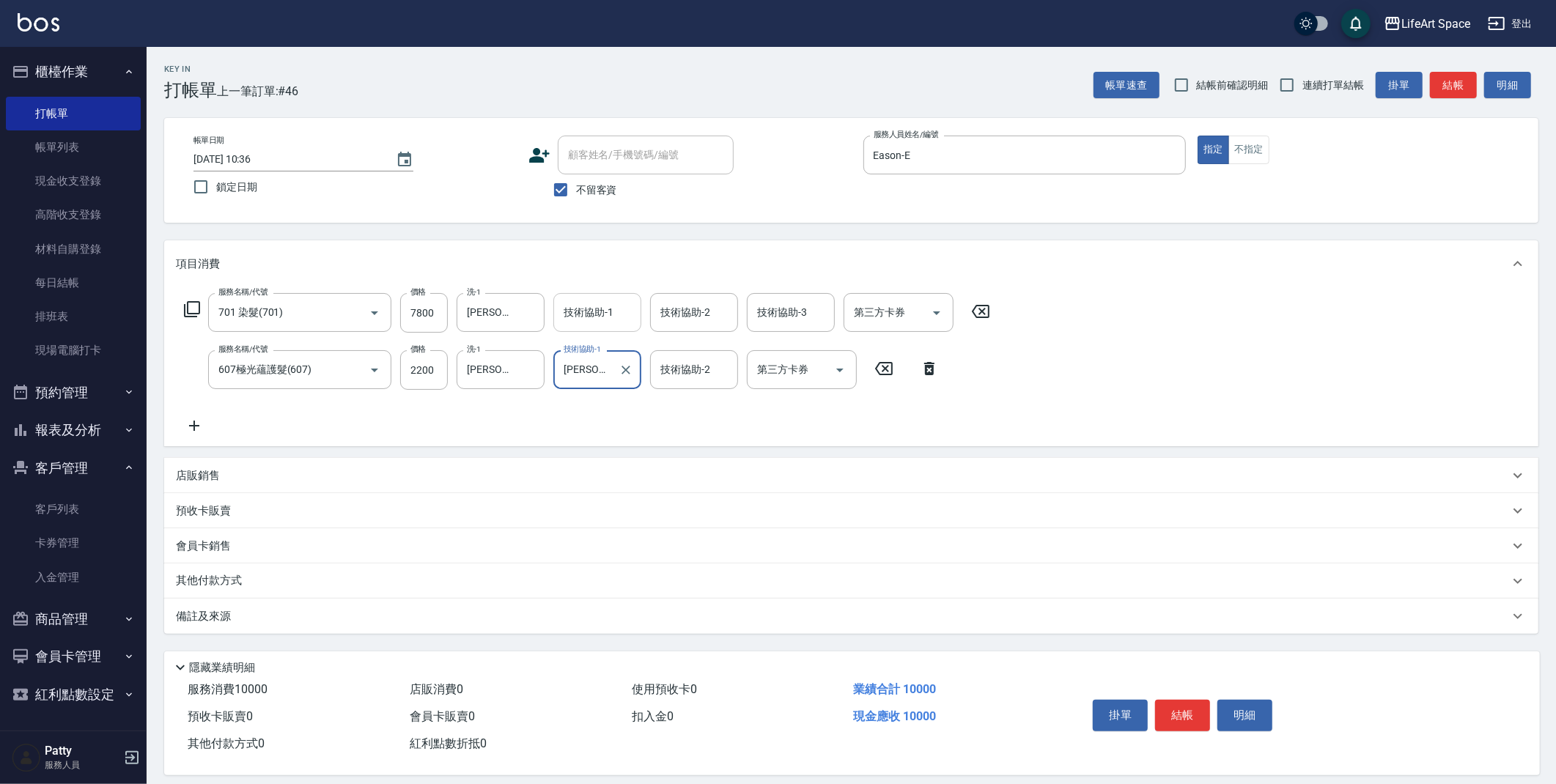
drag, startPoint x: 586, startPoint y: 303, endPoint x: 594, endPoint y: 327, distance: 25.3
click at [586, 305] on div "技術協助-1 技術協助-1" at bounding box center [597, 313] width 88 height 39
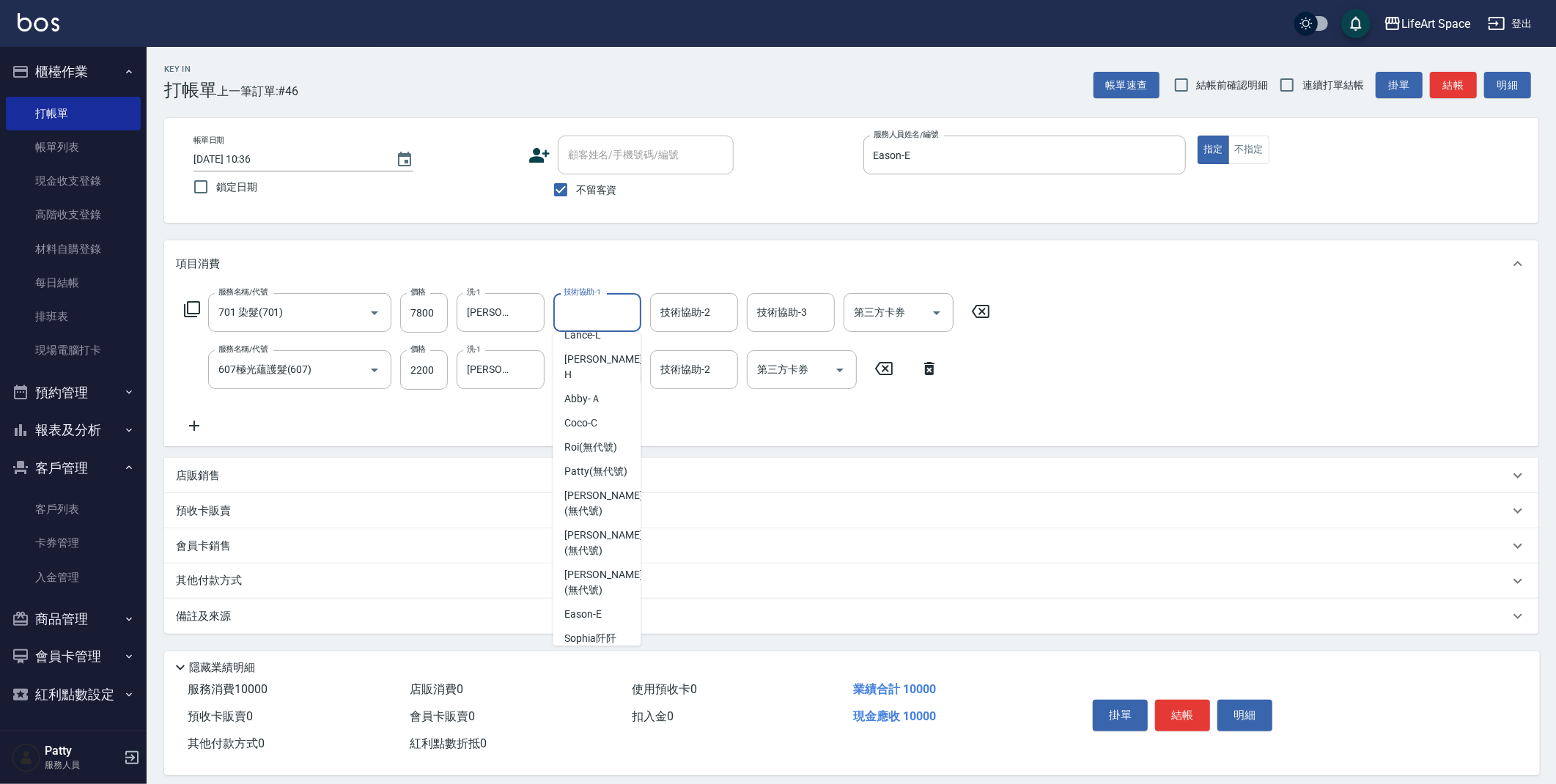
scroll to position [152, 0]
click at [603, 557] on span "[PERSON_NAME] (無代號)" at bounding box center [603, 541] width 78 height 31
type input "[PERSON_NAME](無代號)"
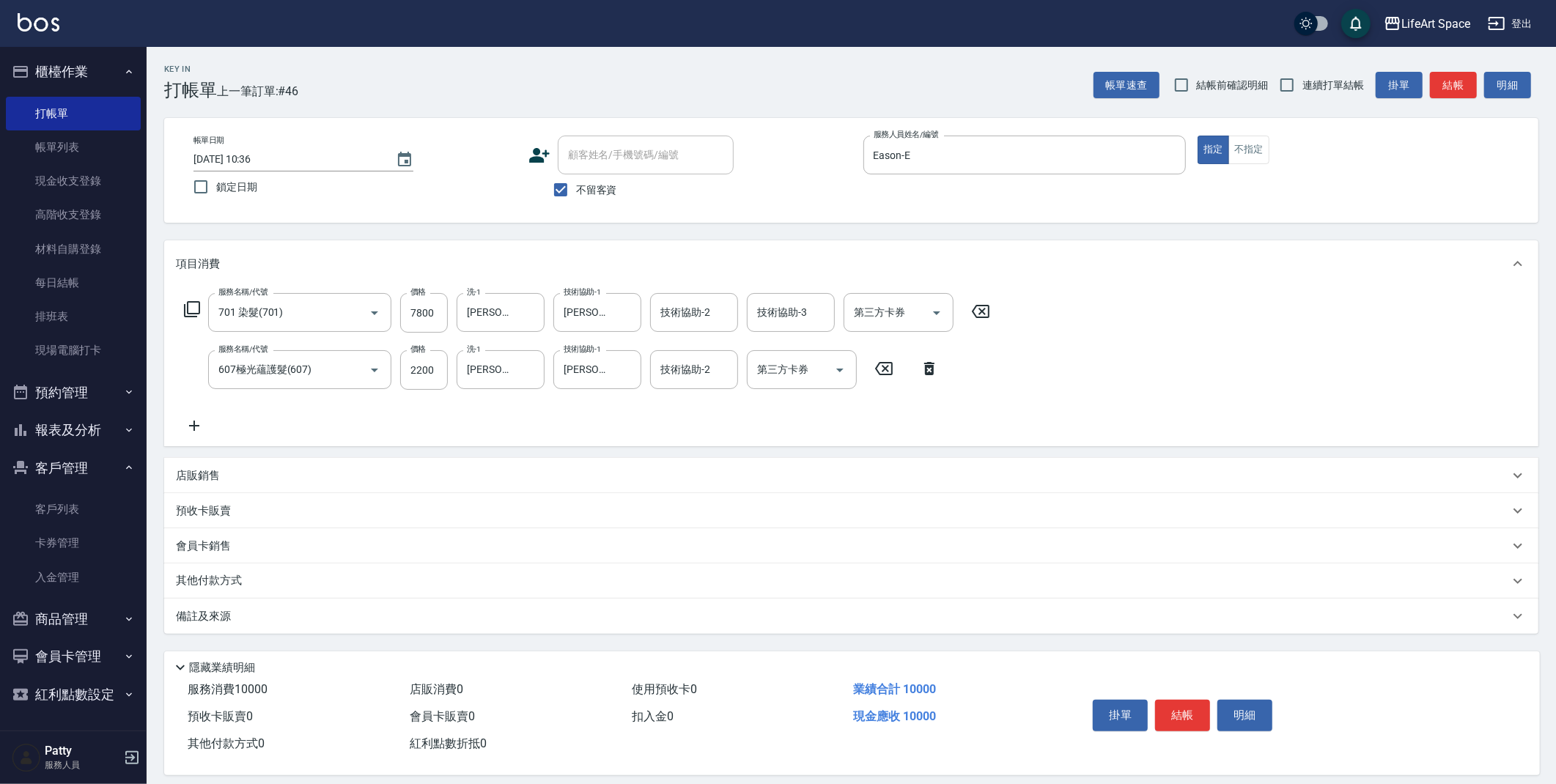
click at [389, 640] on div "Key In 打帳單 上一筆訂單:#46 帳單速查 結帳前確認明細 連續打單結帳 掛單 結帳 明細 帳單日期 [DATE] 10:36 鎖定日期 顧客姓名/手…" at bounding box center [851, 420] width 1409 height 746
click at [390, 628] on div "備註及來源" at bounding box center [851, 616] width 1374 height 35
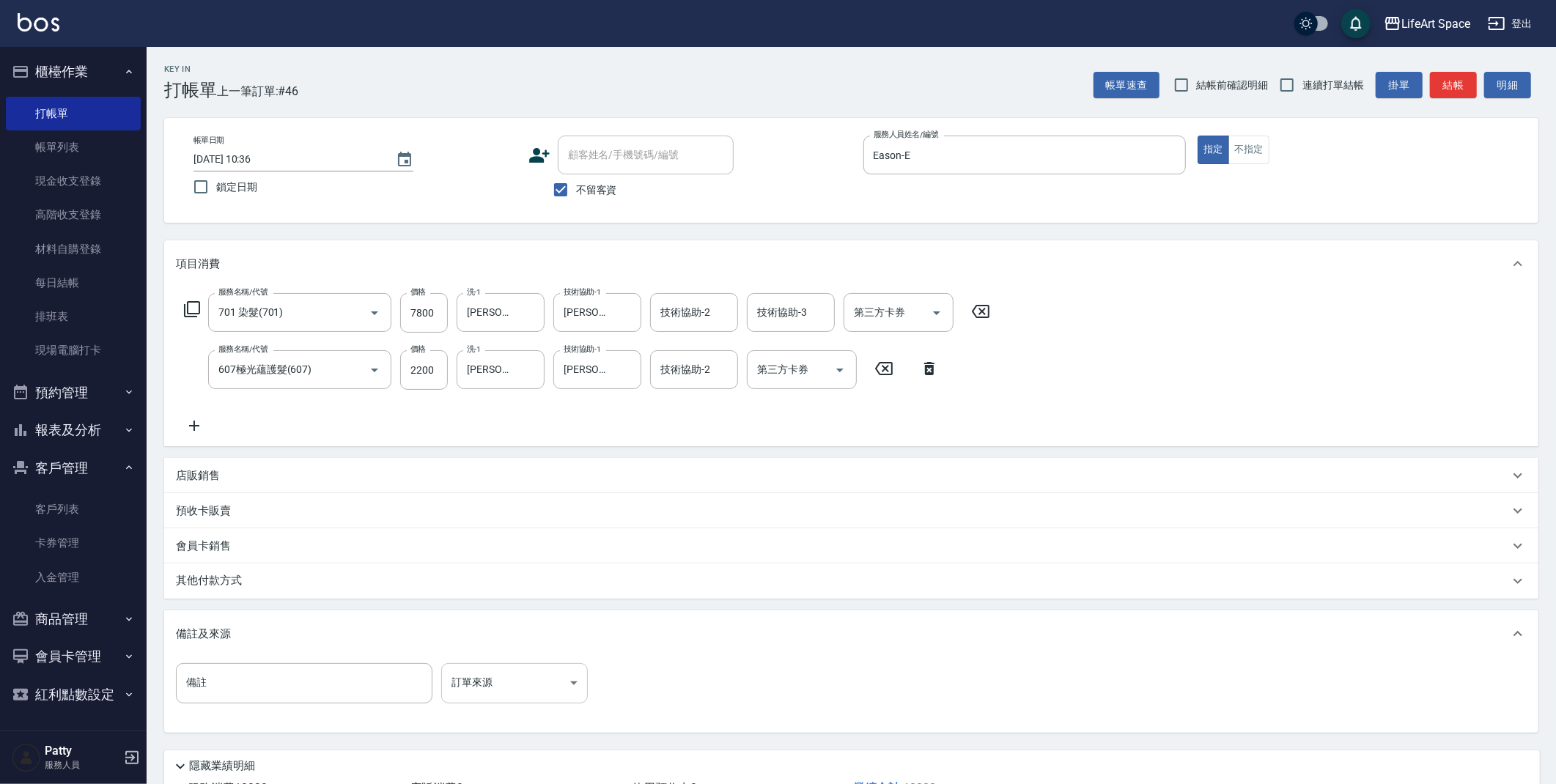
click at [466, 675] on body "LifeArt Space 登出 櫃檯作業 打帳單 帳單列表 現金收支登錄 高階收支登錄 材料自購登錄 每日結帳 排班表 現場電腦打卡 預約管理 預約管理 單…" at bounding box center [778, 445] width 1556 height 891
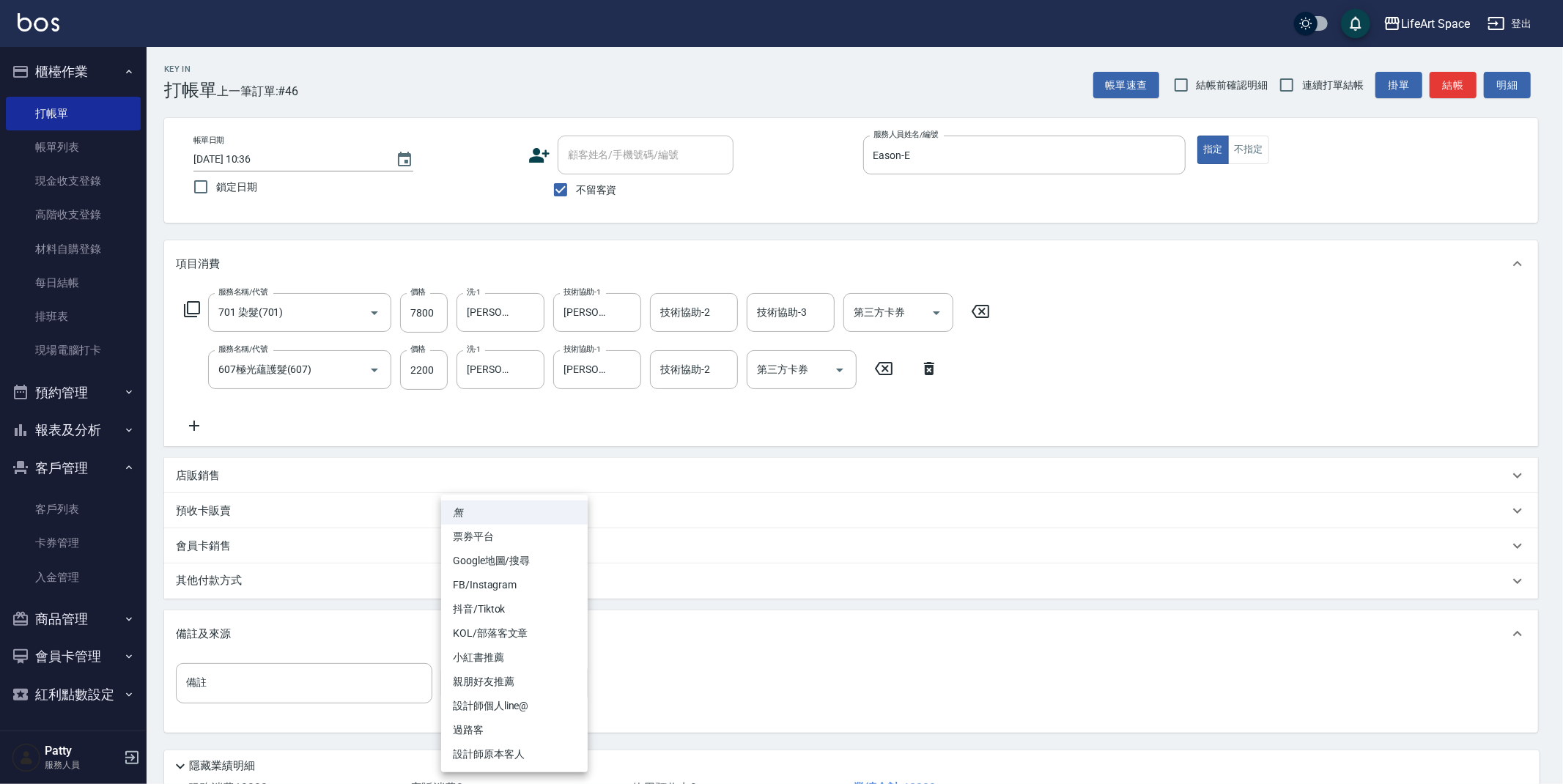
drag, startPoint x: 533, startPoint y: 749, endPoint x: 511, endPoint y: 747, distance: 22.1
click at [533, 749] on li "設計師原本客人" at bounding box center [515, 754] width 146 height 24
type input "設計師原本客人"
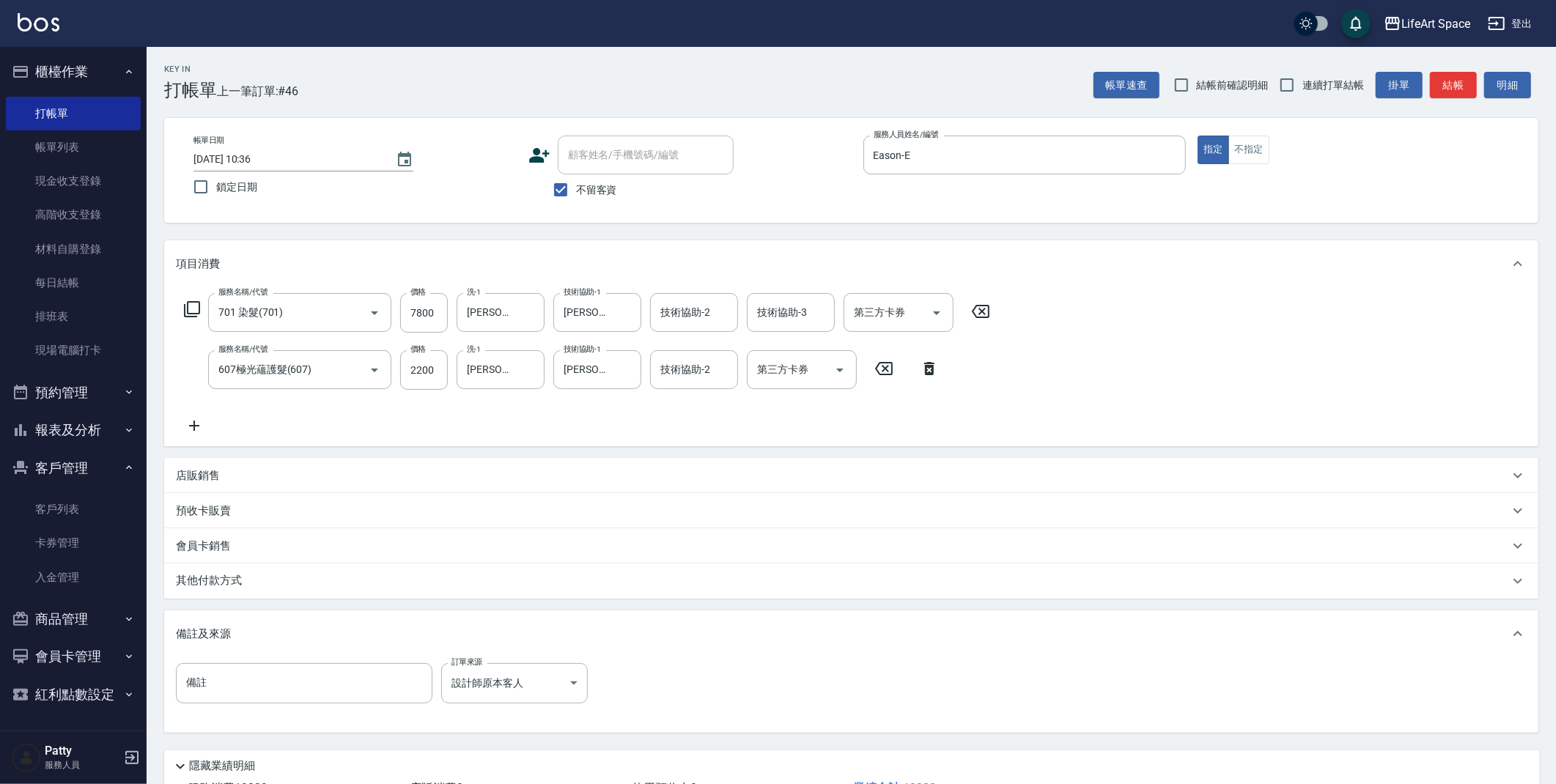
drag, startPoint x: 249, startPoint y: 586, endPoint x: 241, endPoint y: 596, distance: 12.8
click at [248, 586] on div "其他付款方式" at bounding box center [843, 580] width 1333 height 17
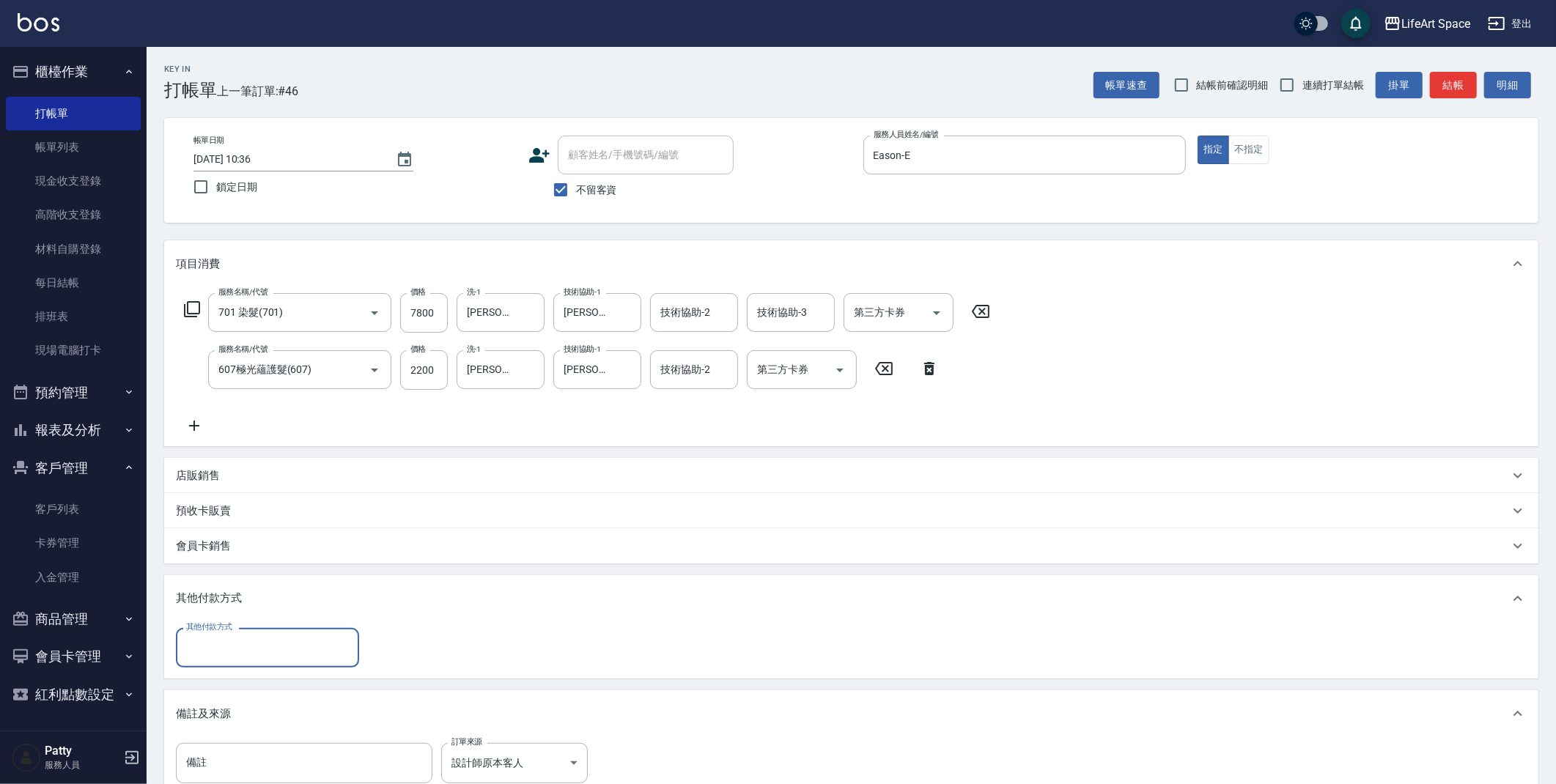
scroll to position [0, 0]
click at [300, 654] on input "其他付款方式" at bounding box center [267, 647] width 170 height 25
click at [247, 727] on span "信用卡" at bounding box center [268, 732] width 183 height 24
type input "信用卡"
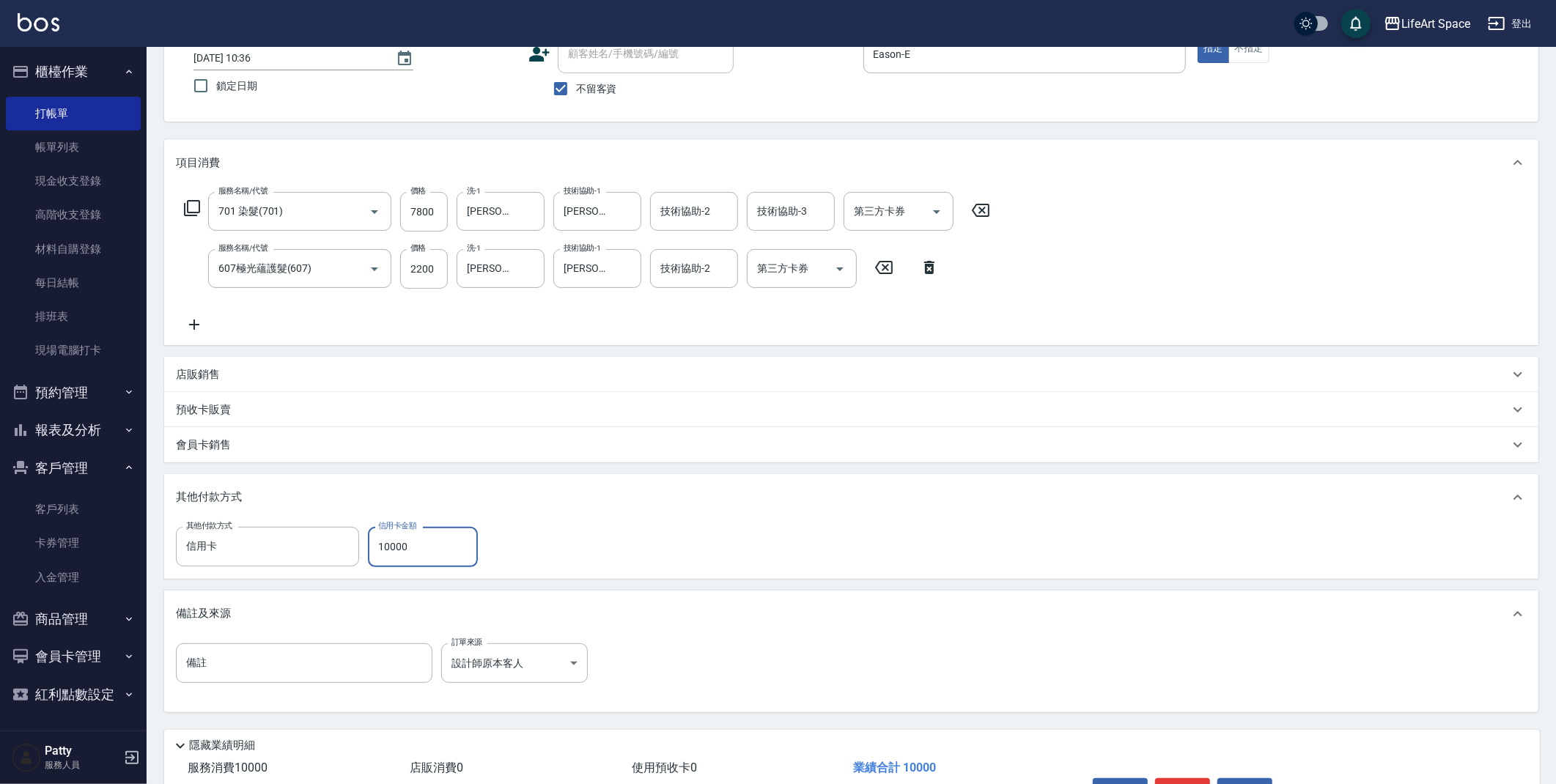
scroll to position [193, 0]
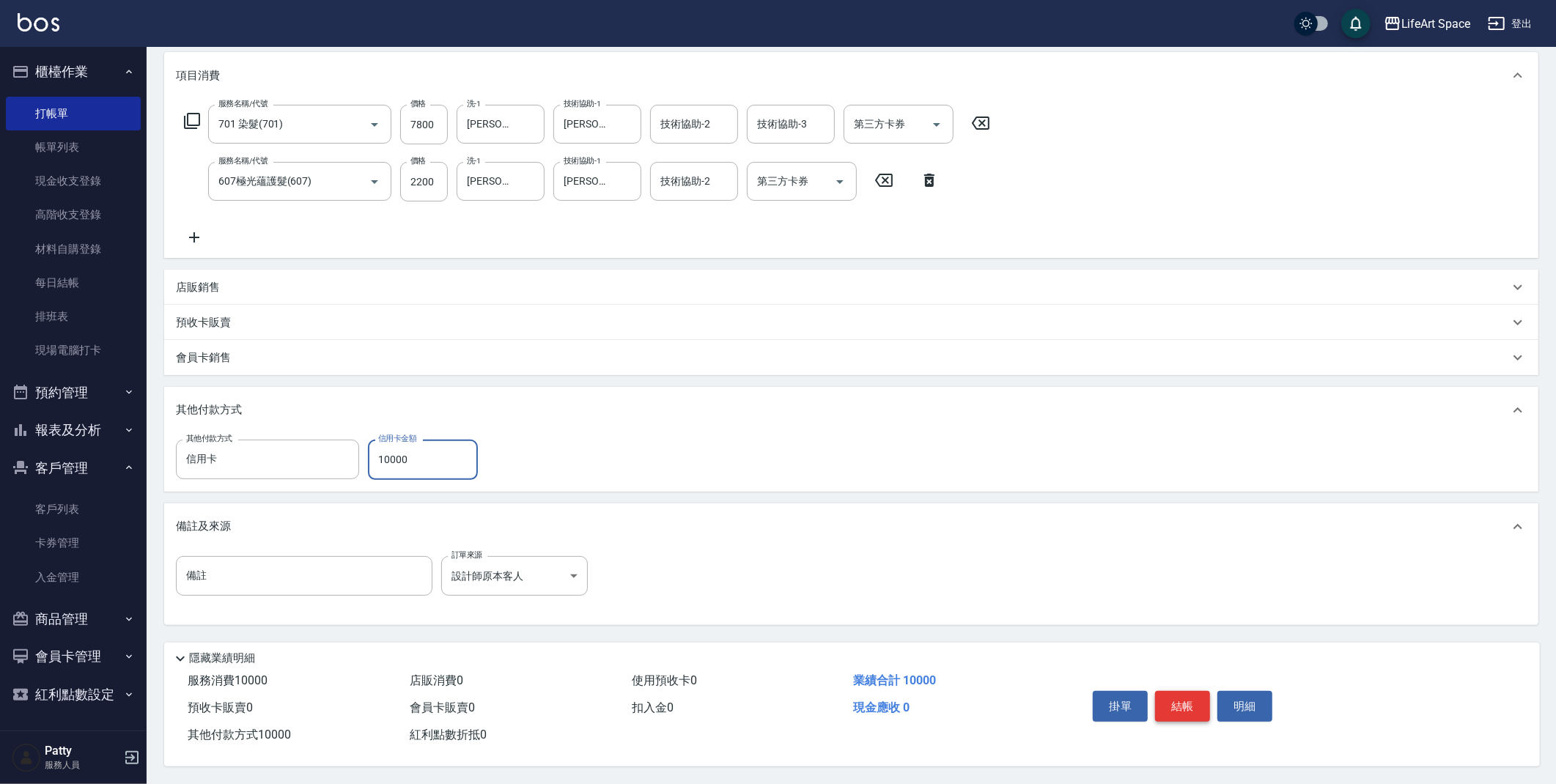
type input "10000"
click at [1195, 699] on button "結帳" at bounding box center [1182, 706] width 55 height 31
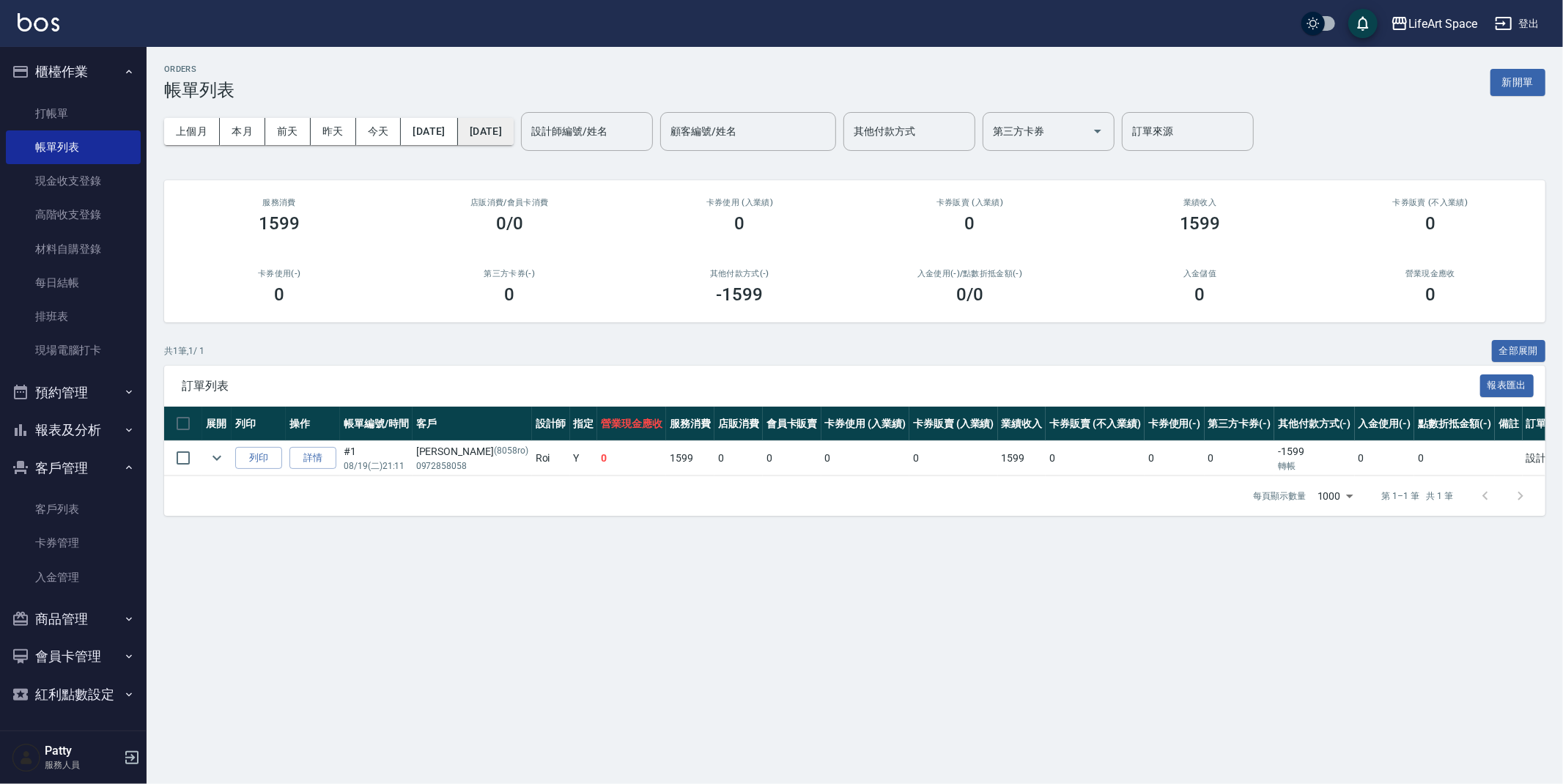
click at [514, 129] on button "[DATE]" at bounding box center [485, 131] width 56 height 27
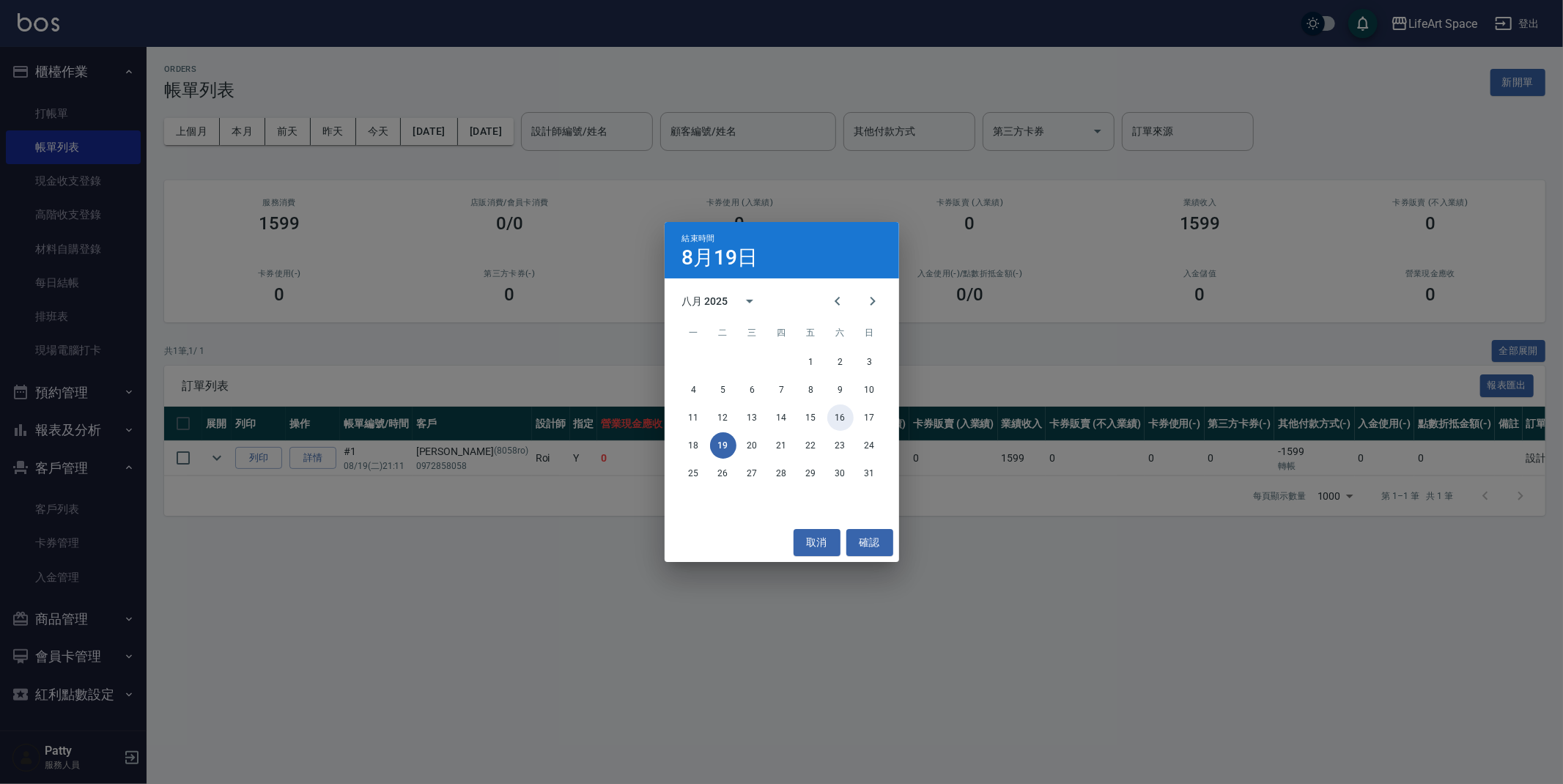
click at [840, 420] on button "16" at bounding box center [840, 417] width 26 height 26
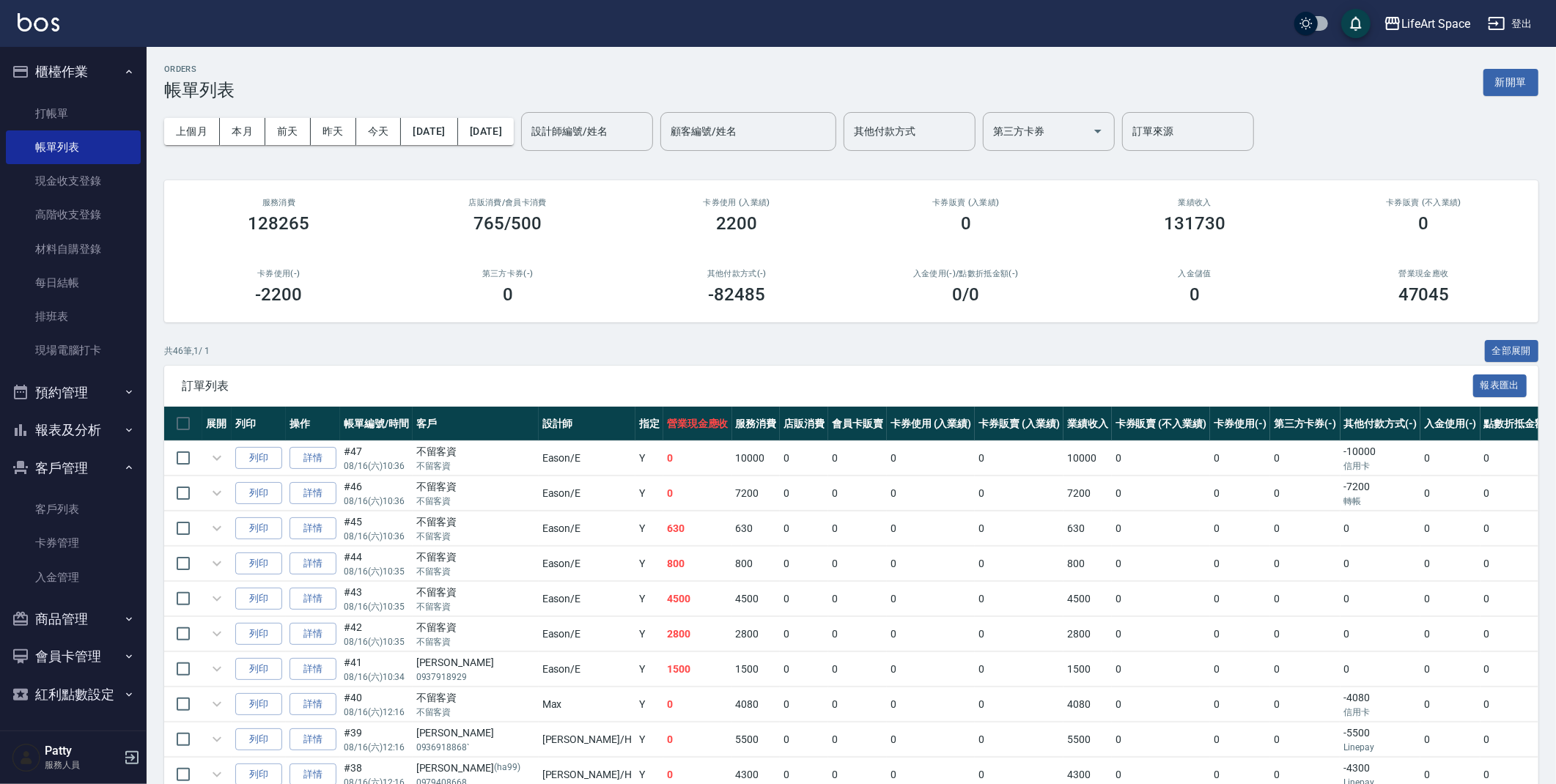
click at [649, 135] on div "設計師編號/姓名 設計師編號/姓名" at bounding box center [587, 131] width 132 height 39
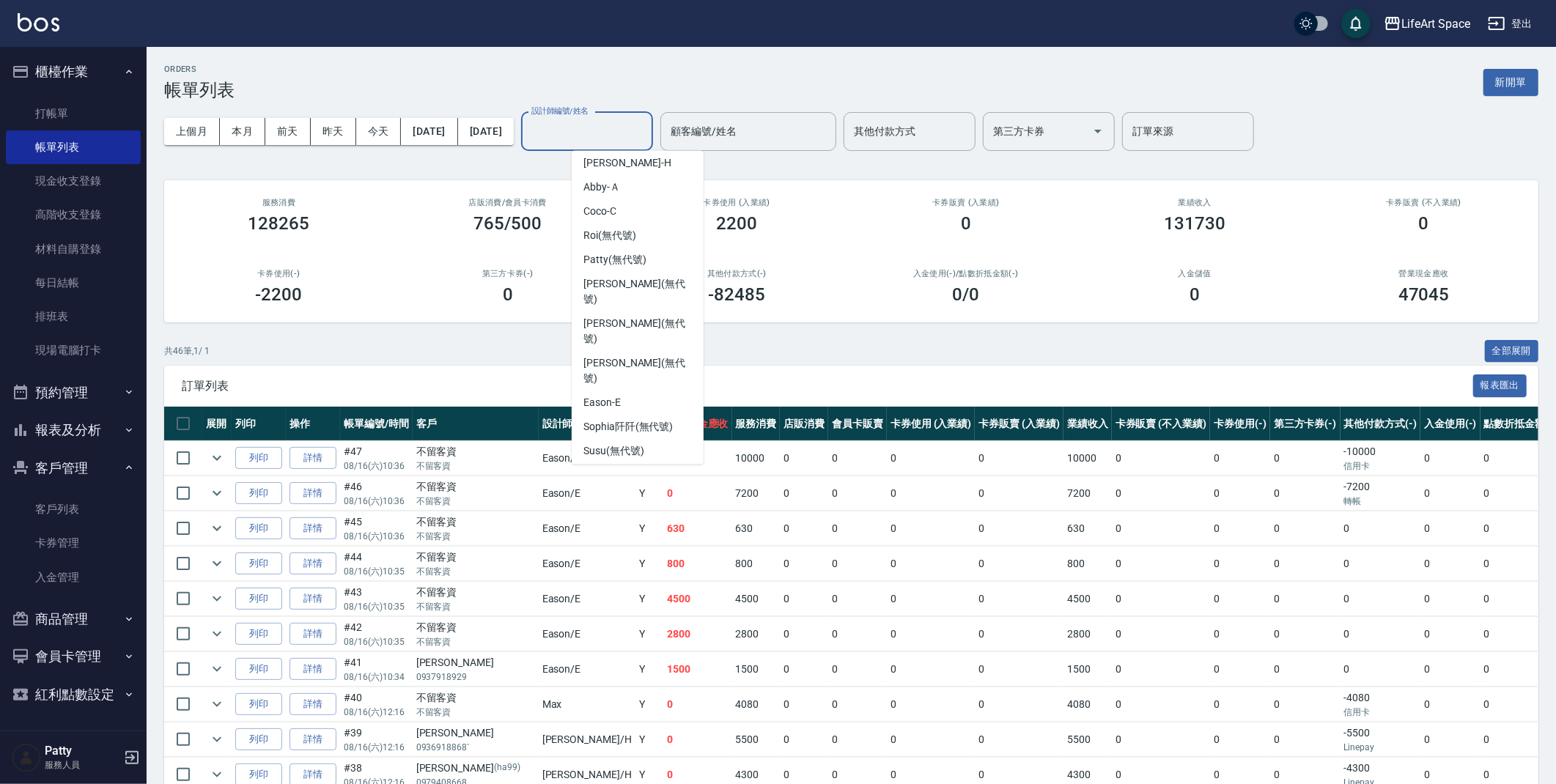
scroll to position [229, 0]
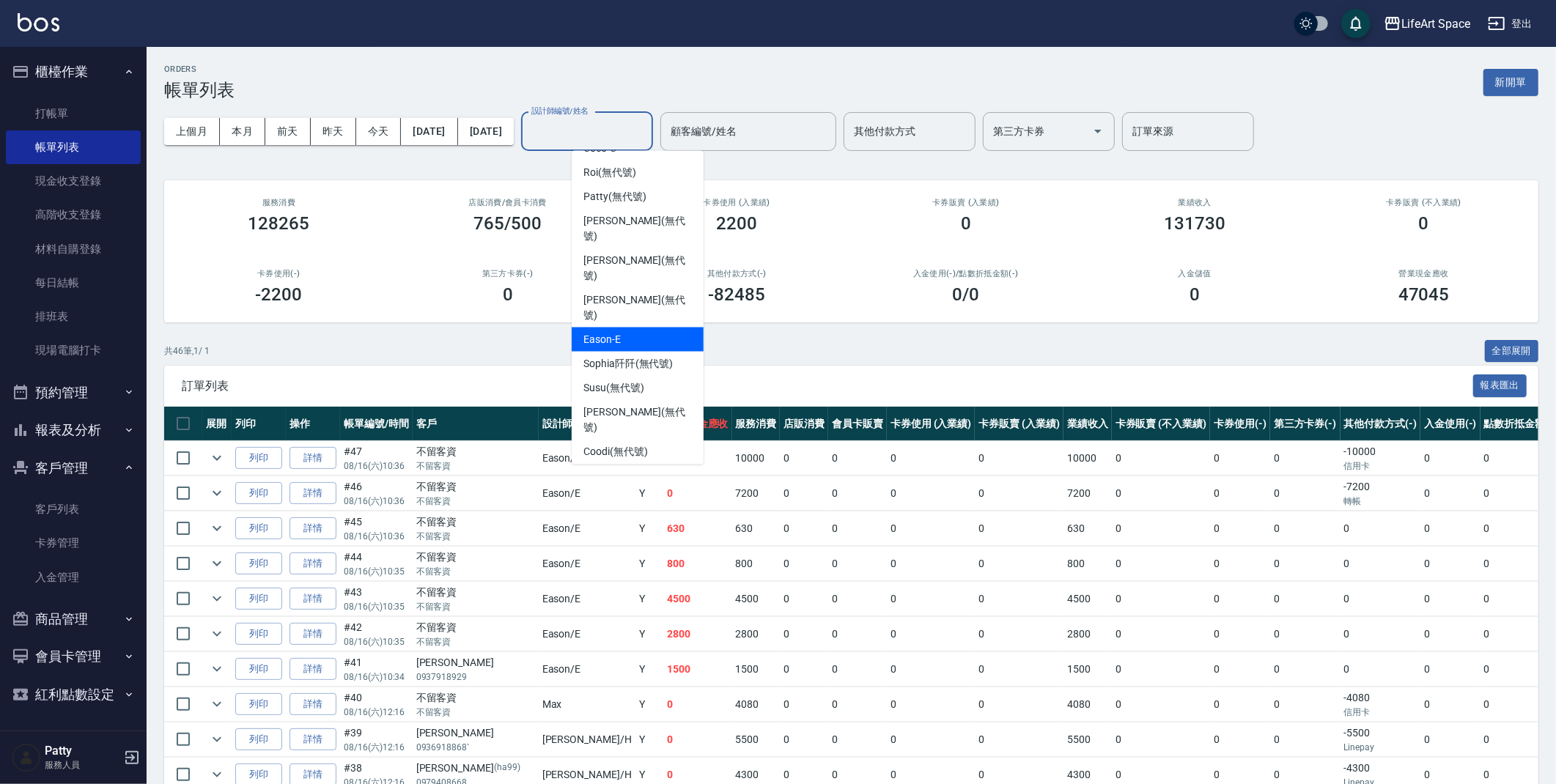
click at [628, 327] on div "Eason -E" at bounding box center [637, 339] width 132 height 24
type input "Eason-E"
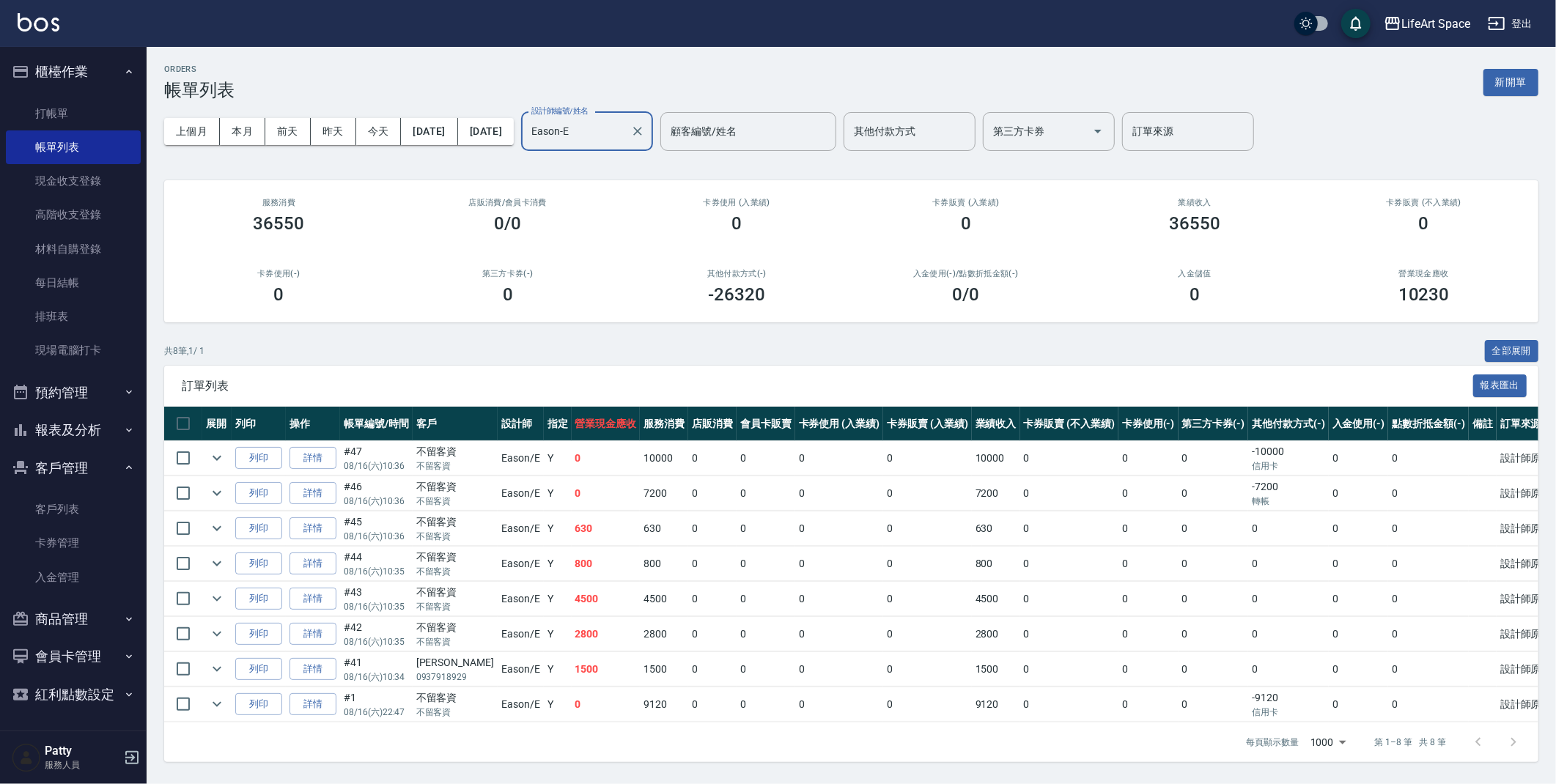
click at [414, 61] on div "ORDERS 帳單列表 新開單 上個月 本月 [DATE] [DATE] [DATE] [DATE] [DATE] 設計師編號/姓名 [PERSON_NAME…" at bounding box center [851, 413] width 1409 height 732
click at [68, 430] on button "報表及分析" at bounding box center [73, 429] width 134 height 38
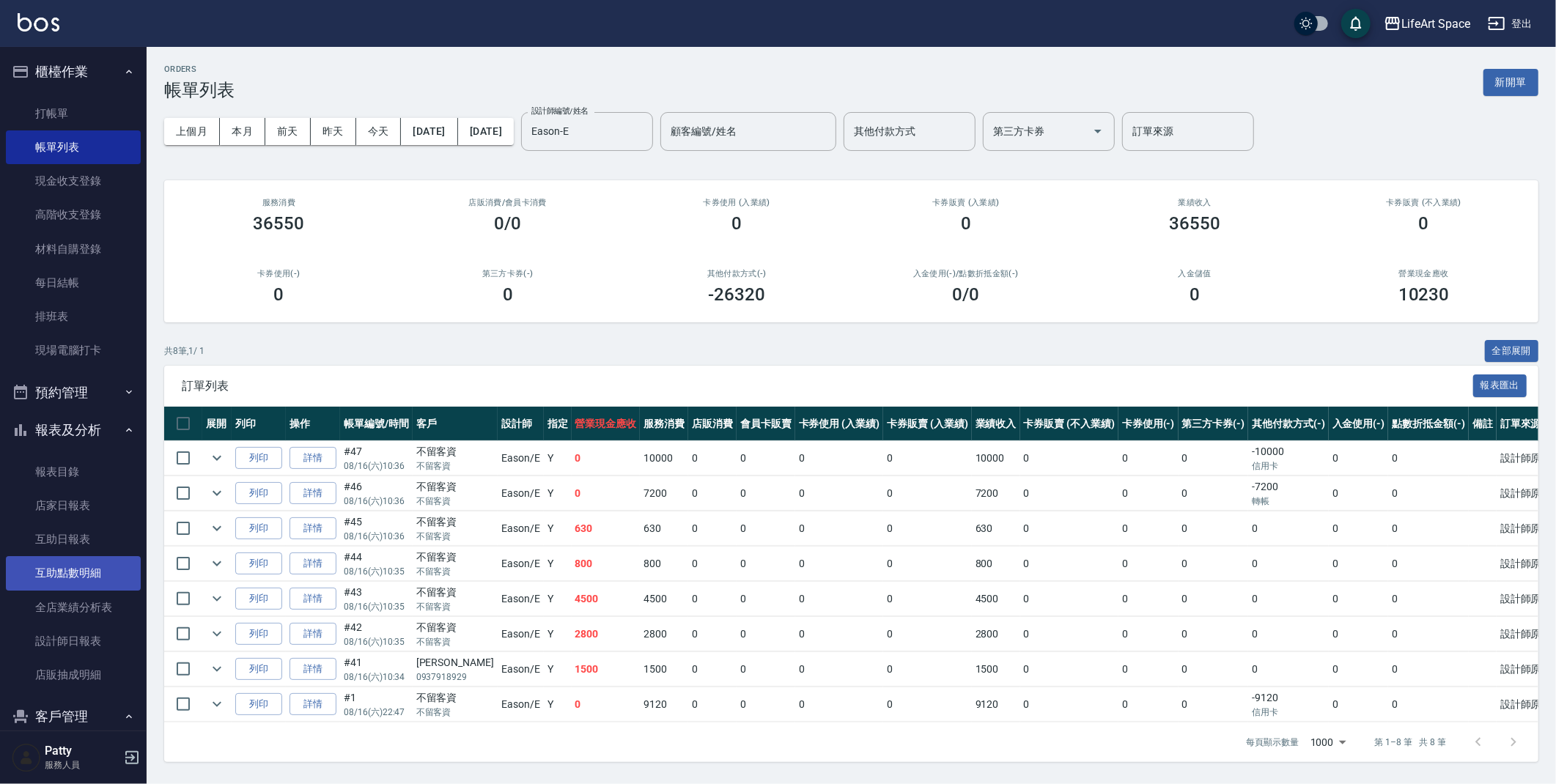
click at [95, 605] on link "全店業績分析表" at bounding box center [73, 607] width 134 height 34
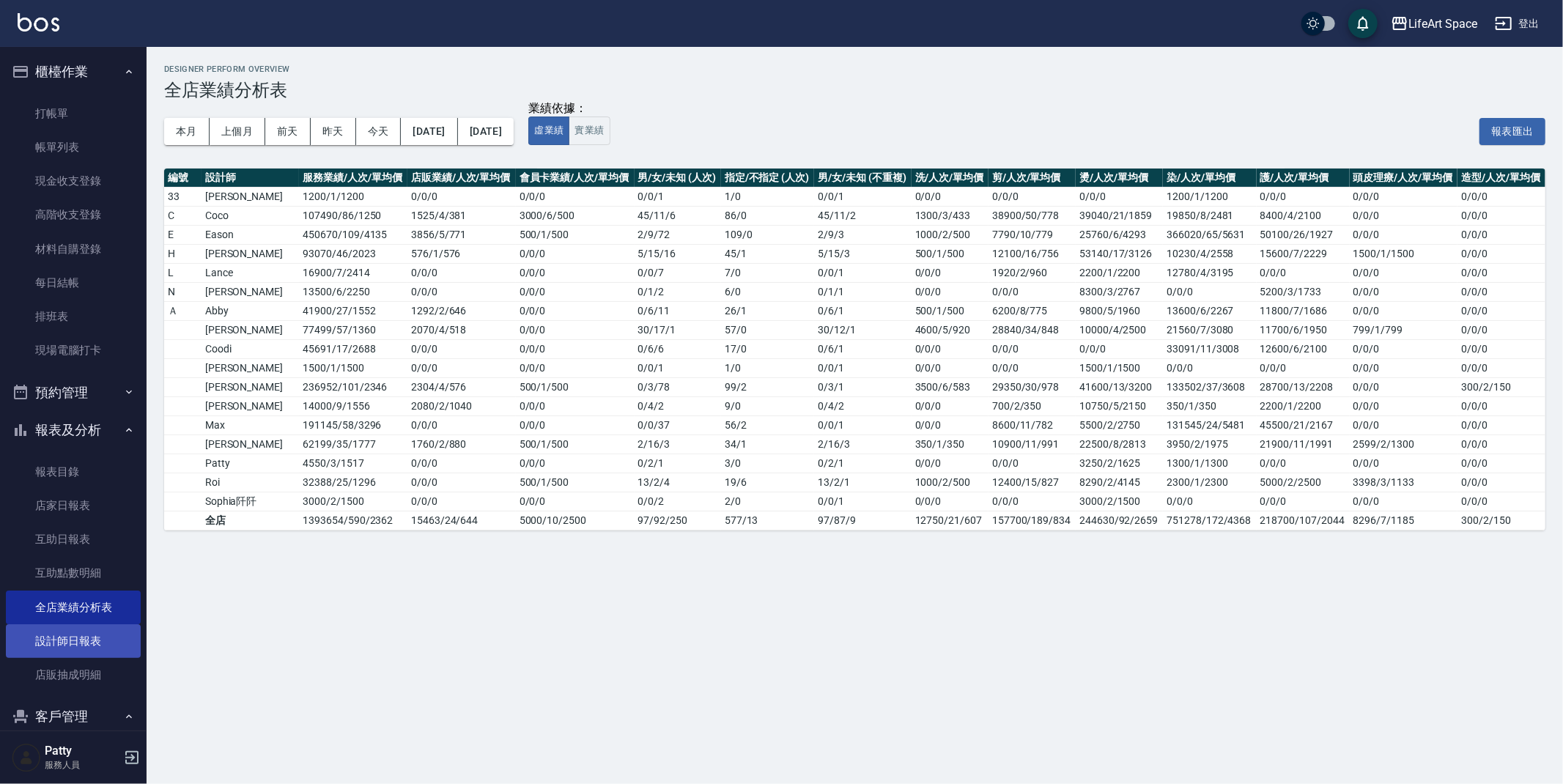
click at [81, 642] on link "設計師日報表" at bounding box center [73, 641] width 134 height 34
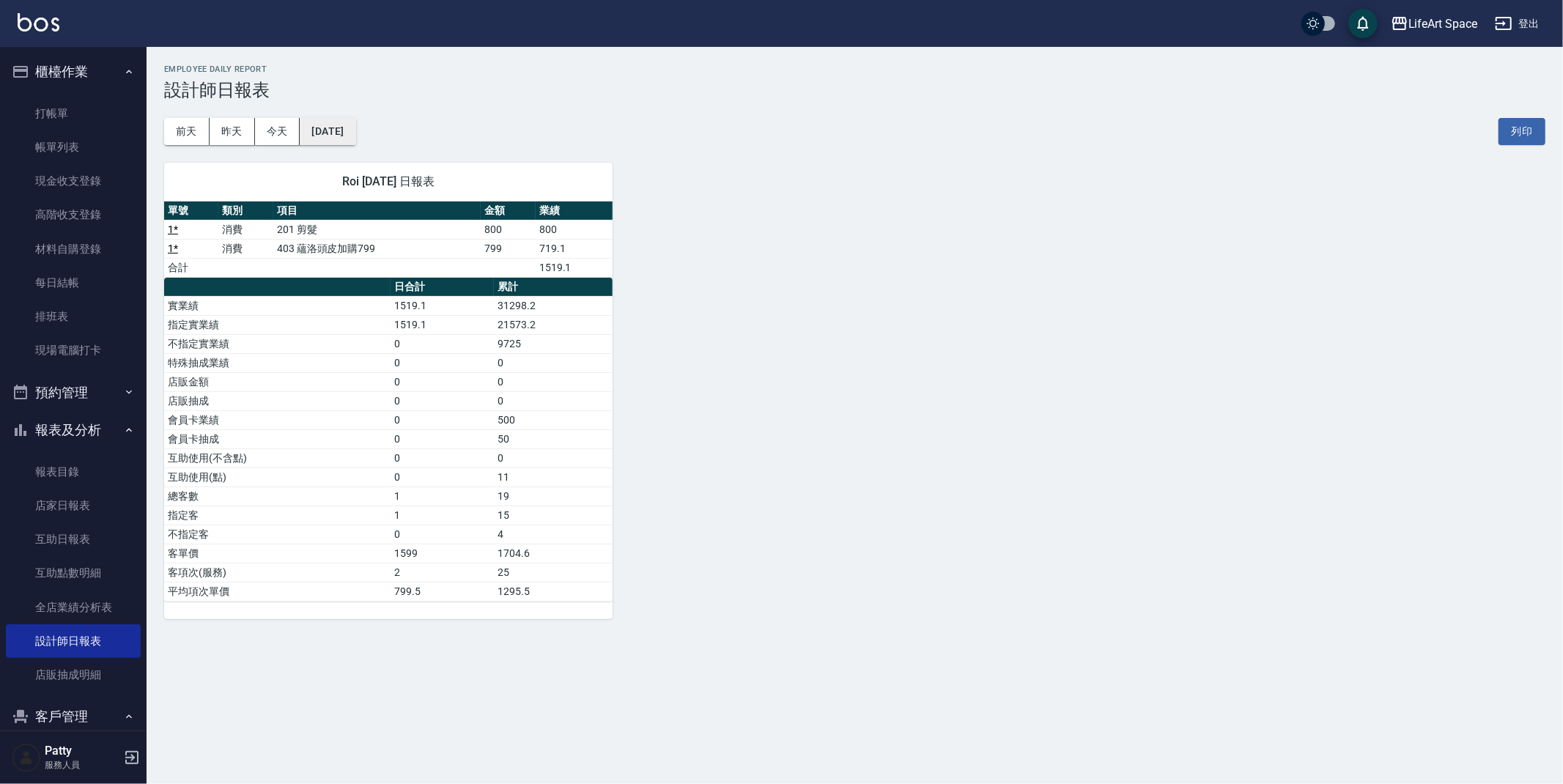
click at [356, 131] on button "[DATE]" at bounding box center [327, 131] width 56 height 27
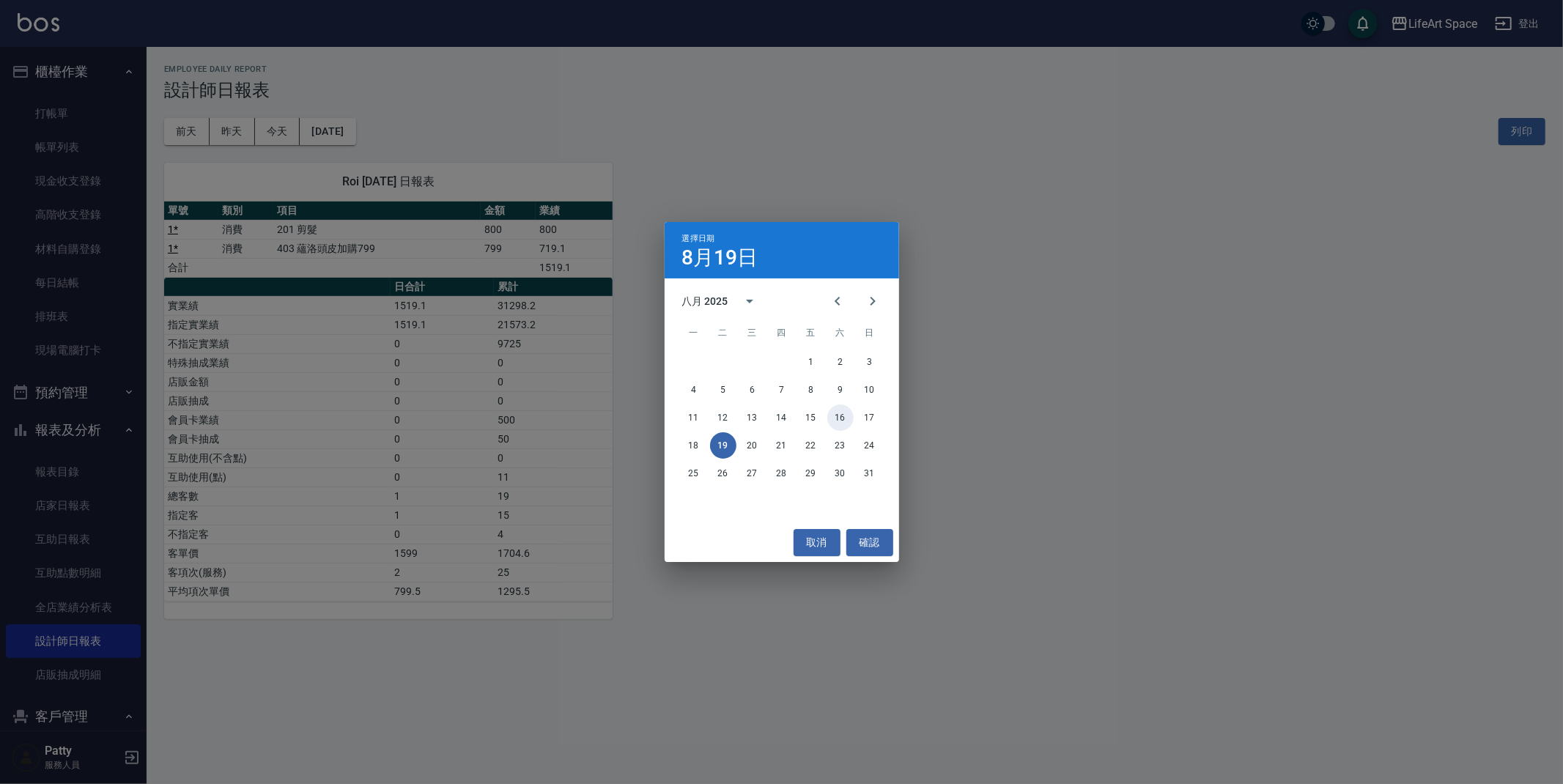
click at [839, 413] on button "16" at bounding box center [840, 417] width 26 height 26
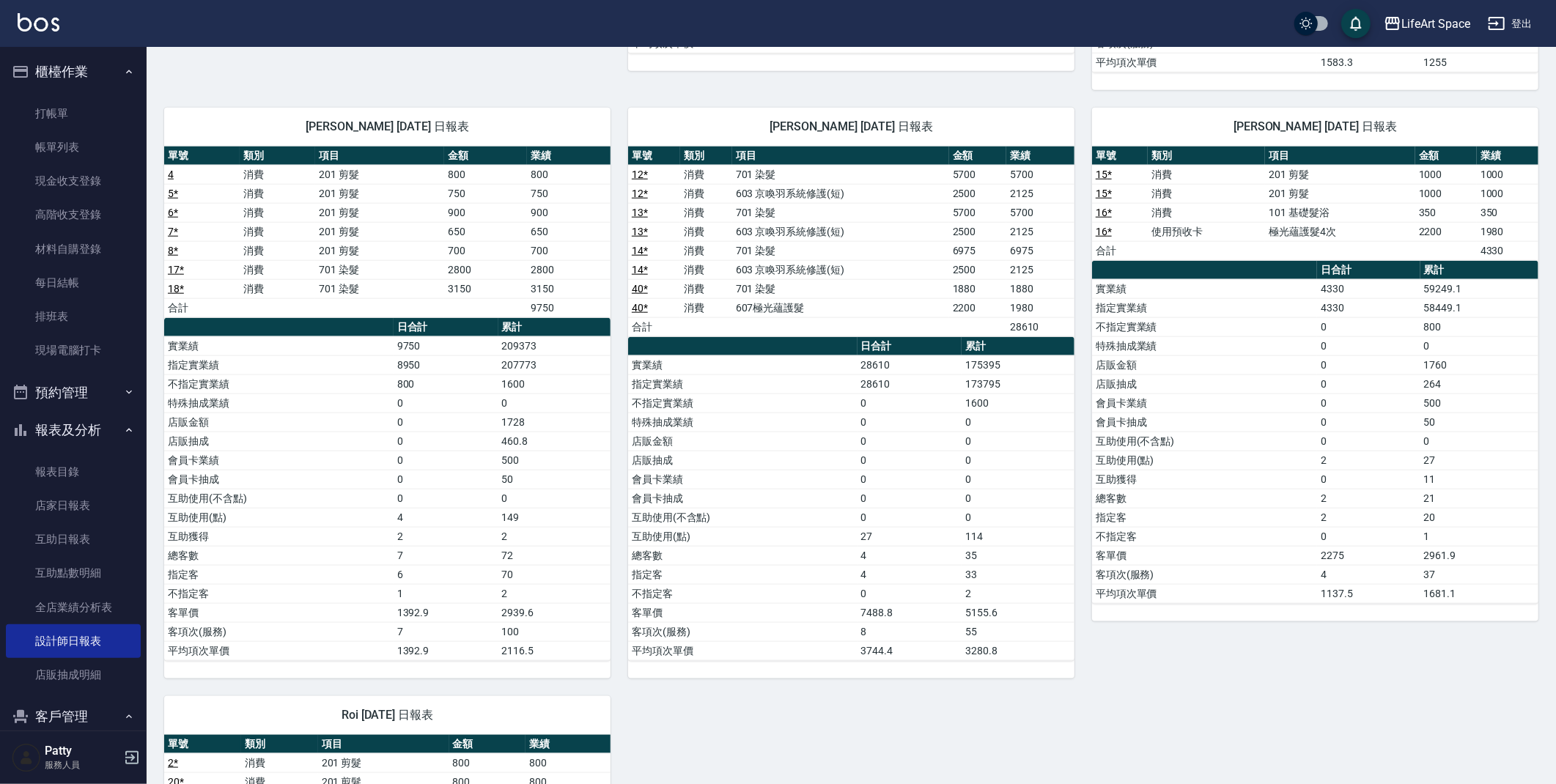
scroll to position [1254, 0]
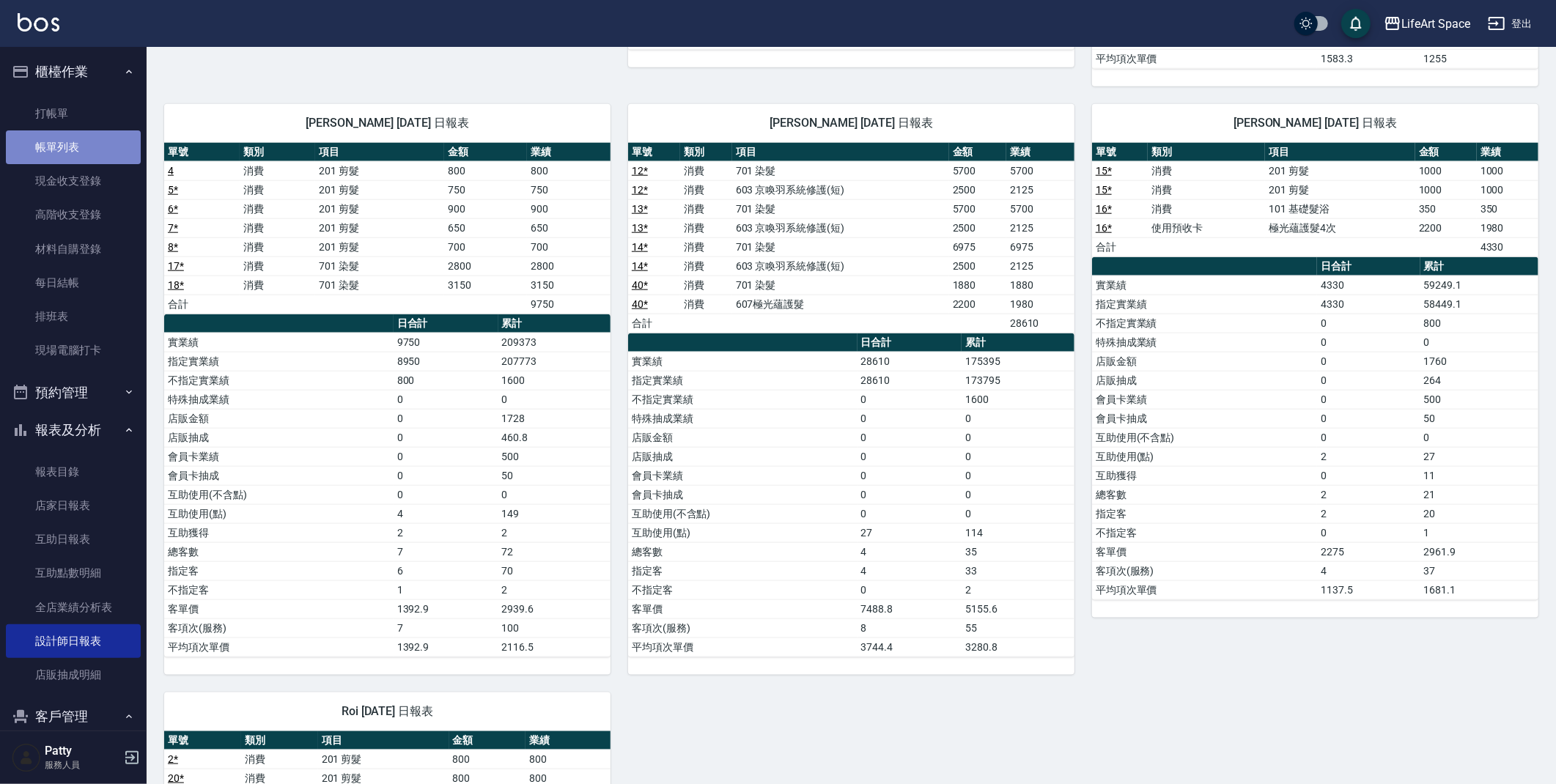
click at [78, 156] on link "帳單列表" at bounding box center [73, 147] width 134 height 34
